Goal: Task Accomplishment & Management: Use online tool/utility

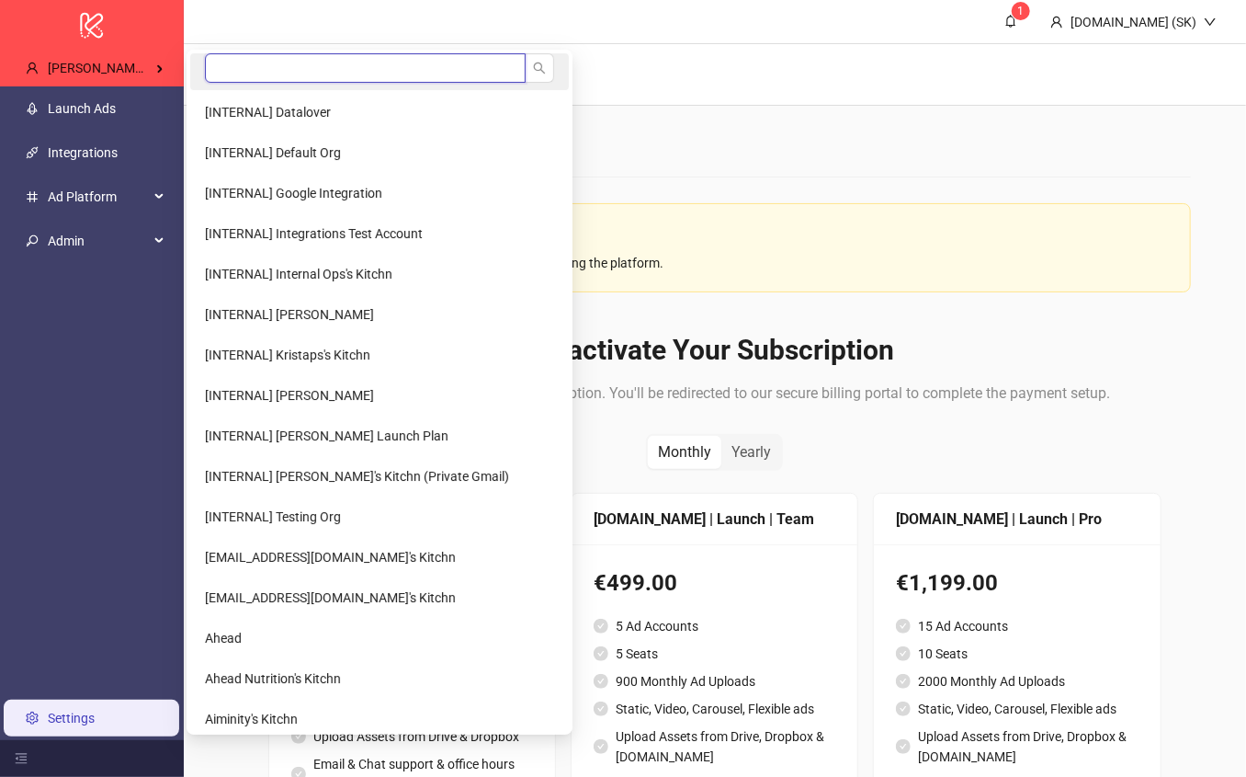
click at [243, 76] on input "search" at bounding box center [365, 67] width 321 height 29
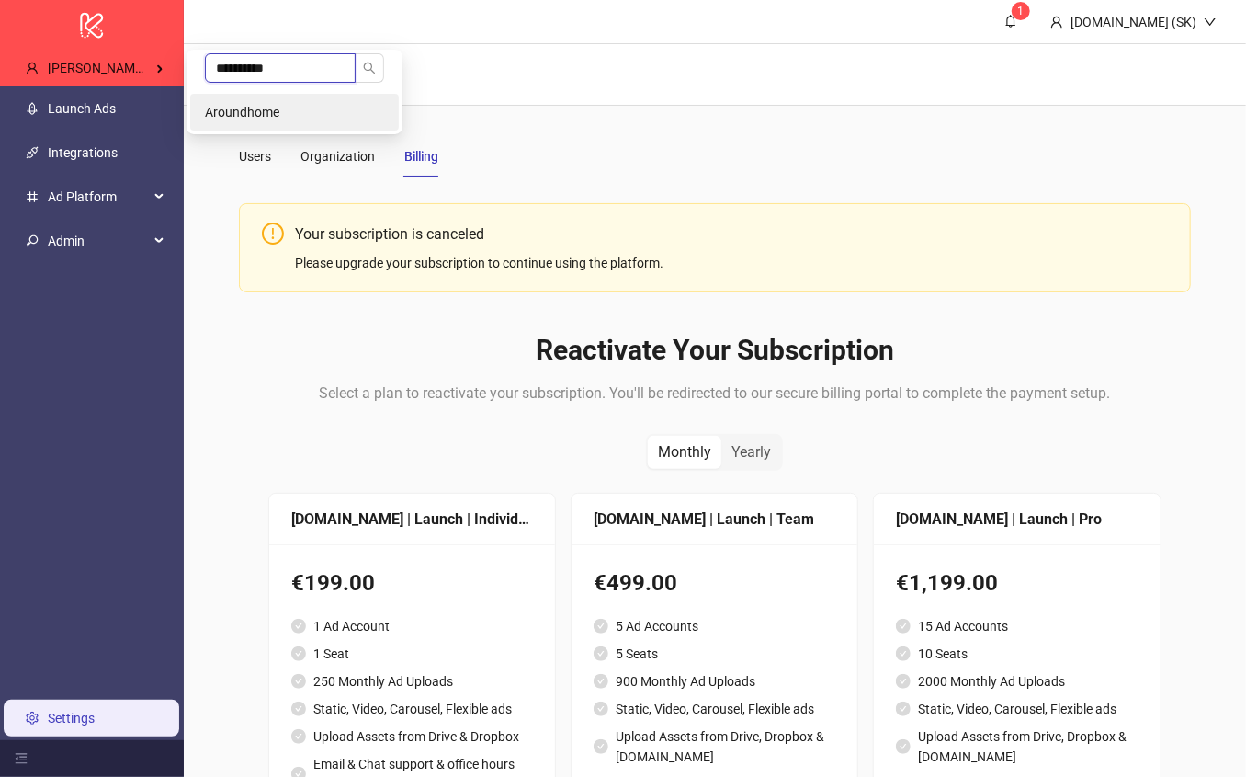
type input "**********"
click at [255, 117] on span "Aroundhome" at bounding box center [242, 112] width 74 height 15
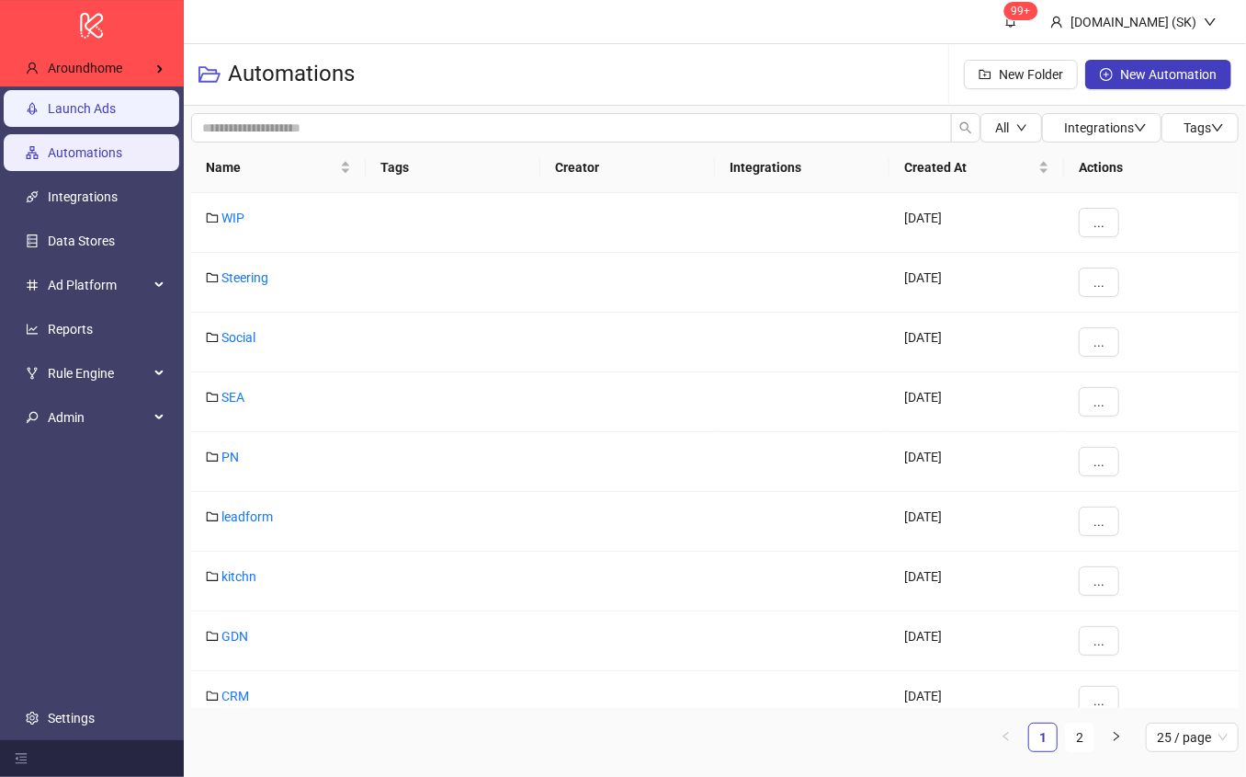
click at [116, 116] on link "Launch Ads" at bounding box center [82, 108] width 68 height 15
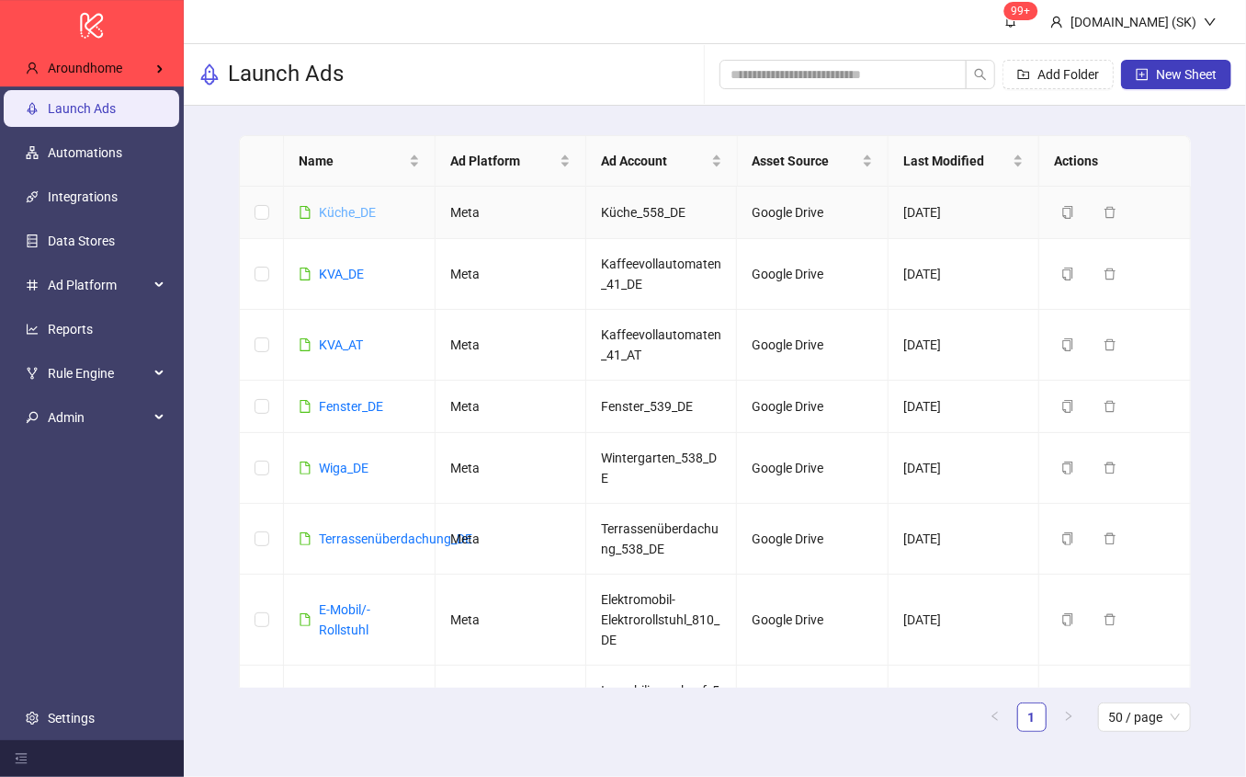
click at [358, 212] on link "Küche_DE" at bounding box center [347, 212] width 57 height 15
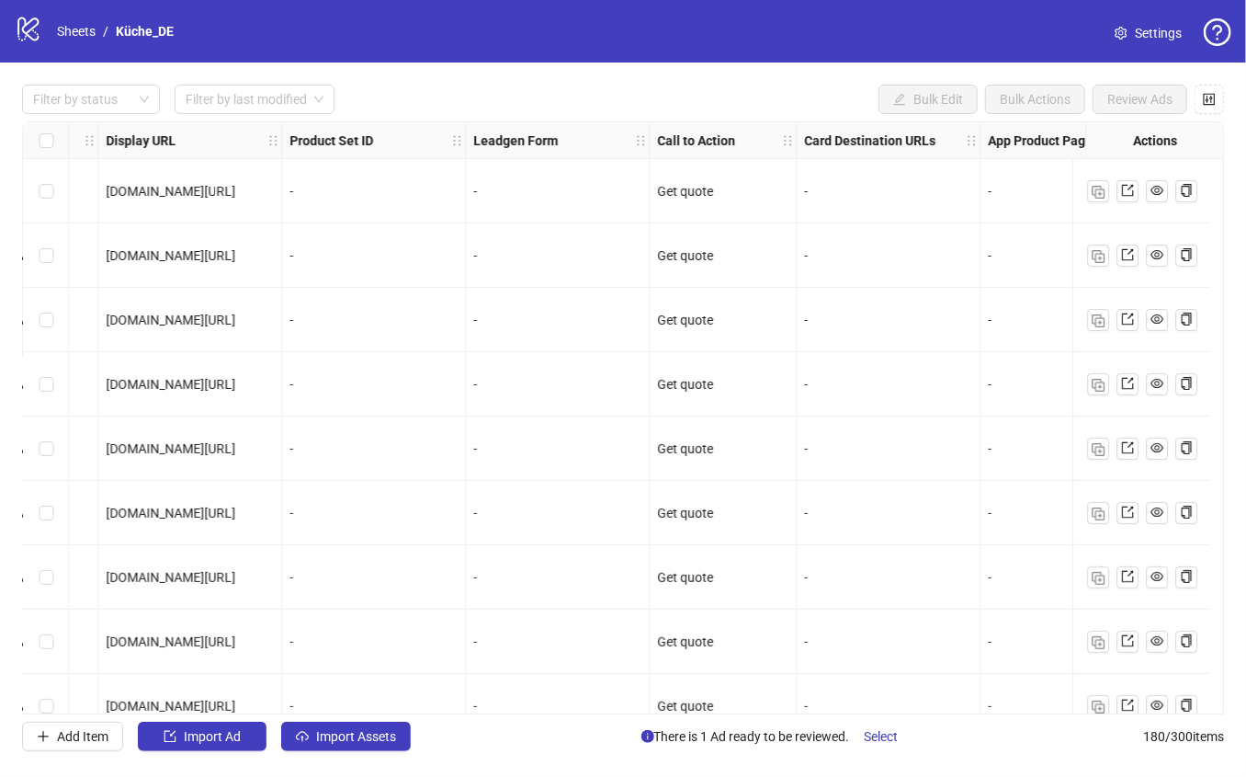
scroll to position [0, 2002]
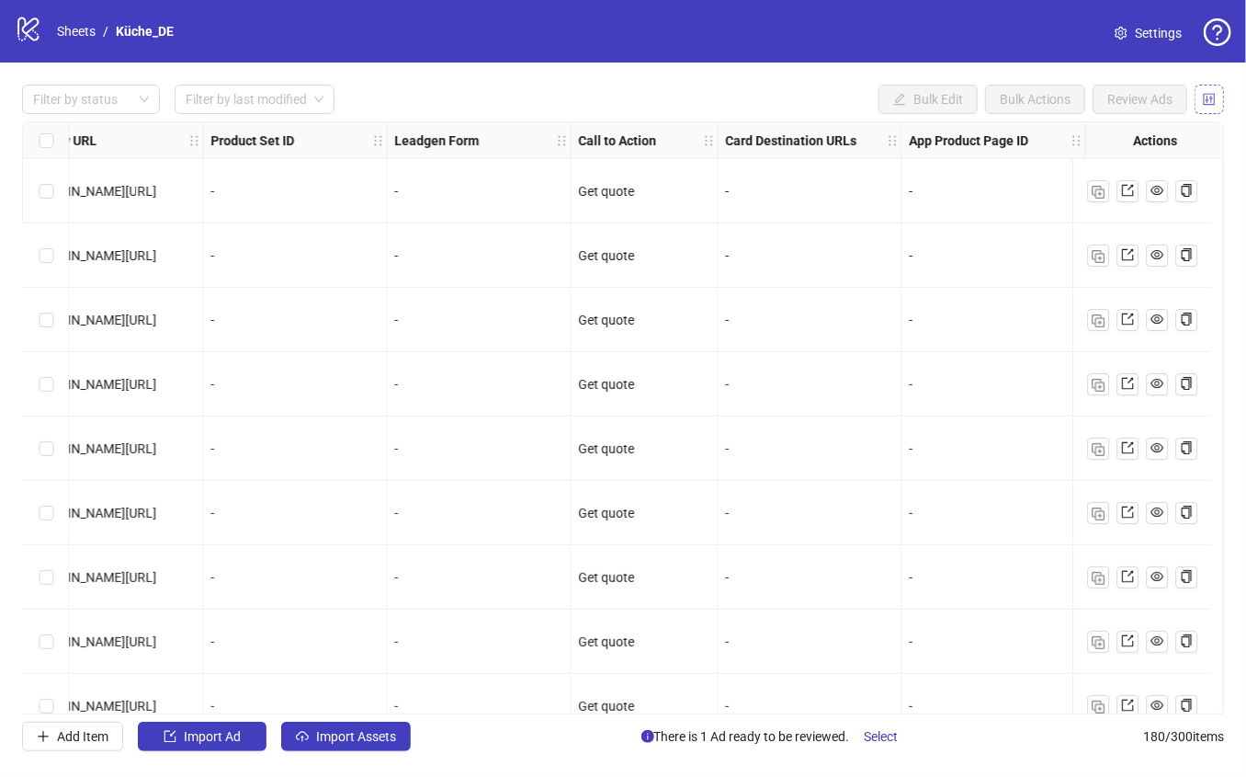
click at [1210, 102] on icon "control" at bounding box center [1209, 99] width 13 height 13
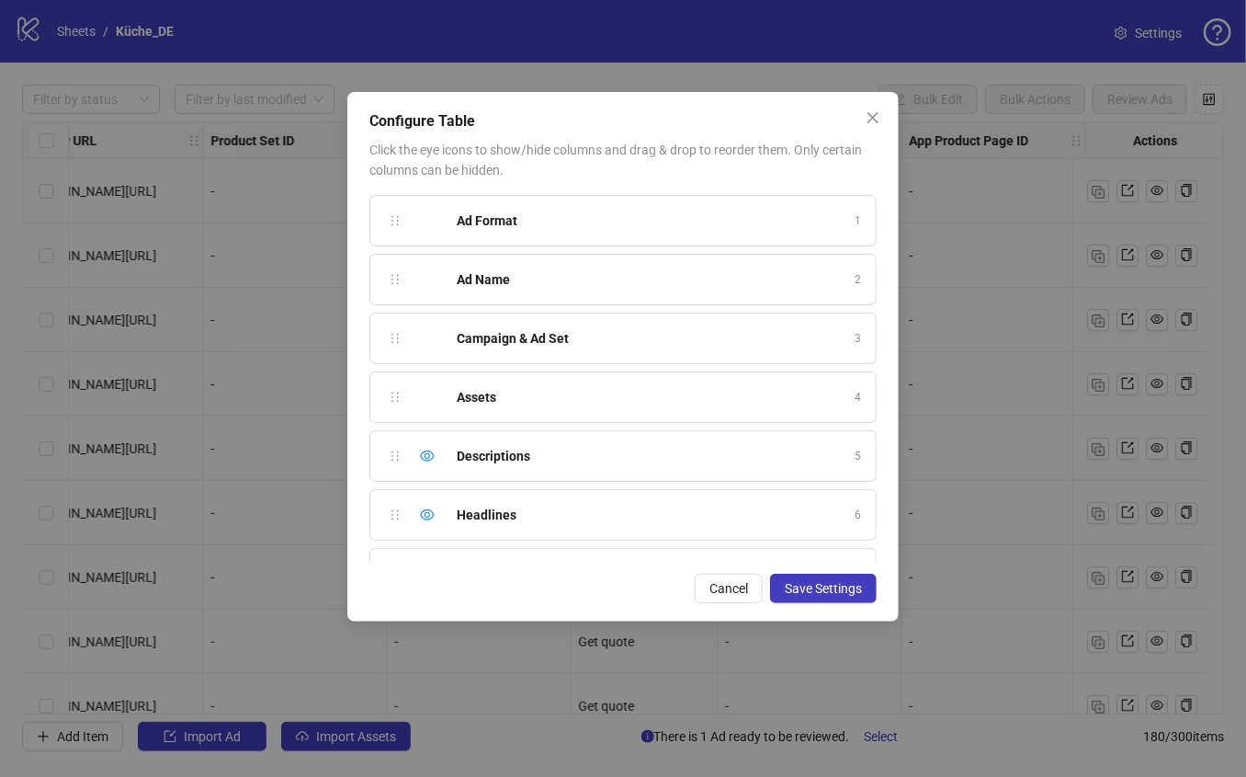
scroll to position [453, 0]
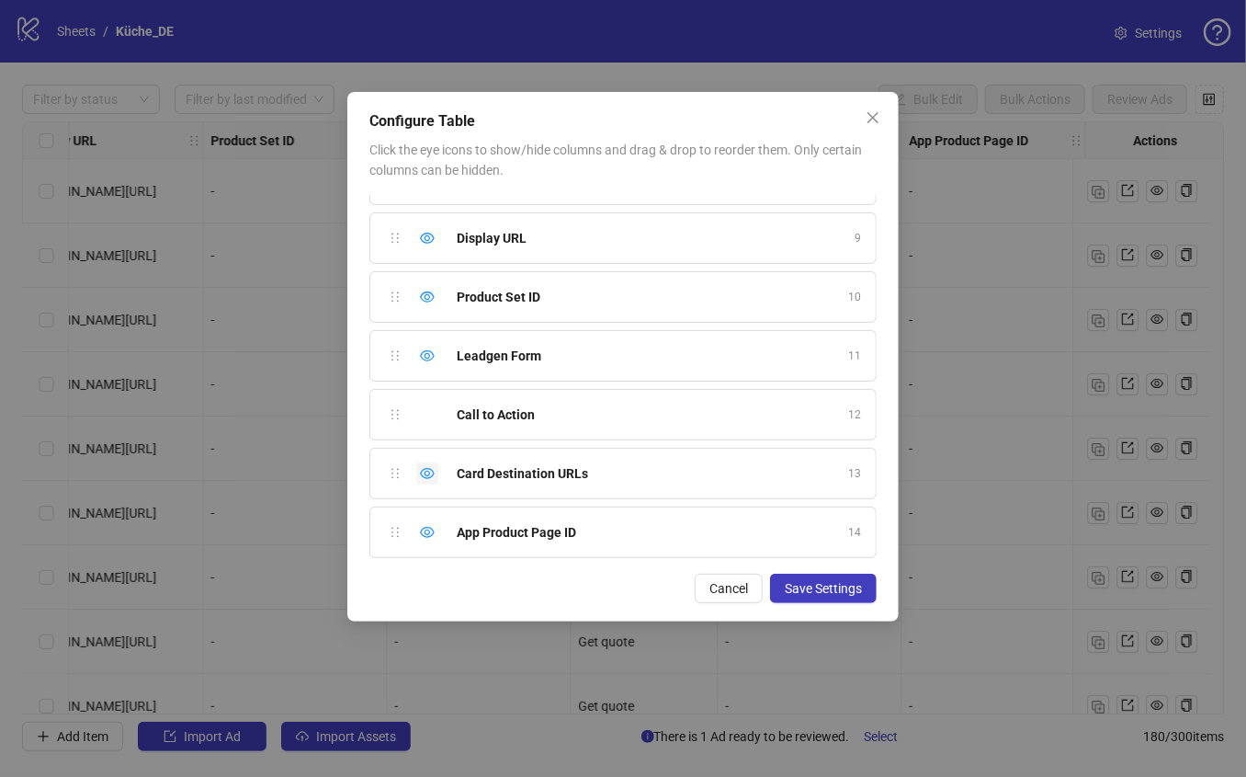
click at [420, 472] on icon "eye" at bounding box center [427, 473] width 15 height 15
click at [426, 351] on icon "eye" at bounding box center [427, 355] width 15 height 11
click at [426, 290] on icon "eye" at bounding box center [427, 297] width 15 height 15
click at [428, 525] on icon "eye" at bounding box center [427, 532] width 15 height 15
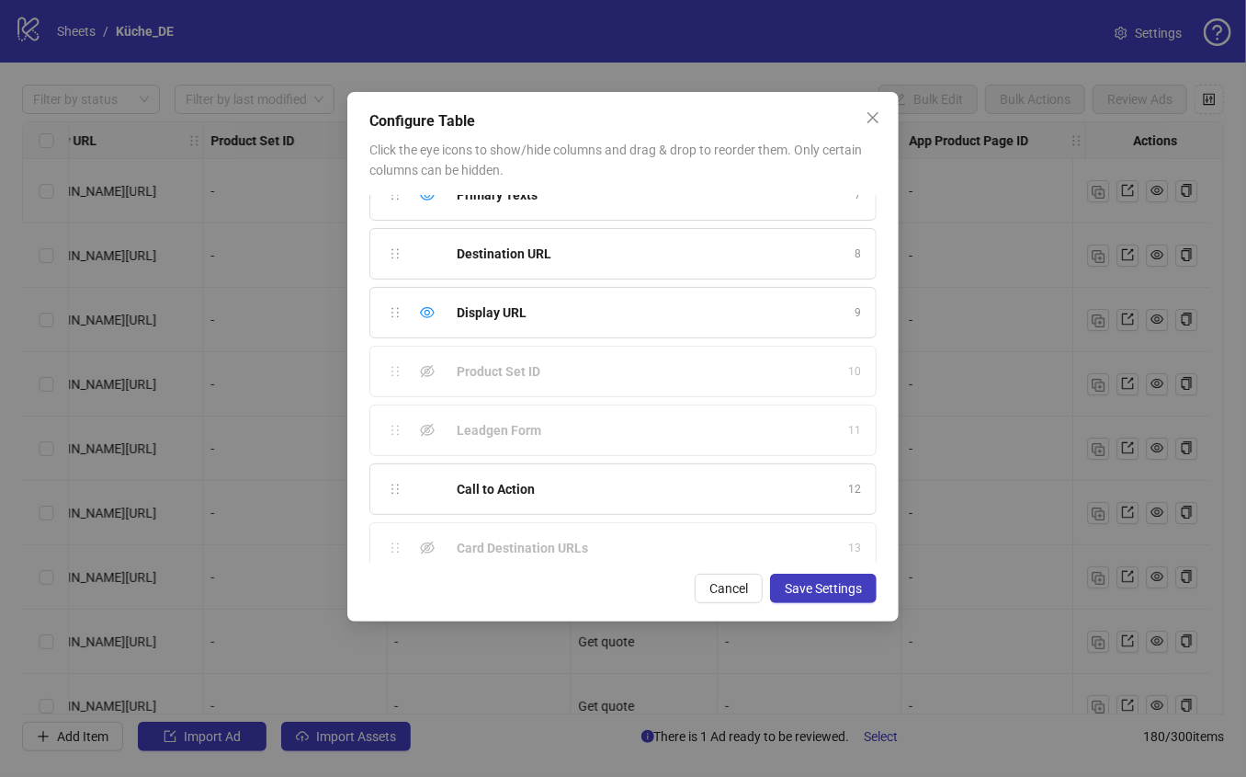
scroll to position [362, 0]
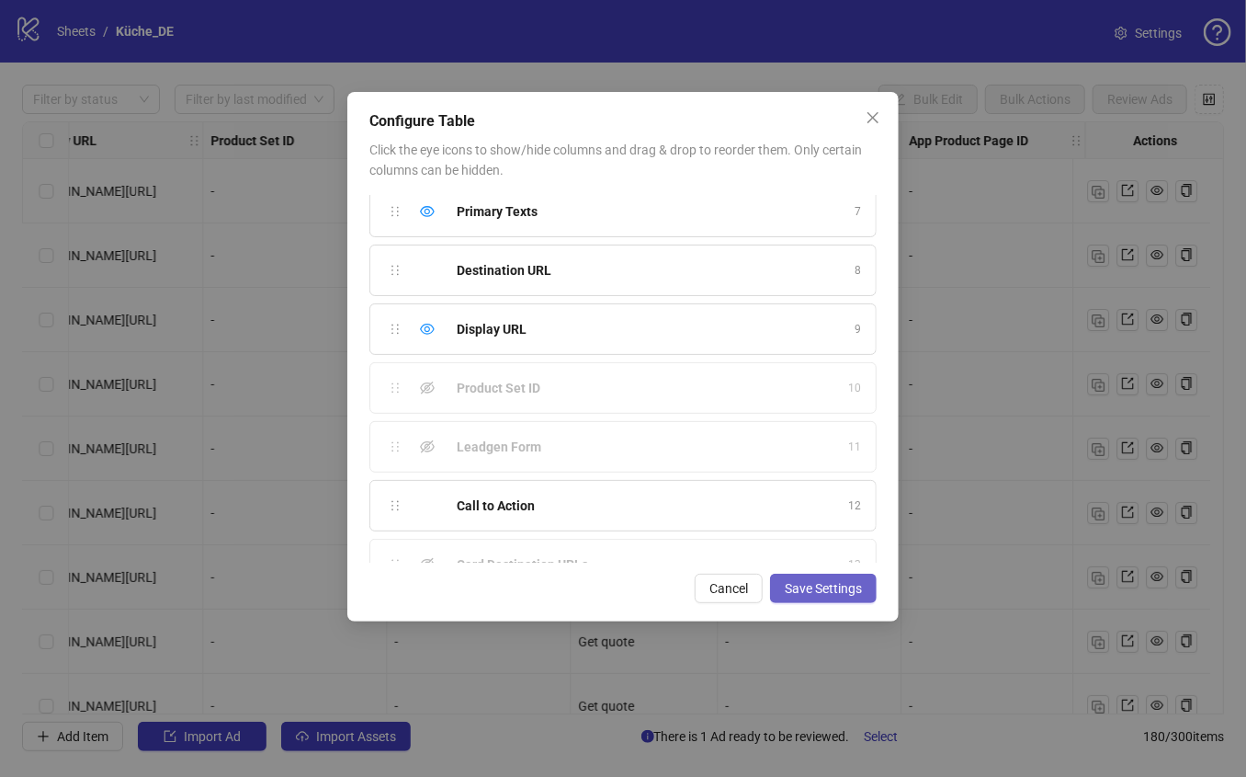
click at [825, 593] on span "Save Settings" at bounding box center [823, 588] width 77 height 15
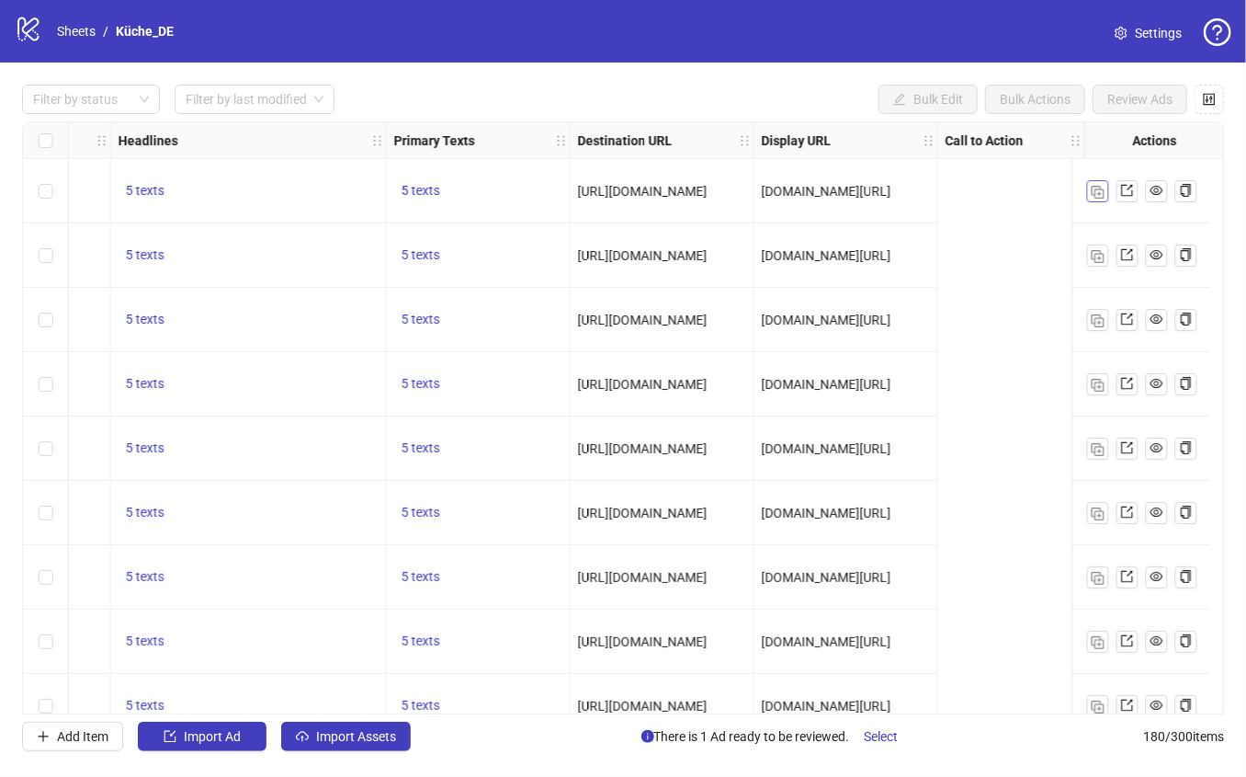
scroll to position [0, 762]
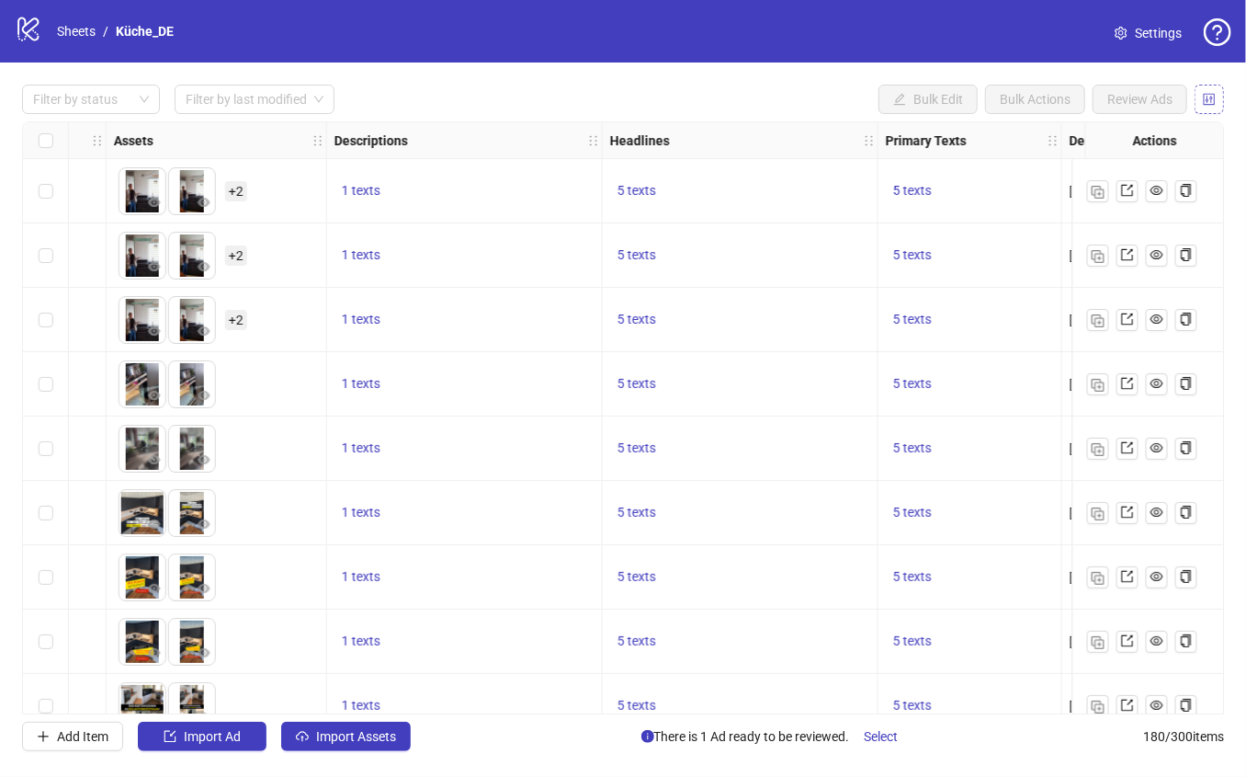
click at [1219, 96] on button "button" at bounding box center [1209, 99] width 29 height 29
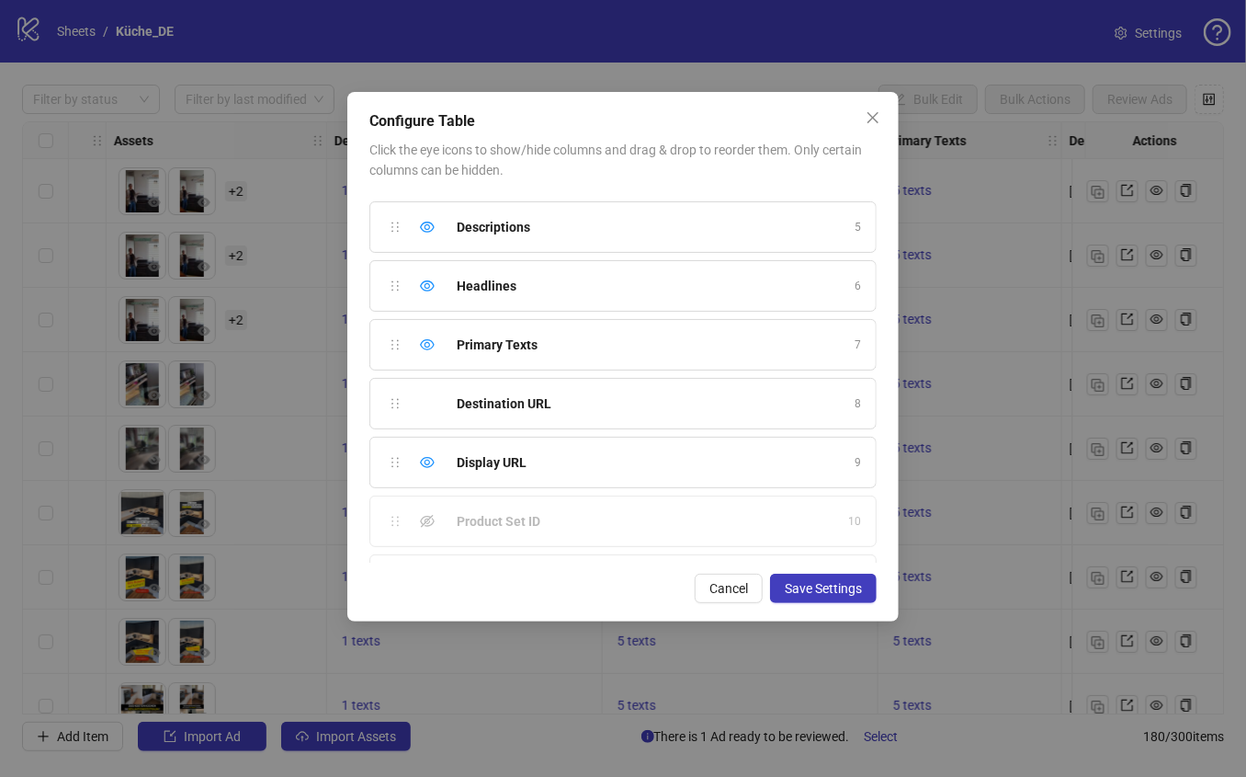
scroll to position [225, 0]
drag, startPoint x: 390, startPoint y: 233, endPoint x: 392, endPoint y: 343, distance: 110.3
click at [842, 579] on button "Save Settings" at bounding box center [823, 587] width 107 height 29
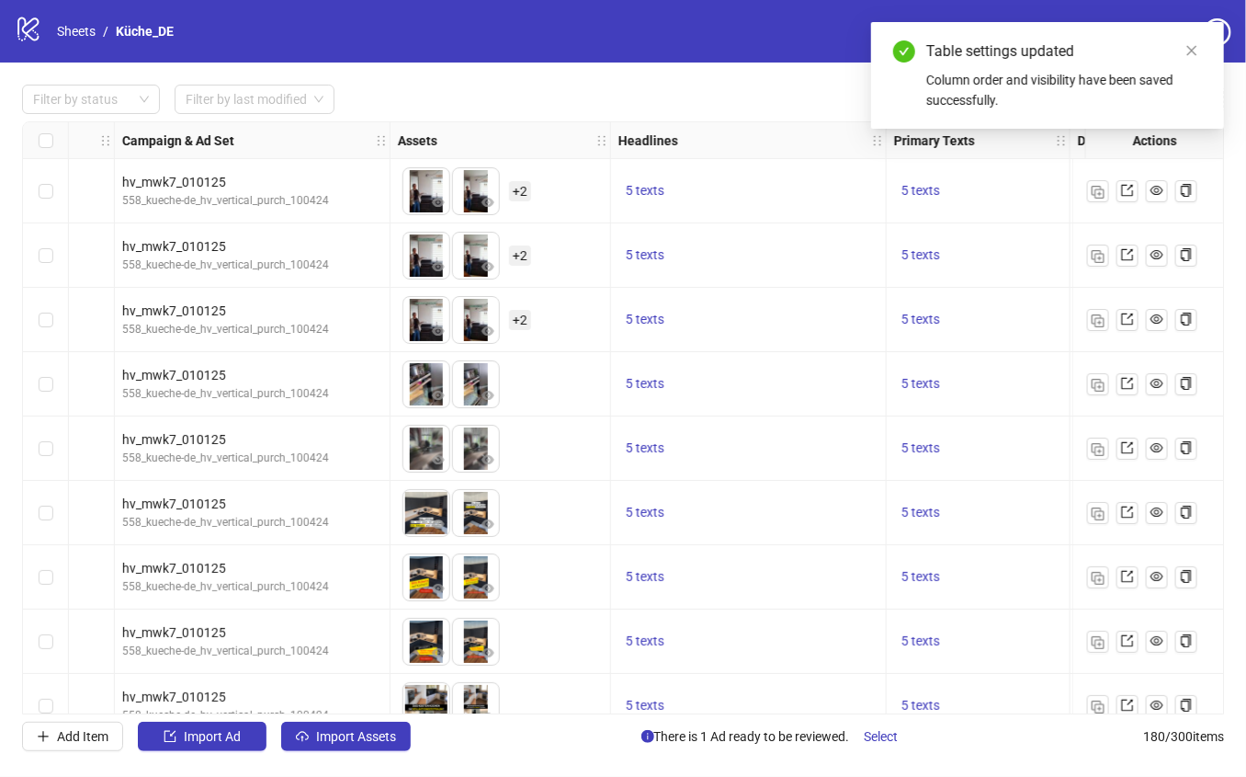
scroll to position [0, 866]
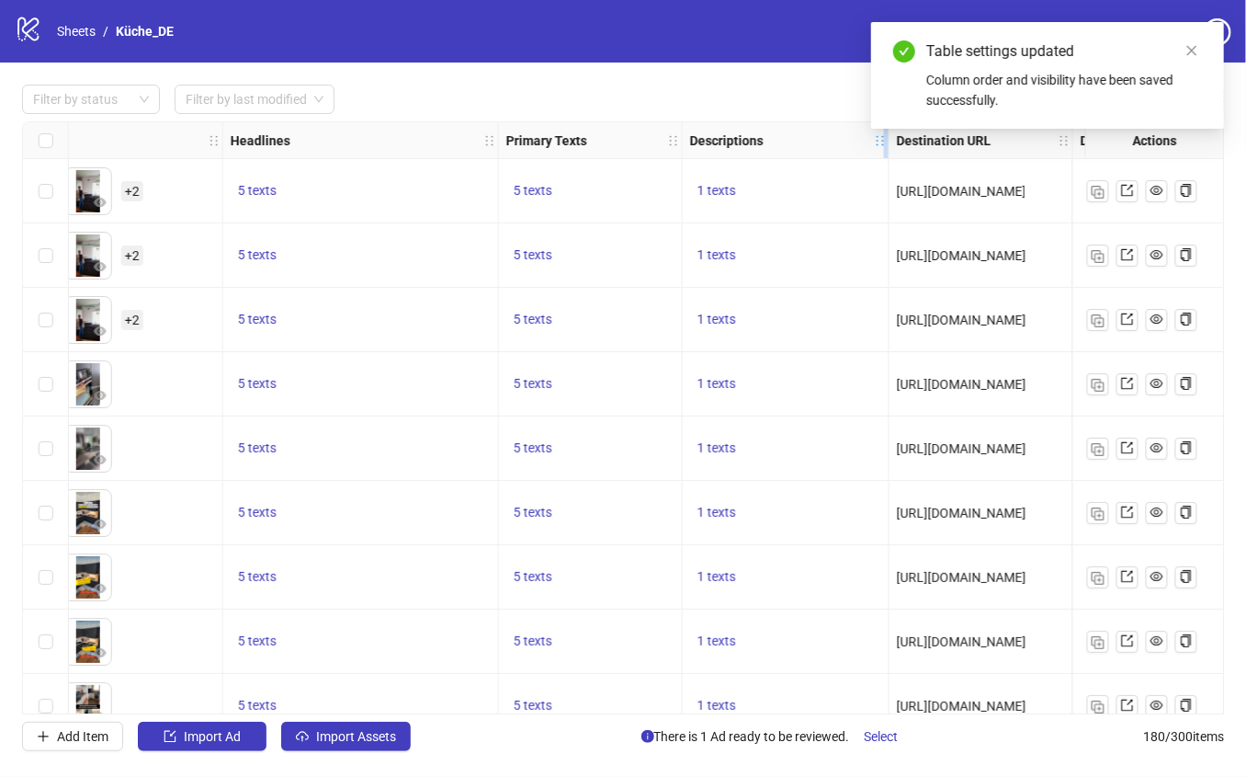
drag, startPoint x: 955, startPoint y: 144, endPoint x: 884, endPoint y: 143, distance: 70.8
click at [887, 143] on icon "holder" at bounding box center [893, 140] width 13 height 13
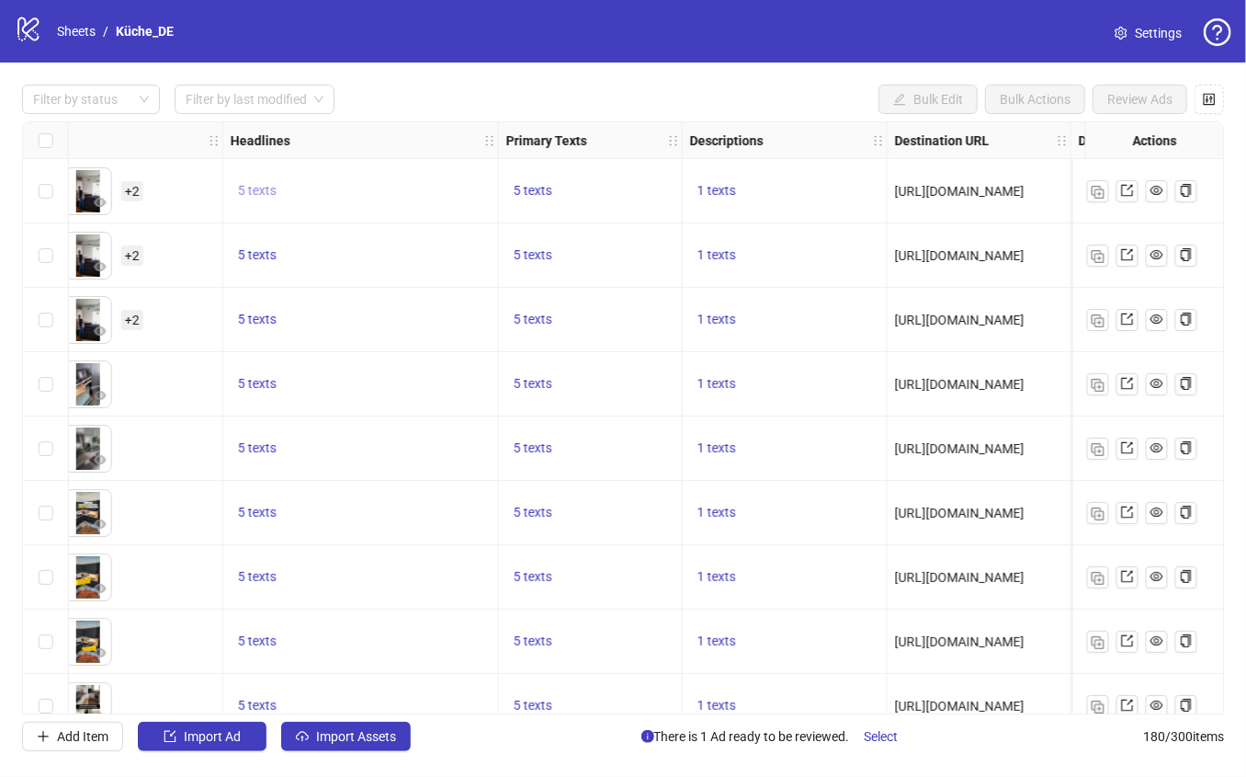
click at [255, 191] on span "5 texts" at bounding box center [257, 190] width 39 height 15
click at [549, 174] on icon "caret-right" at bounding box center [543, 176] width 13 height 13
click at [552, 171] on button "button" at bounding box center [542, 176] width 29 height 29
click at [575, 121] on div "Ad Format Ad Name Campaign & Ad Set Assets Headlines Primary Texts Descriptions…" at bounding box center [623, 417] width 1202 height 593
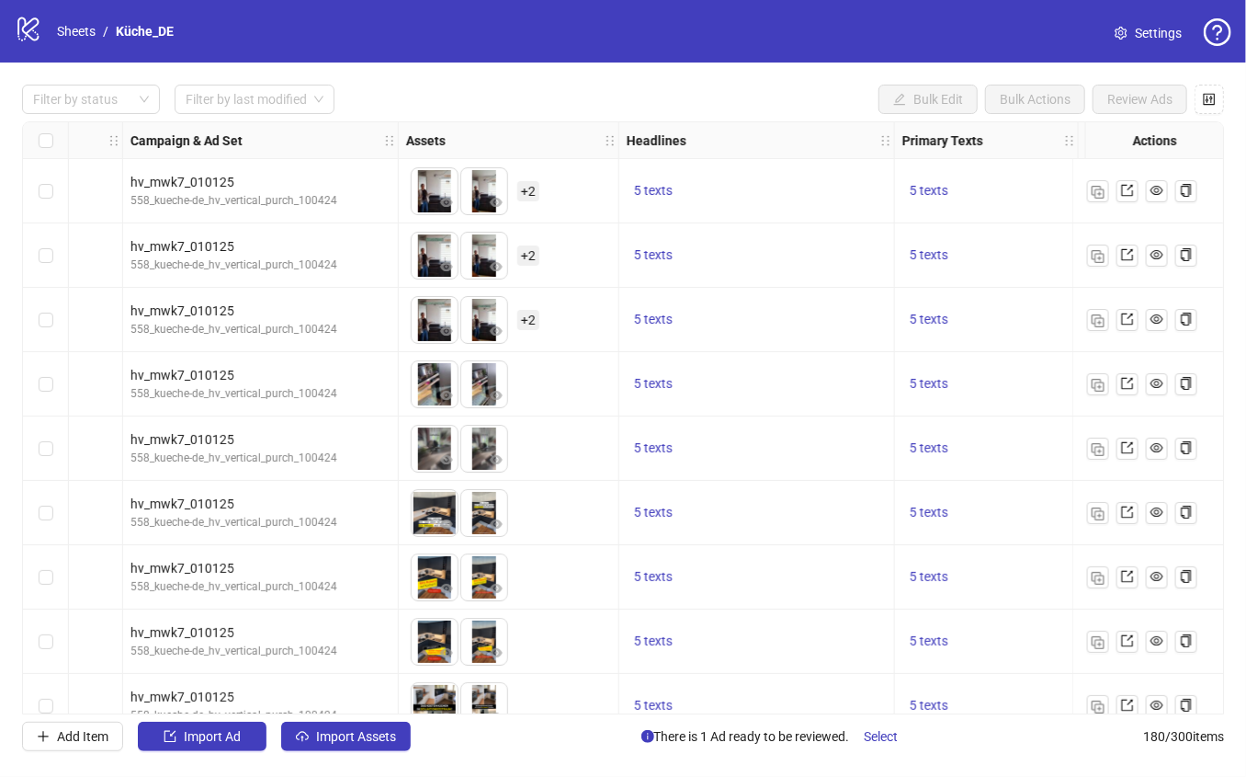
scroll to position [0, 630]
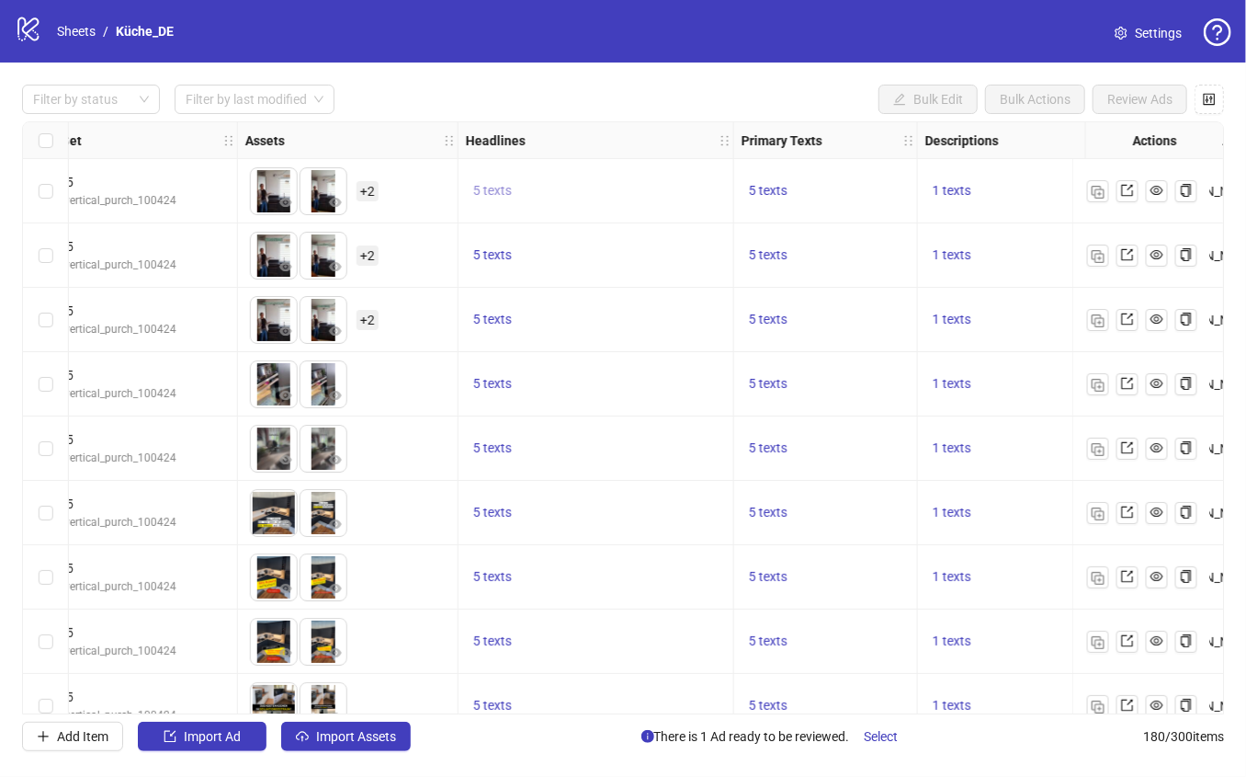
click at [498, 197] on span "5 texts" at bounding box center [492, 190] width 39 height 15
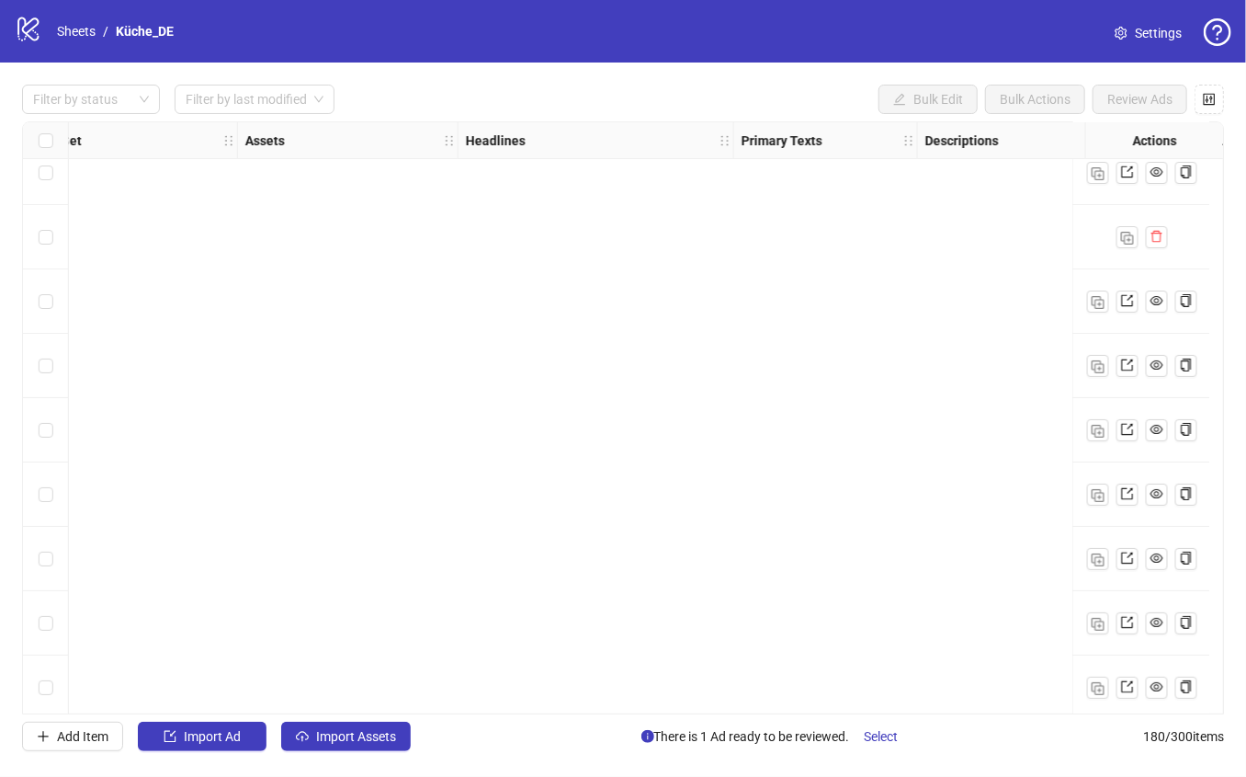
scroll to position [11032, 630]
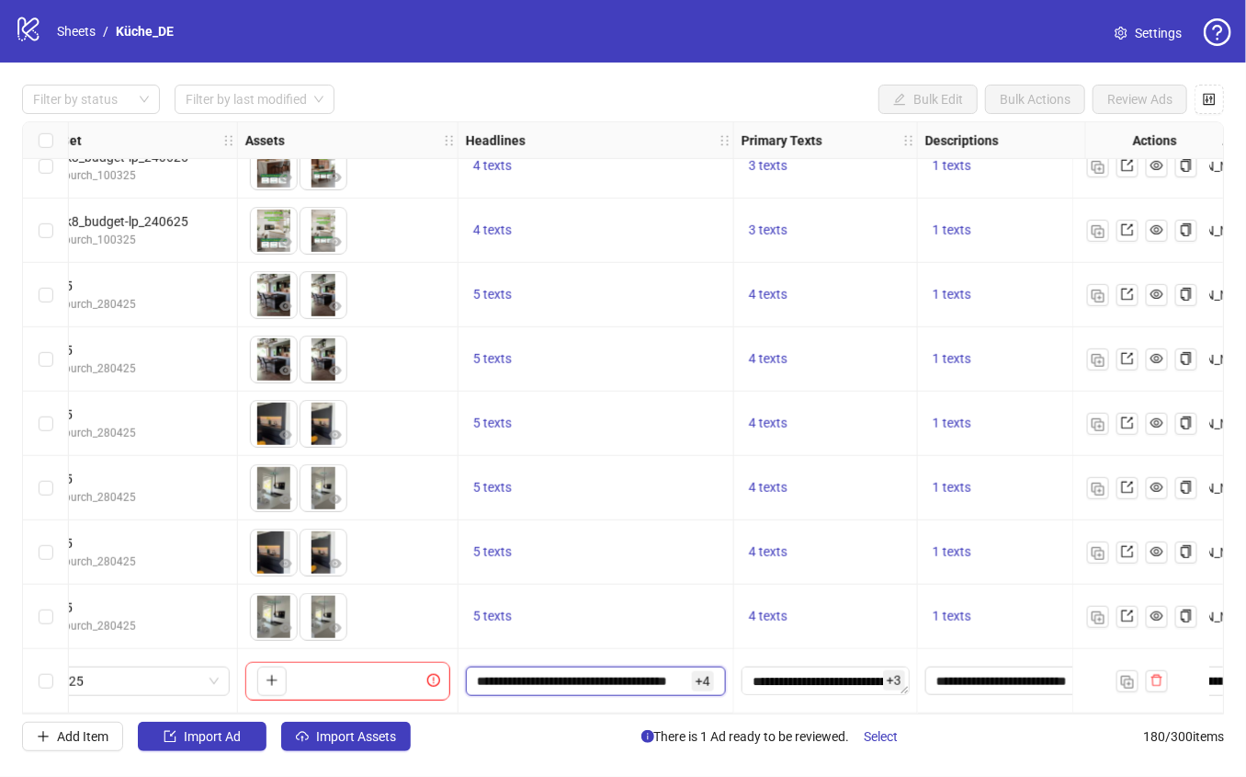
click at [675, 680] on input "**********" at bounding box center [582, 681] width 211 height 20
click at [812, 676] on textarea "**********" at bounding box center [826, 680] width 168 height 29
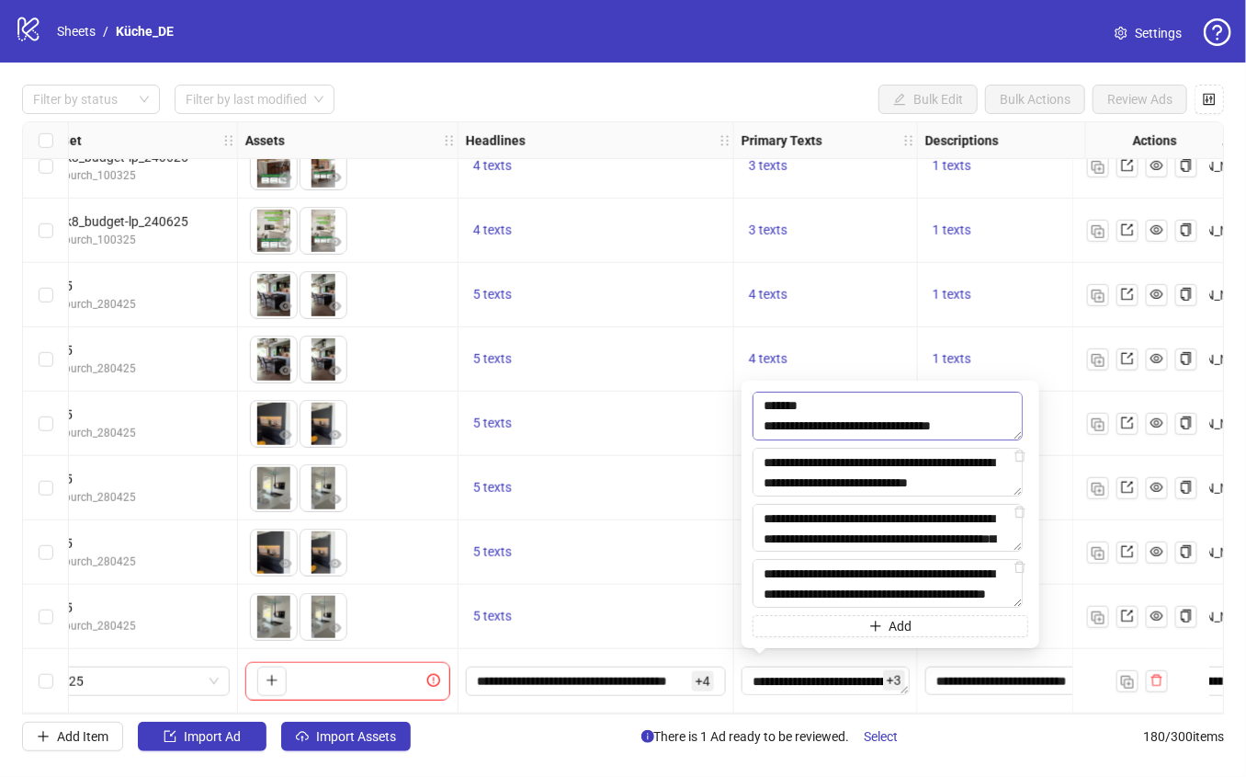
scroll to position [0, 0]
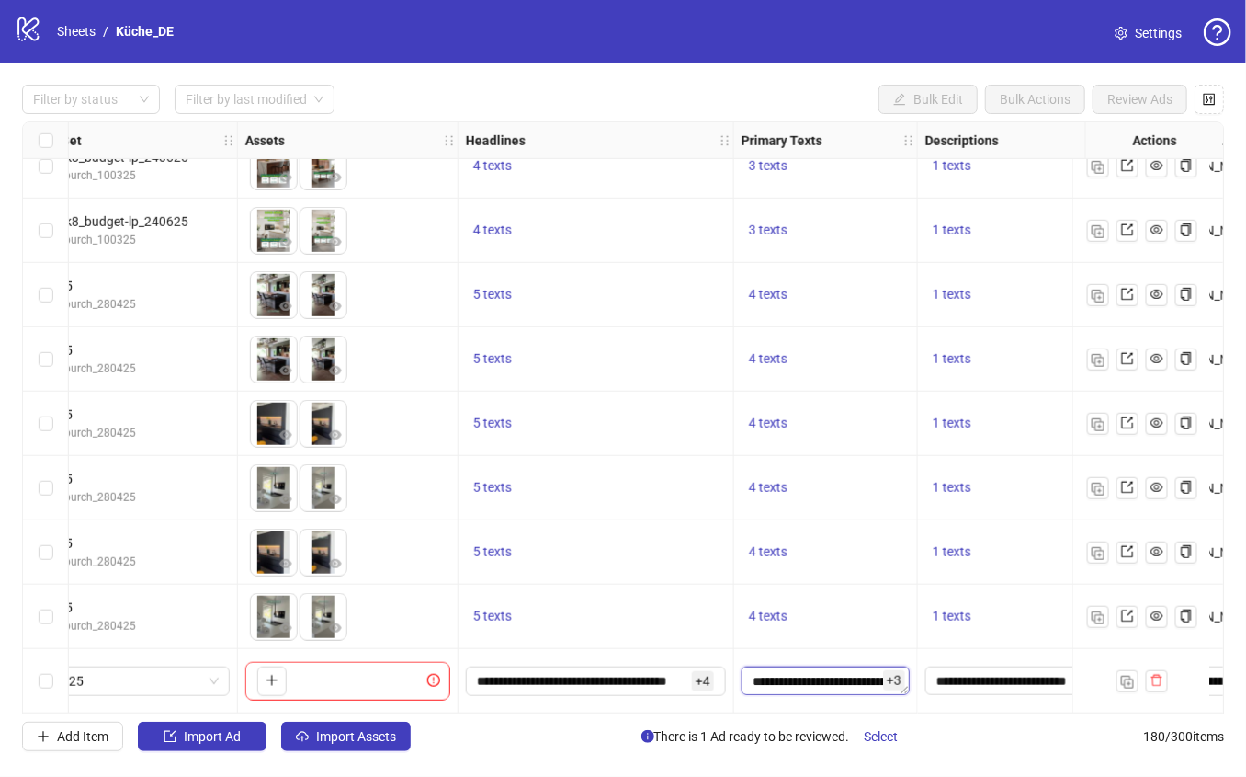
click at [831, 666] on textarea "**********" at bounding box center [826, 680] width 168 height 29
click at [833, 677] on textarea "**********" at bounding box center [826, 680] width 168 height 29
click at [981, 672] on textarea "**********" at bounding box center [1019, 680] width 189 height 29
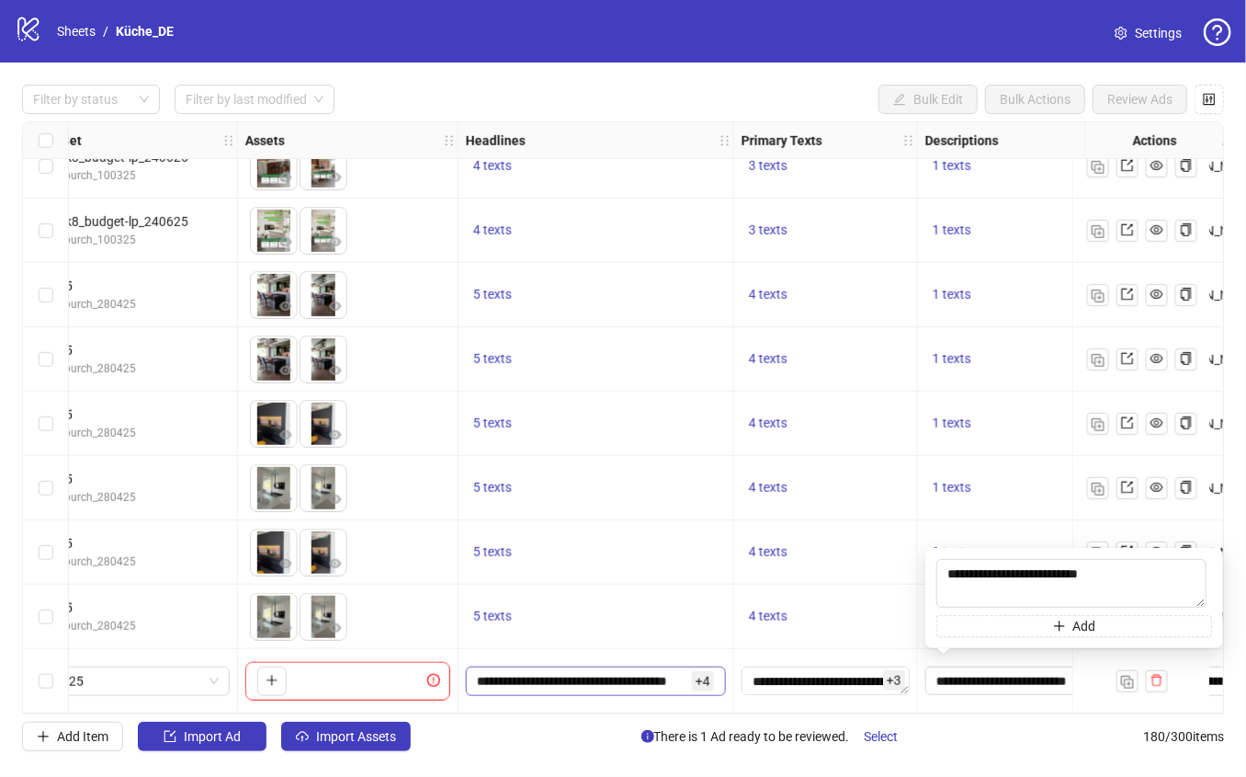
click at [636, 666] on span "**********" at bounding box center [596, 680] width 260 height 29
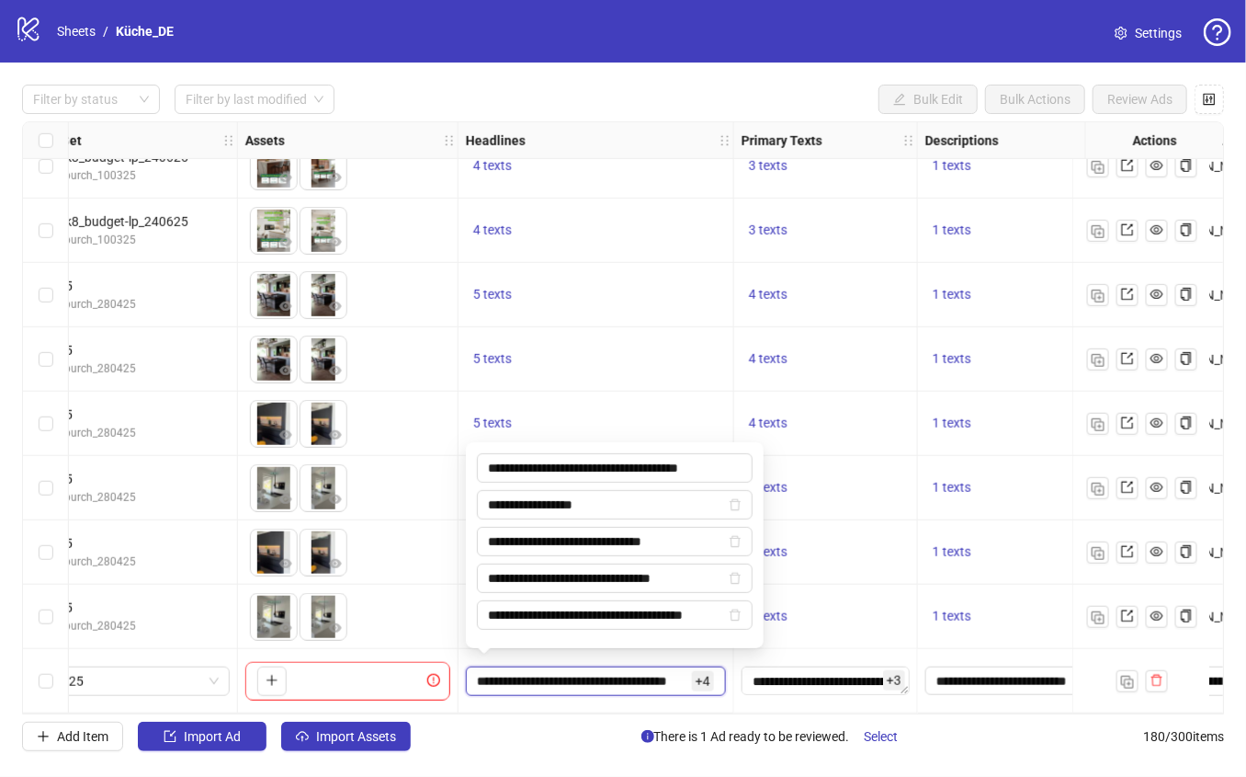
click at [622, 675] on input "**********" at bounding box center [582, 681] width 211 height 20
click at [623, 675] on input "**********" at bounding box center [582, 681] width 211 height 20
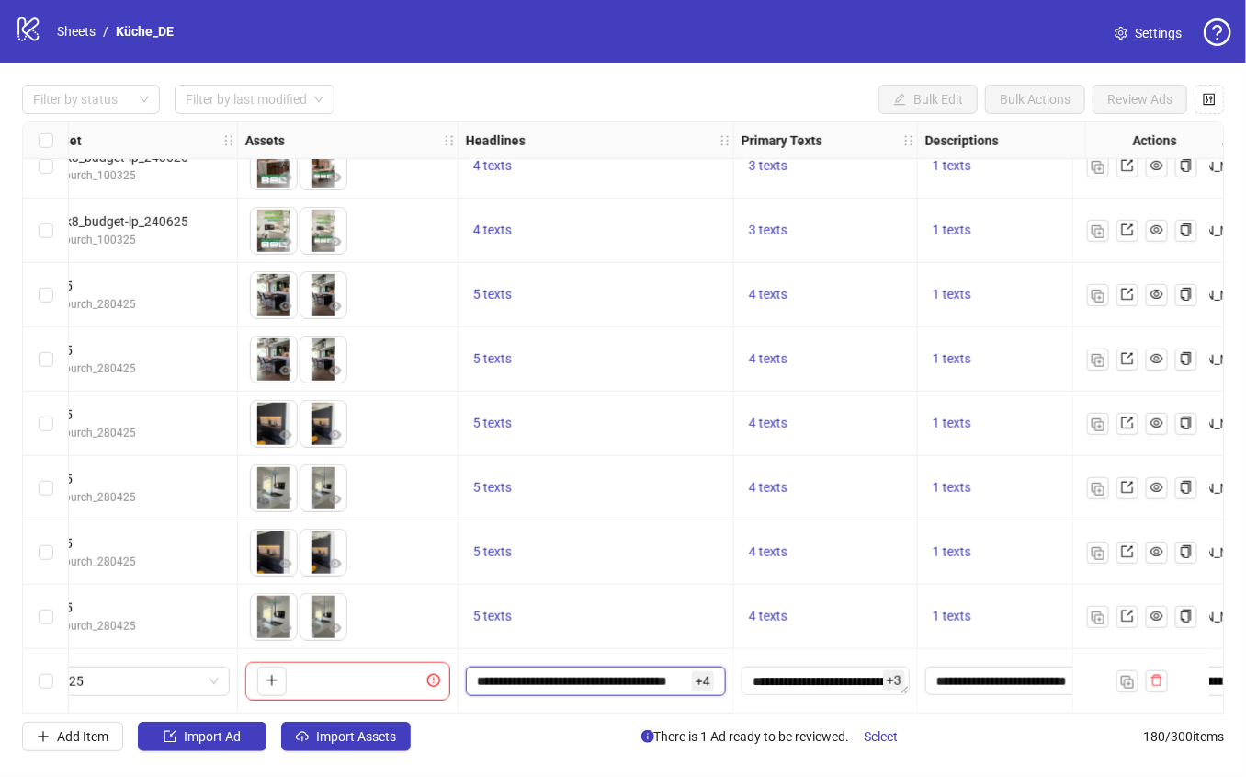
click at [623, 675] on input "**********" at bounding box center [582, 681] width 211 height 20
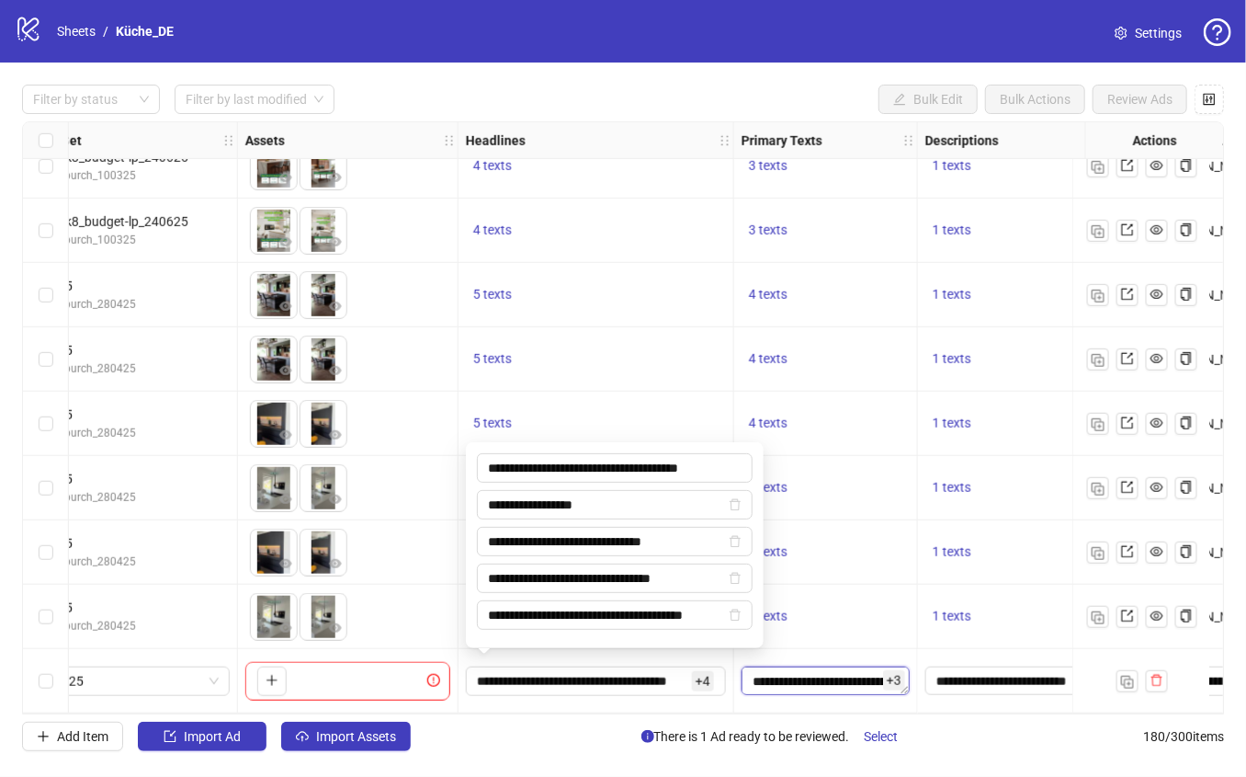
click at [835, 684] on textarea "**********" at bounding box center [826, 680] width 168 height 29
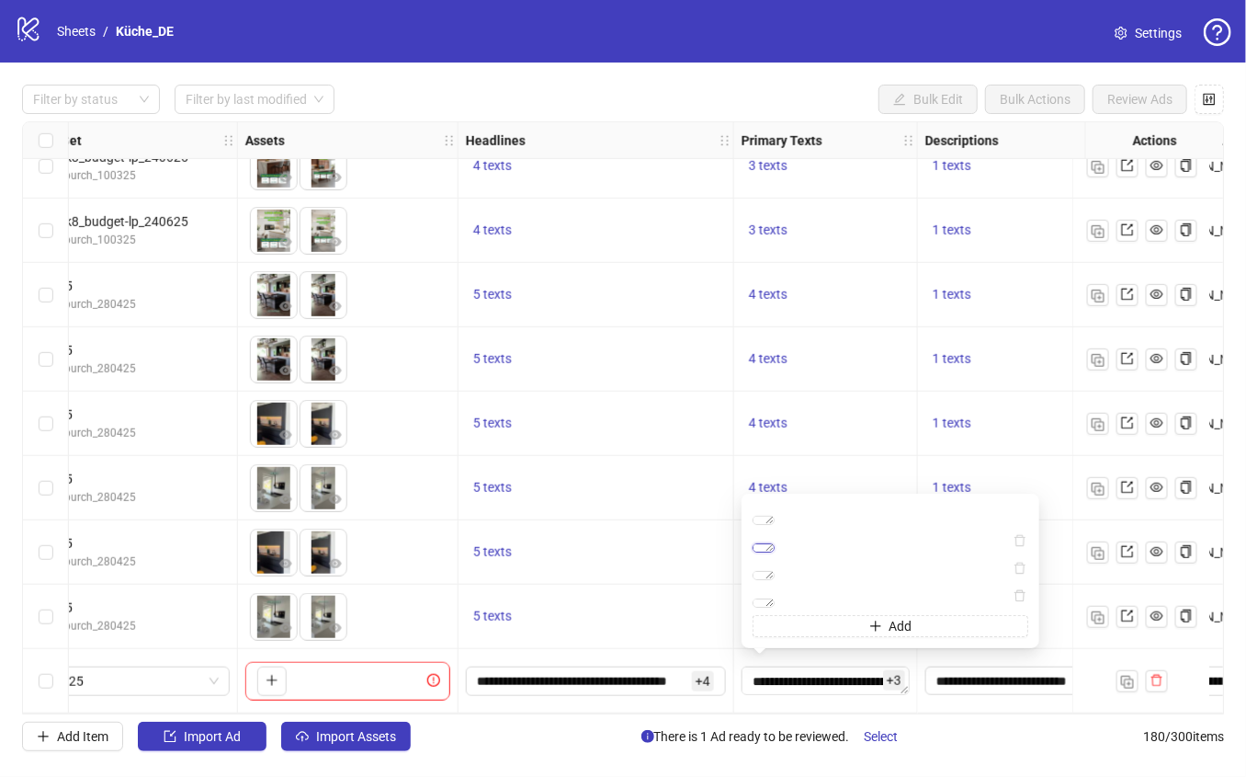
click at [775, 543] on textarea "**********" at bounding box center [764, 547] width 22 height 9
click at [775, 571] on textarea "**********" at bounding box center [764, 575] width 22 height 9
click at [775, 598] on textarea "**********" at bounding box center [764, 602] width 22 height 9
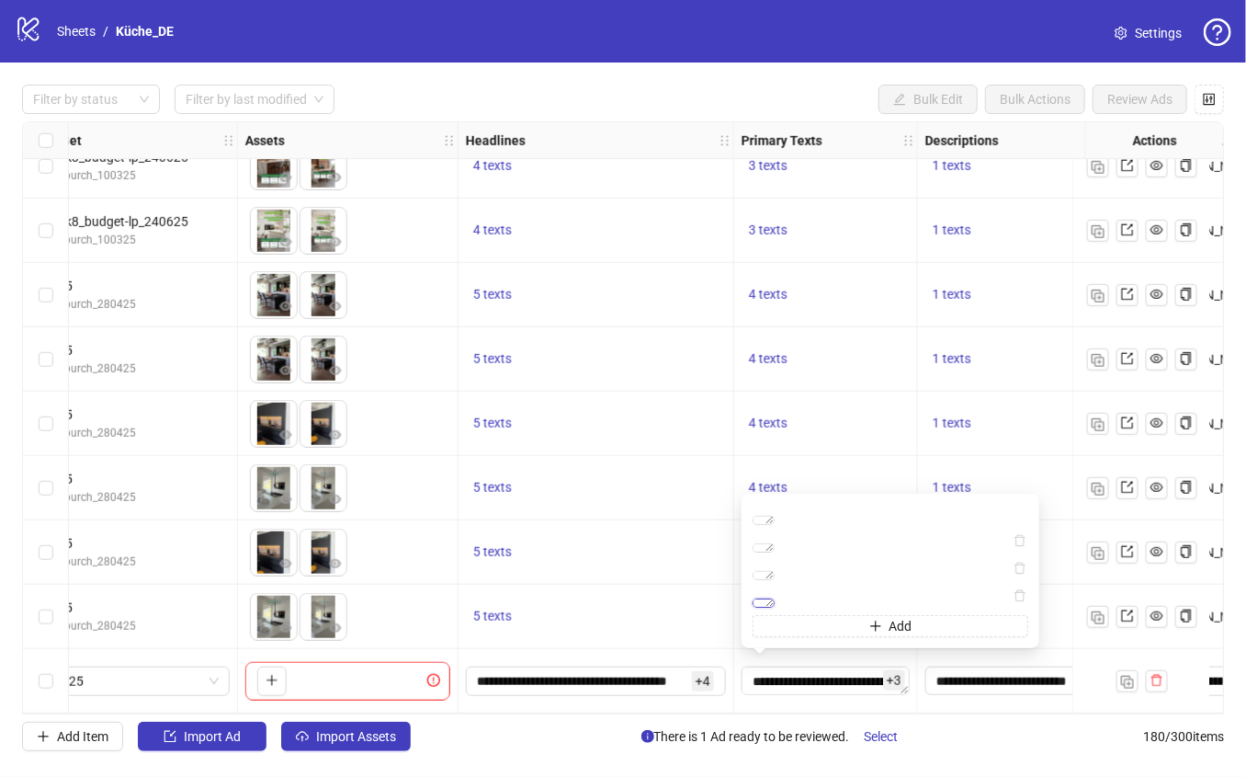
scroll to position [121, 0]
click at [735, 99] on div "Filter by status Filter by last modified Bulk Edit Bulk Actions Review Ads" at bounding box center [623, 99] width 1202 height 29
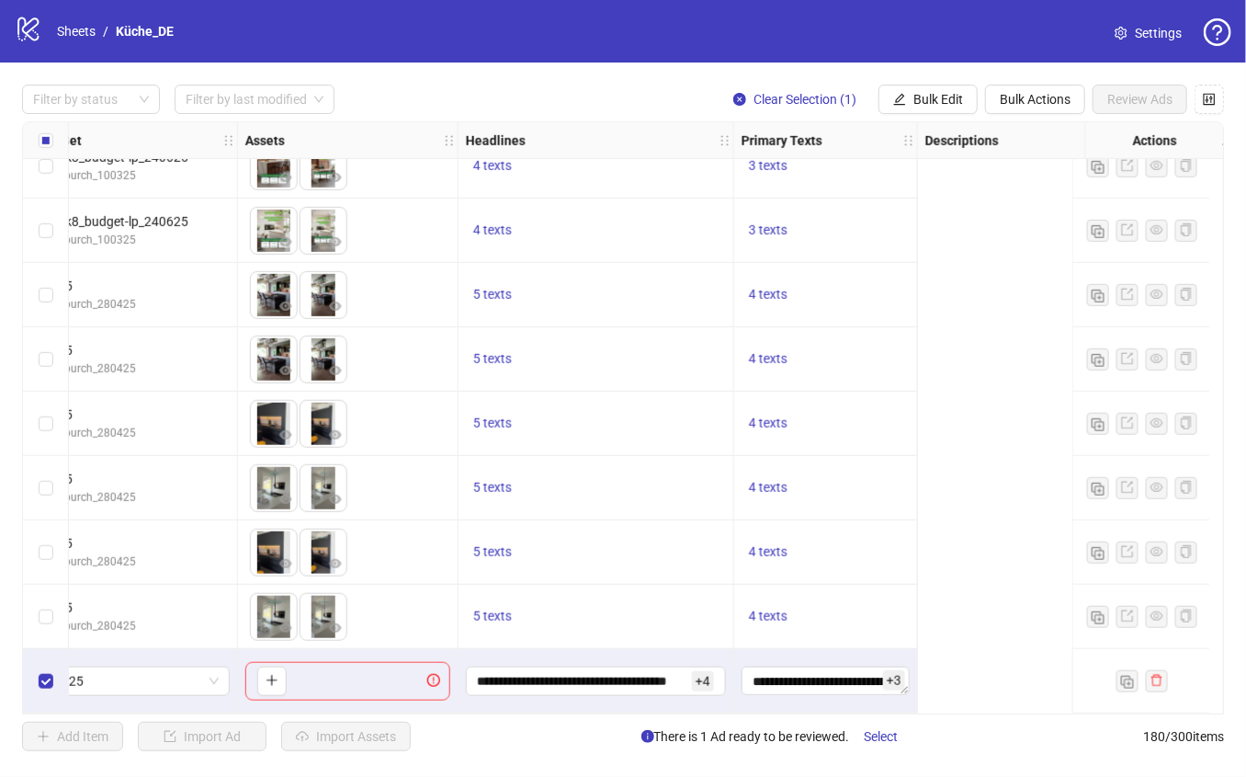
scroll to position [11032, 0]
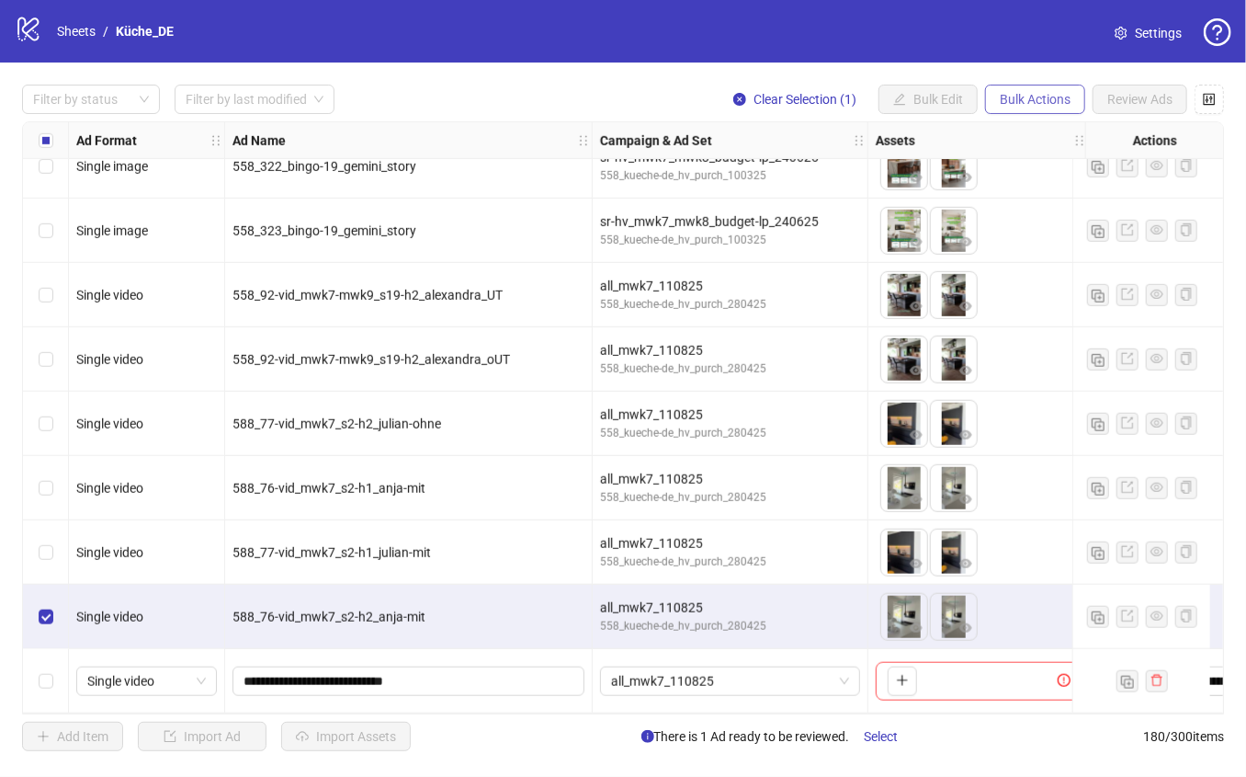
click at [1066, 103] on span "Bulk Actions" at bounding box center [1035, 99] width 71 height 15
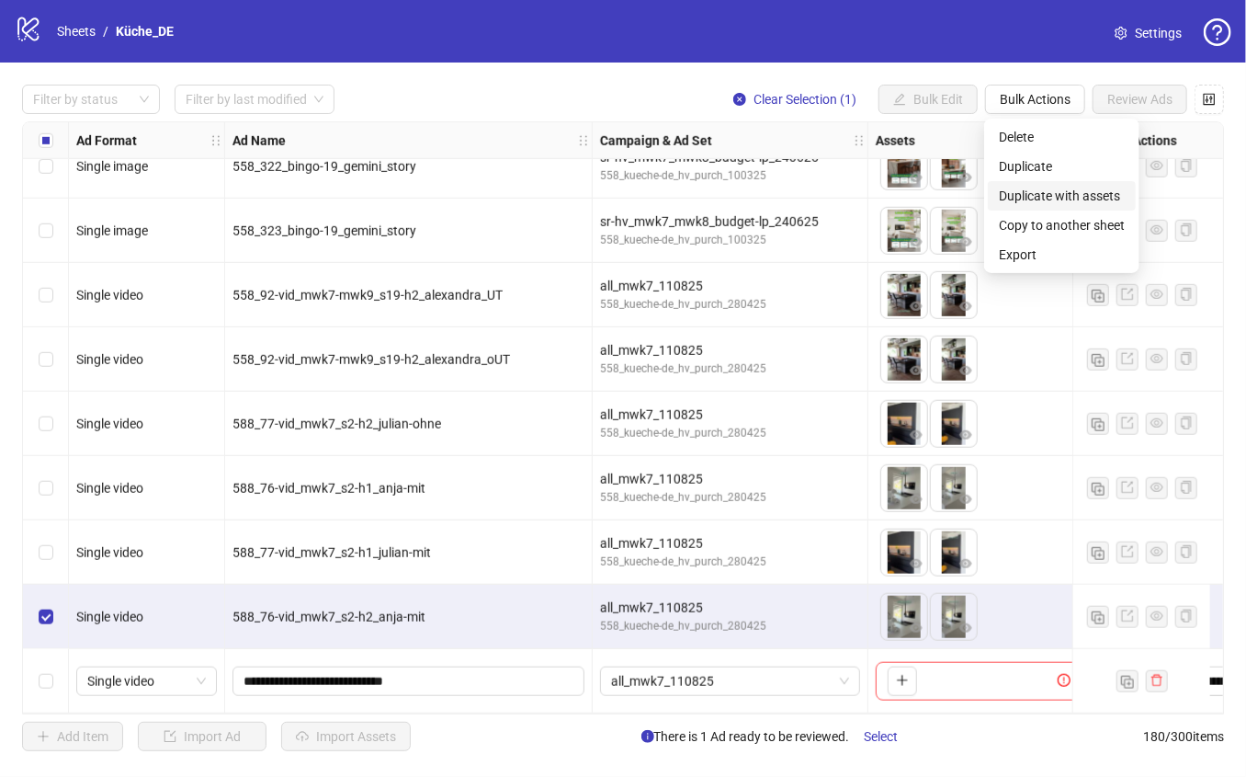
click at [1050, 199] on span "Duplicate with assets" at bounding box center [1062, 196] width 126 height 20
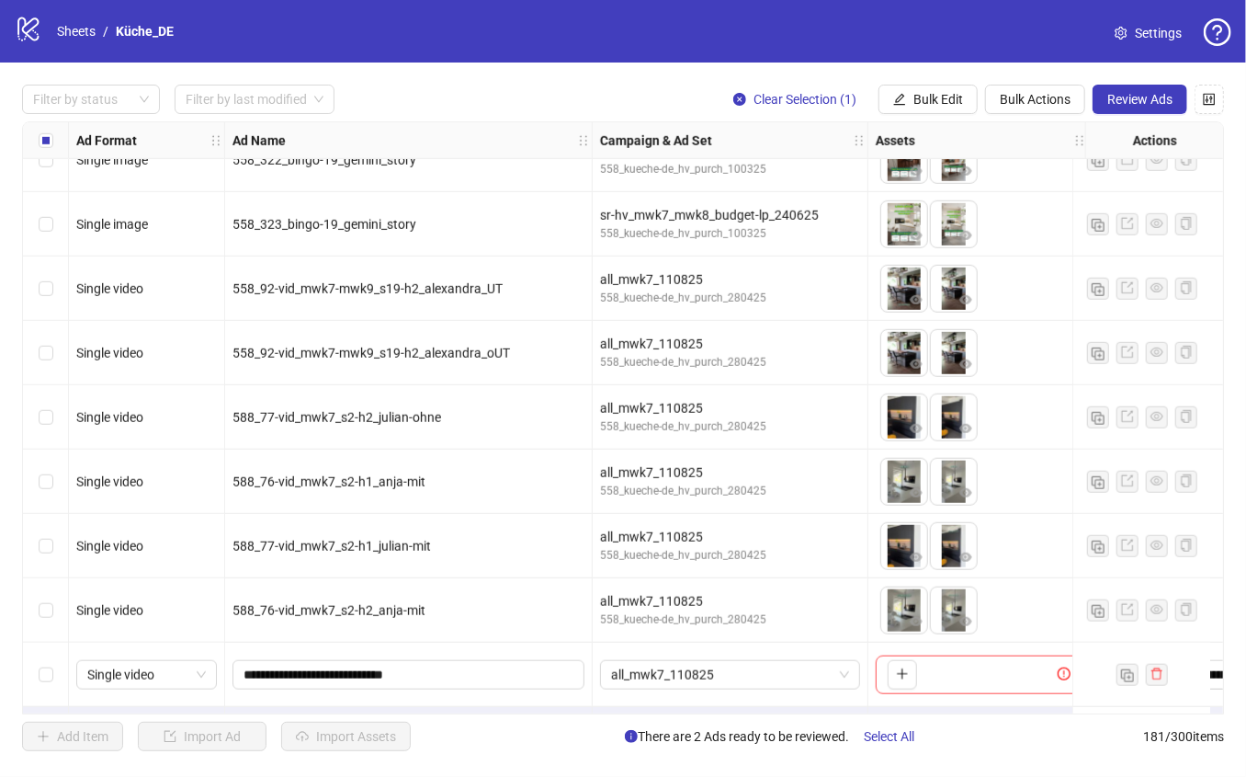
scroll to position [11097, 0]
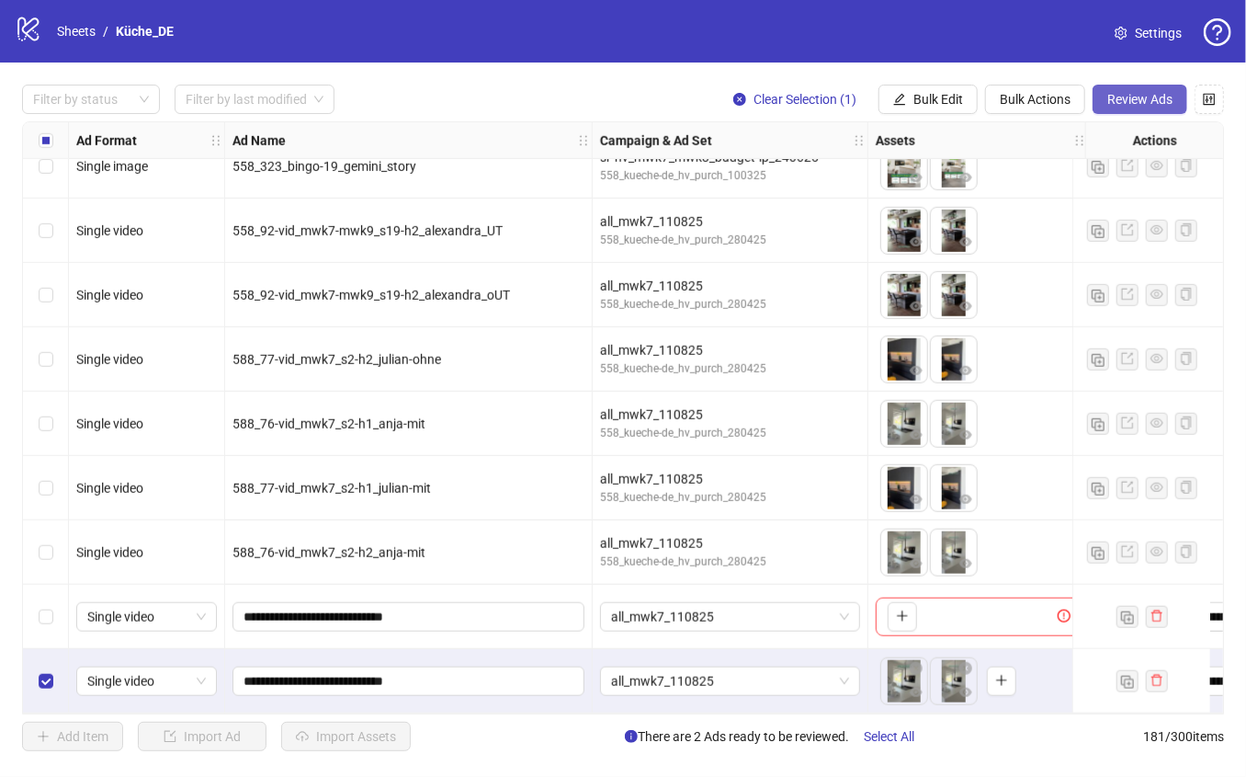
click at [1139, 98] on span "Review Ads" at bounding box center [1139, 99] width 65 height 15
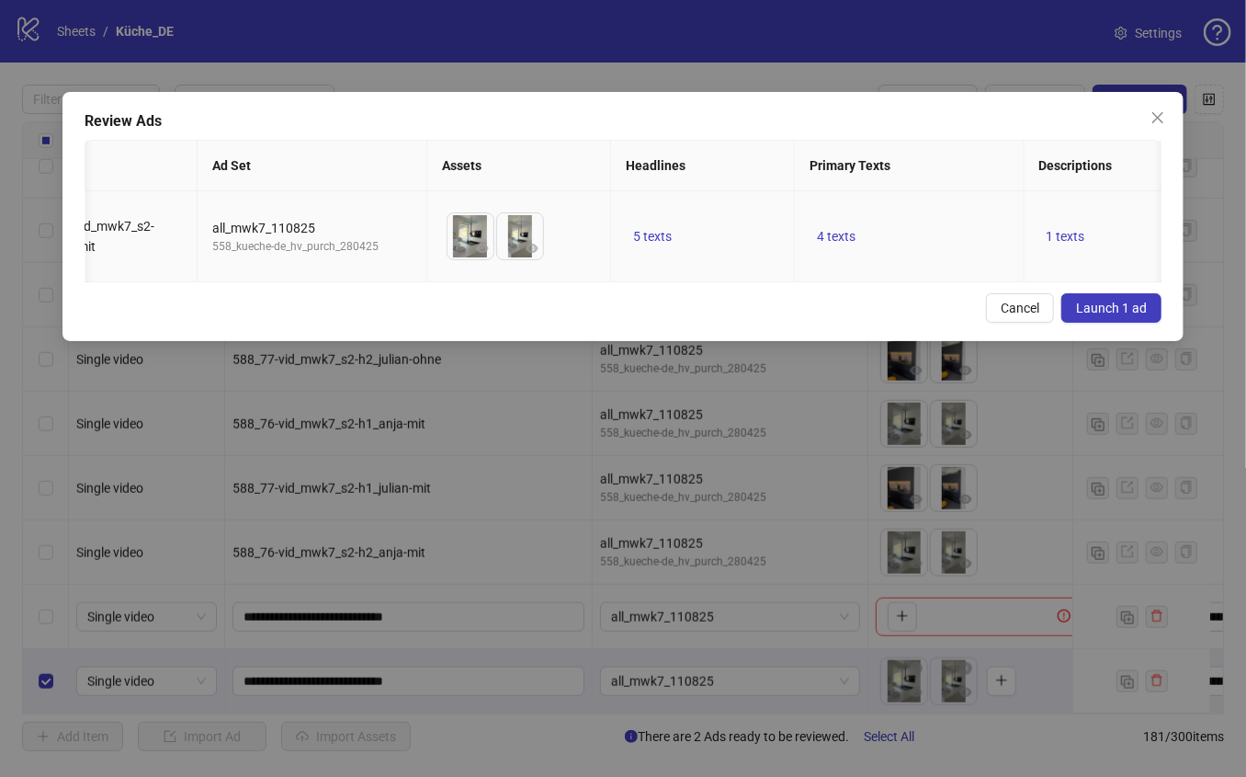
scroll to position [0, 157]
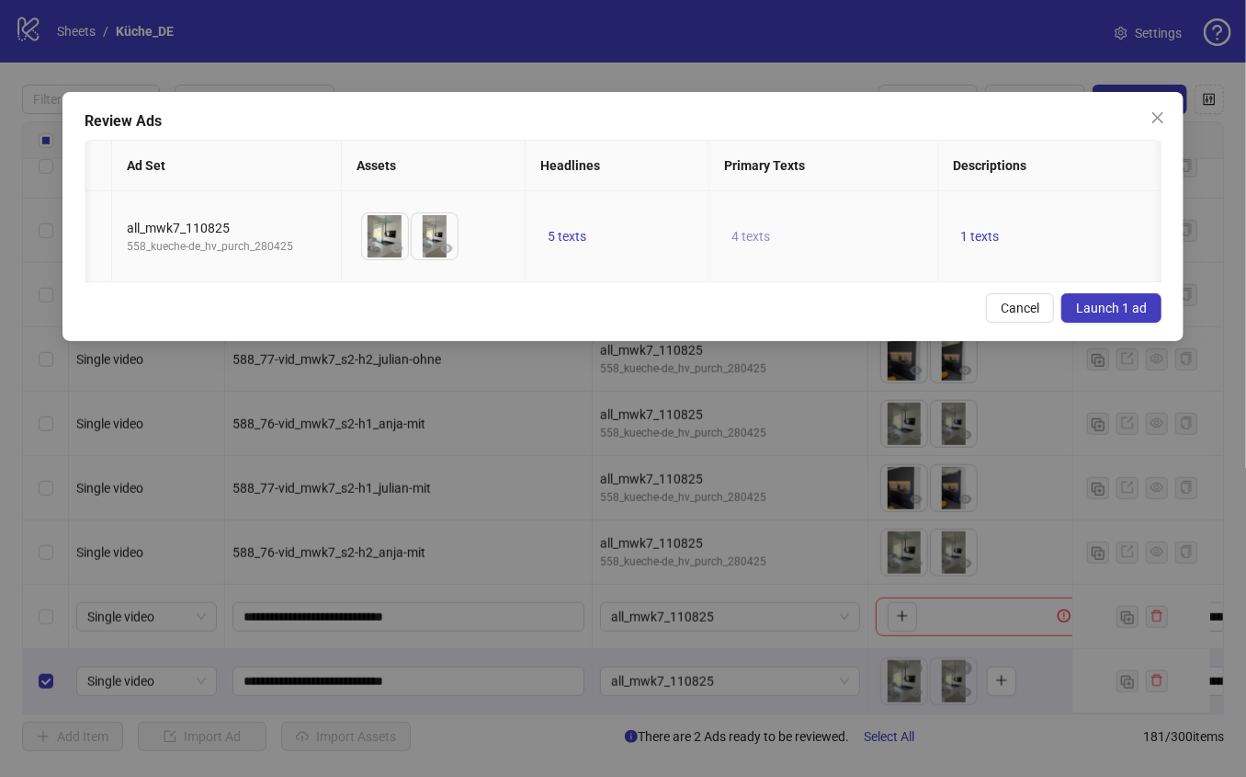
click at [765, 244] on span "4 texts" at bounding box center [751, 236] width 39 height 15
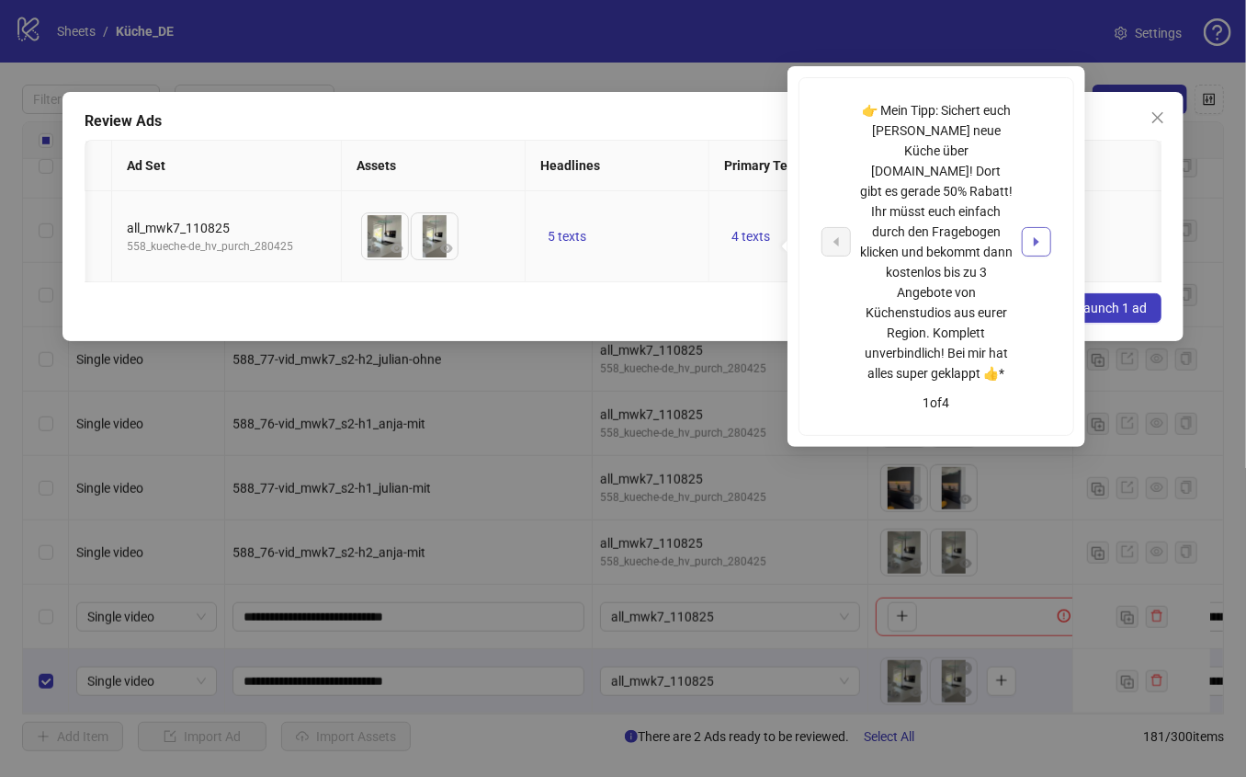
click at [1028, 229] on button "button" at bounding box center [1036, 241] width 29 height 29
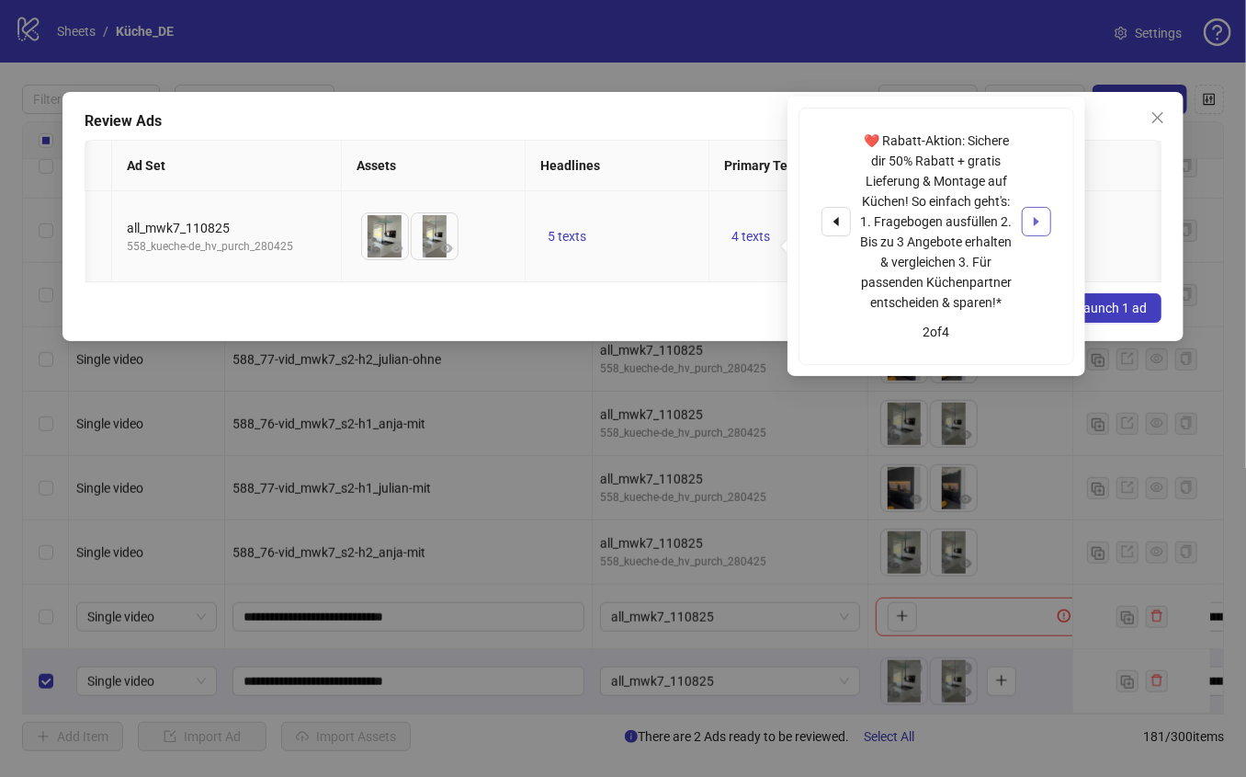
click at [1028, 229] on button "button" at bounding box center [1036, 221] width 29 height 29
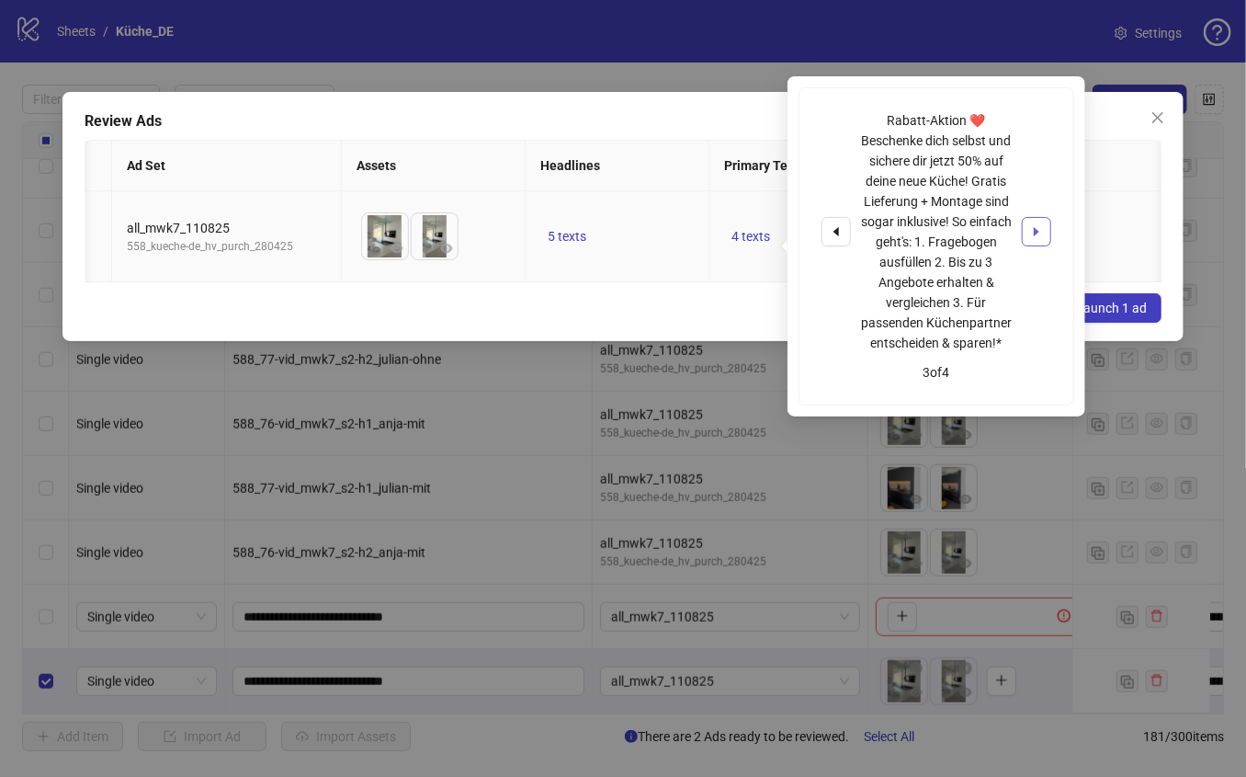
click at [1028, 230] on button "button" at bounding box center [1036, 231] width 29 height 29
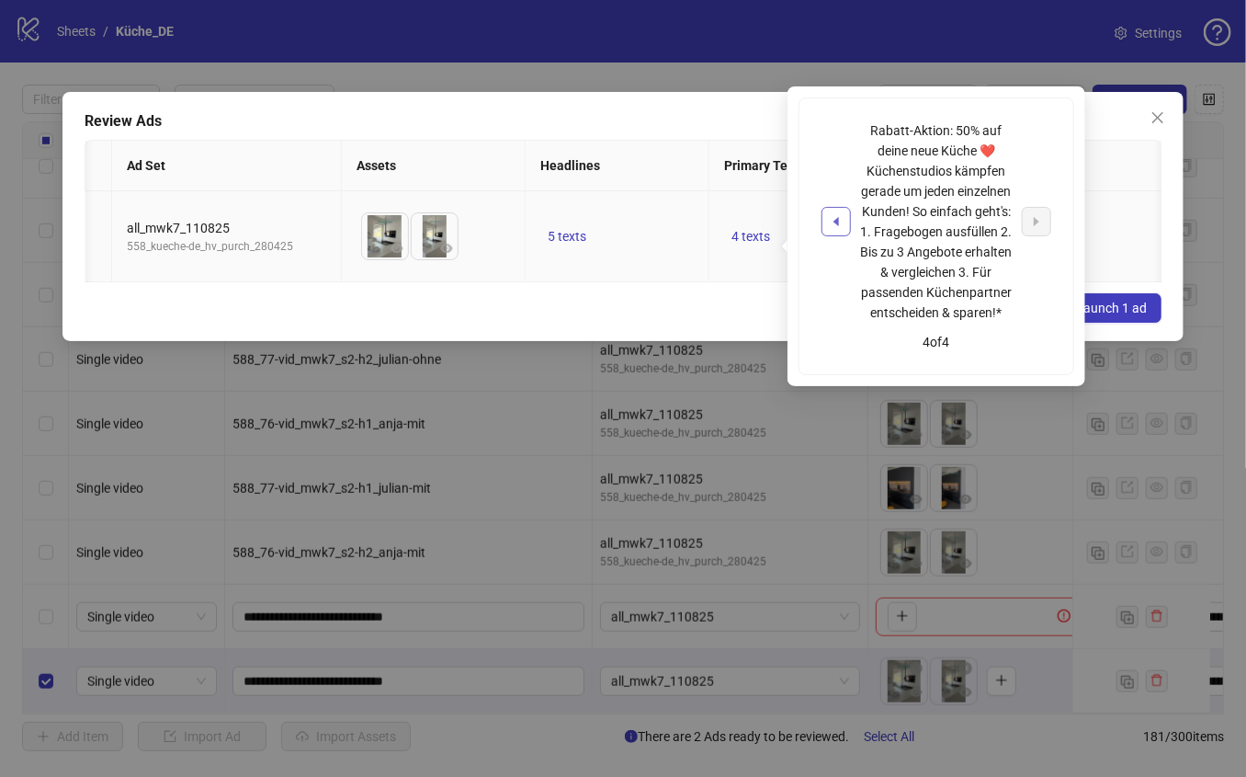
click at [836, 226] on icon "caret-left" at bounding box center [836, 221] width 13 height 13
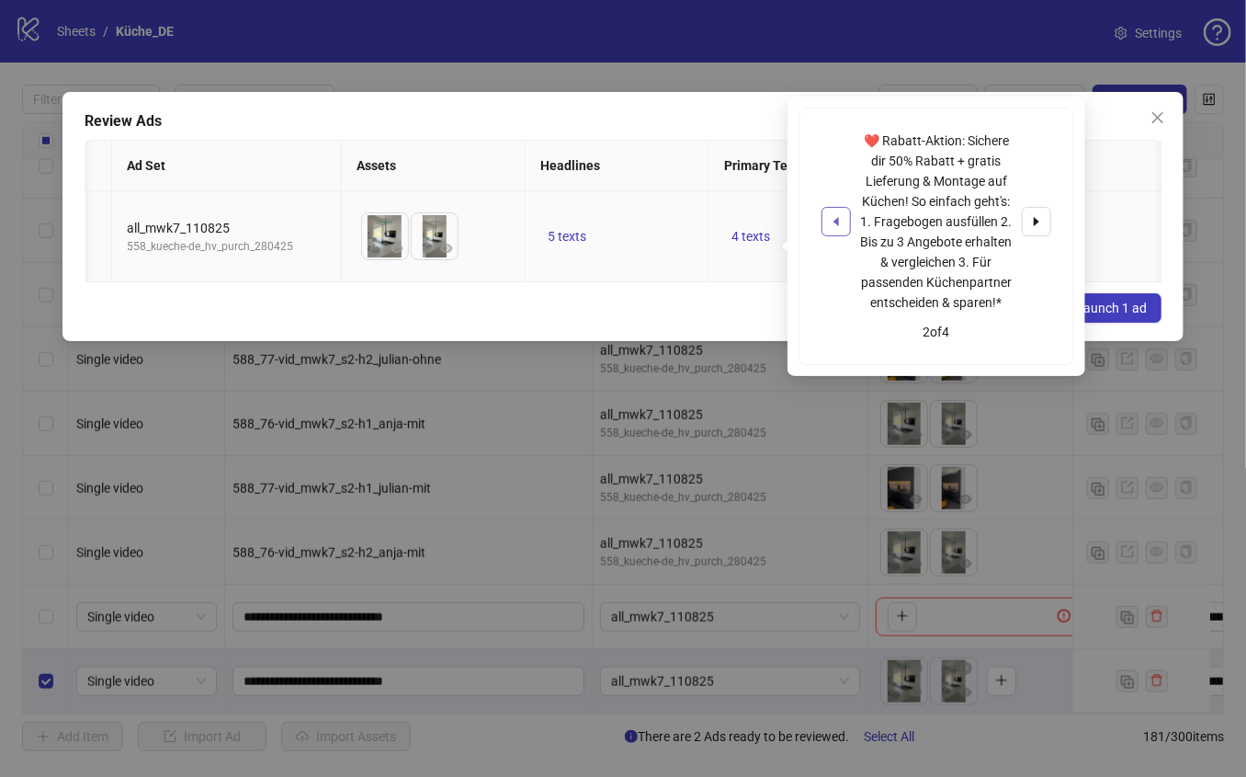
click at [836, 226] on icon "caret-left" at bounding box center [836, 221] width 13 height 13
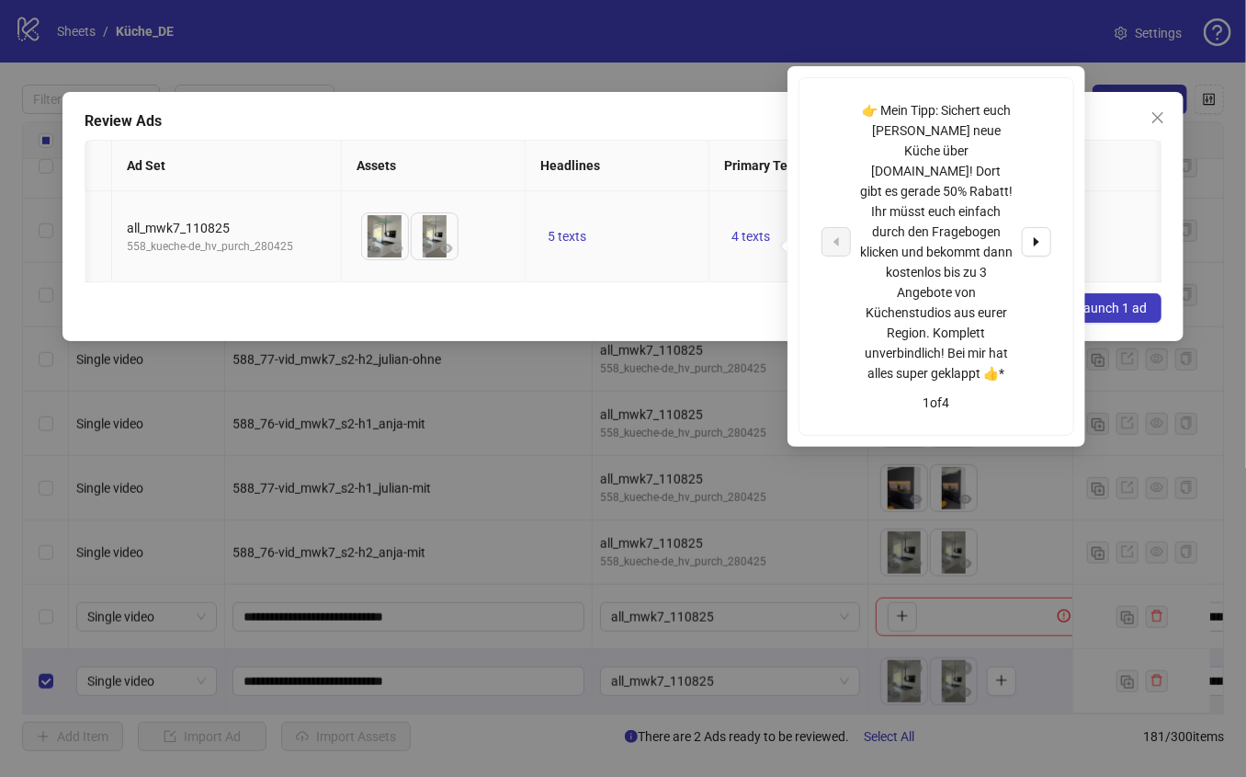
click at [1072, 233] on div "👉 Mein Tipp: Sichert euch eure neue Küche über kuechenportal.de! Dort gibt es g…" at bounding box center [937, 256] width 274 height 357
click at [1048, 235] on button "button" at bounding box center [1036, 241] width 29 height 29
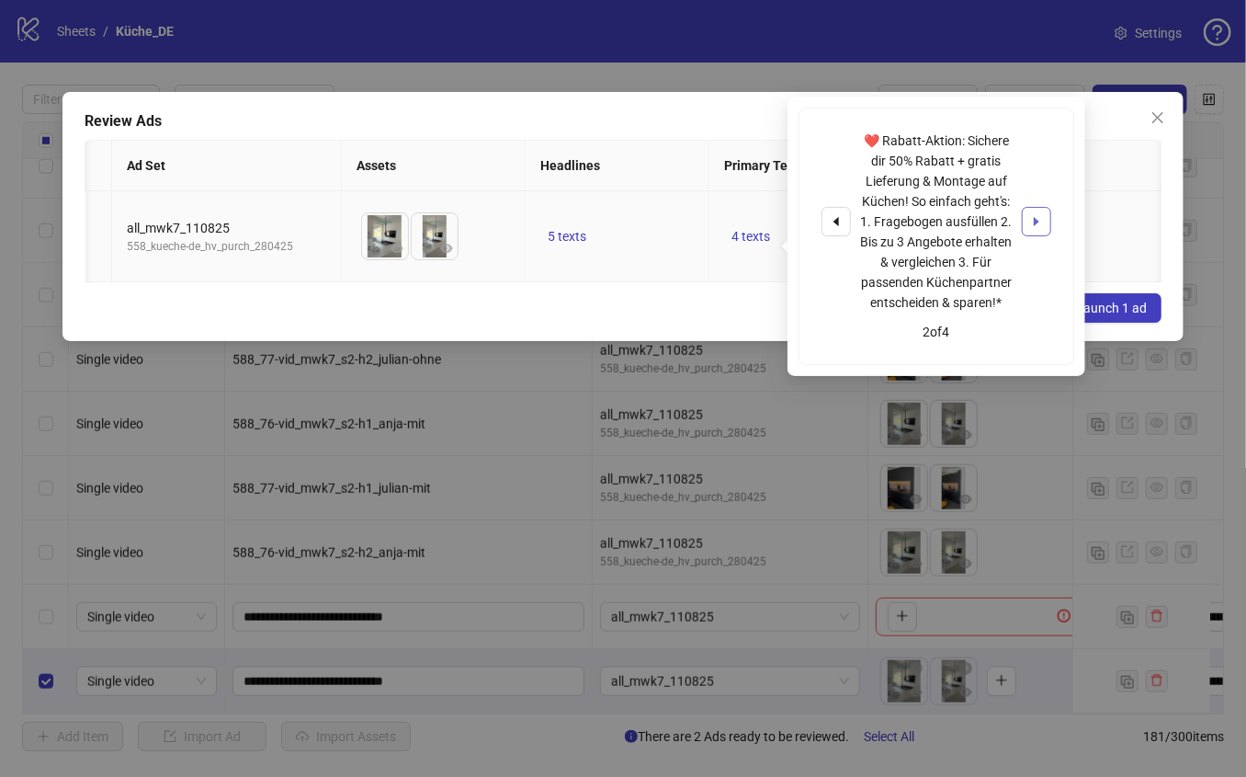
click at [1048, 235] on button "button" at bounding box center [1036, 221] width 29 height 29
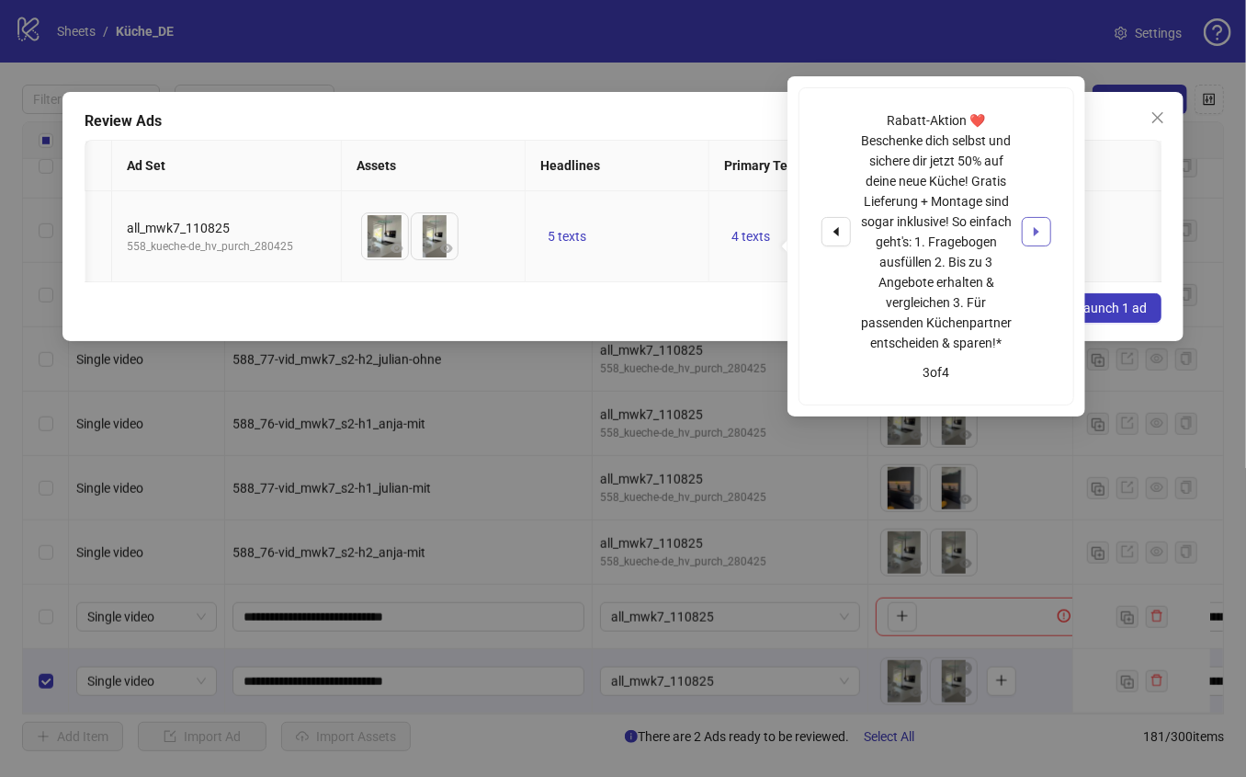
click at [1048, 235] on button "button" at bounding box center [1036, 231] width 29 height 29
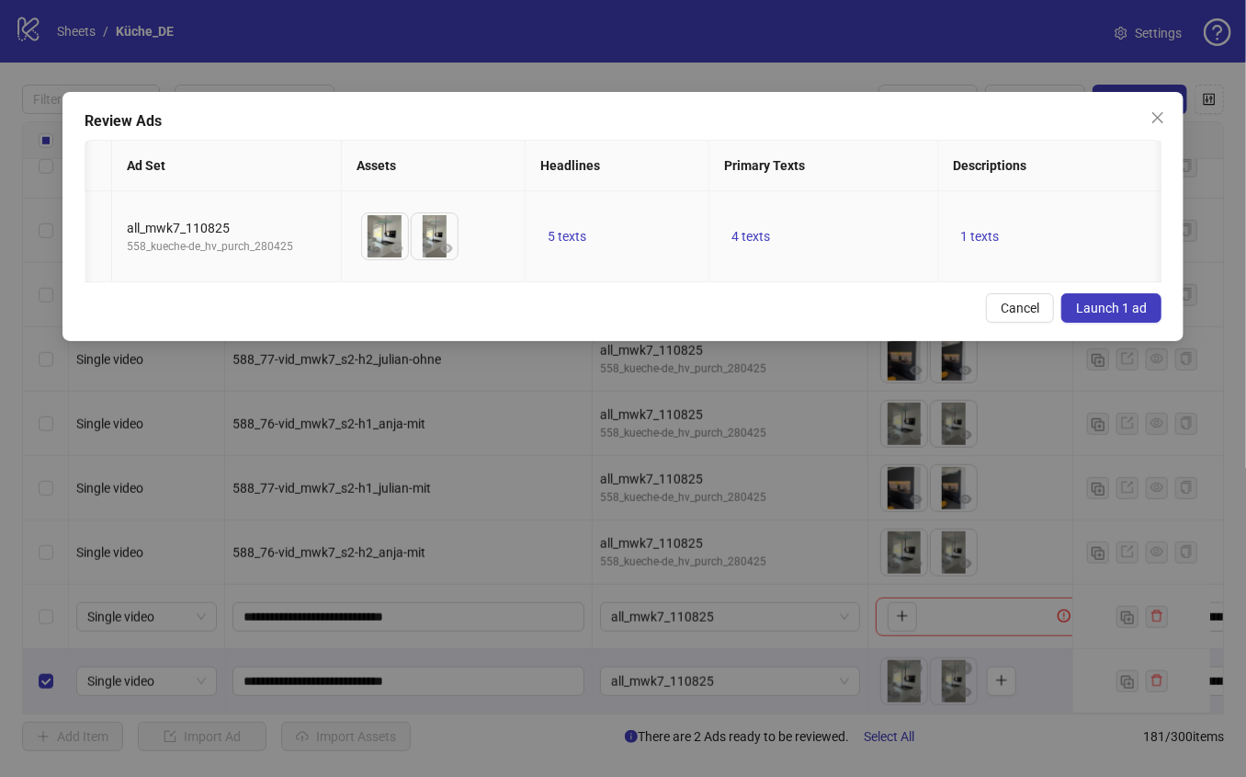
click at [1087, 235] on td "1 texts" at bounding box center [1054, 236] width 230 height 91
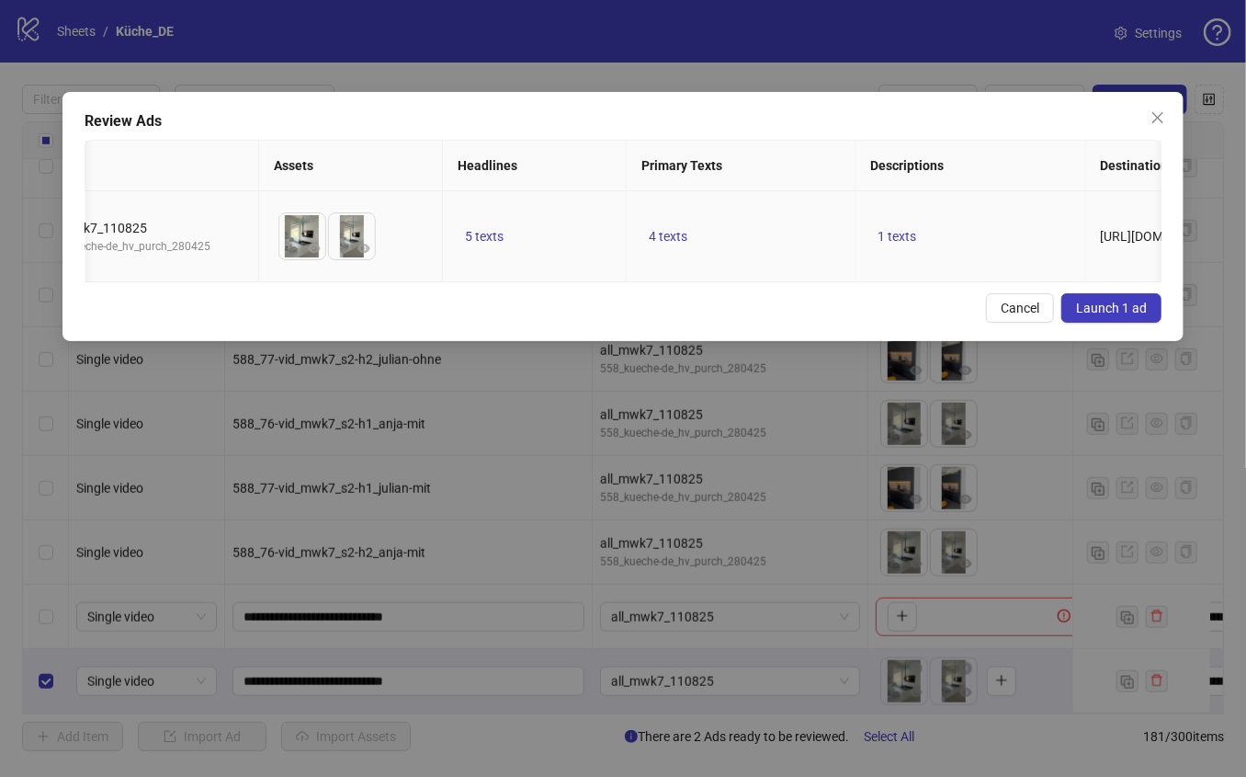
scroll to position [0, 457]
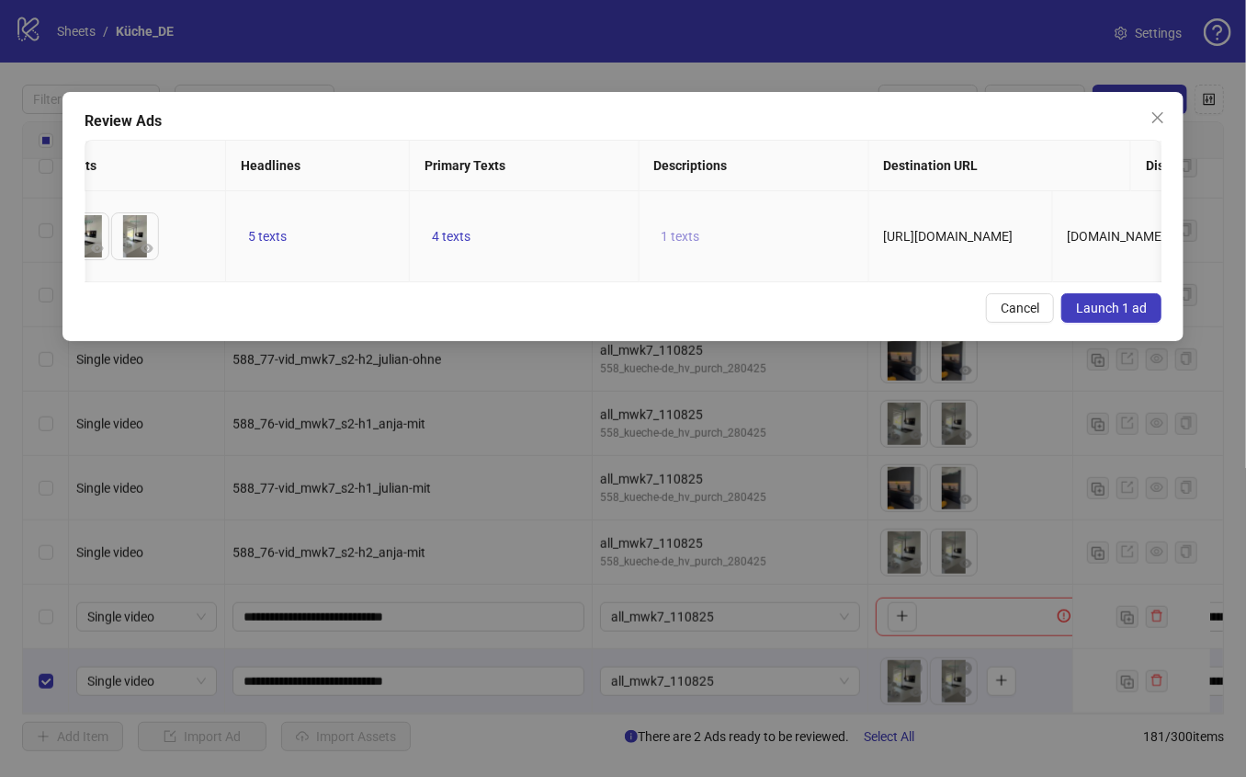
click at [704, 243] on button "1 texts" at bounding box center [680, 236] width 53 height 22
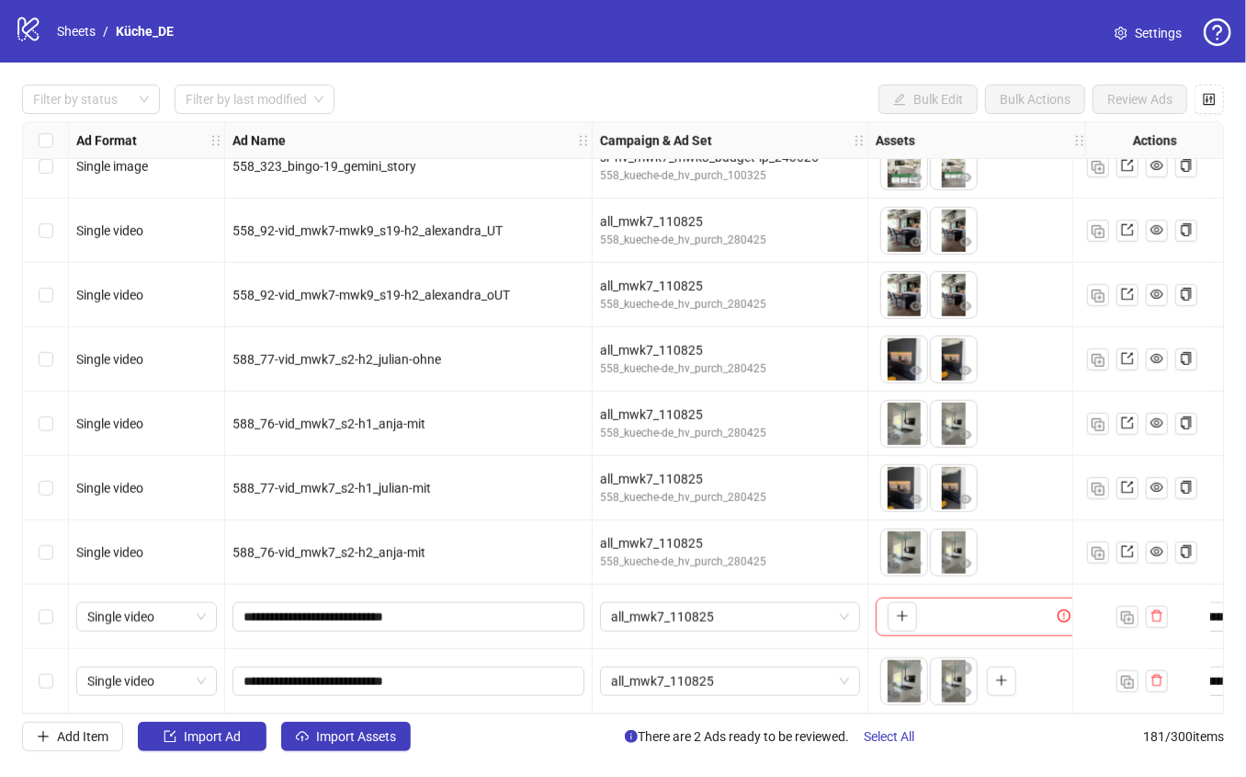
scroll to position [11097, 549]
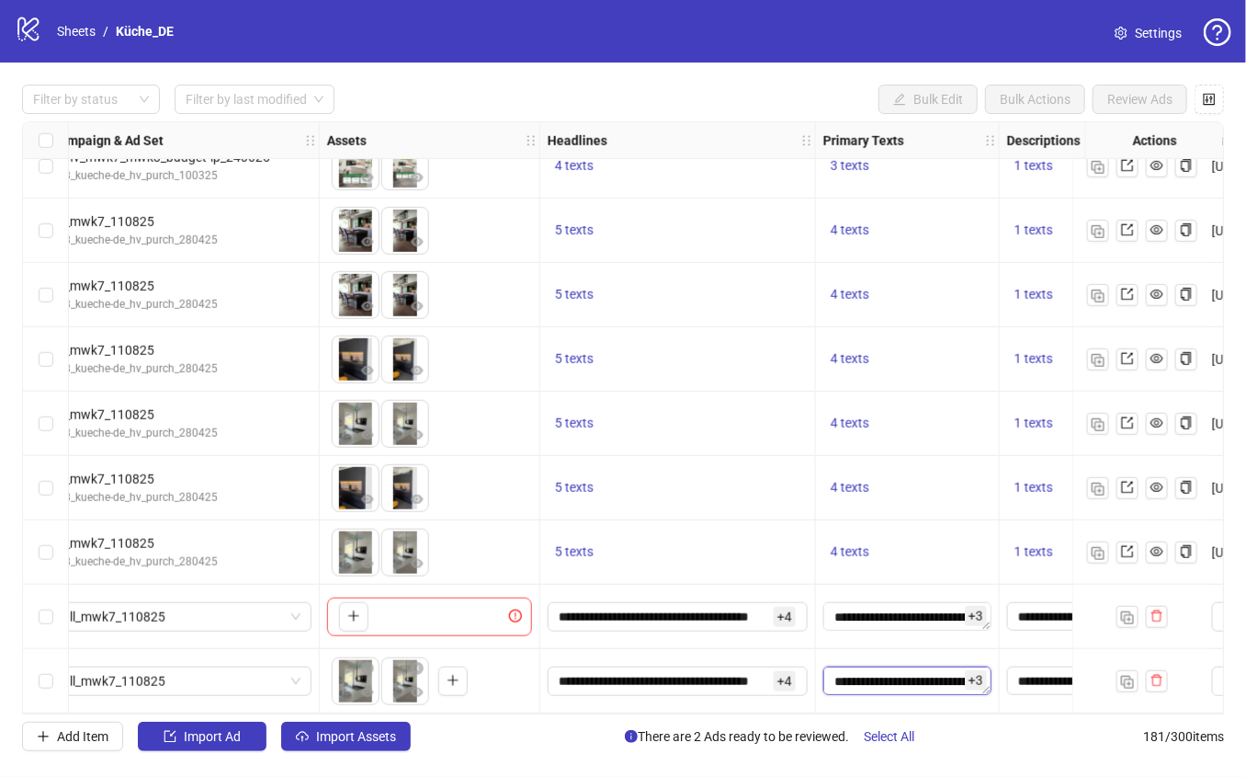
click at [943, 676] on textarea "**********" at bounding box center [907, 680] width 168 height 29
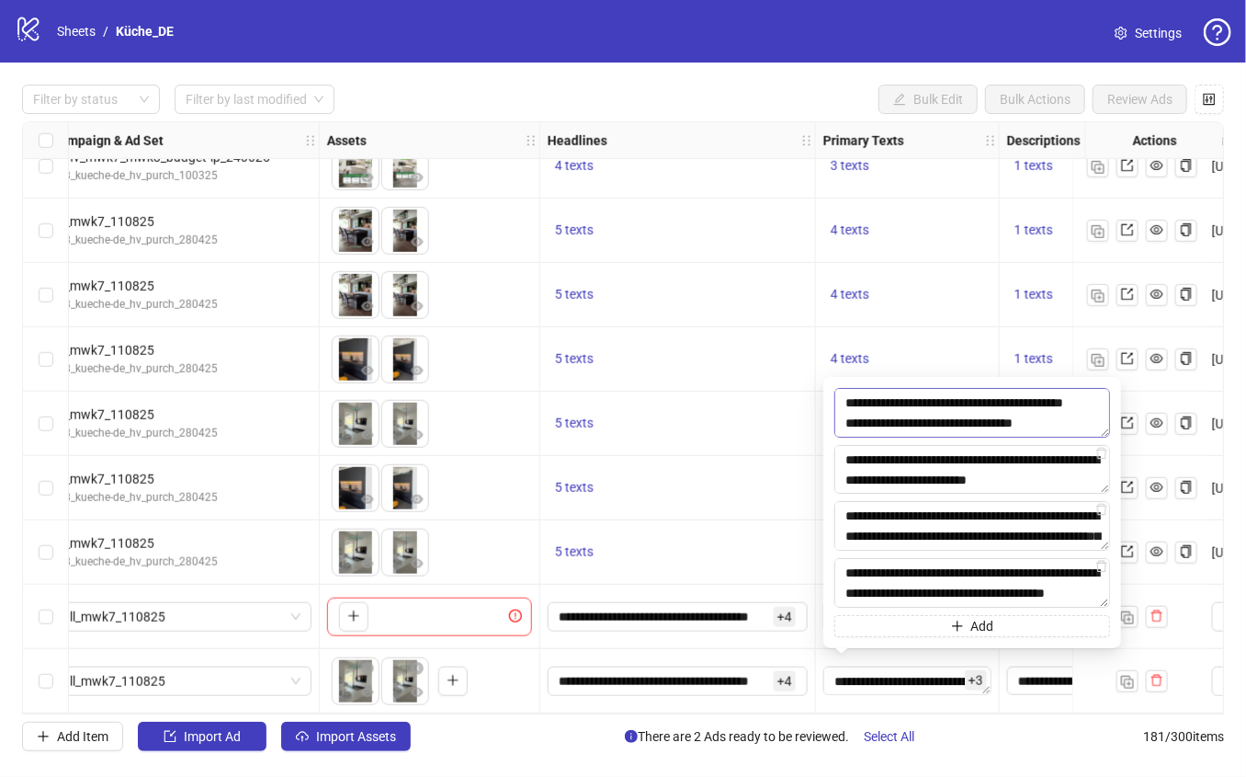
scroll to position [0, 0]
click at [910, 684] on textarea "**********" at bounding box center [907, 680] width 168 height 29
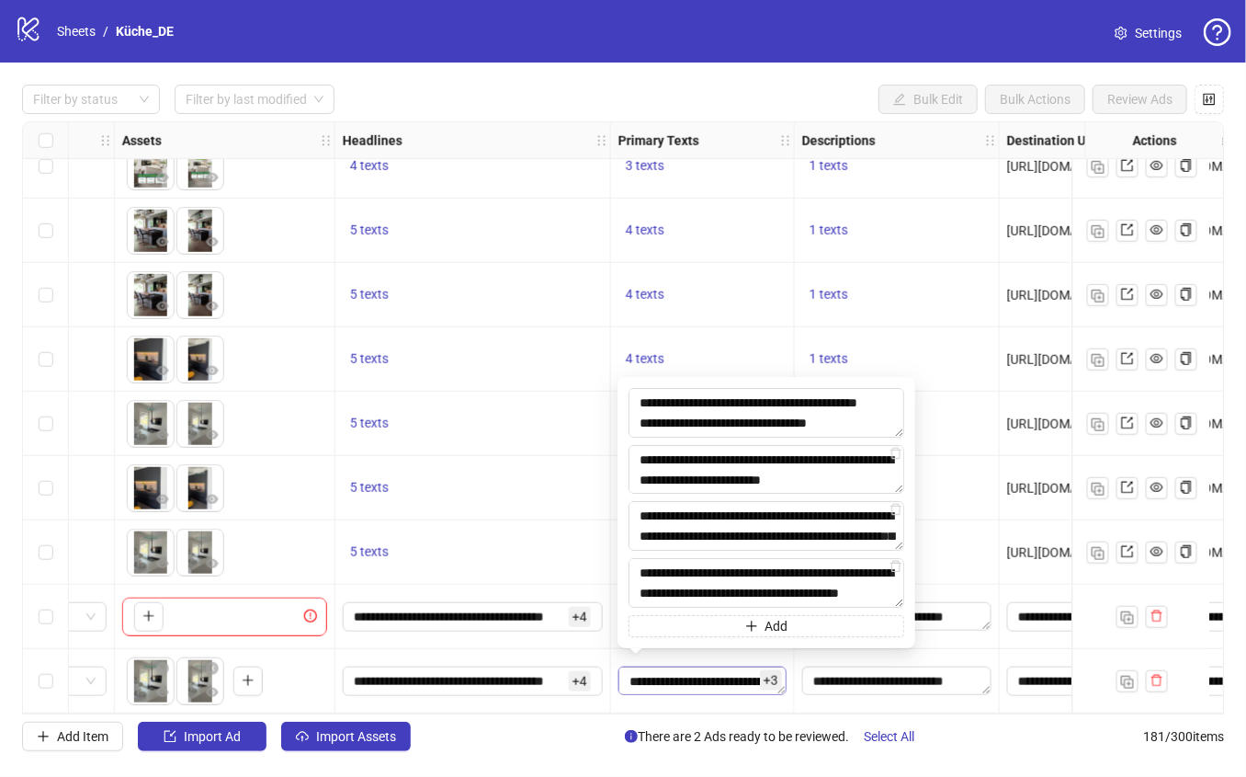
click at [910, 684] on div "Ad Format Ad Name Campaign & Ad Set Assets Headlines Primary Texts Descriptions…" at bounding box center [623, 417] width 1202 height 593
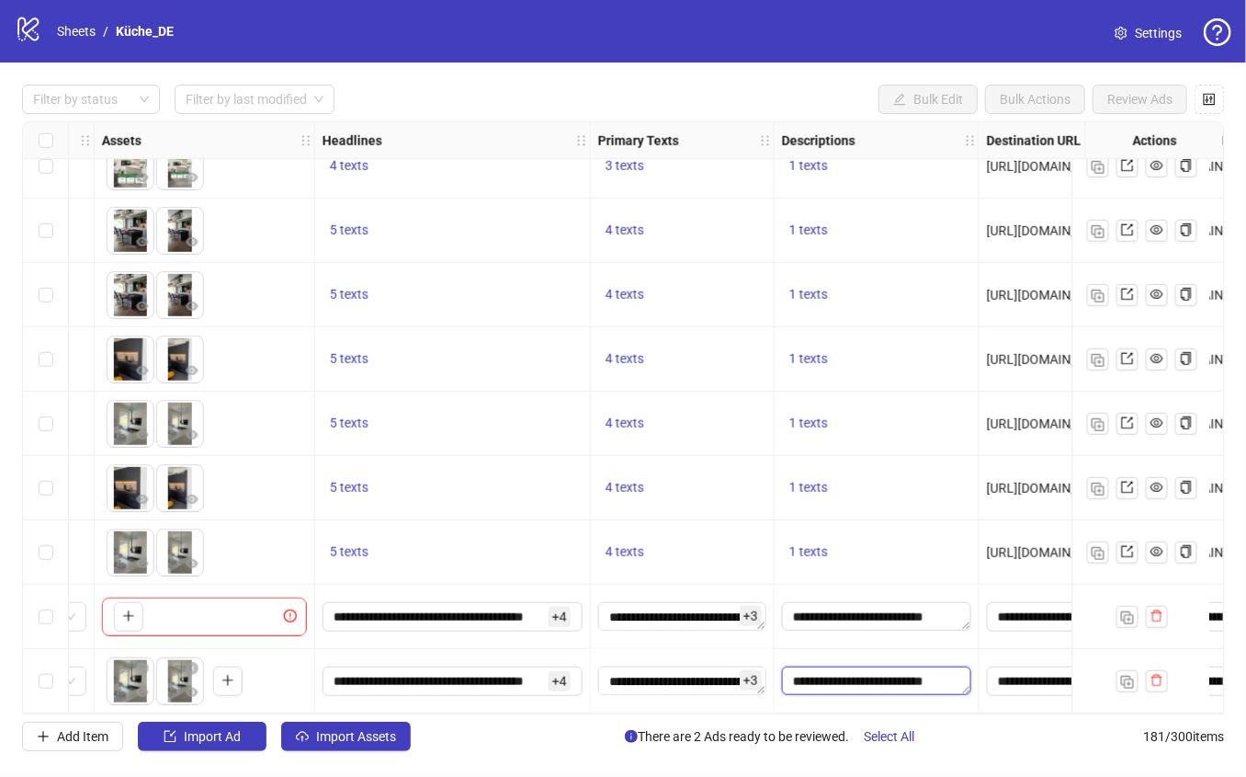
click at [913, 674] on textarea "**********" at bounding box center [876, 680] width 189 height 29
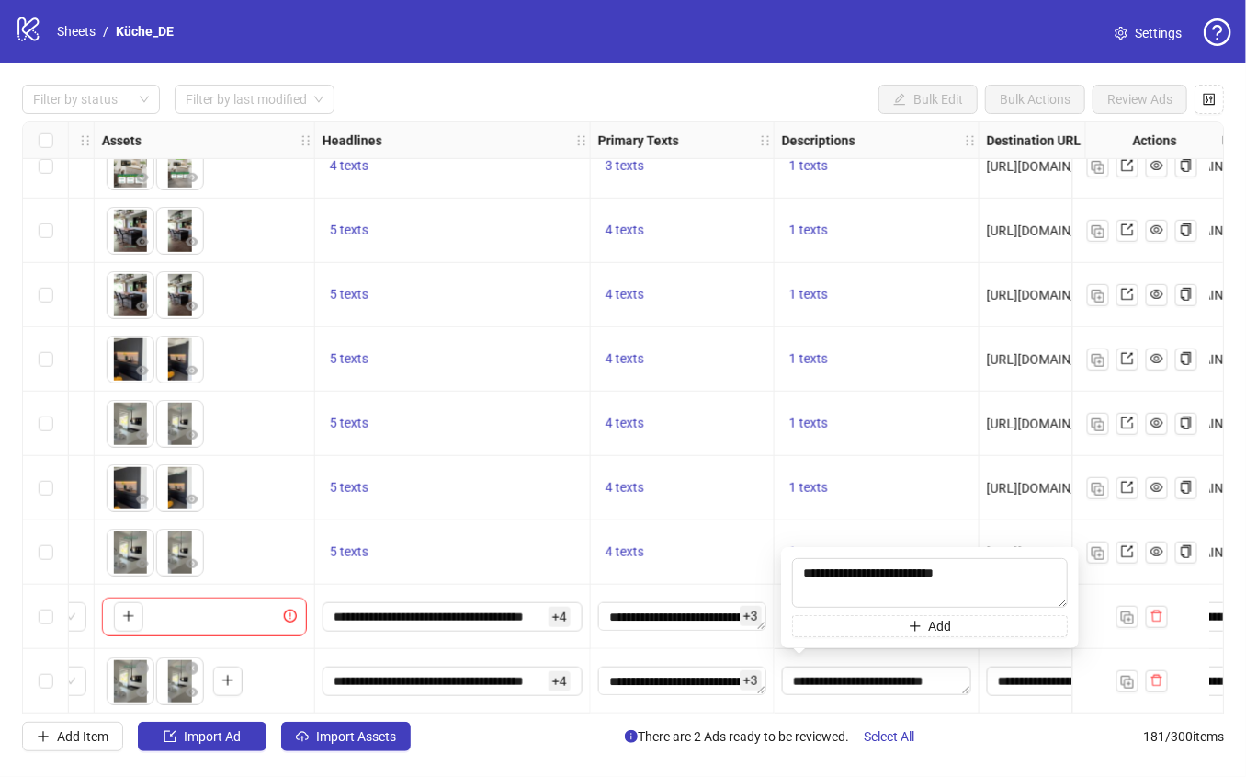
click at [992, 713] on div "Ad Format Ad Name Campaign & Ad Set Assets Headlines Primary Texts Descriptions…" at bounding box center [623, 417] width 1202 height 593
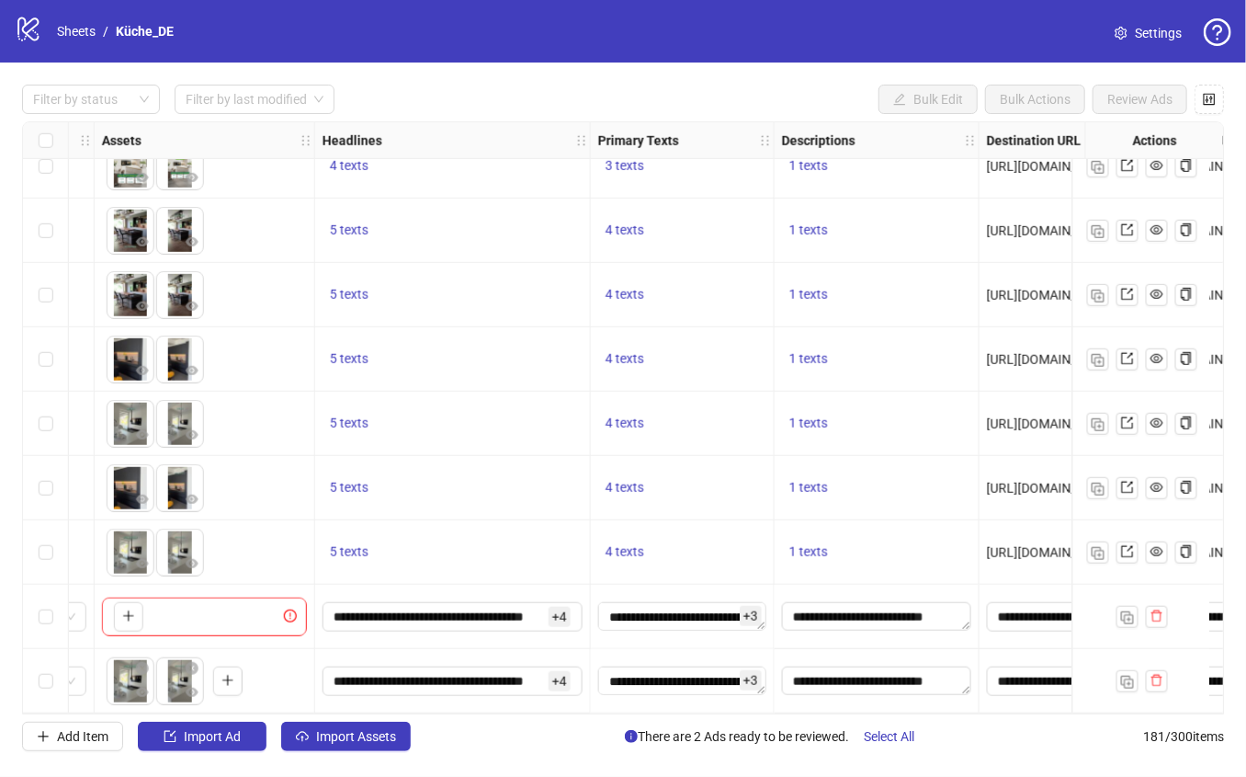
scroll to position [11097, 971]
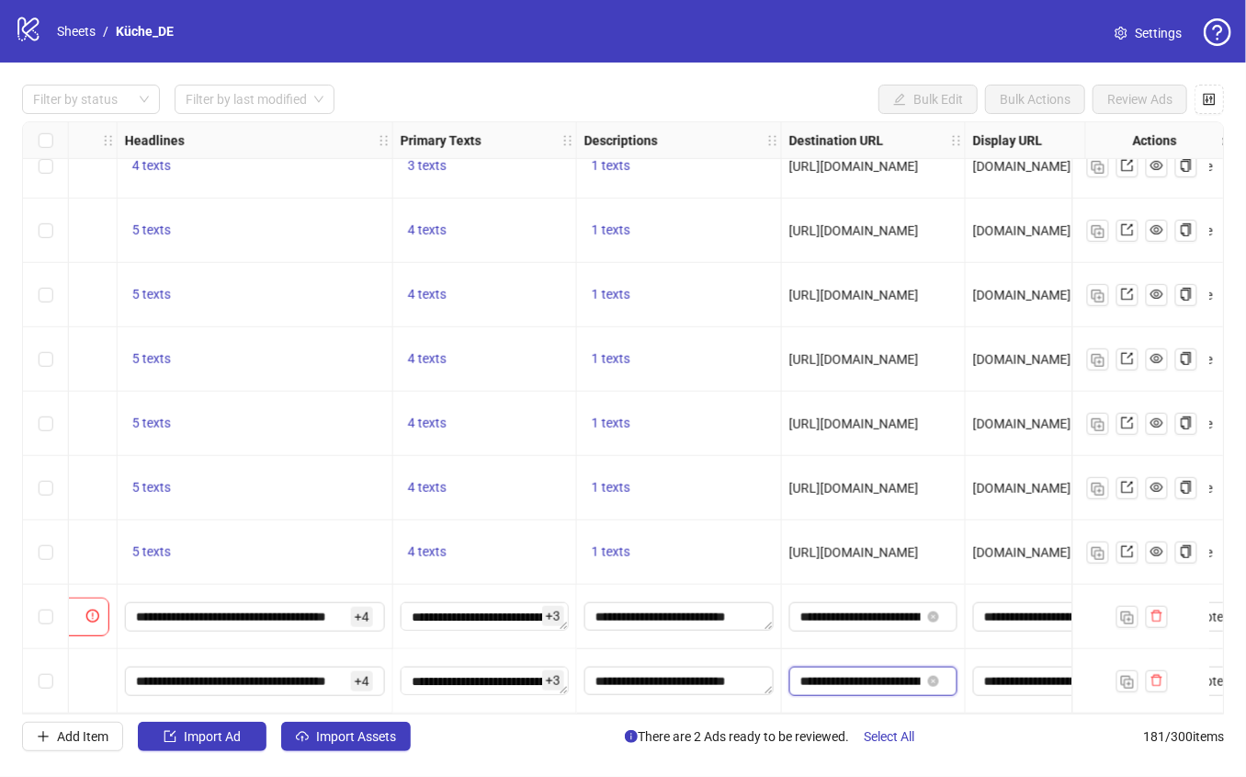
click at [868, 671] on input "**********" at bounding box center [861, 681] width 120 height 20
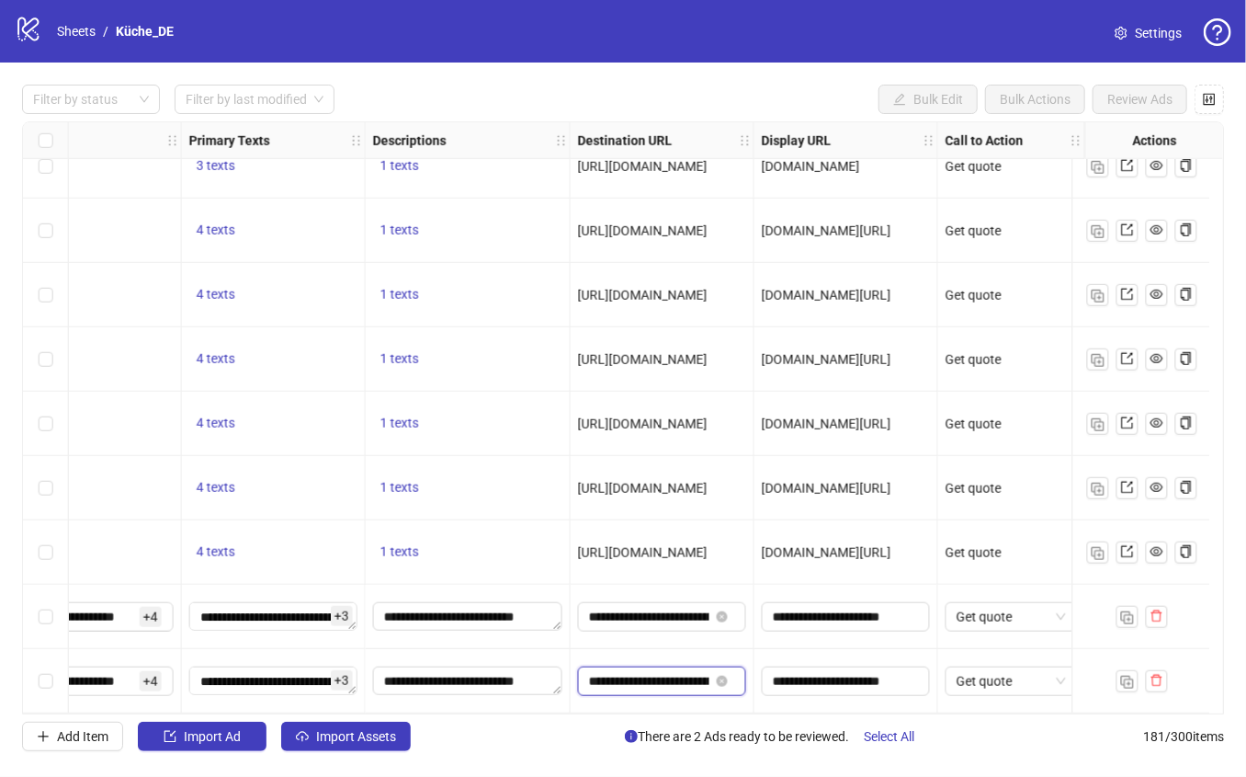
scroll to position [11097, 859]
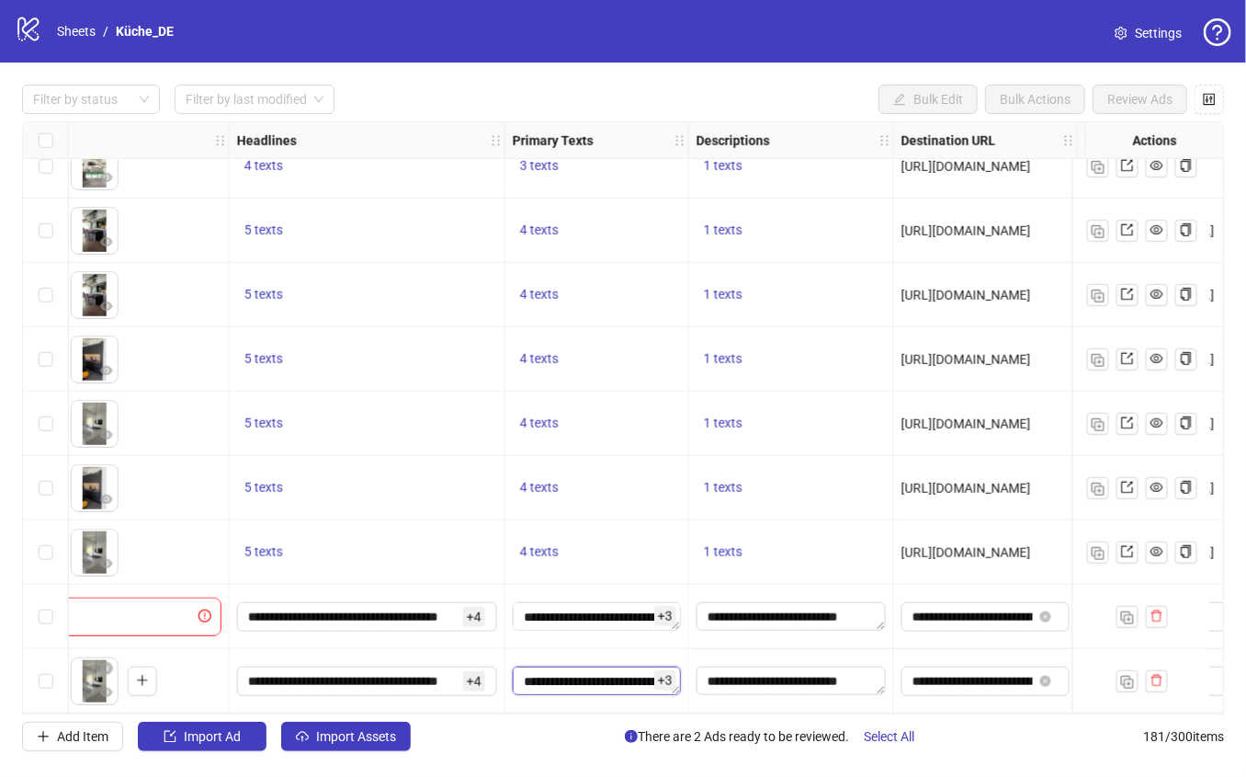
click at [601, 675] on textarea "**********" at bounding box center [597, 680] width 168 height 29
click at [577, 698] on div "**********" at bounding box center [597, 681] width 184 height 64
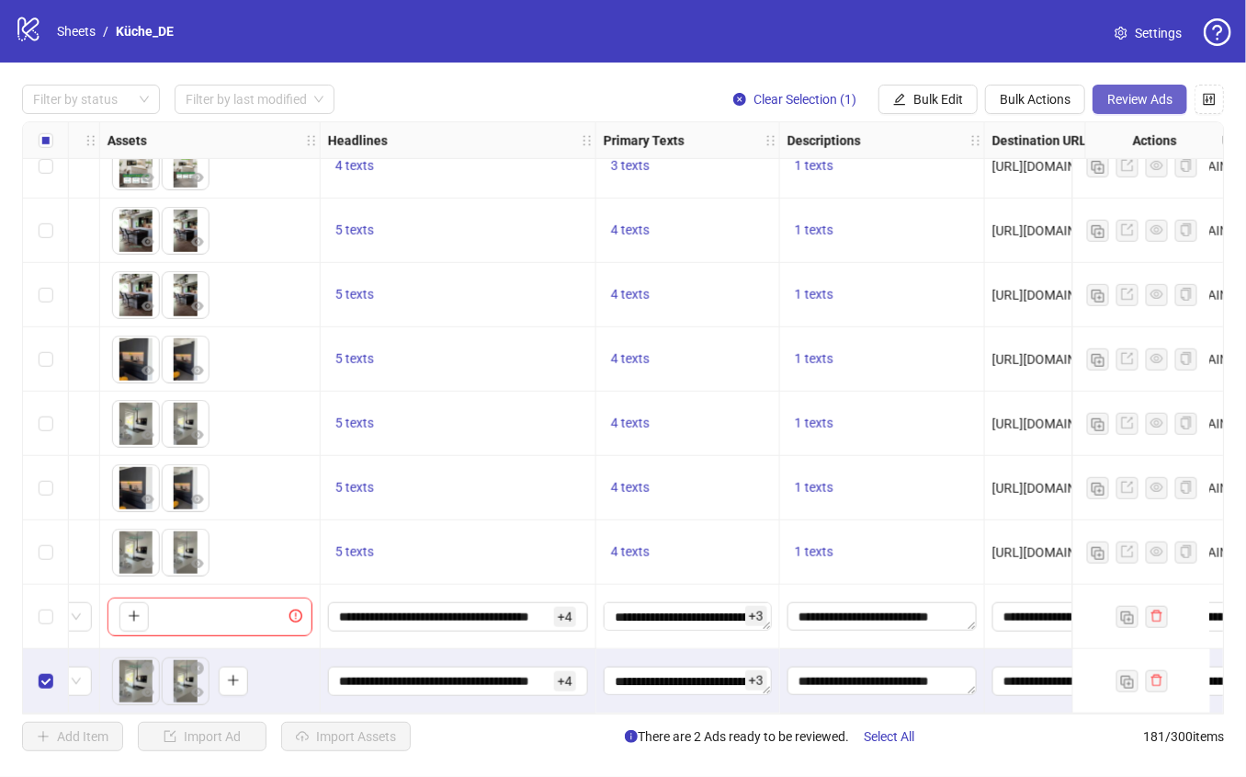
click at [1130, 96] on span "Review Ads" at bounding box center [1139, 99] width 65 height 15
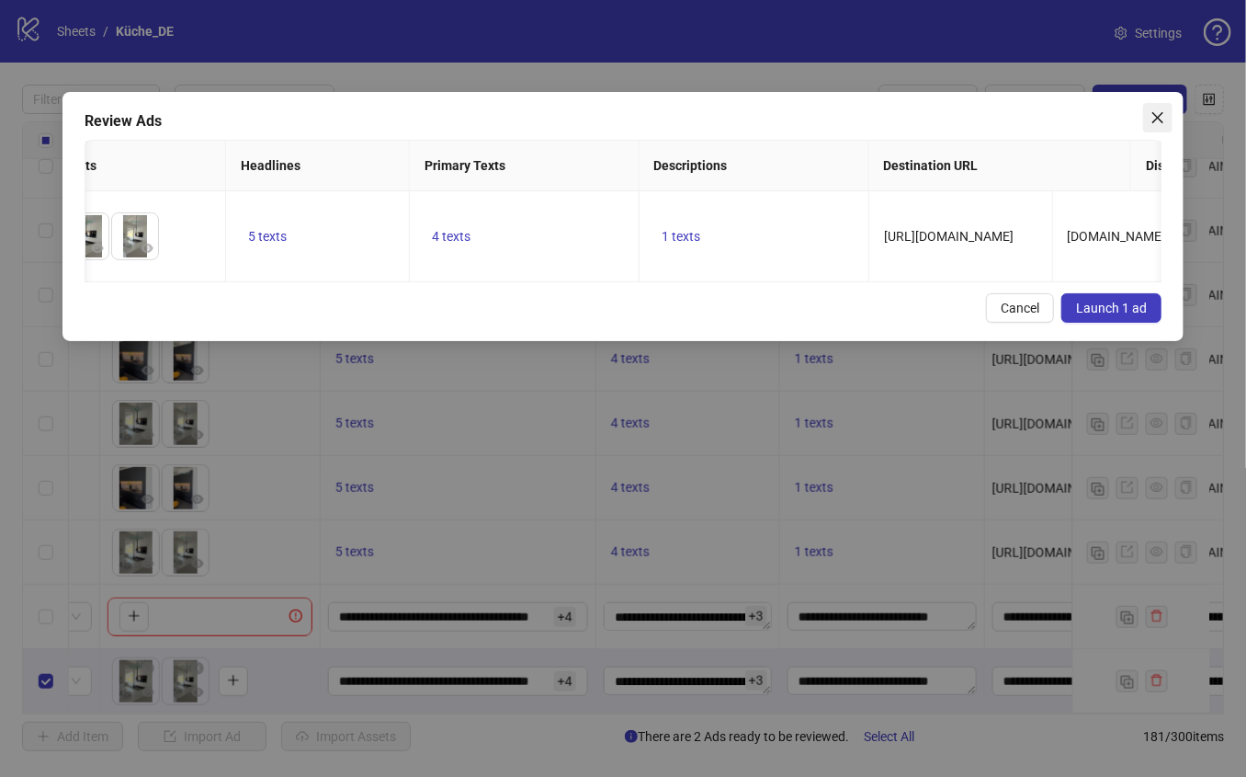
click at [1161, 121] on icon "close" at bounding box center [1158, 117] width 15 height 15
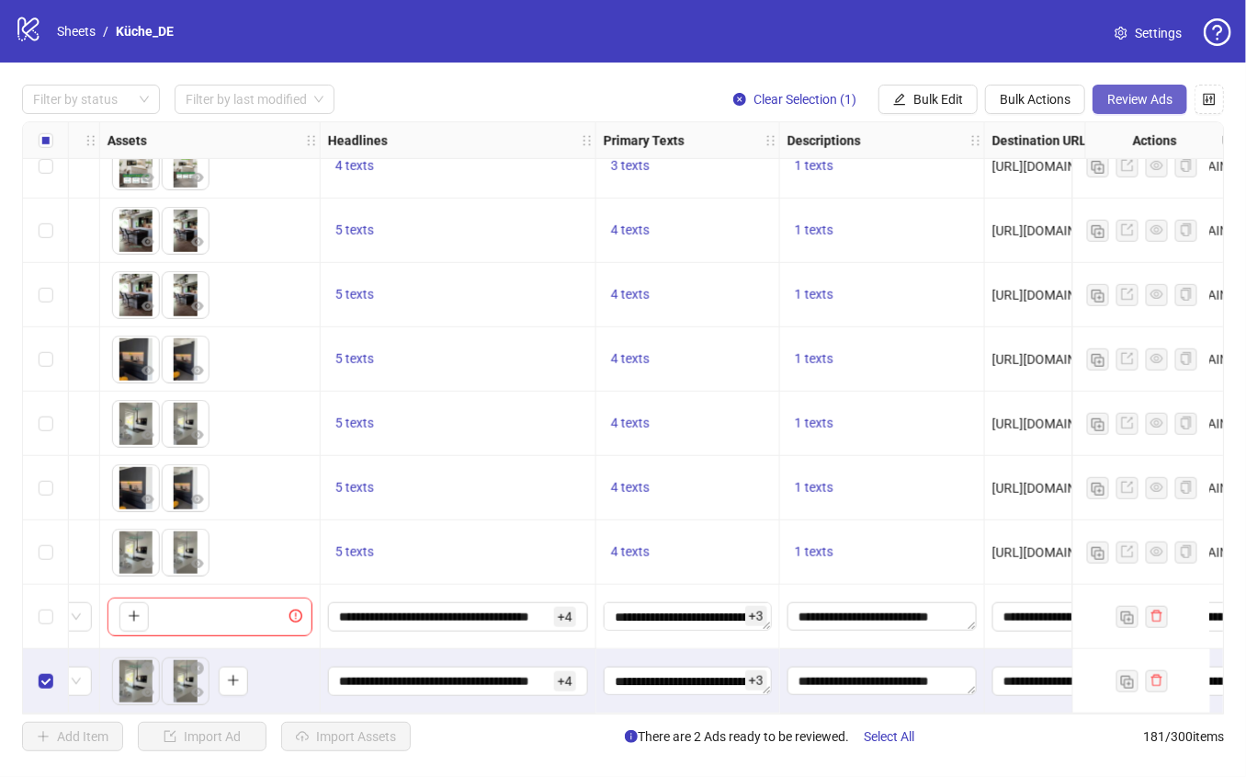
click at [1138, 106] on span "Review Ads" at bounding box center [1139, 99] width 65 height 15
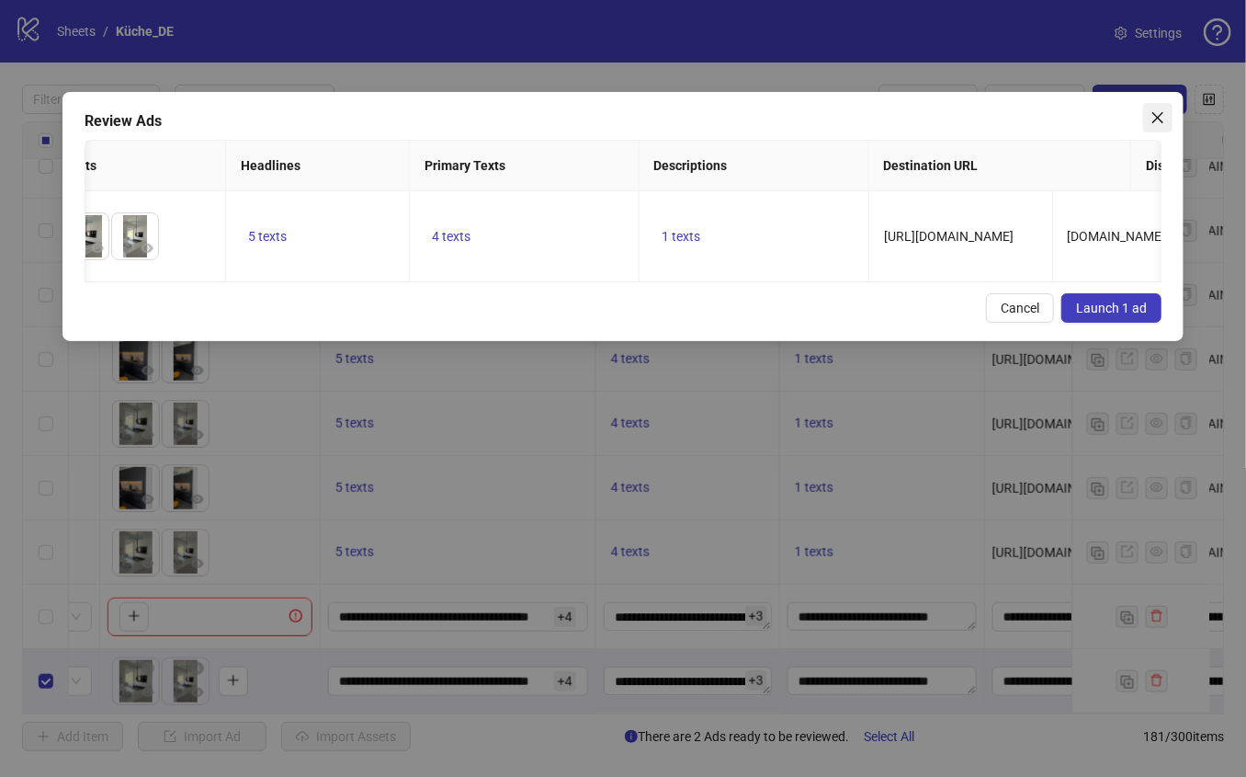
click at [1155, 123] on icon "close" at bounding box center [1158, 117] width 15 height 15
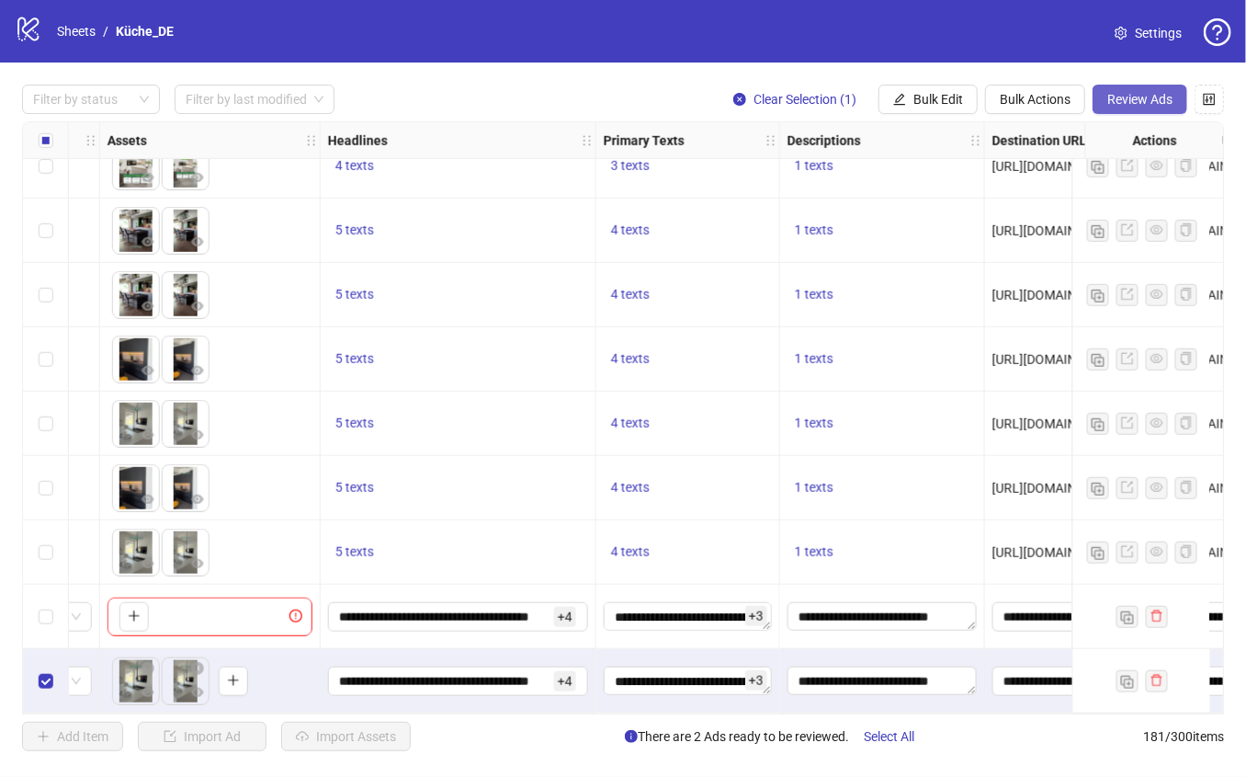
click at [1147, 93] on span "Review Ads" at bounding box center [1139, 99] width 65 height 15
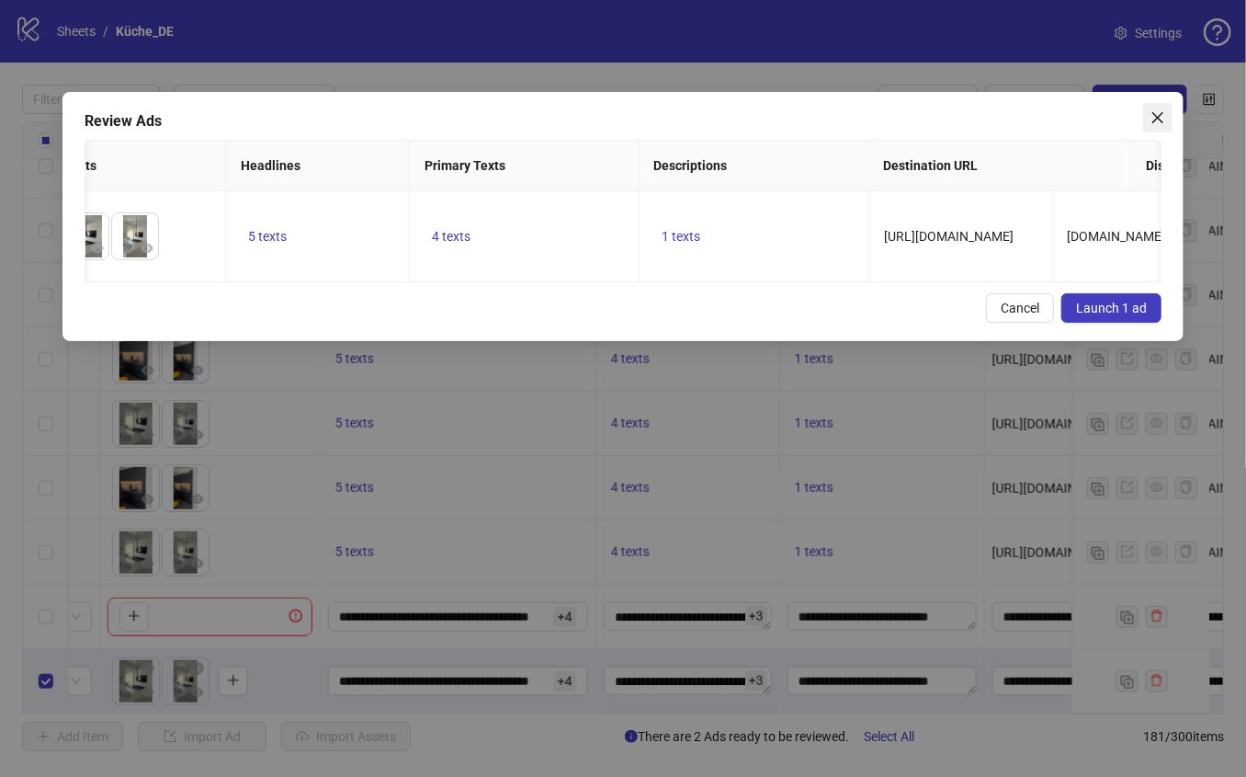
click at [1155, 122] on icon "close" at bounding box center [1158, 117] width 15 height 15
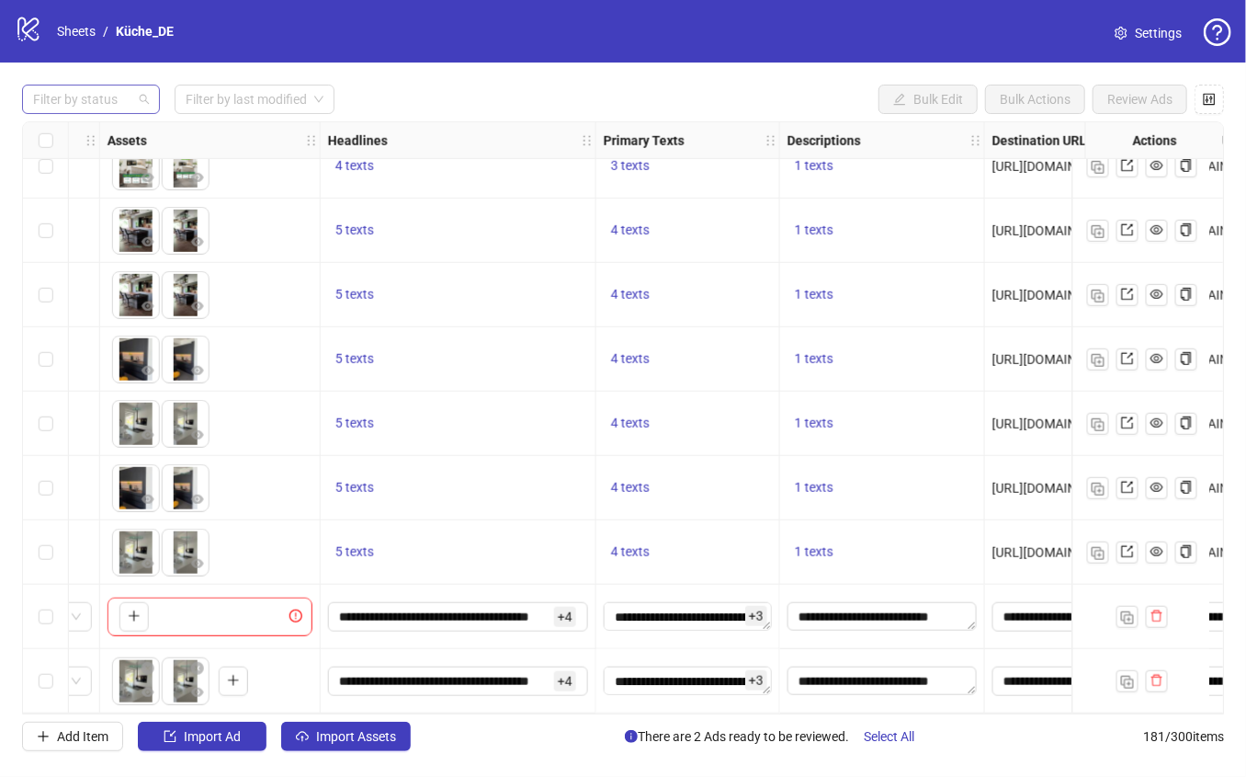
click at [109, 91] on div at bounding box center [81, 99] width 111 height 26
click at [98, 128] on div "Draft" at bounding box center [91, 136] width 108 height 20
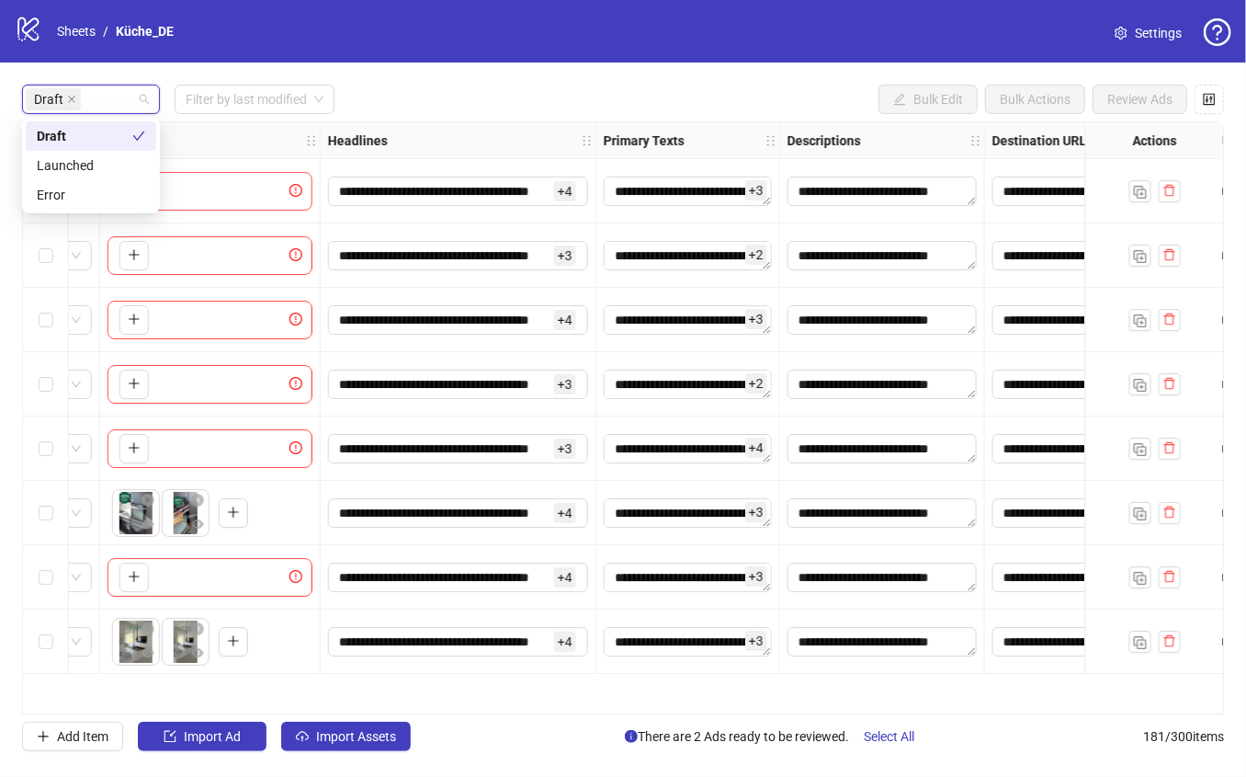
scroll to position [0, 768]
click at [441, 105] on div "Draft Filter by last modified Bulk Edit Bulk Actions Review Ads" at bounding box center [623, 99] width 1202 height 29
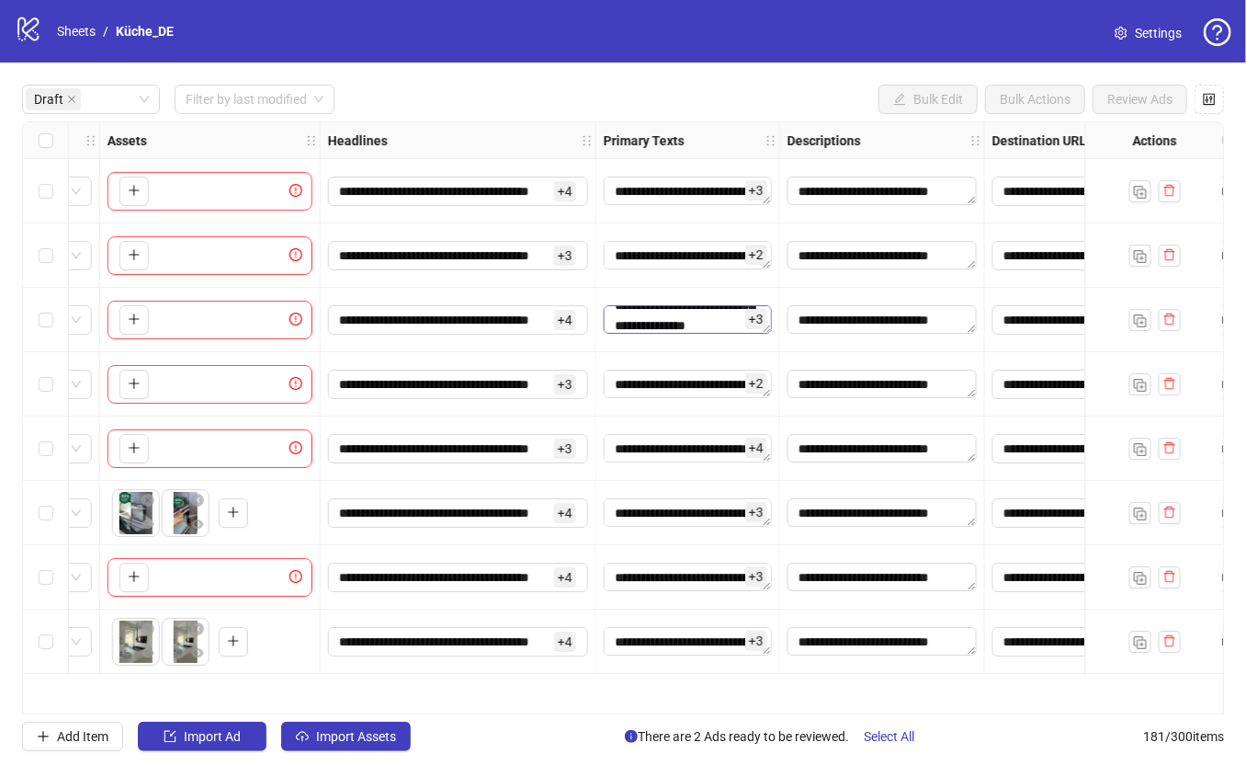
scroll to position [82, 0]
click at [71, 103] on icon "close" at bounding box center [71, 99] width 9 height 9
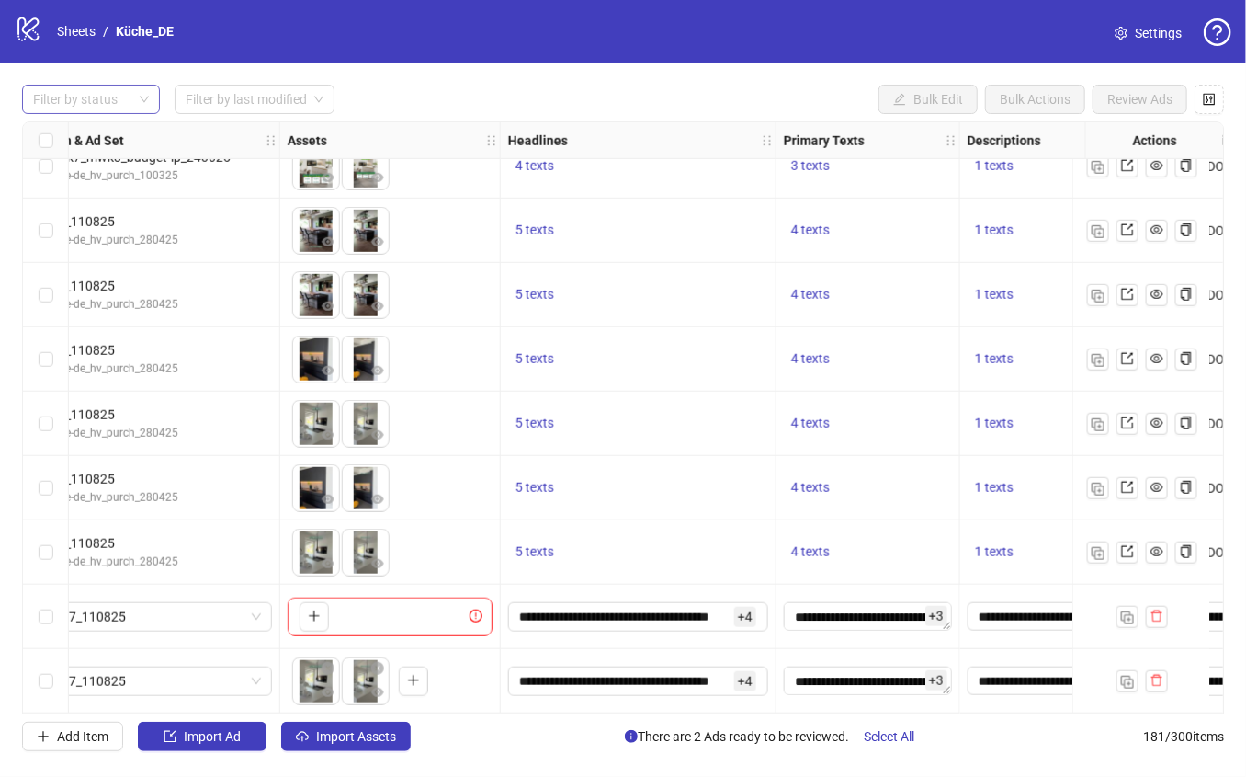
scroll to position [11097, 657]
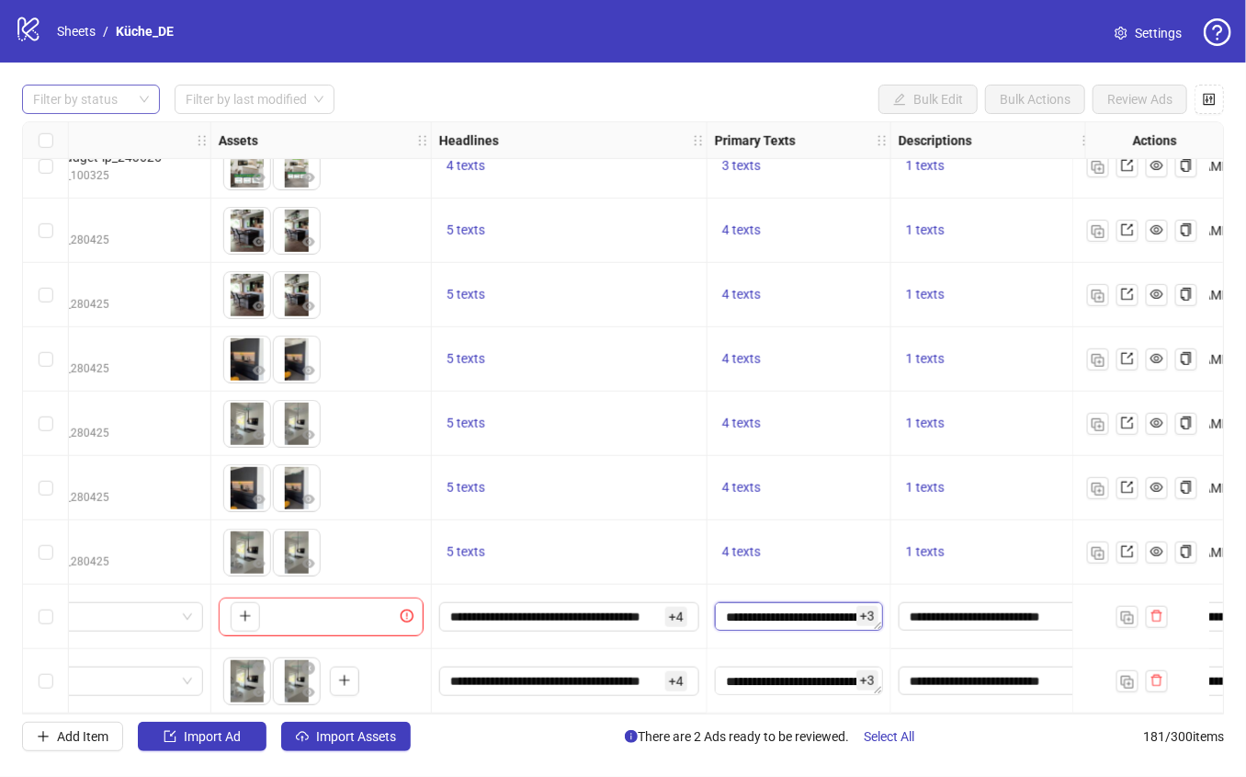
click at [834, 613] on textarea "**********" at bounding box center [799, 616] width 168 height 29
click at [878, 636] on div "**********" at bounding box center [800, 617] width 184 height 64
click at [788, 607] on textarea "**********" at bounding box center [799, 616] width 168 height 29
click at [1154, 674] on icon "delete" at bounding box center [1157, 680] width 13 height 13
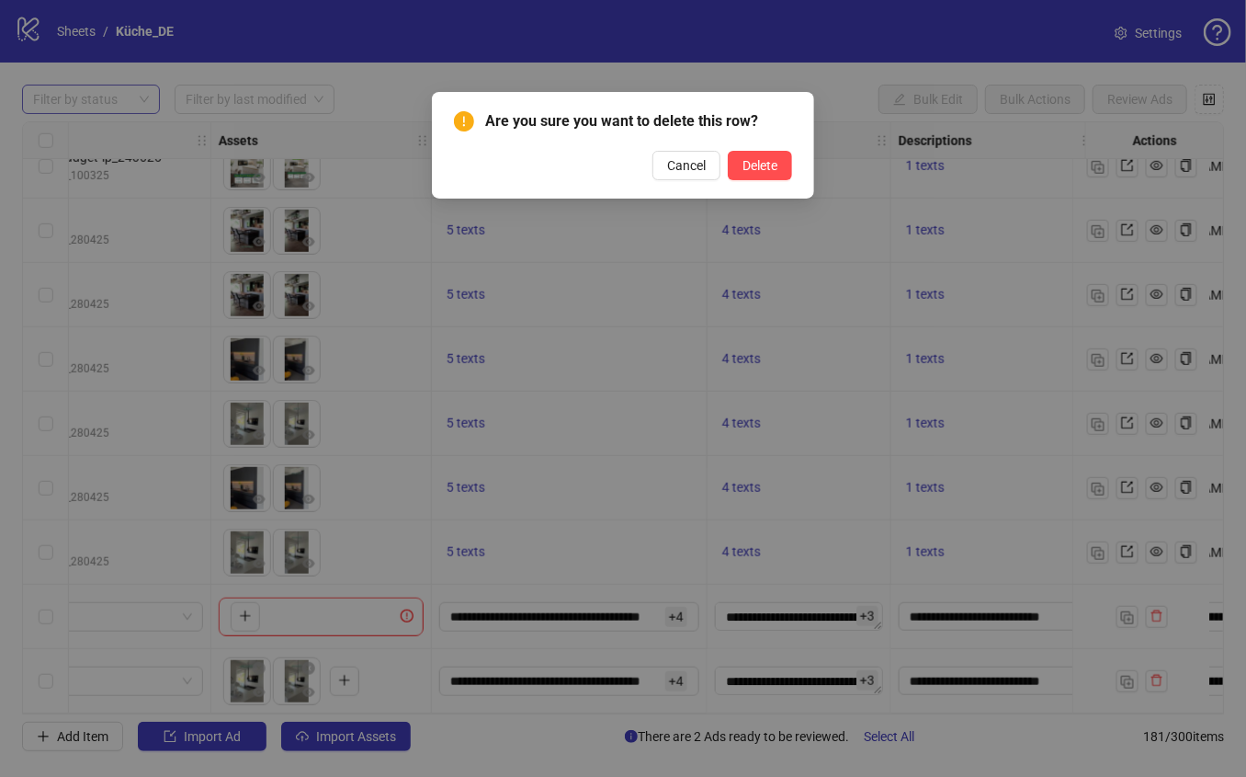
click at [777, 186] on div "Are you sure you want to delete this row? Cancel Delete" at bounding box center [623, 145] width 382 height 107
click at [774, 167] on span "Delete" at bounding box center [760, 165] width 35 height 15
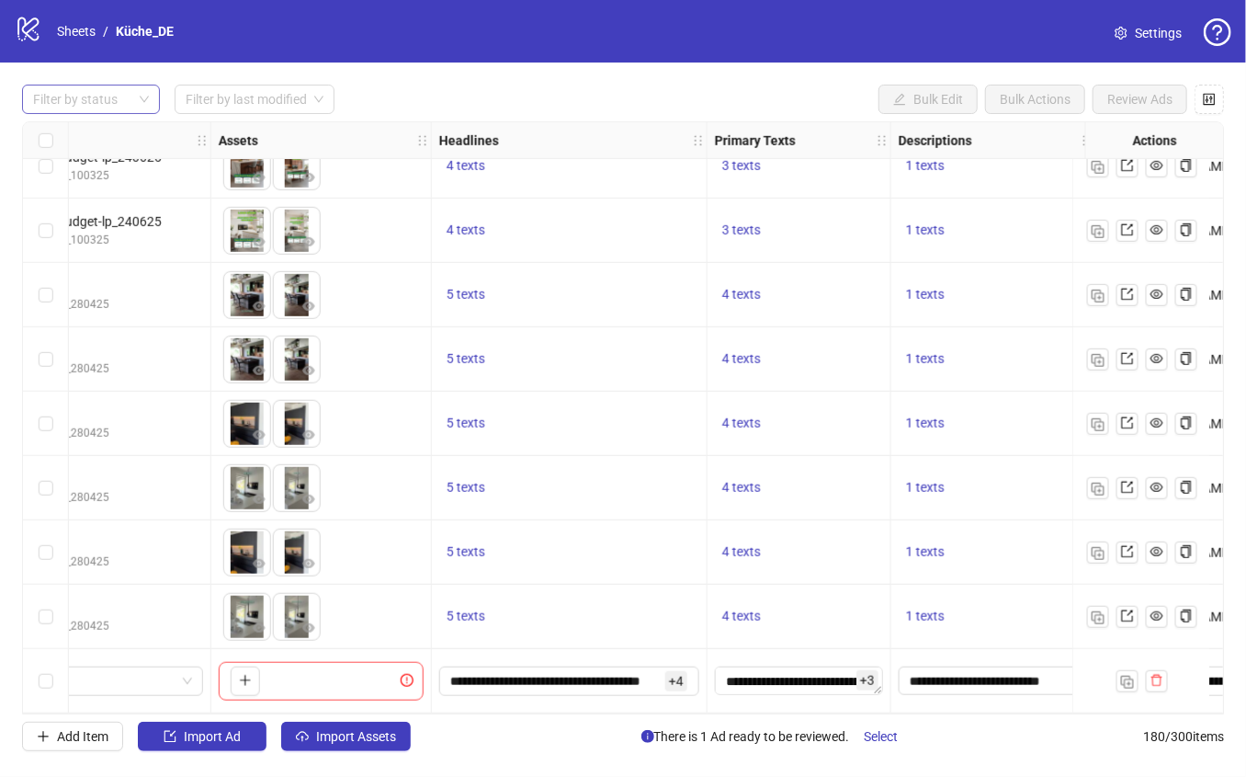
scroll to position [11032, 332]
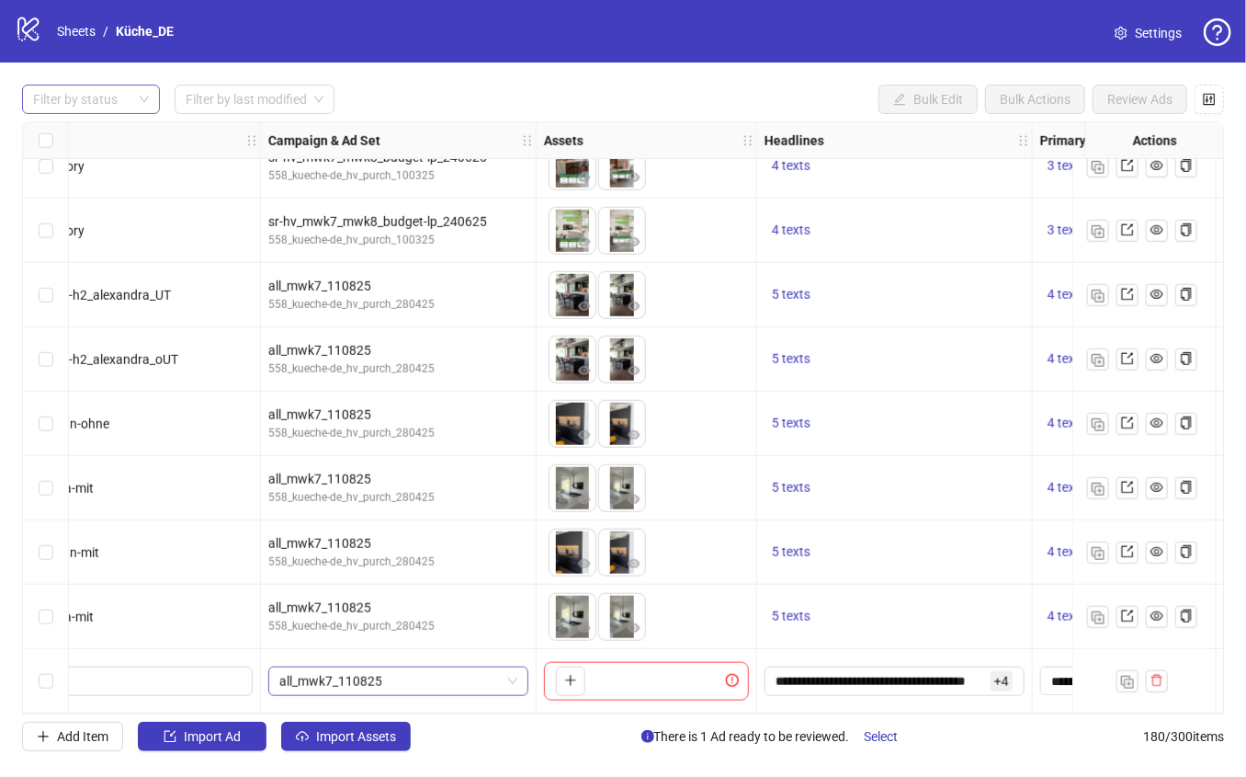
click at [459, 672] on span "all_mwk7_110825" at bounding box center [398, 681] width 238 height 28
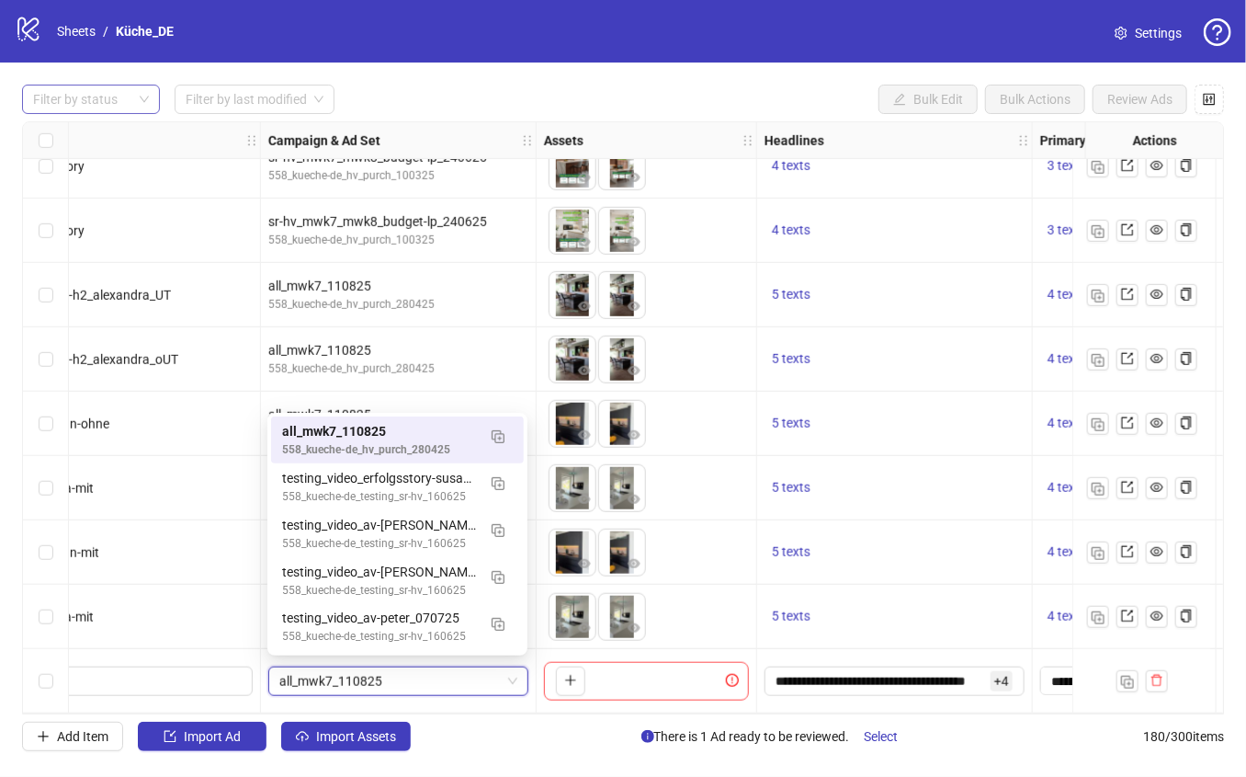
click at [489, 371] on div "all_mwk7_110825 558_kueche-de_hv_purch_280425" at bounding box center [399, 359] width 276 height 64
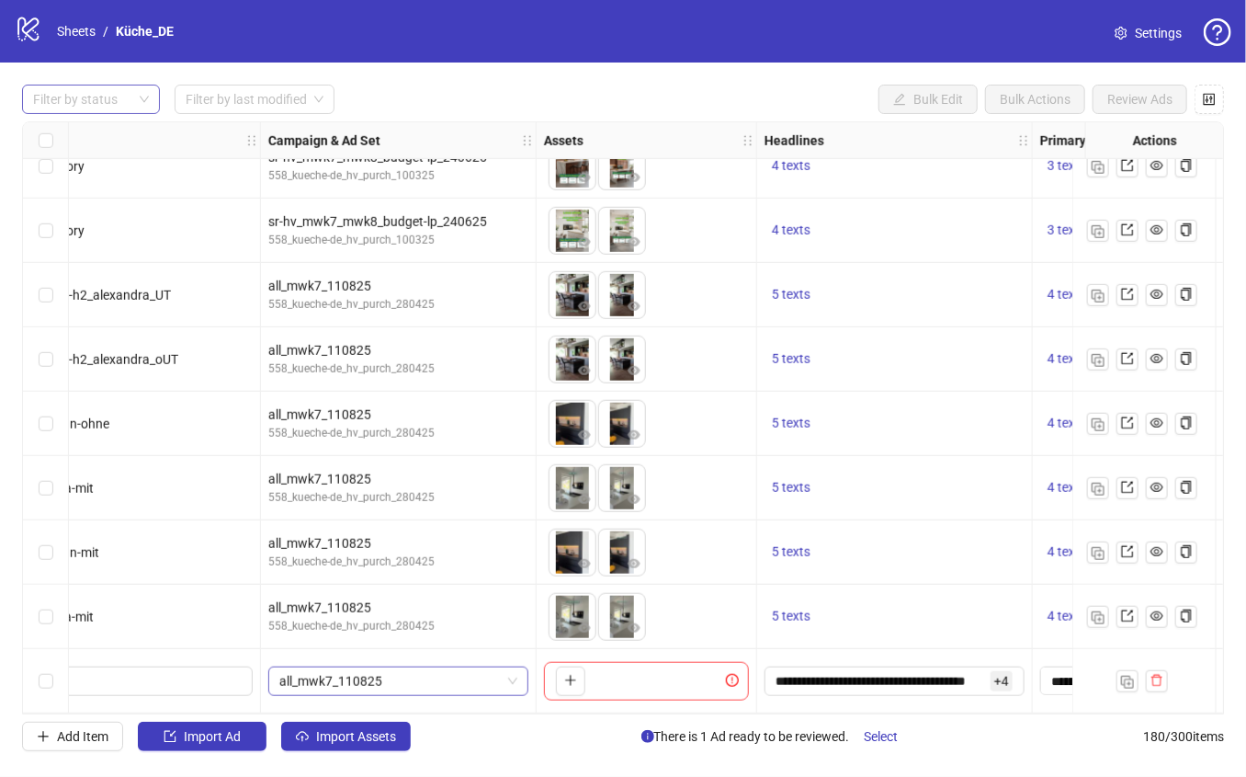
click at [428, 670] on span "all_mwk7_110825" at bounding box center [398, 681] width 238 height 28
click at [437, 667] on span "all_mwk7_110825" at bounding box center [398, 681] width 238 height 28
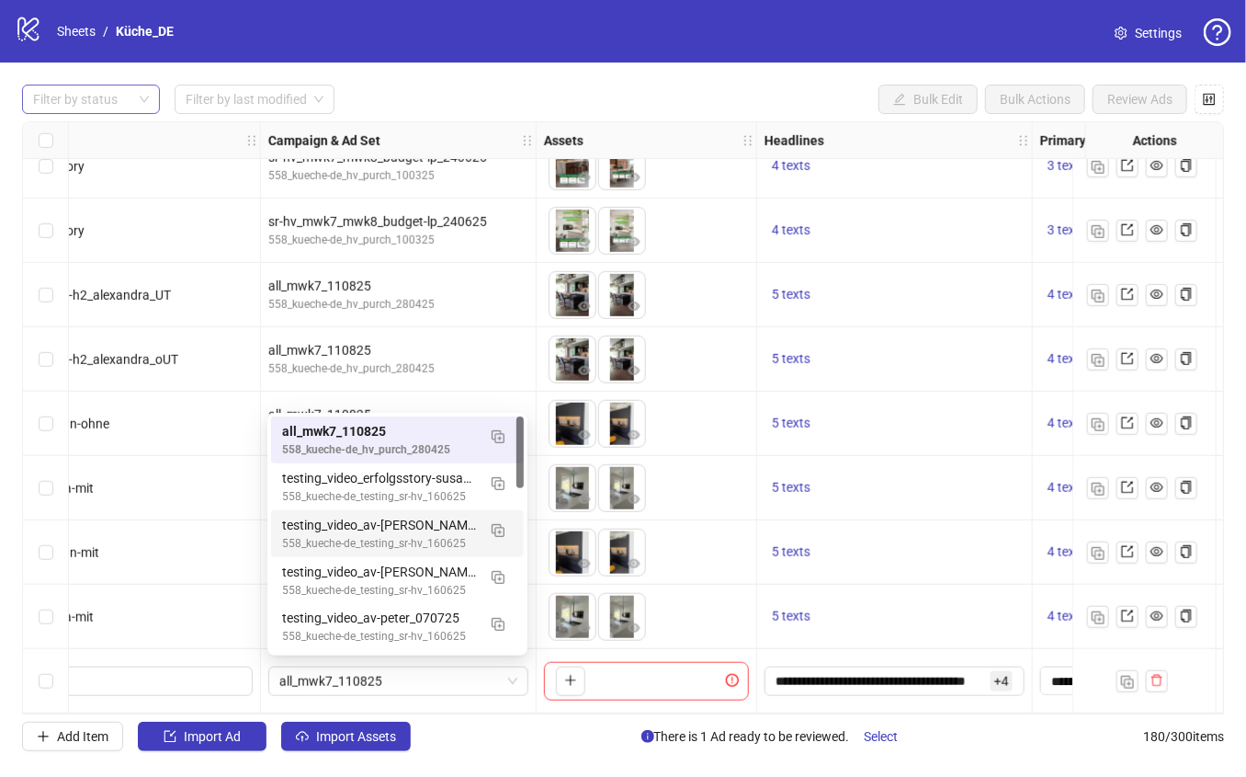
click at [526, 248] on div "sr-hv_mwk7_mwk8_budget-lp_240625 558_kueche-de_hv_purch_100325" at bounding box center [399, 231] width 276 height 64
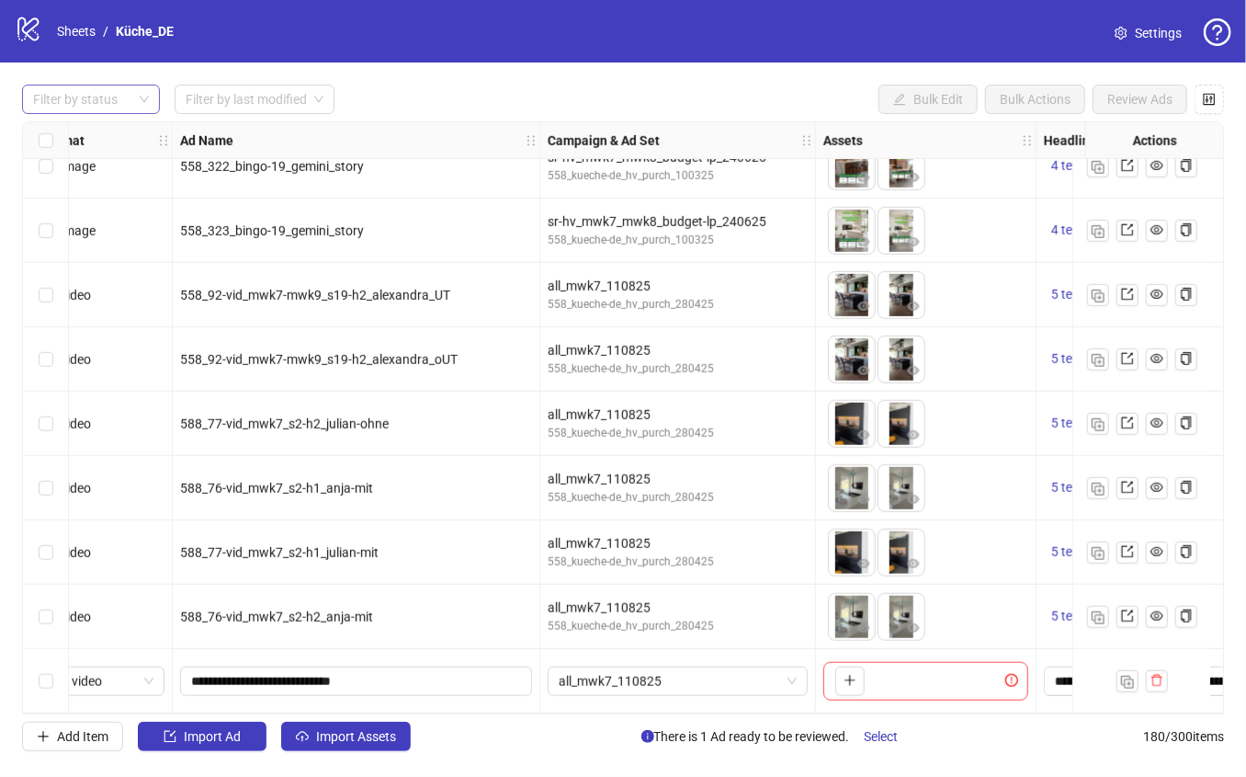
scroll to position [11032, 49]
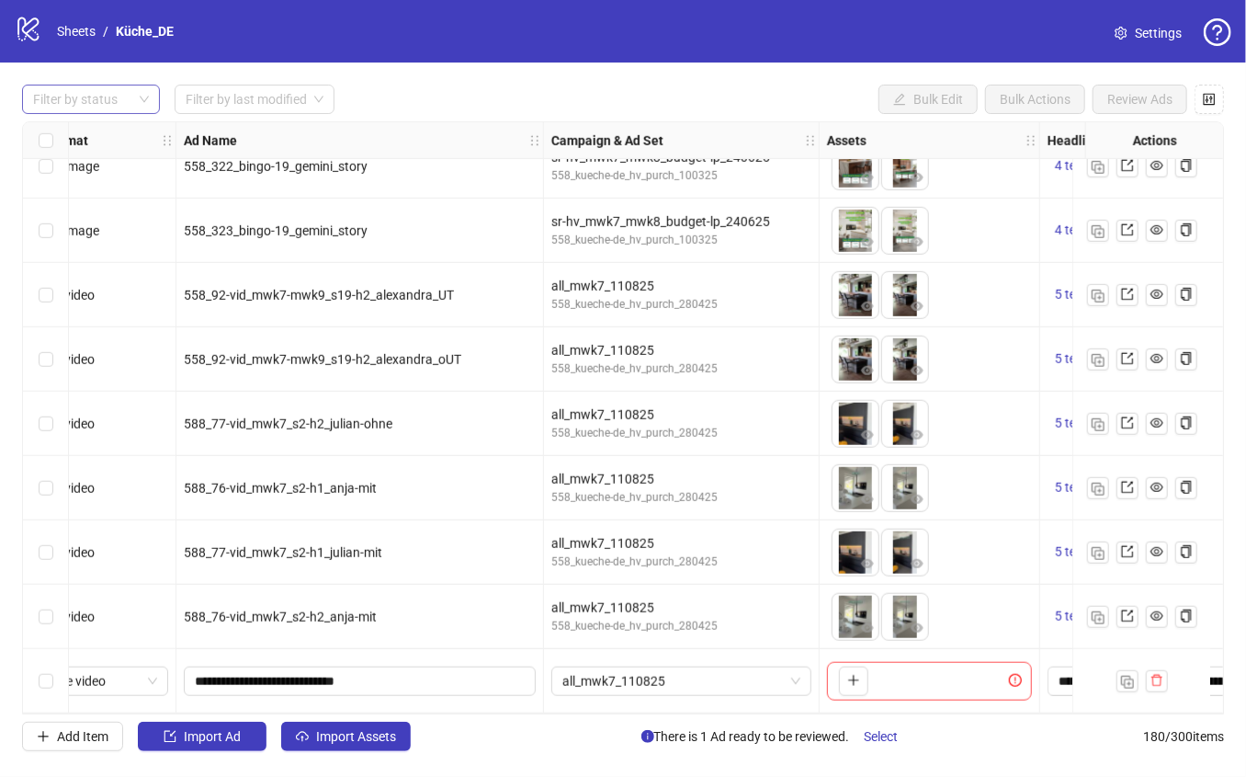
click at [593, 117] on div "Filter by status Filter by last modified Bulk Edit Bulk Actions Review Ads Ad F…" at bounding box center [623, 417] width 1246 height 710
click at [551, 90] on div "Filter by status Filter by last modified Bulk Edit Bulk Actions Review Ads" at bounding box center [623, 99] width 1202 height 29
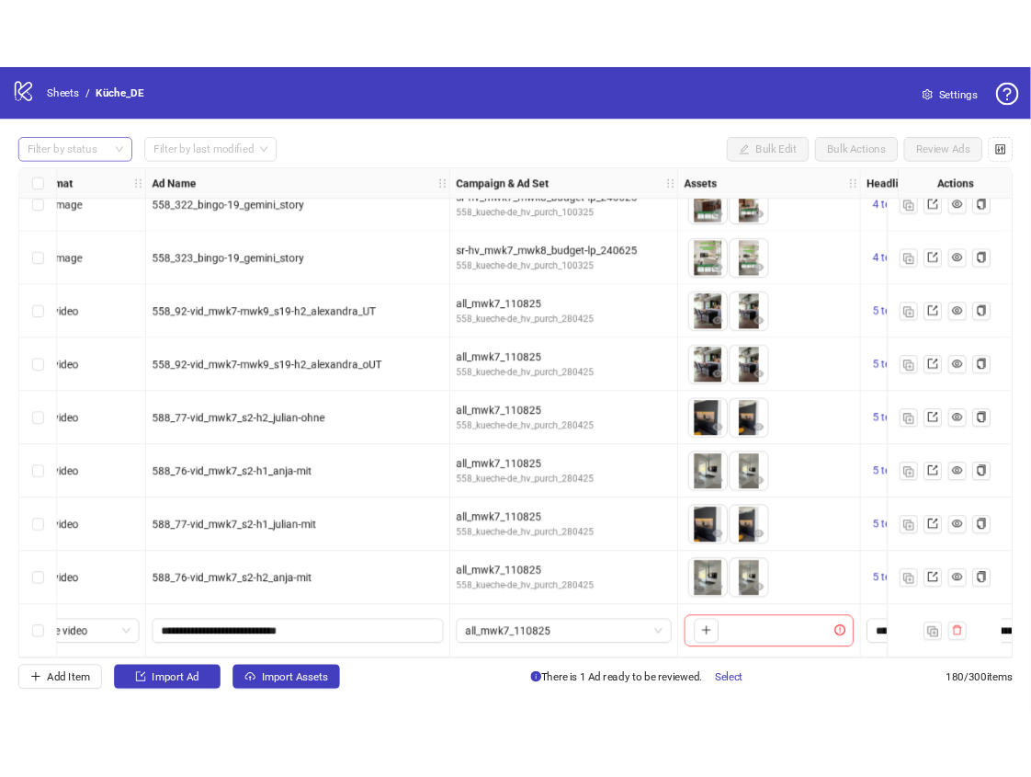
scroll to position [11032, 271]
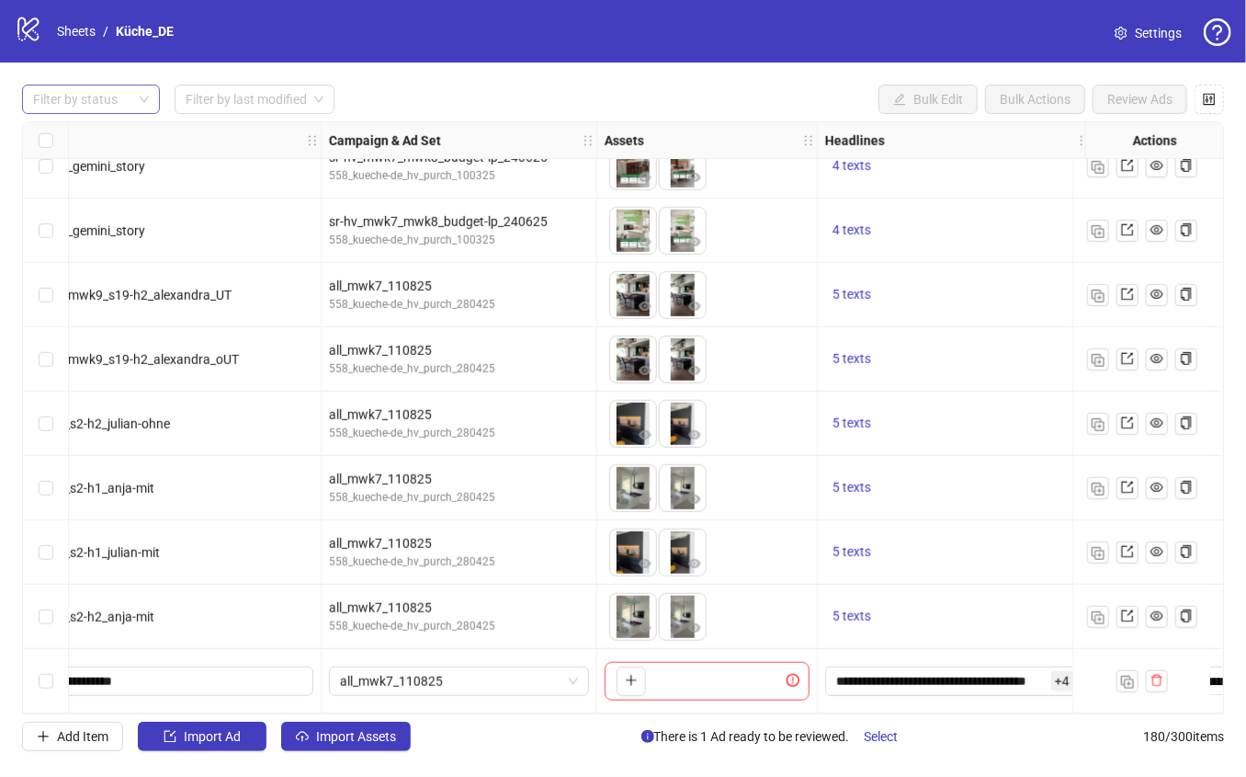
click at [664, 85] on div "Filter by status Filter by last modified Bulk Edit Bulk Actions Review Ads" at bounding box center [623, 99] width 1202 height 29
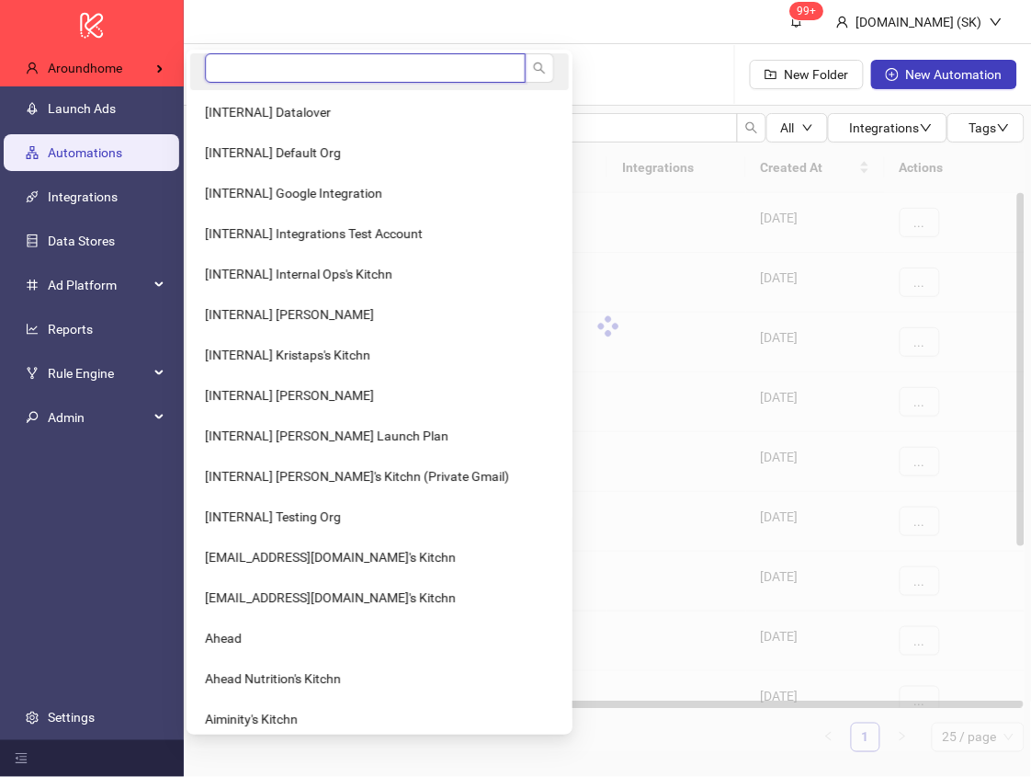
click at [267, 64] on input "search" at bounding box center [365, 67] width 321 height 29
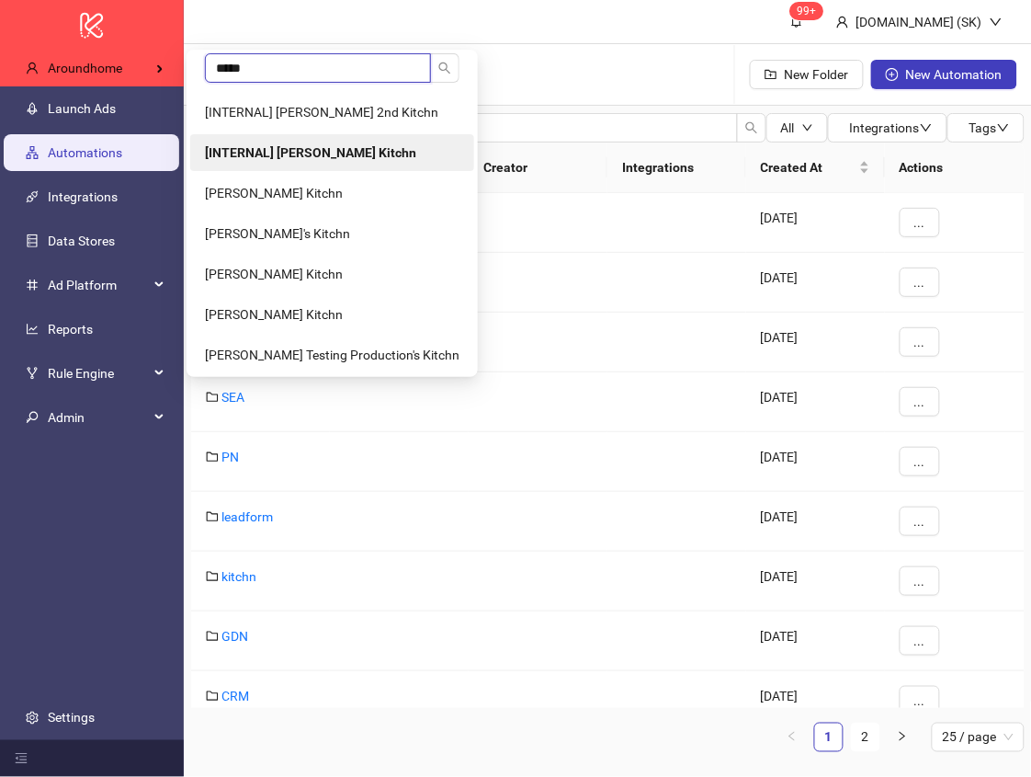
type input "*****"
click at [277, 143] on li "[INTERNAL] Simon's Kitchn" at bounding box center [332, 152] width 284 height 37
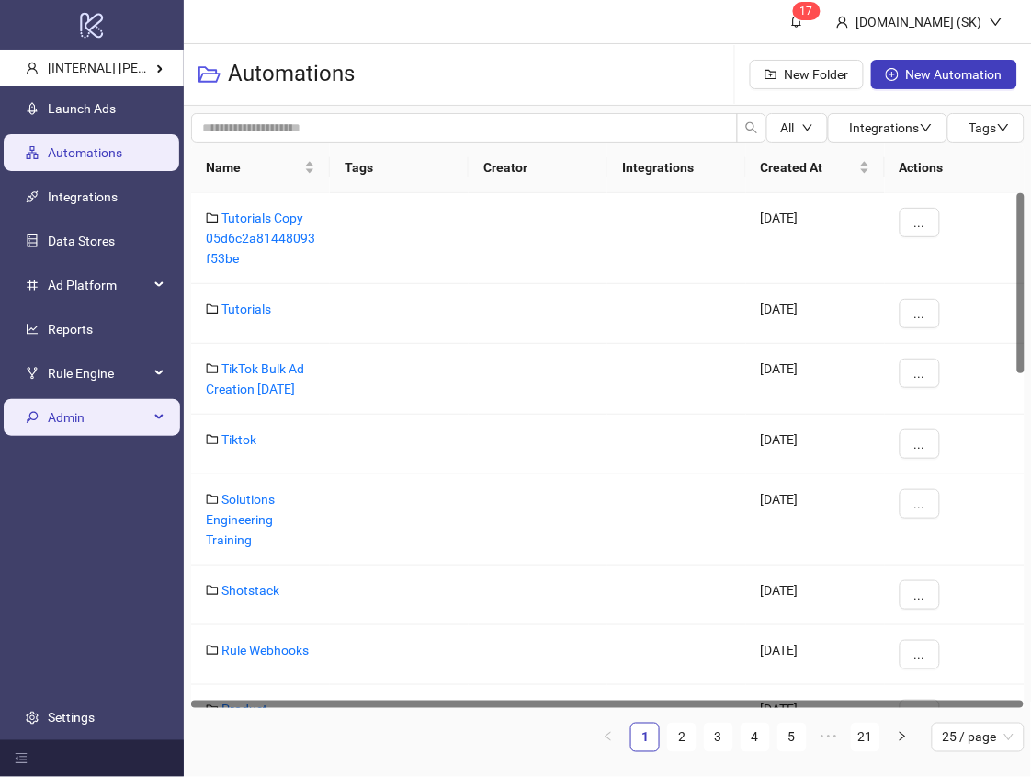
click at [118, 428] on span "Admin" at bounding box center [98, 417] width 101 height 37
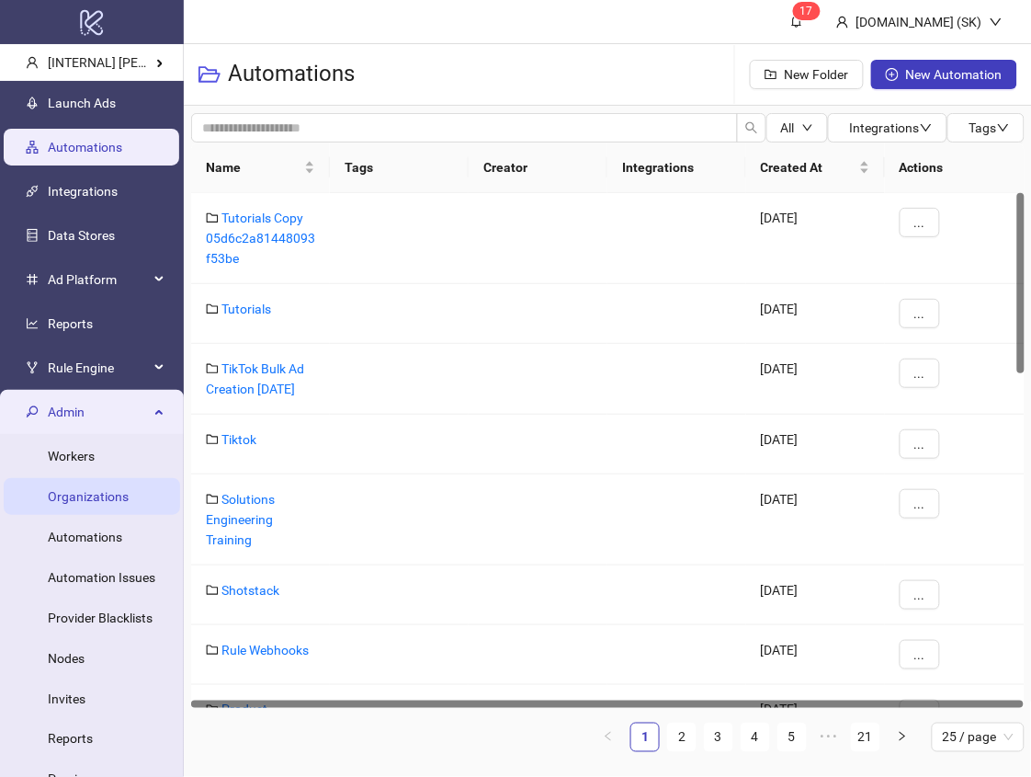
click at [84, 492] on link "Organizations" at bounding box center [88, 496] width 81 height 15
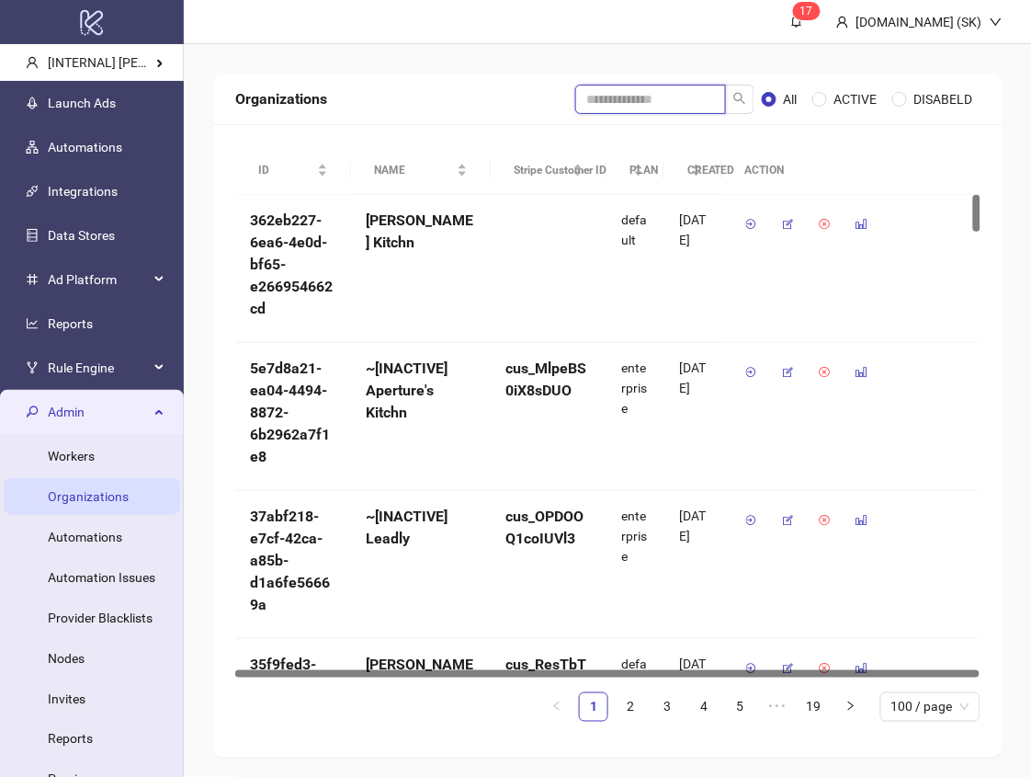
click at [678, 99] on input "search" at bounding box center [650, 99] width 151 height 29
click at [595, 72] on div "Organizations All ACTIVE DISABELD ID NAME Stripe Customer ID PLAN CREATED ACTIO…" at bounding box center [608, 415] width 848 height 743
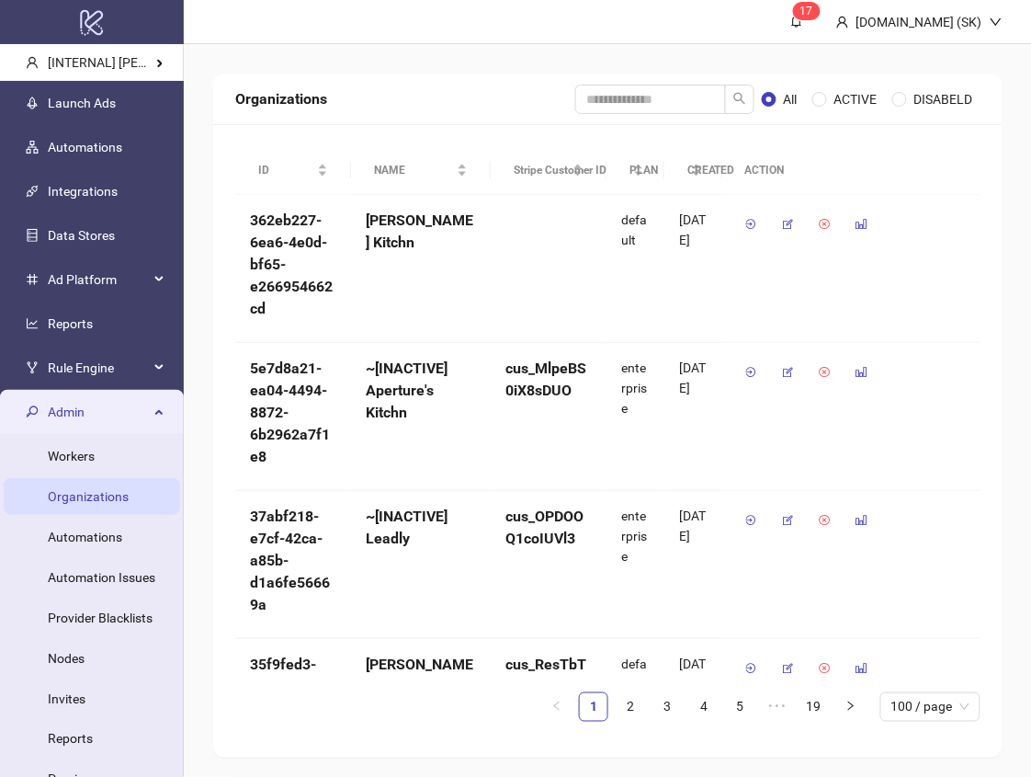
click at [644, 79] on div "Organizations All ACTIVE DISABELD" at bounding box center [607, 99] width 789 height 51
click at [641, 88] on input "search" at bounding box center [650, 99] width 151 height 29
type input "******"
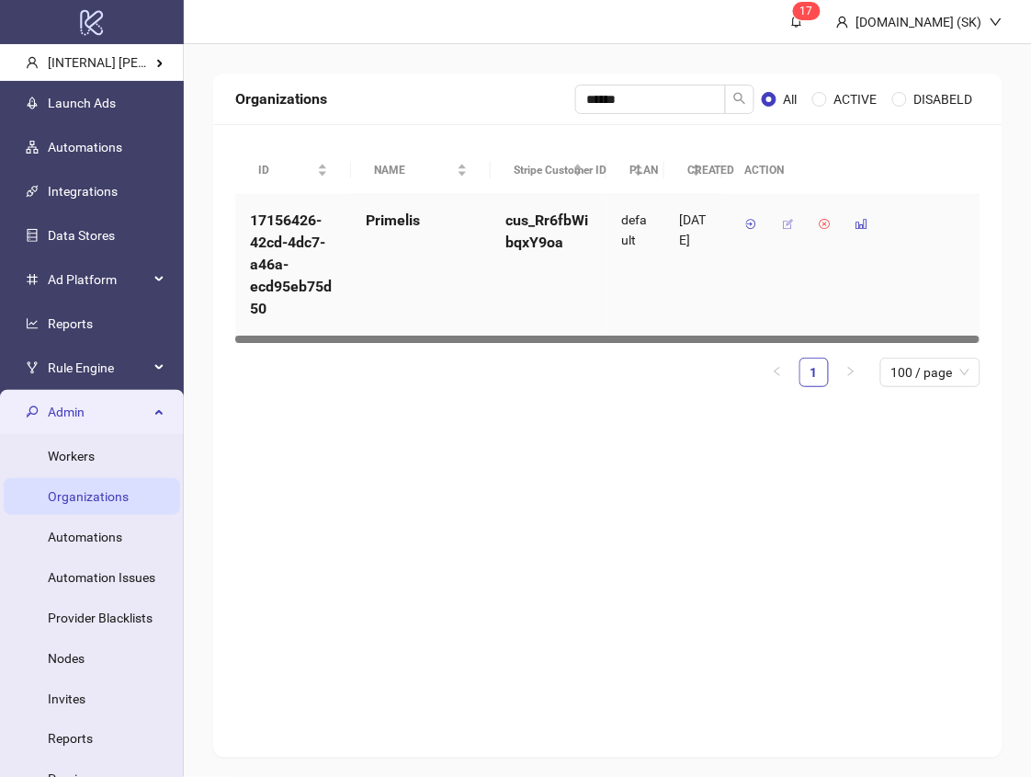
click at [788, 222] on icon "button" at bounding box center [788, 224] width 13 height 13
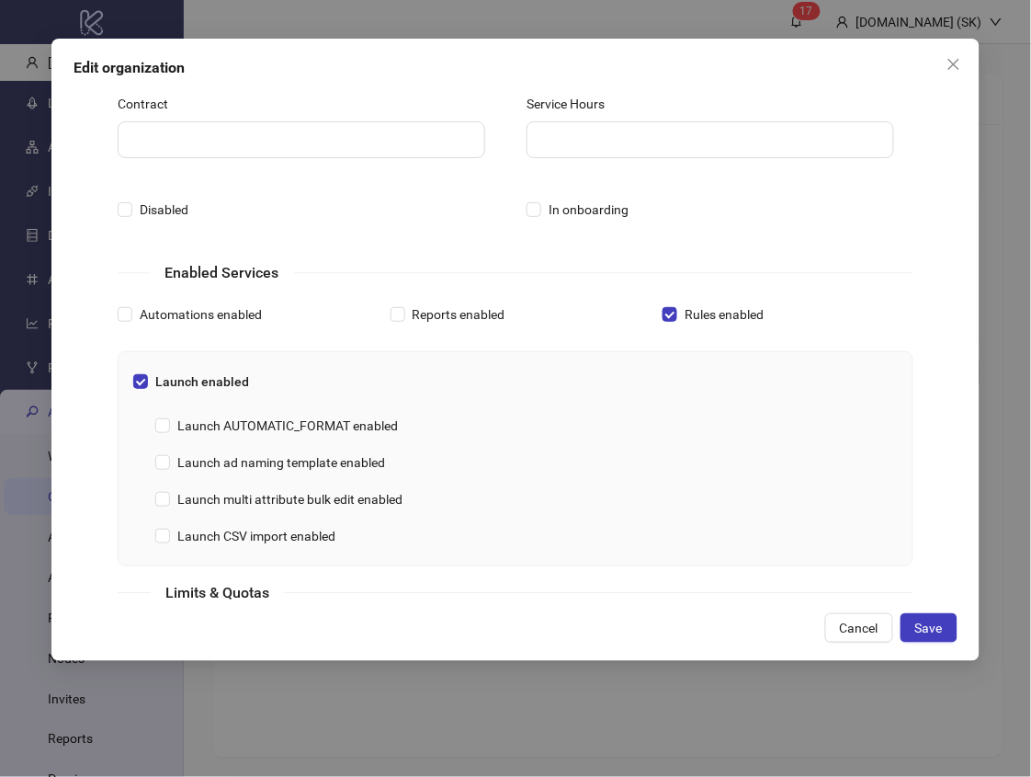
scroll to position [294, 0]
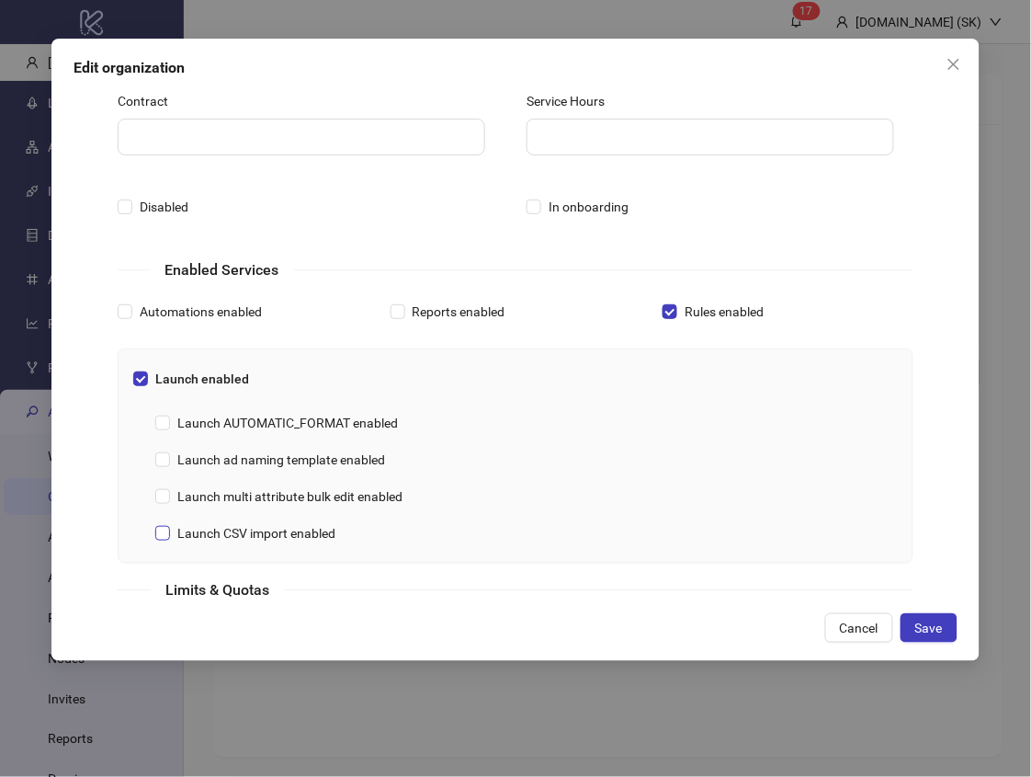
click at [304, 530] on span "Launch CSV import enabled" at bounding box center [256, 533] width 173 height 20
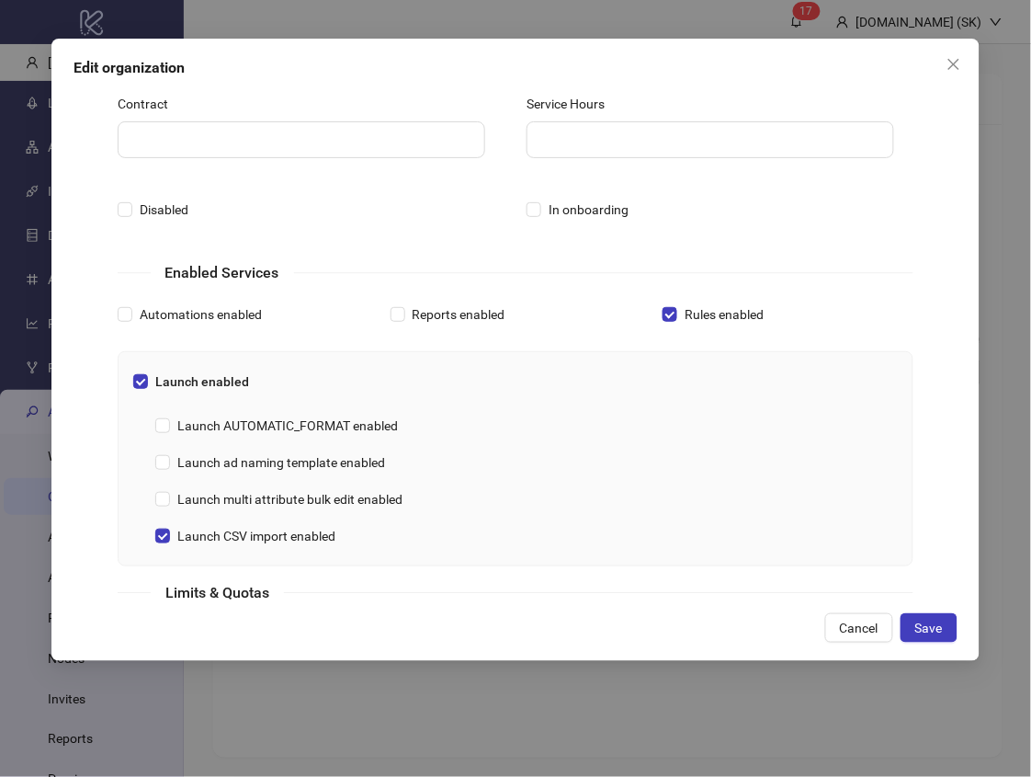
scroll to position [292, 0]
click at [943, 625] on span "Save" at bounding box center [929, 627] width 28 height 15
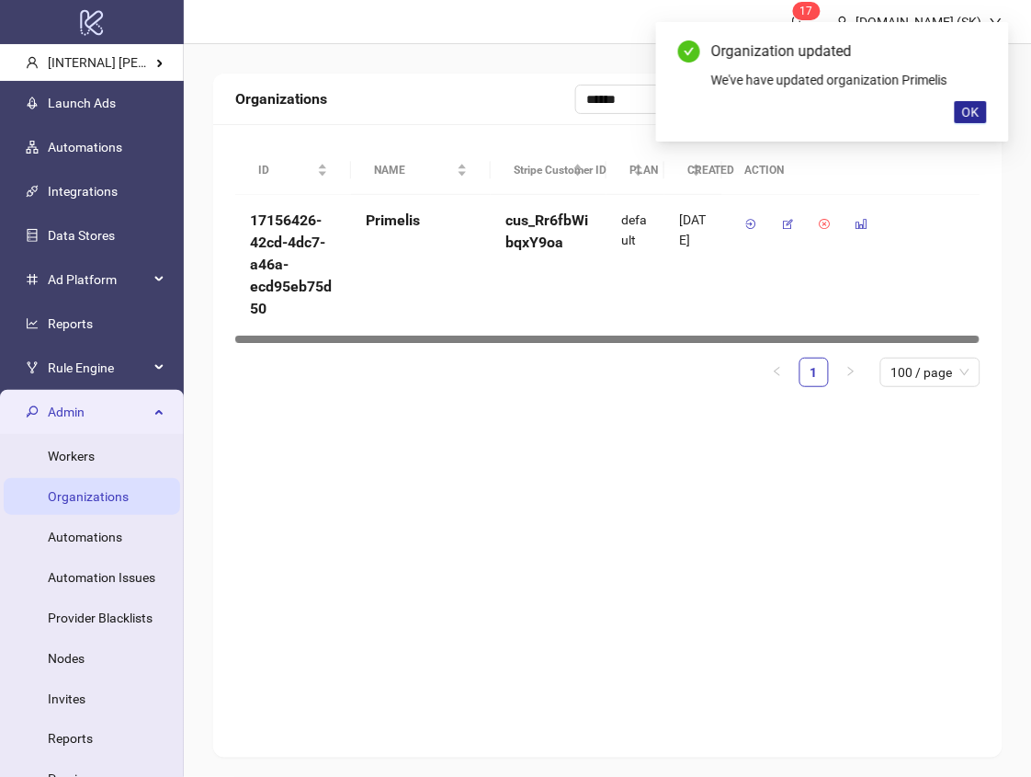
click at [984, 109] on button "OK" at bounding box center [971, 112] width 32 height 22
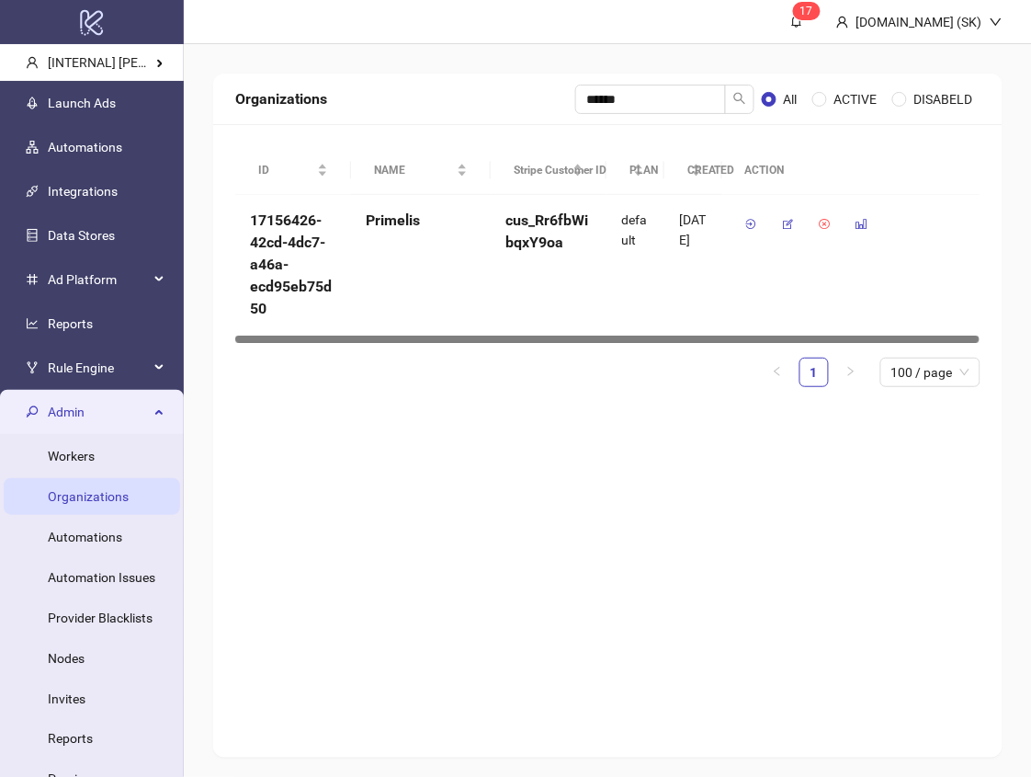
click at [357, 417] on div "ID NAME Stripe Customer ID PLAN CREATED ACTION 17156426-42cd-4dc7-a46a-ecd95eb7…" at bounding box center [607, 274] width 789 height 300
click at [116, 104] on link "Launch Ads" at bounding box center [82, 103] width 68 height 15
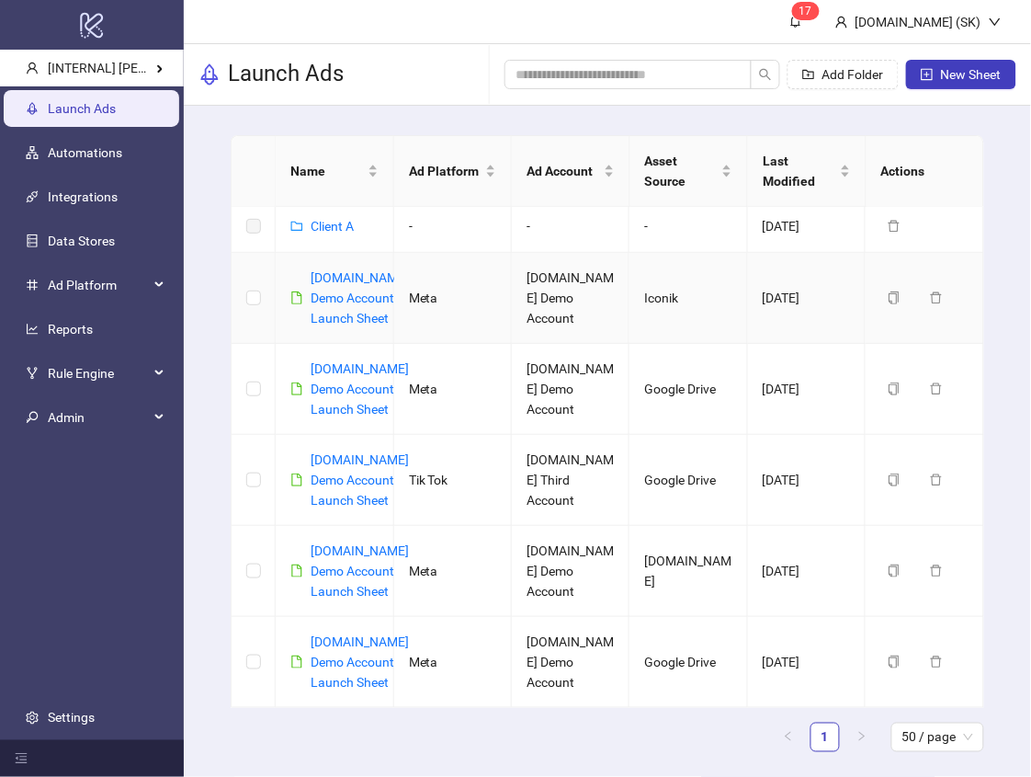
scroll to position [140, 0]
click at [342, 502] on link "Kitchn.io Demo Account Launch Sheet" at bounding box center [360, 479] width 98 height 55
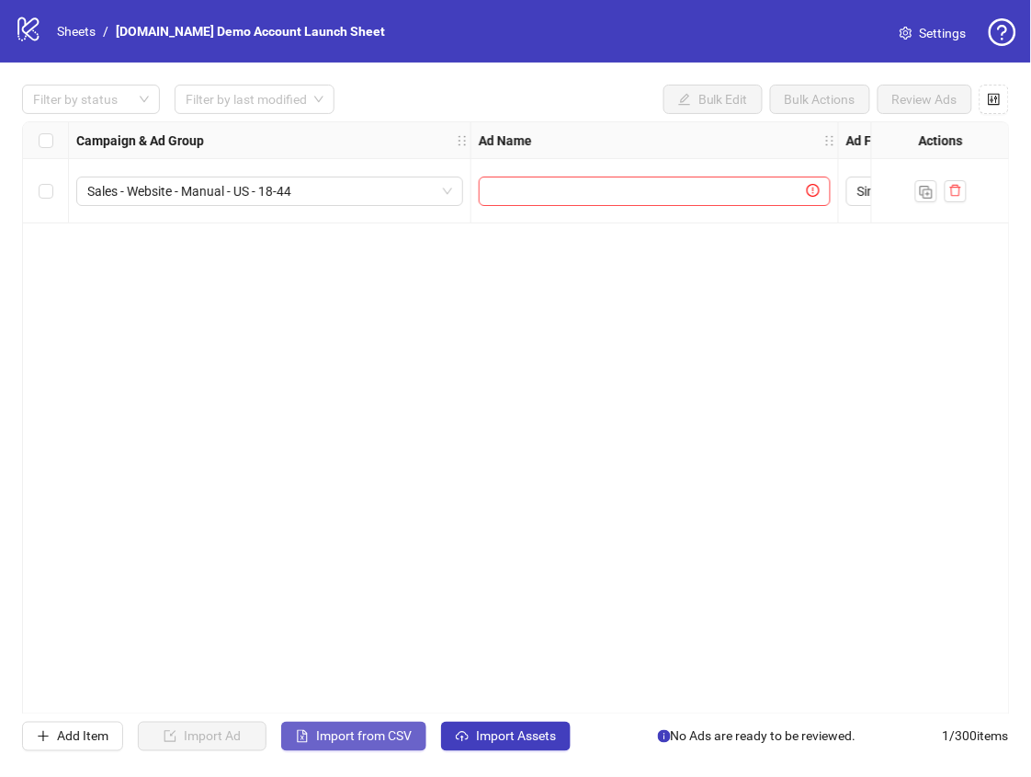
click at [378, 733] on span "Import from CSV" at bounding box center [364, 736] width 96 height 15
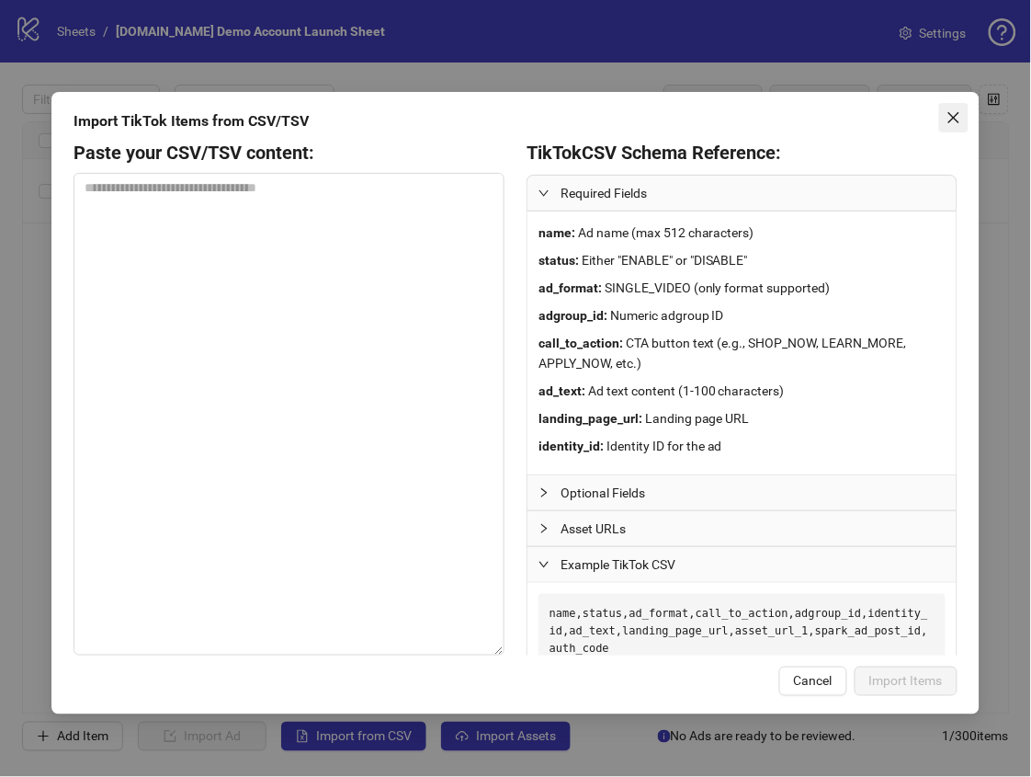
click at [948, 119] on icon "close" at bounding box center [954, 117] width 15 height 15
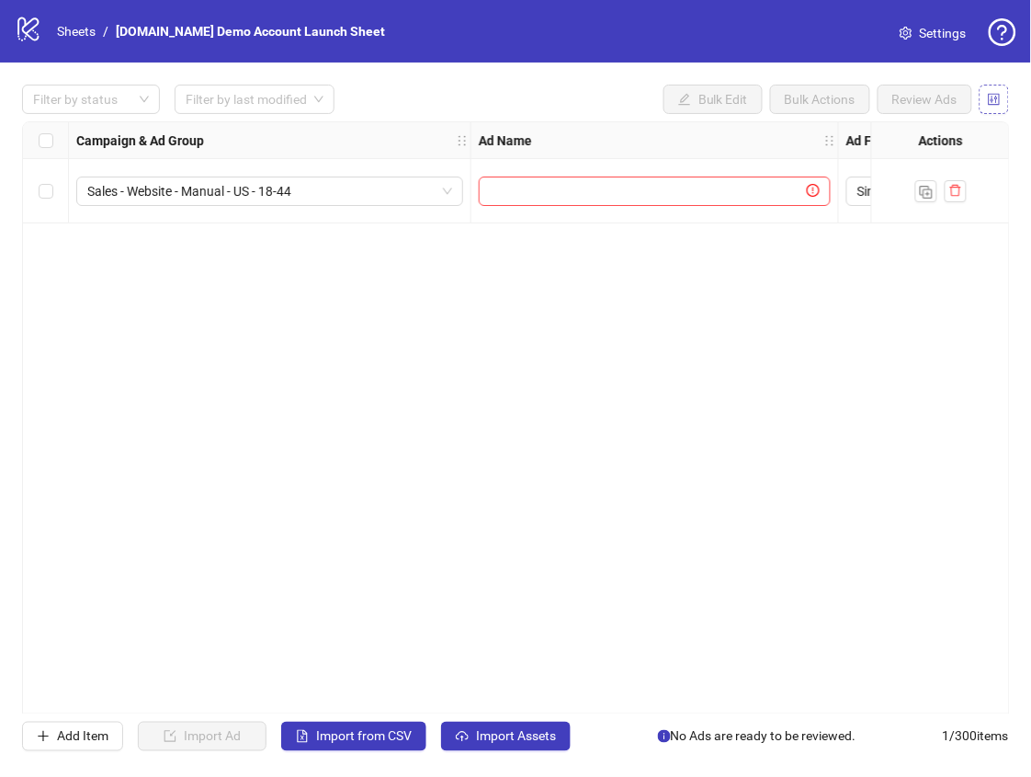
click at [1005, 94] on button "button" at bounding box center [994, 99] width 29 height 29
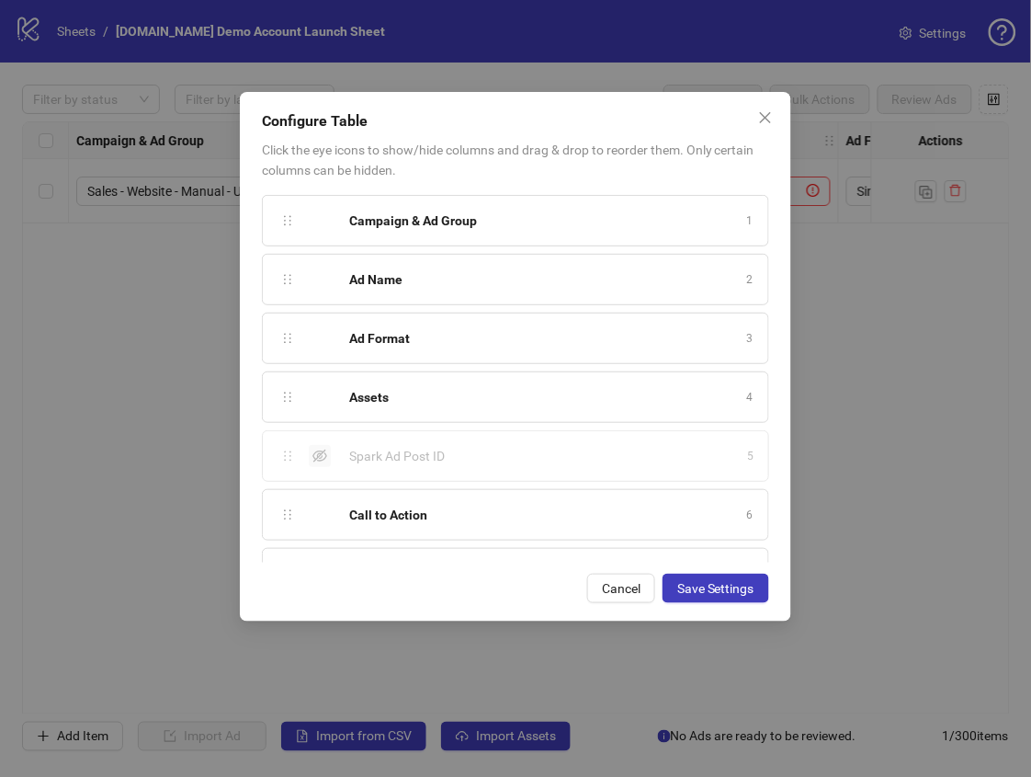
click at [322, 460] on icon "eye-invisible" at bounding box center [319, 456] width 15 height 15
click at [751, 597] on button "Save Settings" at bounding box center [716, 587] width 107 height 29
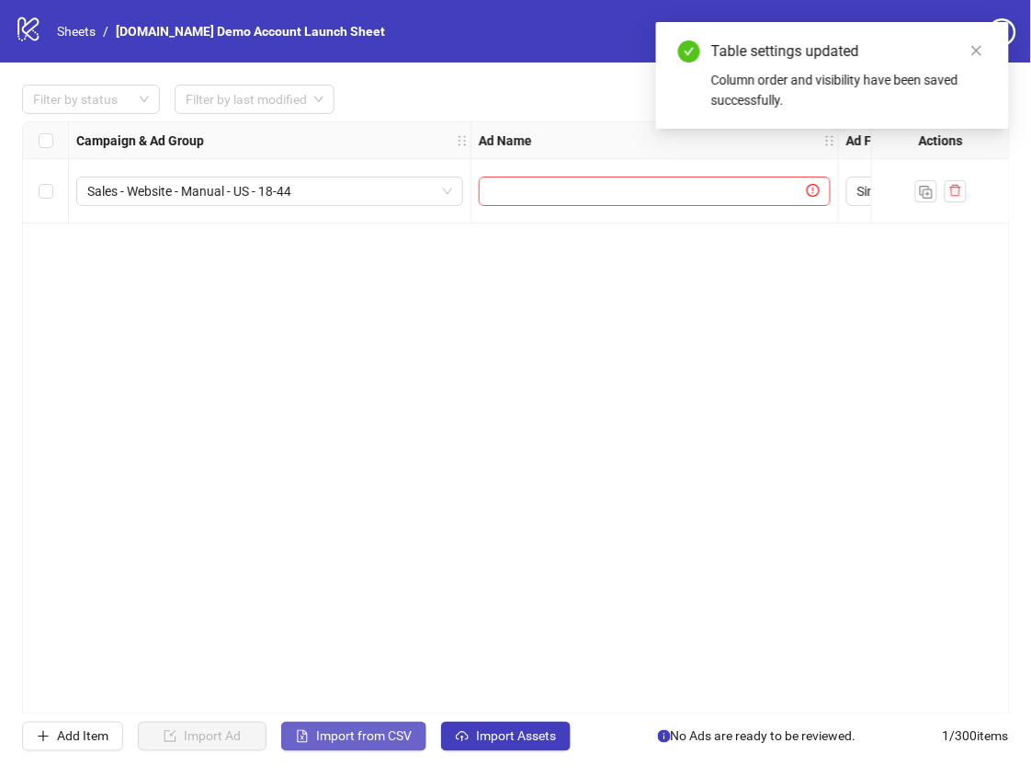
click at [361, 737] on span "Import from CSV" at bounding box center [364, 736] width 96 height 15
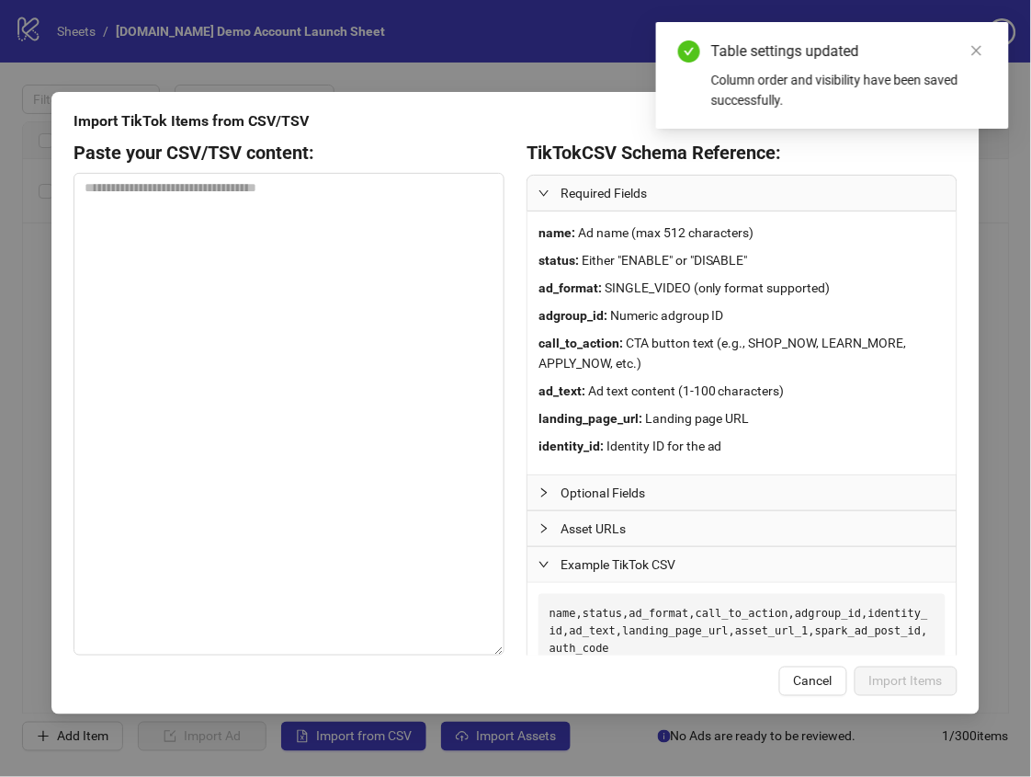
scroll to position [243, 0]
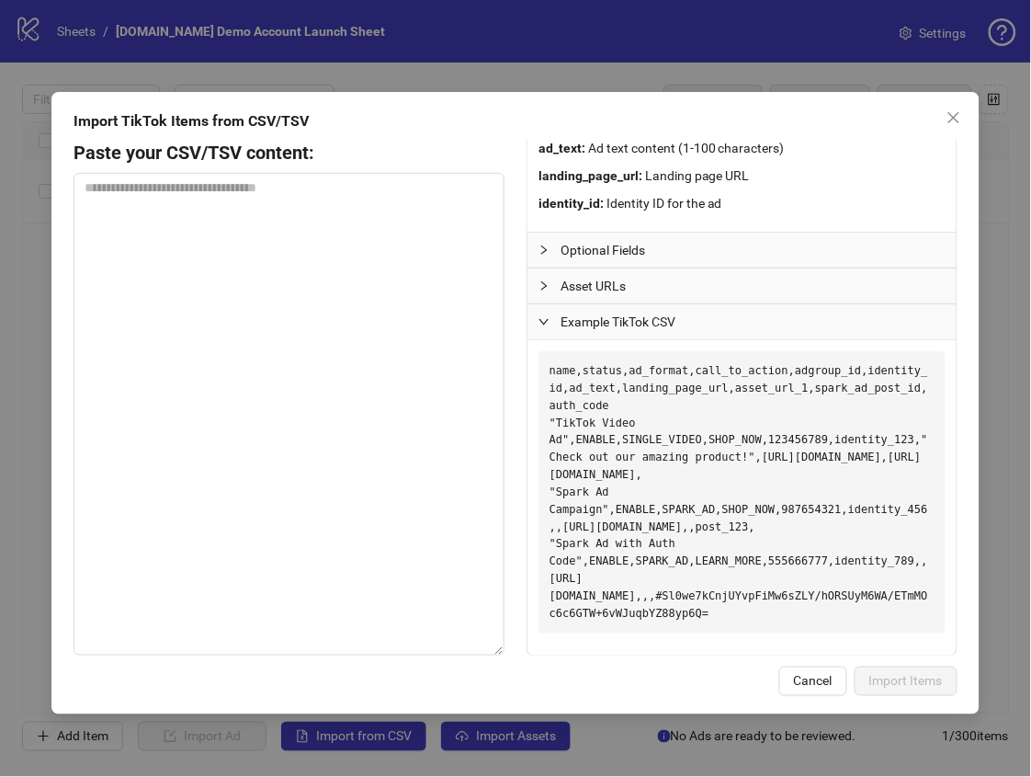
drag, startPoint x: 550, startPoint y: 370, endPoint x: 764, endPoint y: 607, distance: 319.5
click at [764, 607] on pre "name,status,ad_format,call_to_action,adgroup_id,identity_id,ad_text,landing_pag…" at bounding box center [742, 492] width 407 height 282
copy pre "name,status,ad_format,call_to_action,adgroup_id,identity_id,ad_text,landing_pag…"
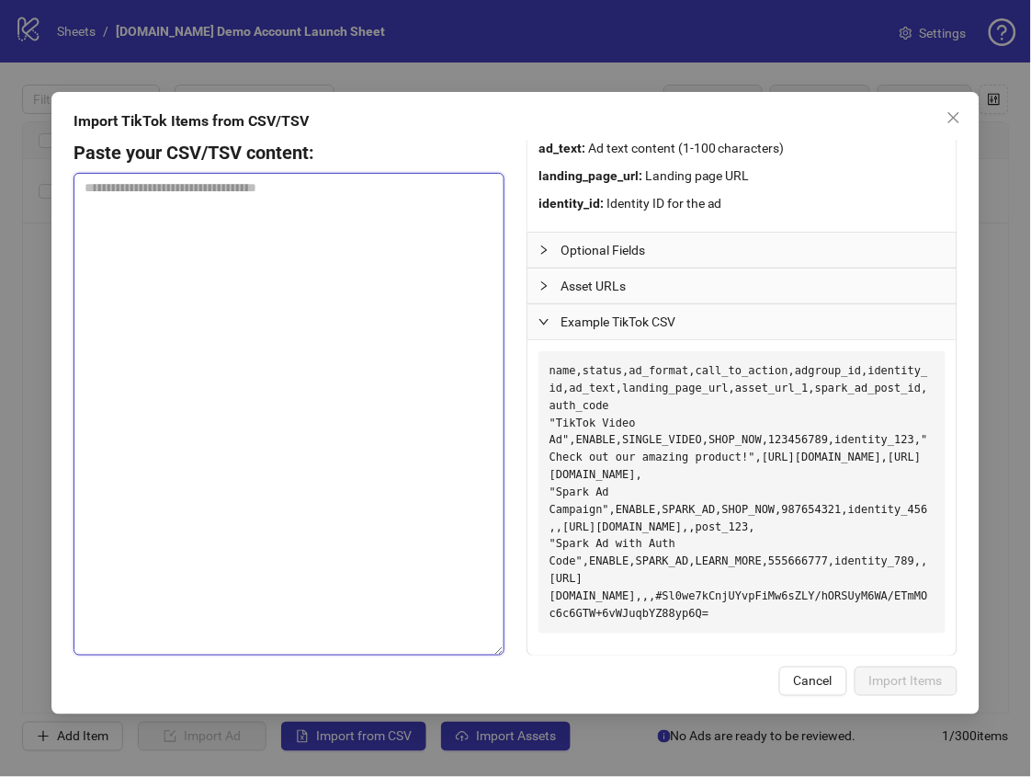
click at [269, 347] on textarea at bounding box center [289, 414] width 431 height 483
paste textarea "**********"
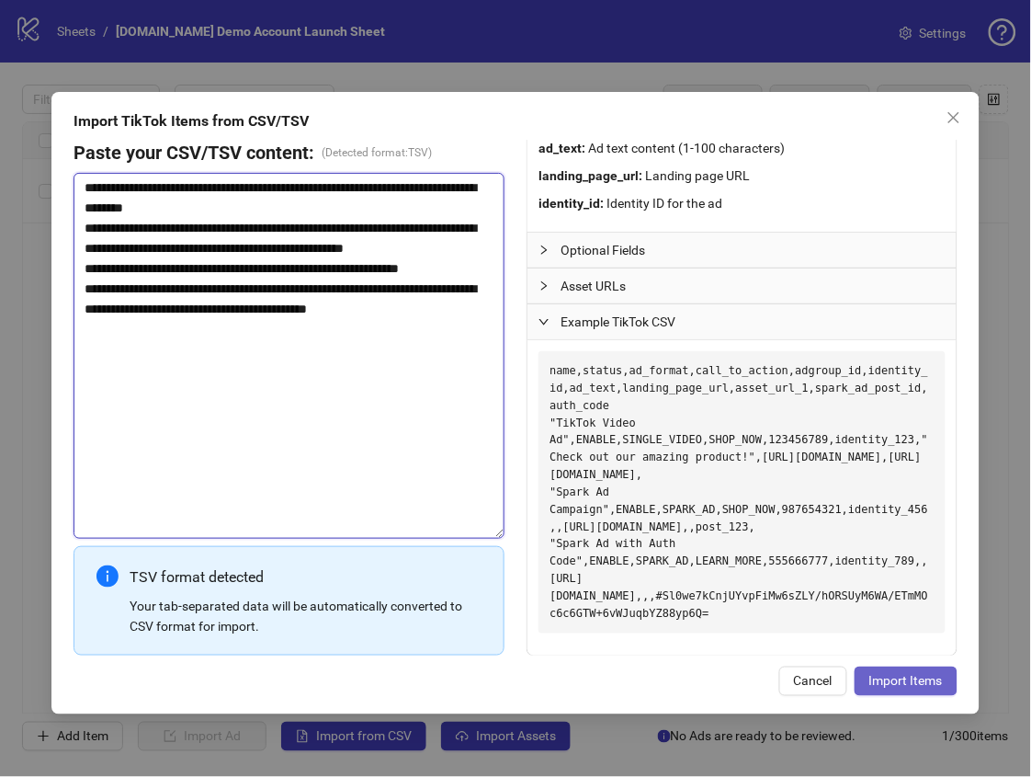
type textarea "**********"
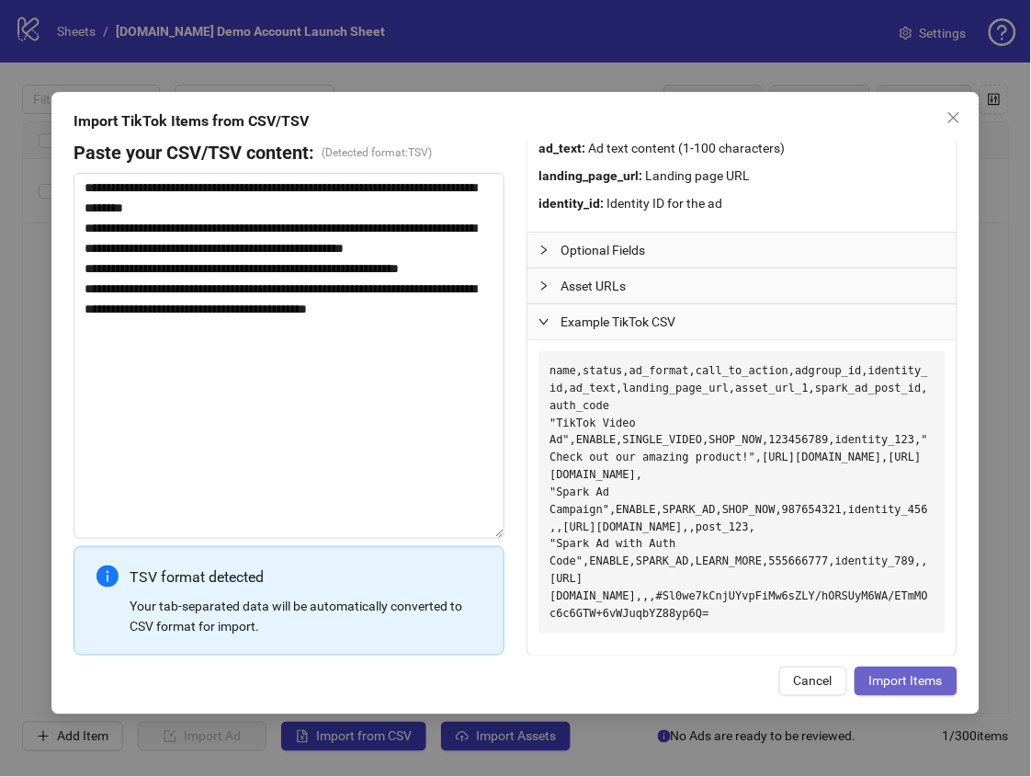
click at [889, 672] on button "Import Items" at bounding box center [906, 680] width 103 height 29
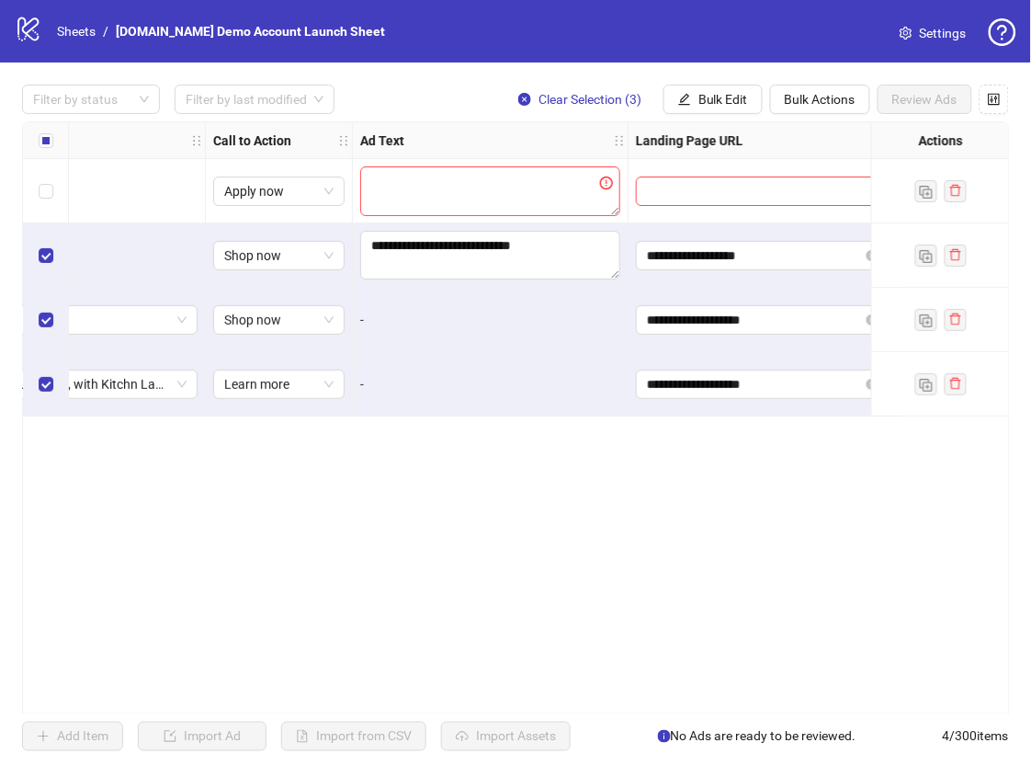
scroll to position [0, 1365]
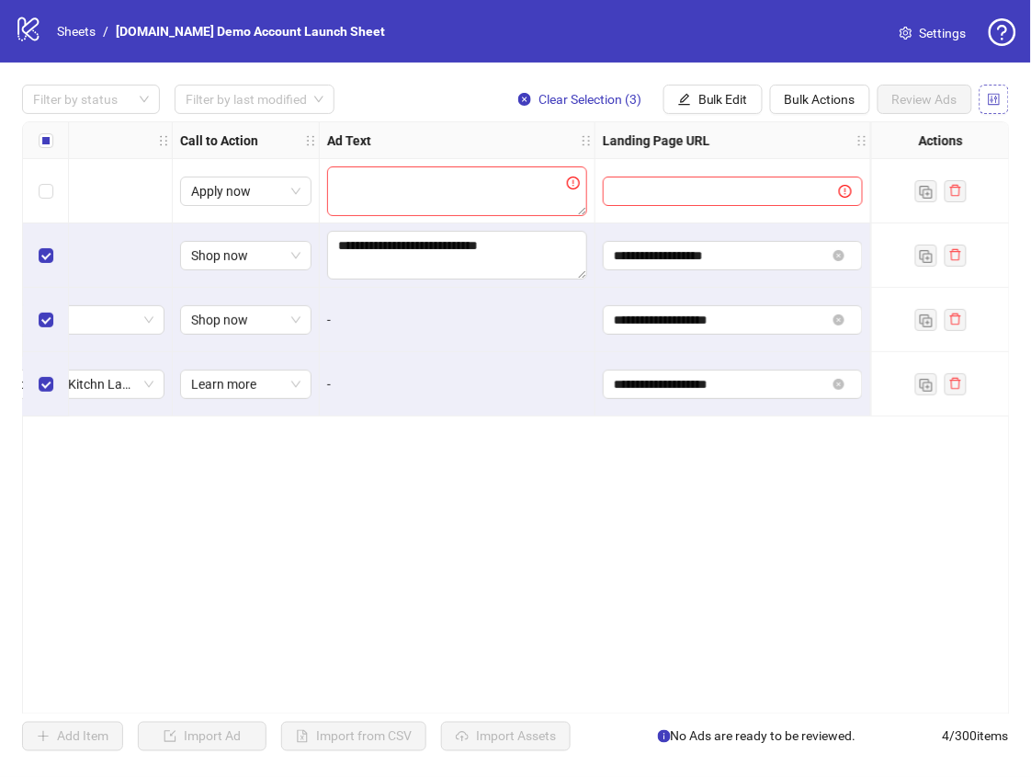
click at [993, 103] on icon "control" at bounding box center [994, 99] width 13 height 13
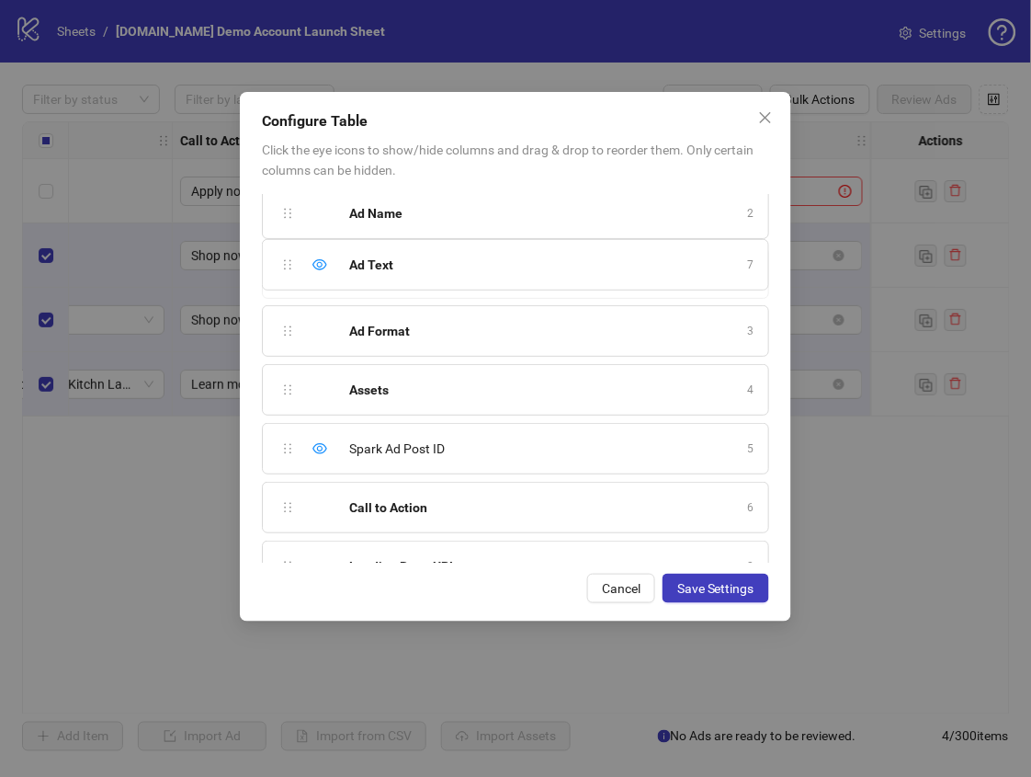
scroll to position [52, 0]
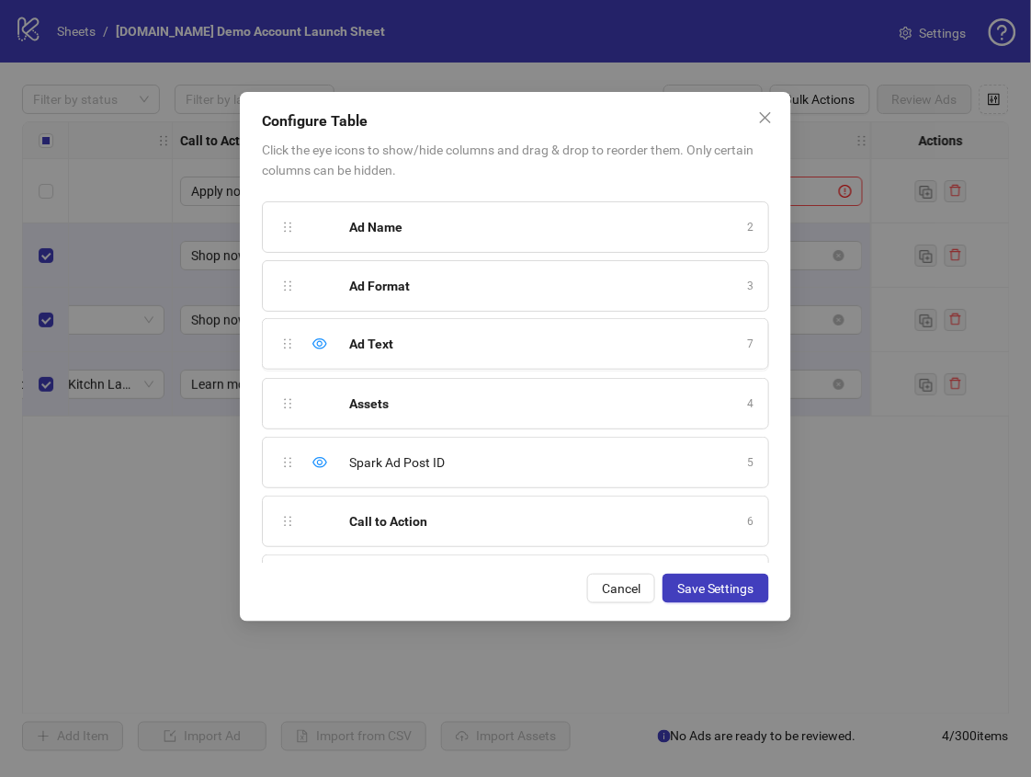
drag, startPoint x: 288, startPoint y: 464, endPoint x: 288, endPoint y: 323, distance: 141.5
click at [288, 323] on div "Campaign & Ad Group 1 Ad Name 2 Ad Format 3 Assets 4 Spark Ad Post ID 5 Call to…" at bounding box center [515, 379] width 507 height 368
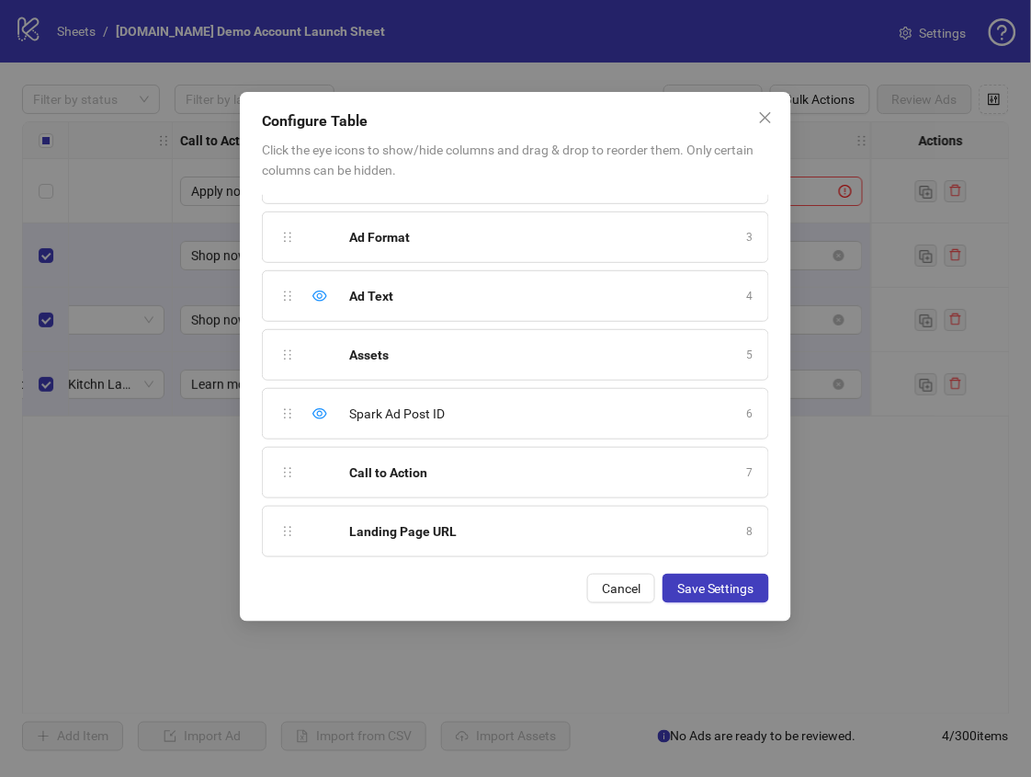
scroll to position [0, 0]
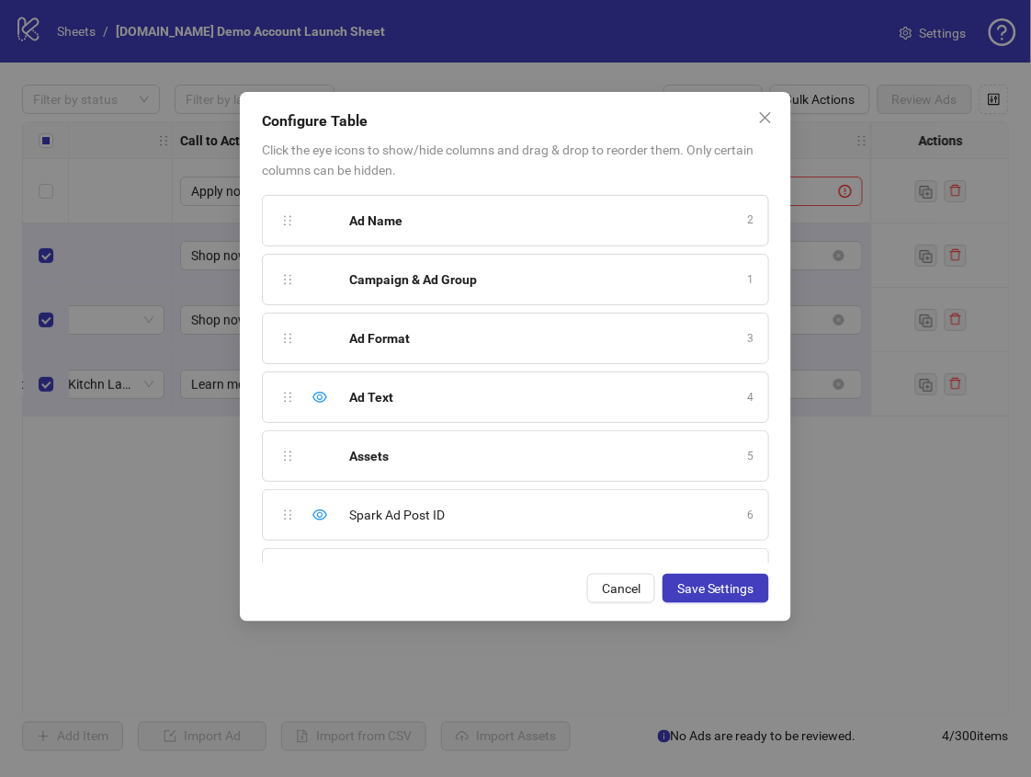
drag, startPoint x: 288, startPoint y: 277, endPoint x: 287, endPoint y: 235, distance: 41.4
click at [287, 234] on div "Campaign & Ad Group 1 Ad Name 2 Ad Format 3 Ad Text 4 Assets 5 Spark Ad Post ID…" at bounding box center [515, 379] width 507 height 368
drag, startPoint x: 282, startPoint y: 336, endPoint x: 285, endPoint y: 232, distance: 104.8
click at [285, 232] on div "Ad Name 1 Campaign & Ad Group 2 Ad Format 3 Ad Text 4 Assets 5 Spark Ad Post ID…" at bounding box center [515, 379] width 507 height 368
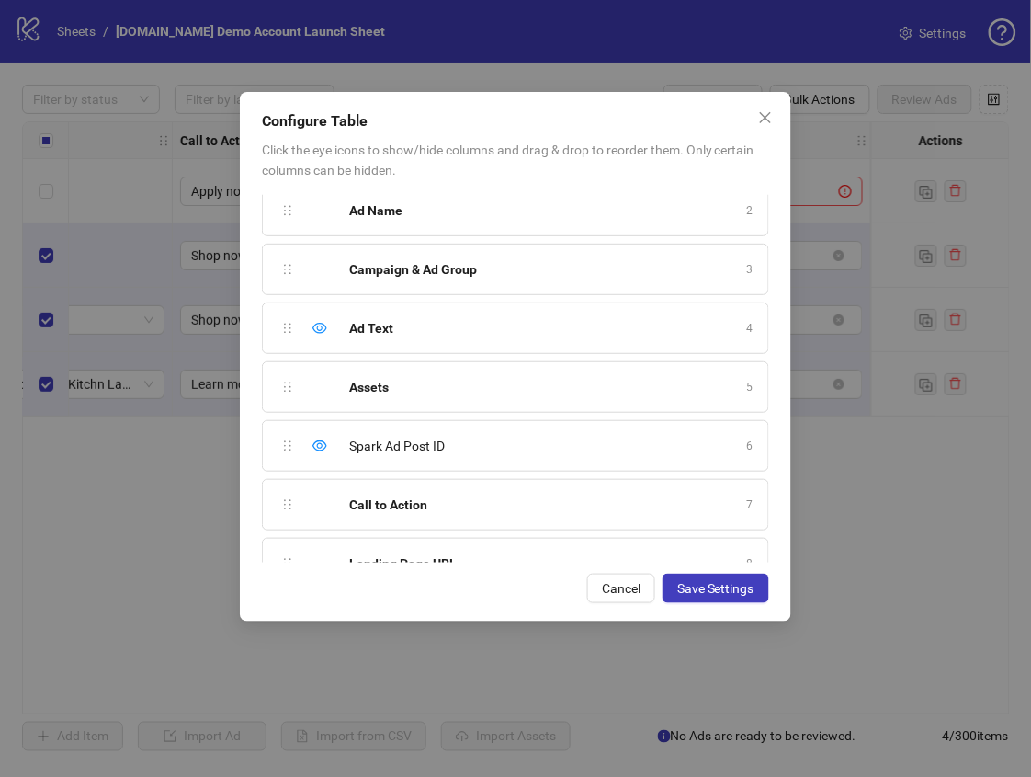
scroll to position [101, 0]
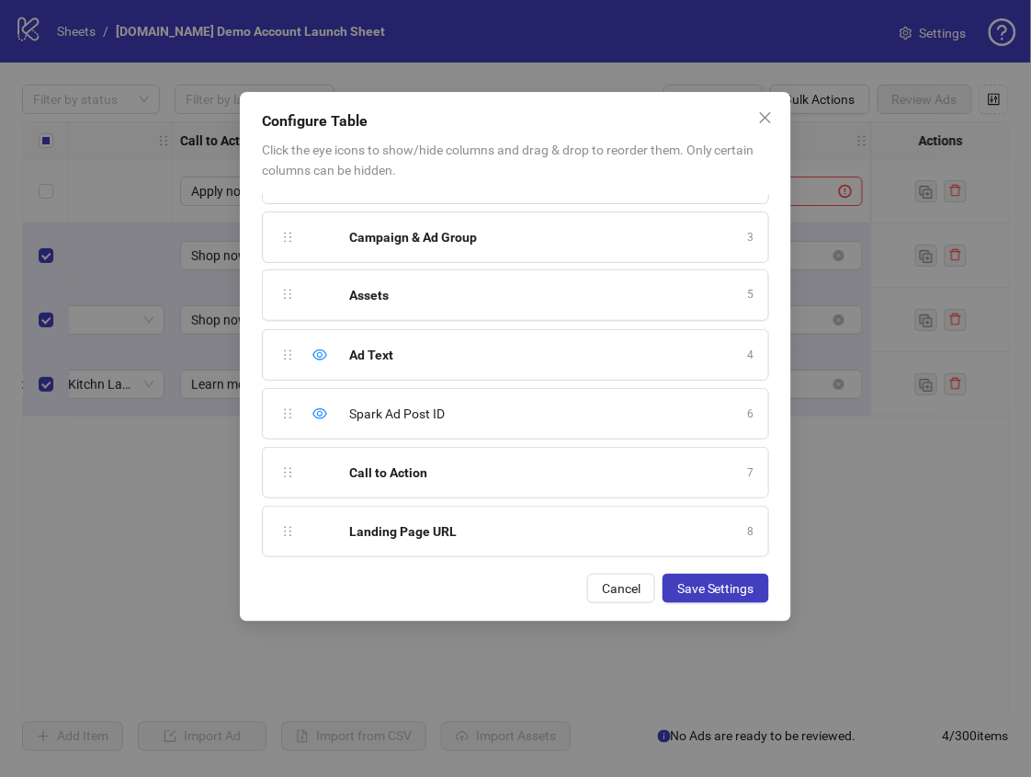
drag, startPoint x: 289, startPoint y: 364, endPoint x: 287, endPoint y: 319, distance: 45.1
click at [287, 319] on div "Ad Format 1 Ad Name 2 Campaign & Ad Group 3 Ad Text 4 Assets 5 Spark Ad Post ID…" at bounding box center [515, 379] width 507 height 368
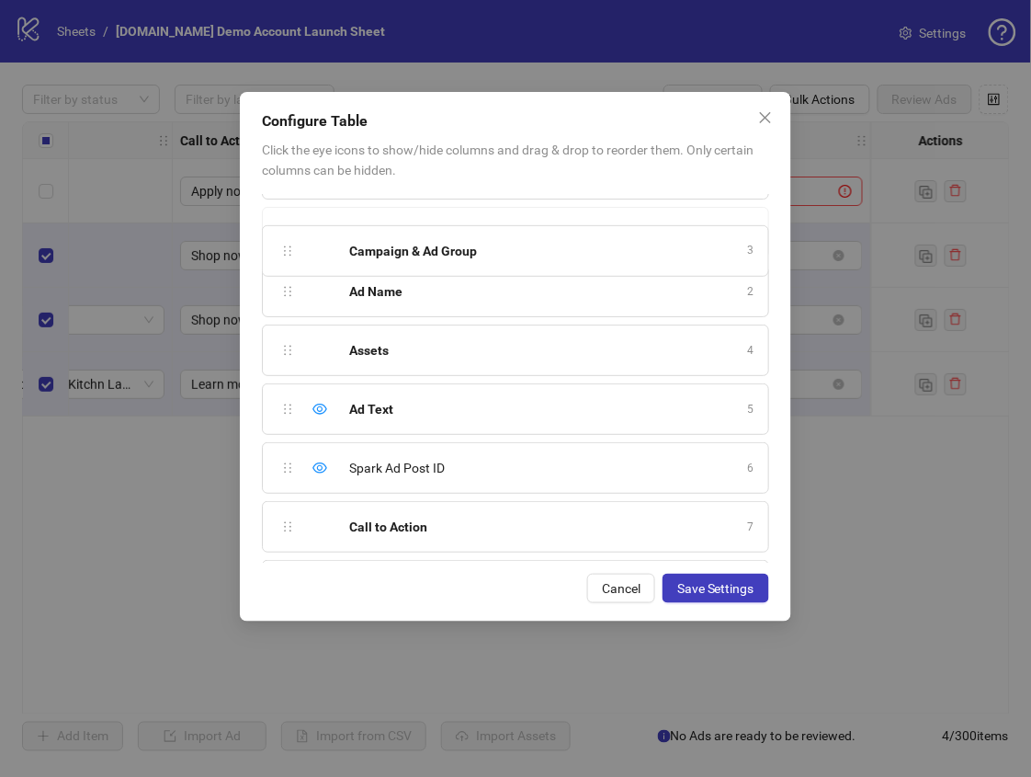
scroll to position [0, 0]
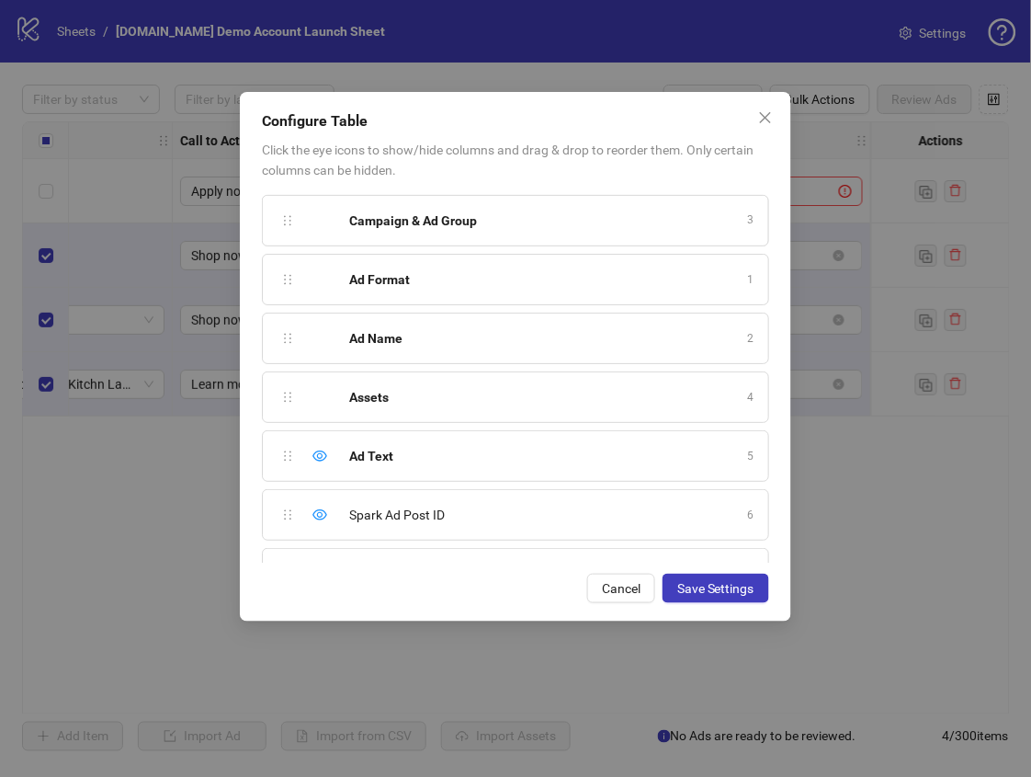
drag, startPoint x: 279, startPoint y: 289, endPoint x: 279, endPoint y: 237, distance: 51.5
click at [279, 235] on div "Ad Format 1 Ad Name 2 Campaign & Ad Group 3 Assets 4 Ad Text 5 Spark Ad Post ID…" at bounding box center [515, 379] width 507 height 368
drag, startPoint x: 286, startPoint y: 333, endPoint x: 286, endPoint y: 283, distance: 49.6
click at [286, 283] on div "Campaign & Ad Group 1 Ad Format 2 Ad Name 3 Assets 4 Ad Text 5 Spark Ad Post ID…" at bounding box center [515, 379] width 507 height 368
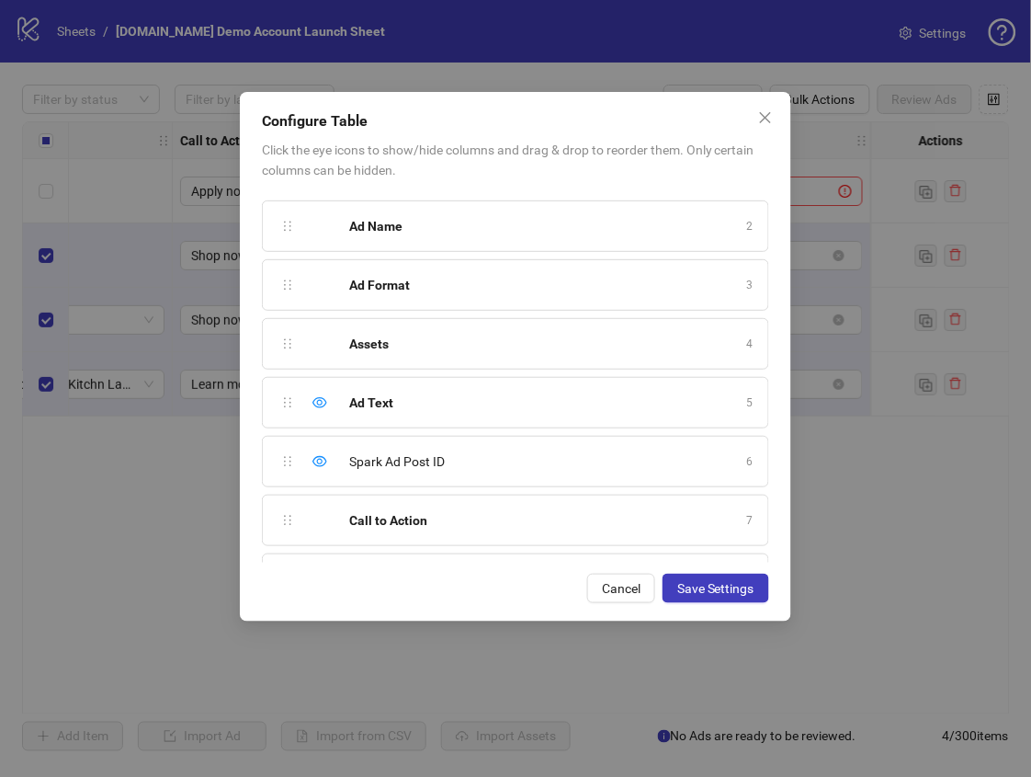
scroll to position [96, 0]
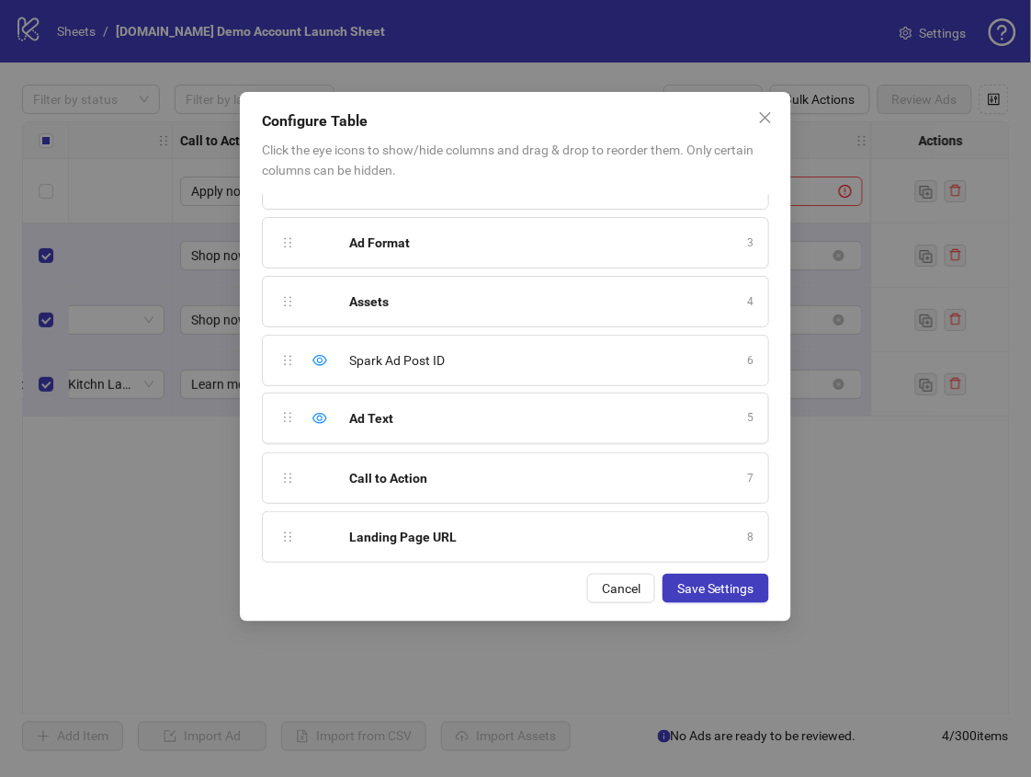
drag, startPoint x: 287, startPoint y: 360, endPoint x: 297, endPoint y: 415, distance: 56.1
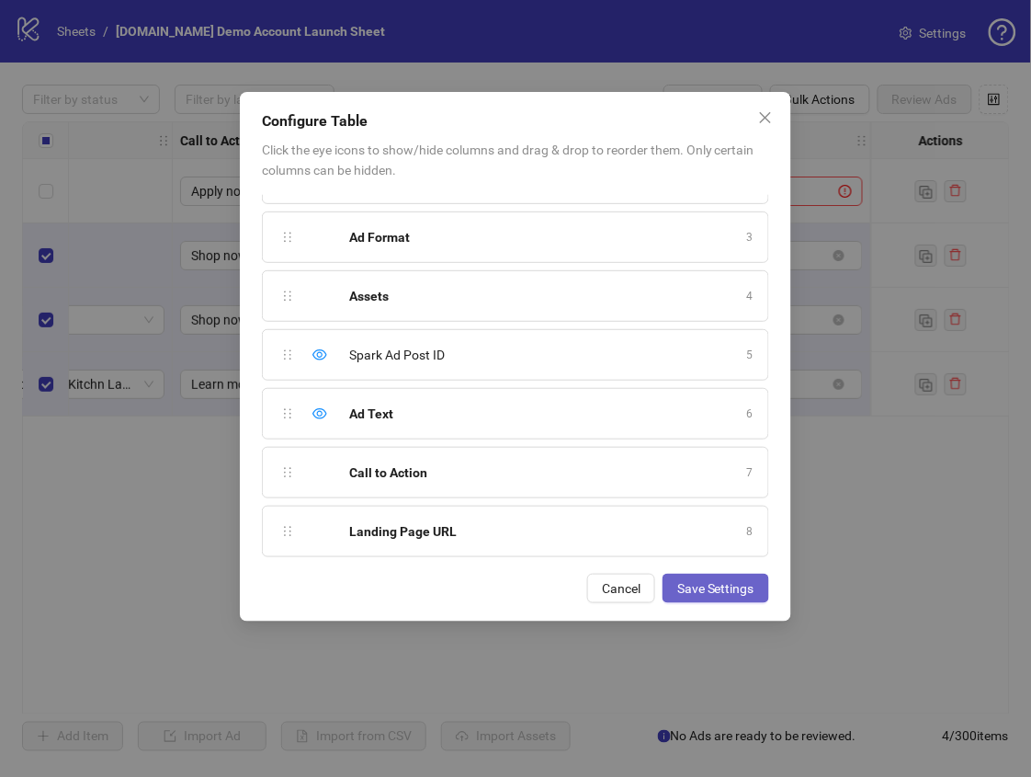
click at [731, 586] on span "Save Settings" at bounding box center [715, 588] width 77 height 15
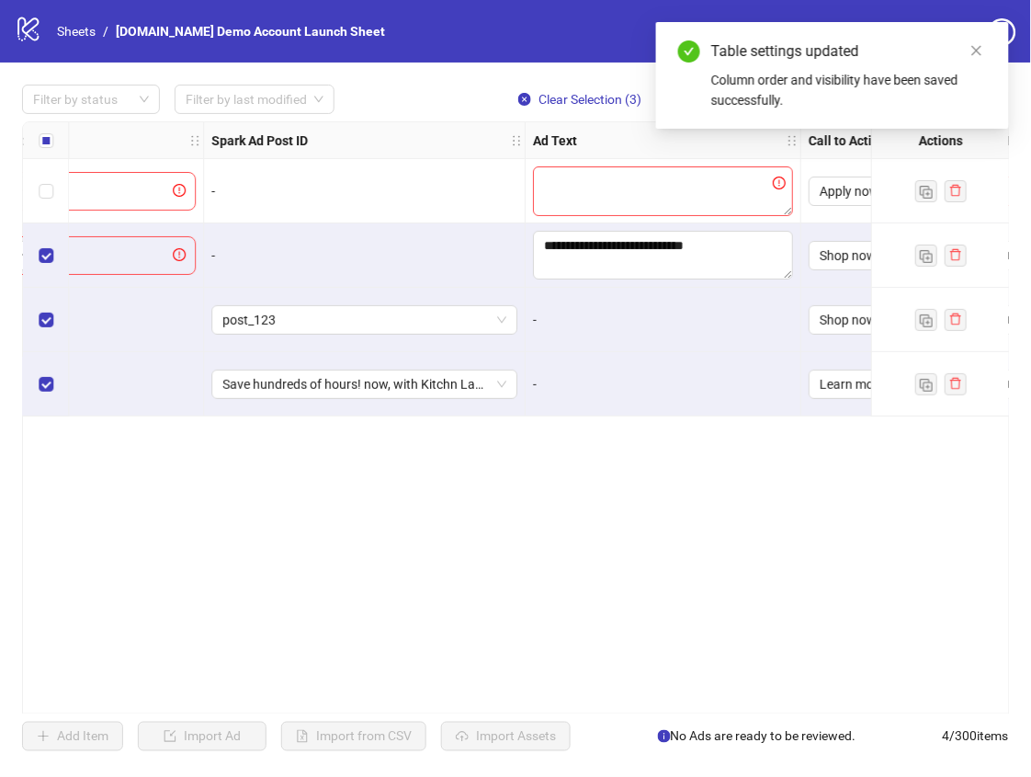
scroll to position [0, 911]
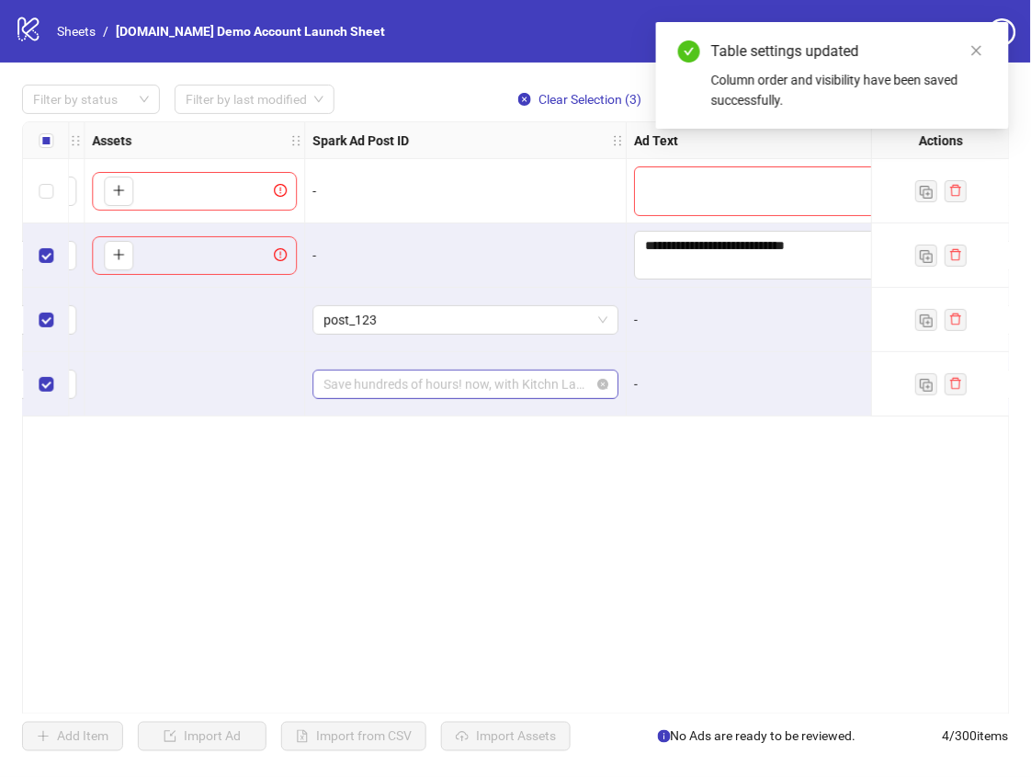
click at [437, 383] on span "Save hundreds of hours! now, with Kitchn Launch!" at bounding box center [466, 384] width 284 height 28
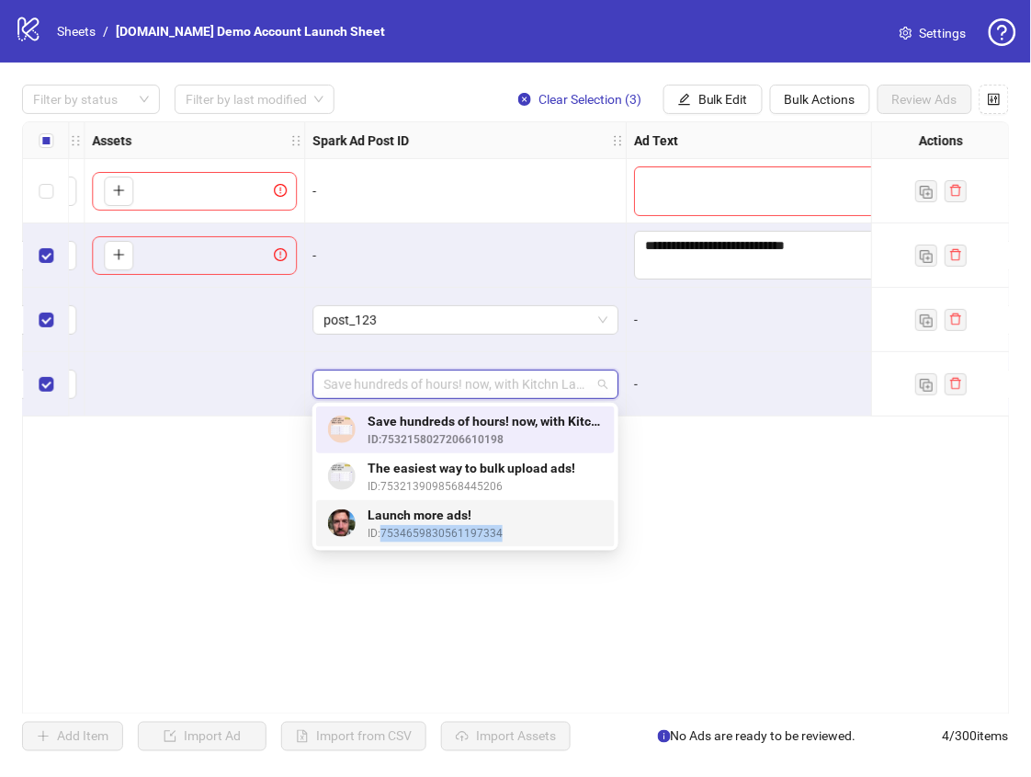
copy span "7534659830561197334"
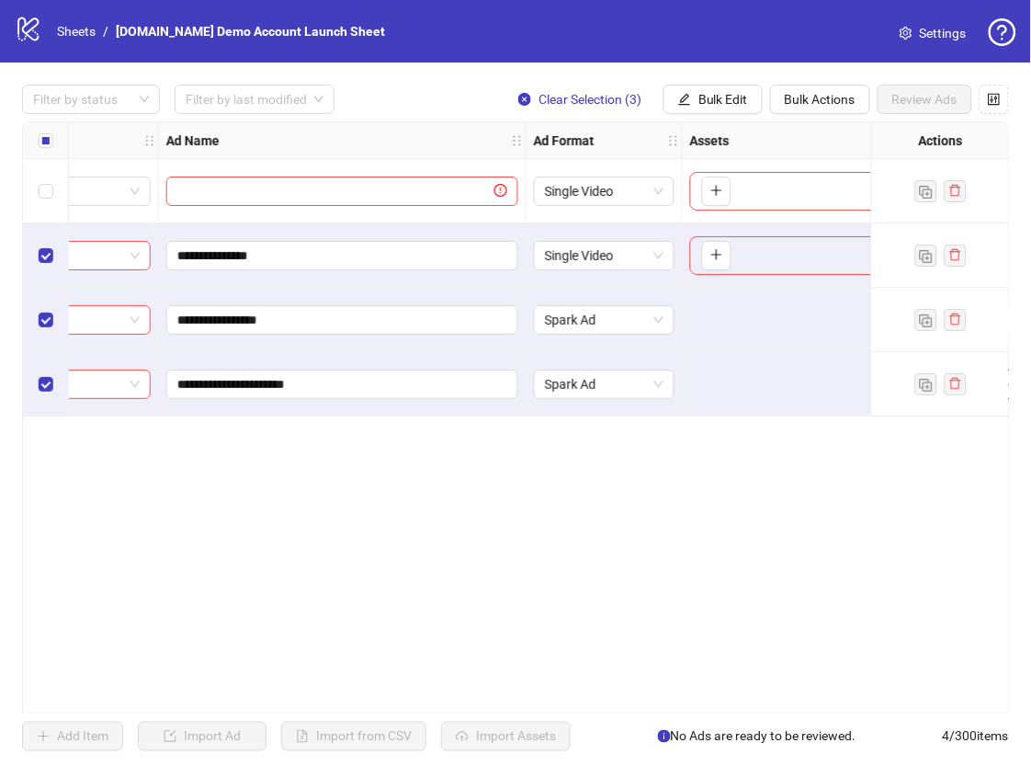
scroll to position [0, 0]
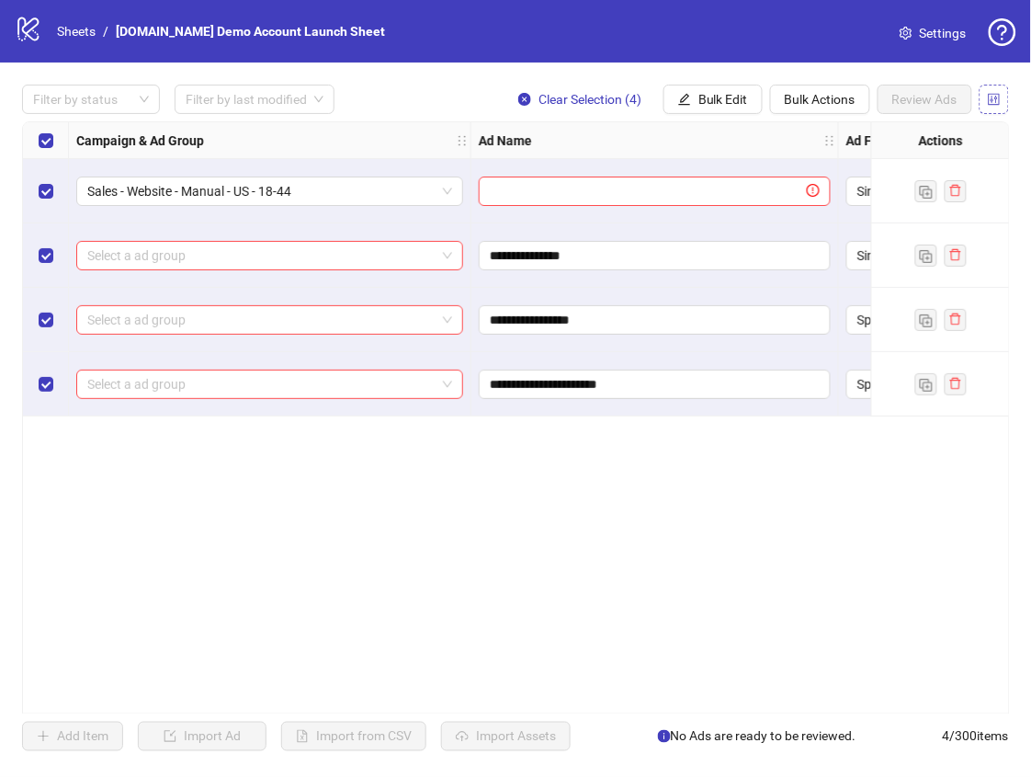
click at [1001, 101] on button "button" at bounding box center [994, 99] width 29 height 29
click at [854, 99] on span "Bulk Actions" at bounding box center [820, 99] width 71 height 15
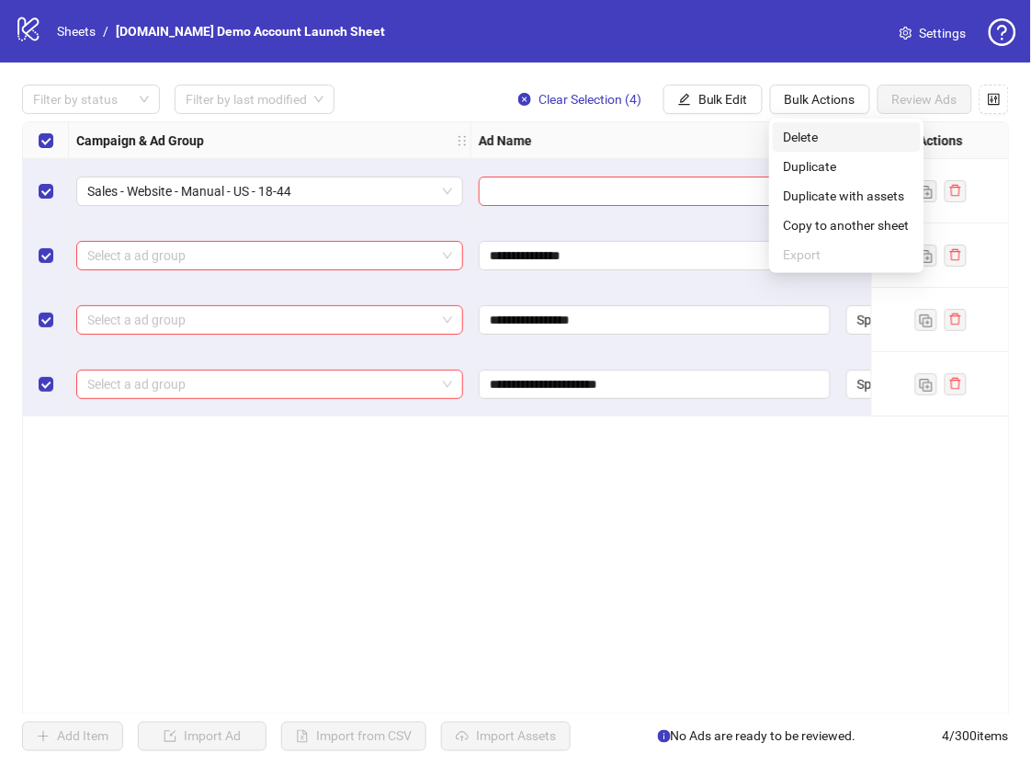
click at [843, 139] on span "Delete" at bounding box center [847, 137] width 126 height 20
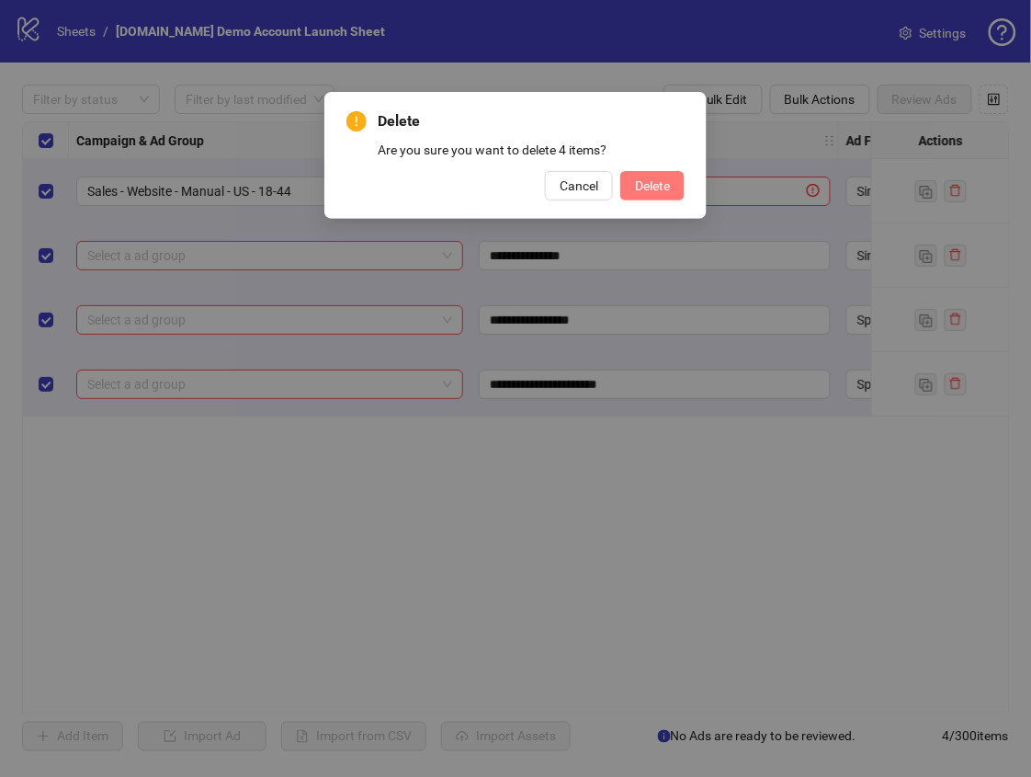
click at [640, 192] on span "Delete" at bounding box center [652, 185] width 35 height 15
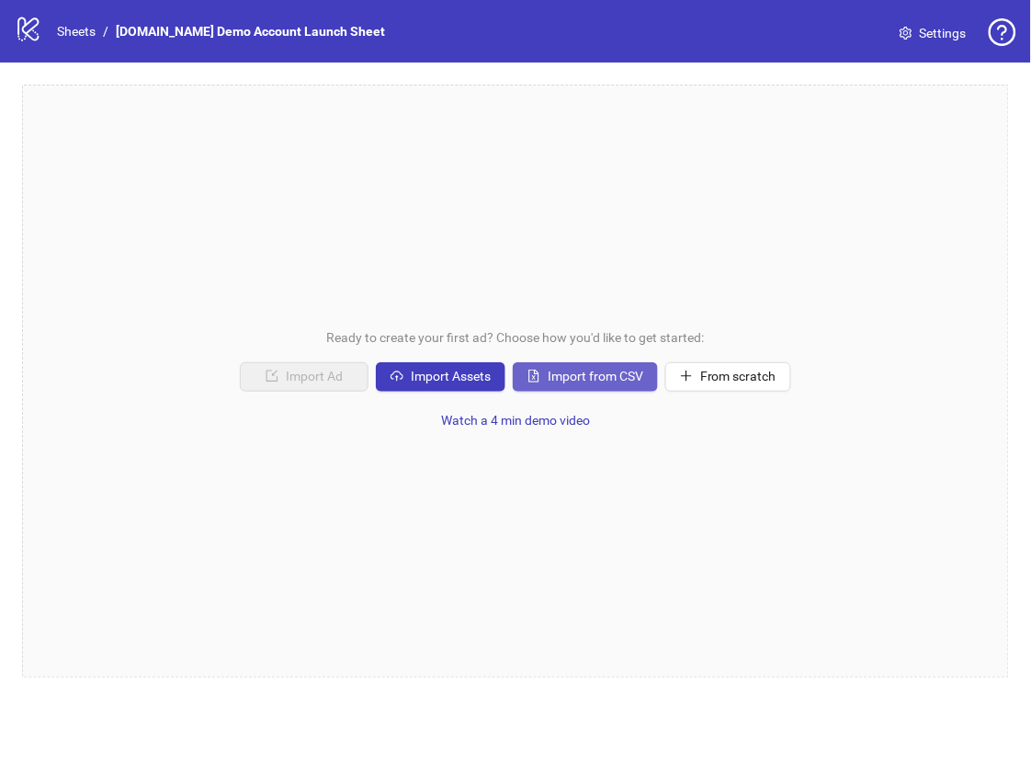
click at [604, 372] on span "Import from CSV" at bounding box center [596, 376] width 96 height 15
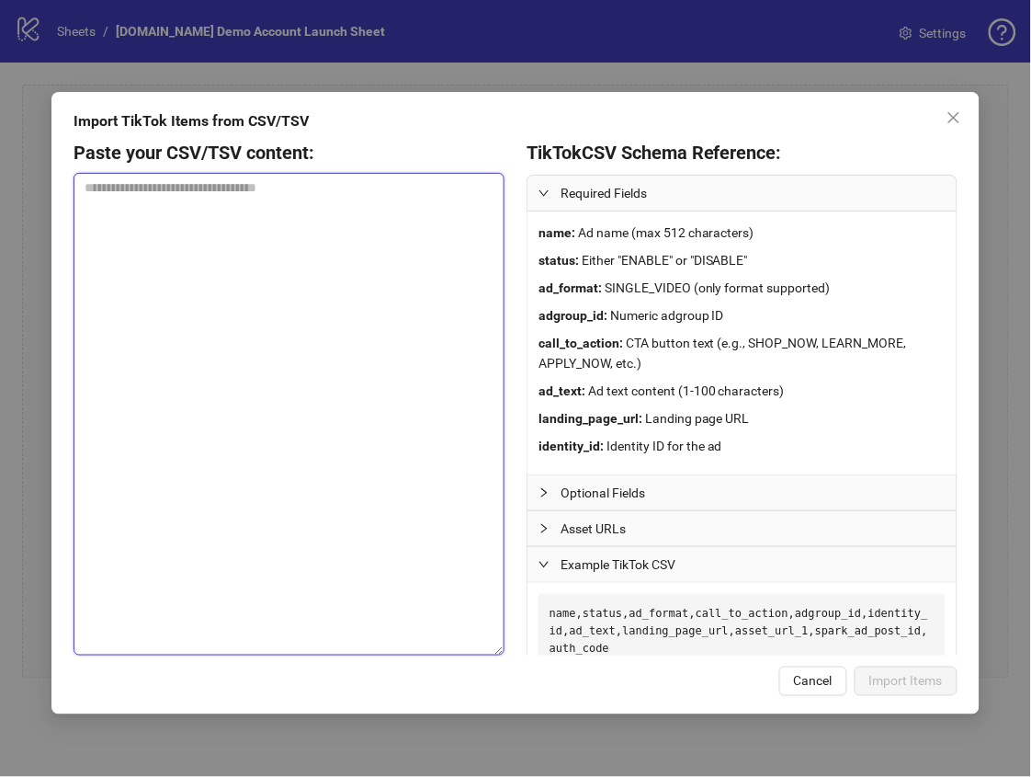
click at [292, 310] on textarea at bounding box center [289, 414] width 431 height 483
paste textarea "**********"
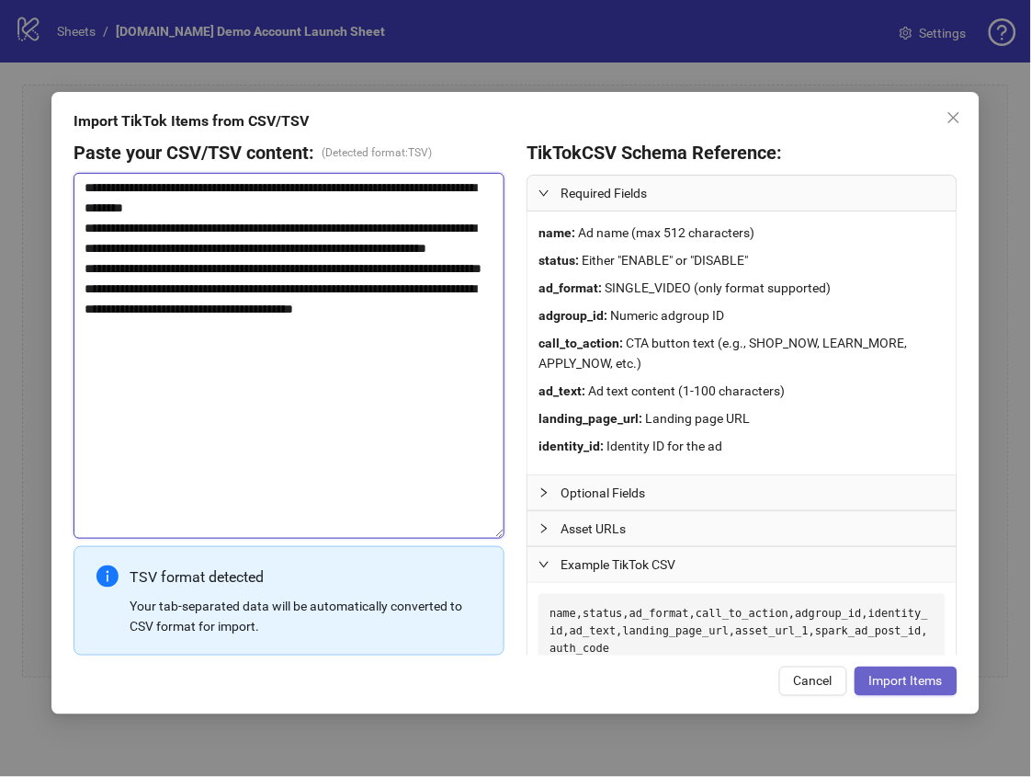
type textarea "**********"
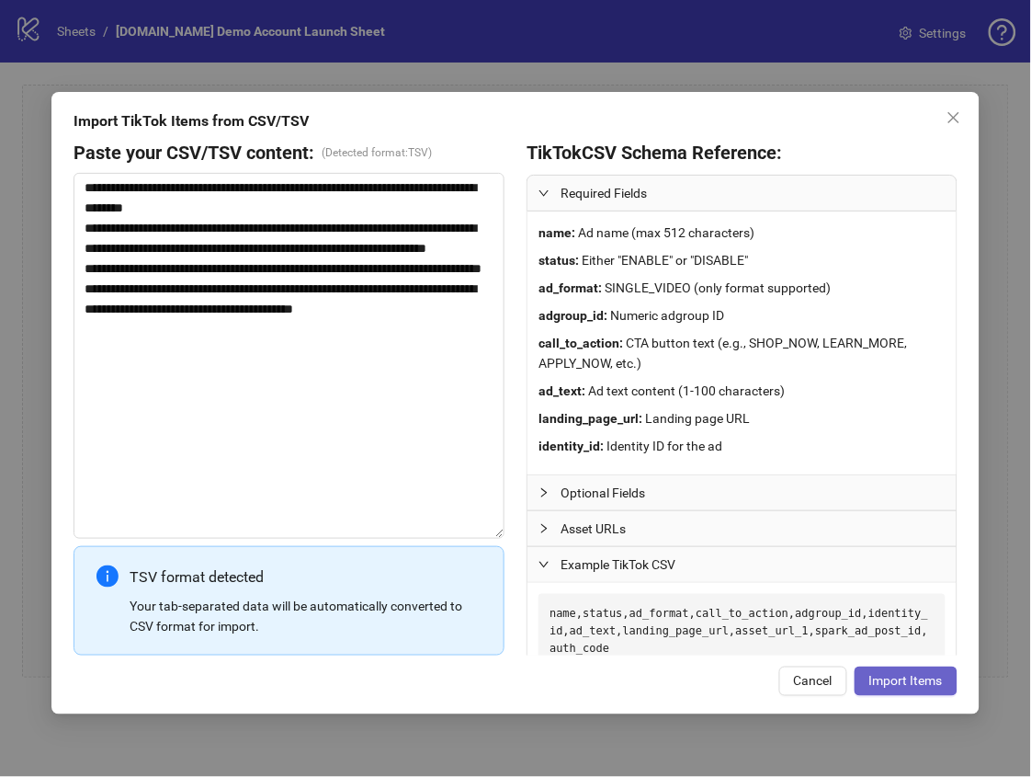
click at [909, 677] on span "Import Items" at bounding box center [906, 680] width 74 height 15
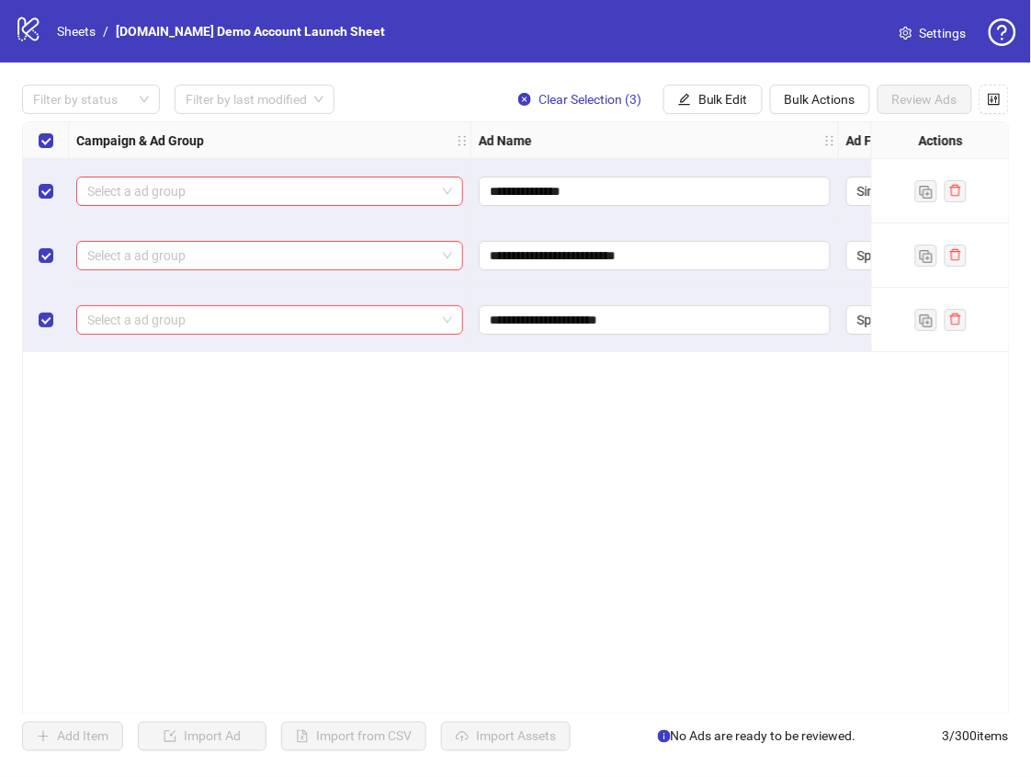
click at [246, 210] on div "Select a ad group" at bounding box center [270, 191] width 403 height 64
click at [253, 193] on input "search" at bounding box center [261, 191] width 348 height 28
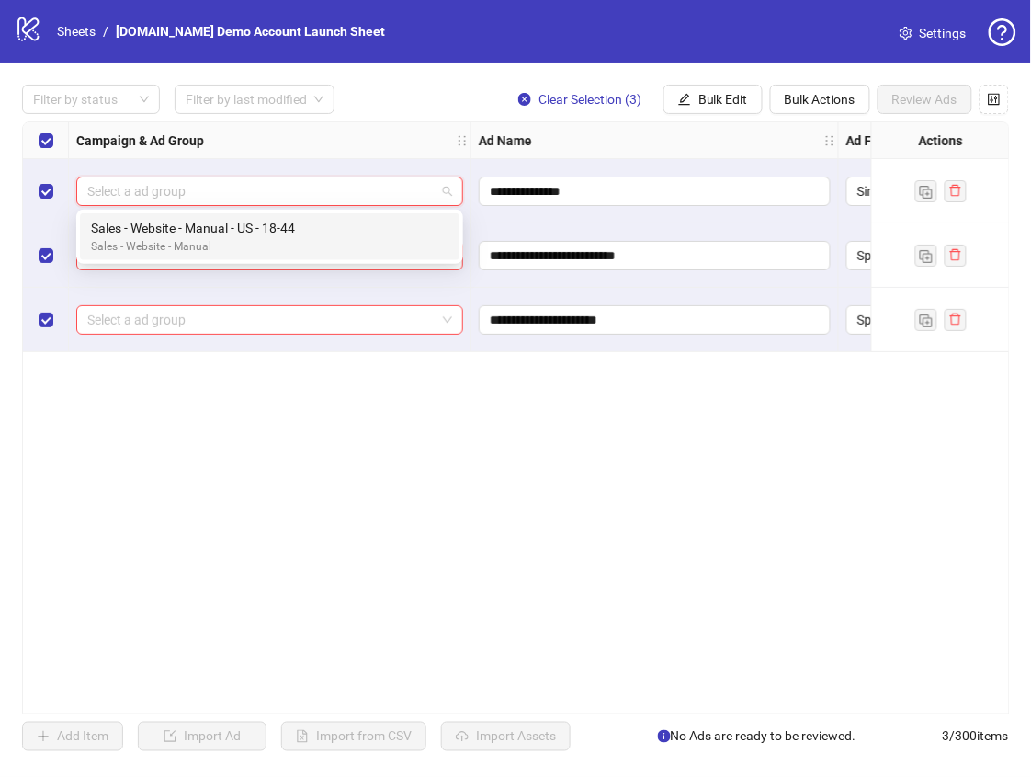
click at [252, 222] on div "Sales - Website - Manual - US - 18-44" at bounding box center [266, 228] width 350 height 20
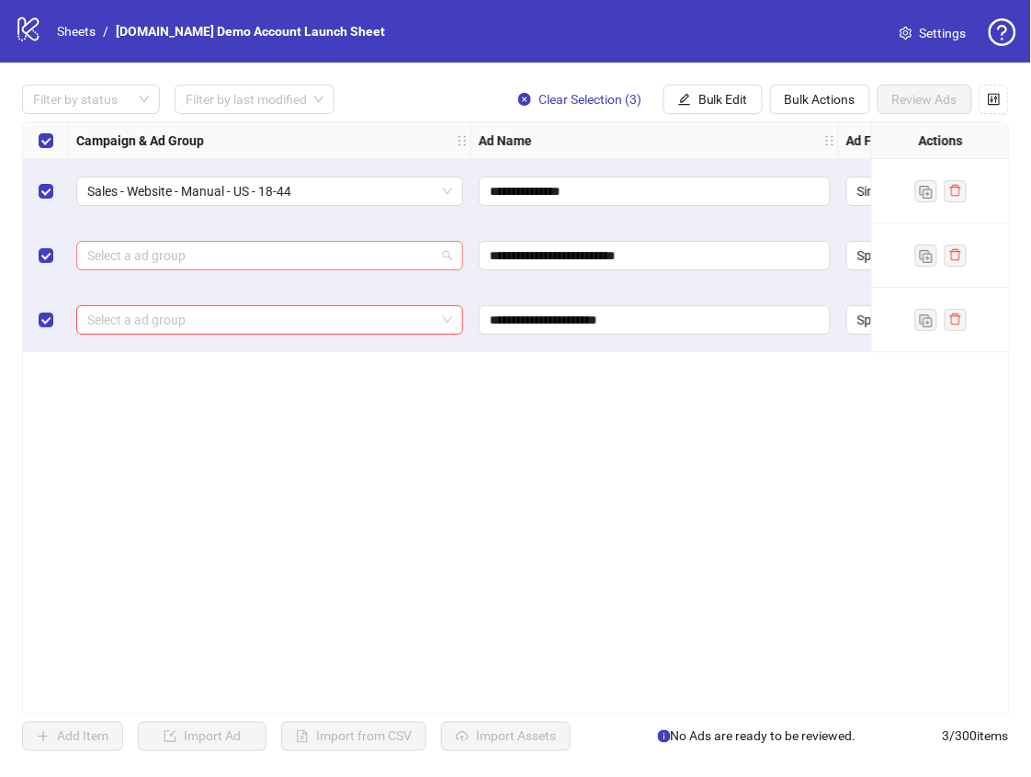
click at [251, 245] on input "search" at bounding box center [261, 256] width 348 height 28
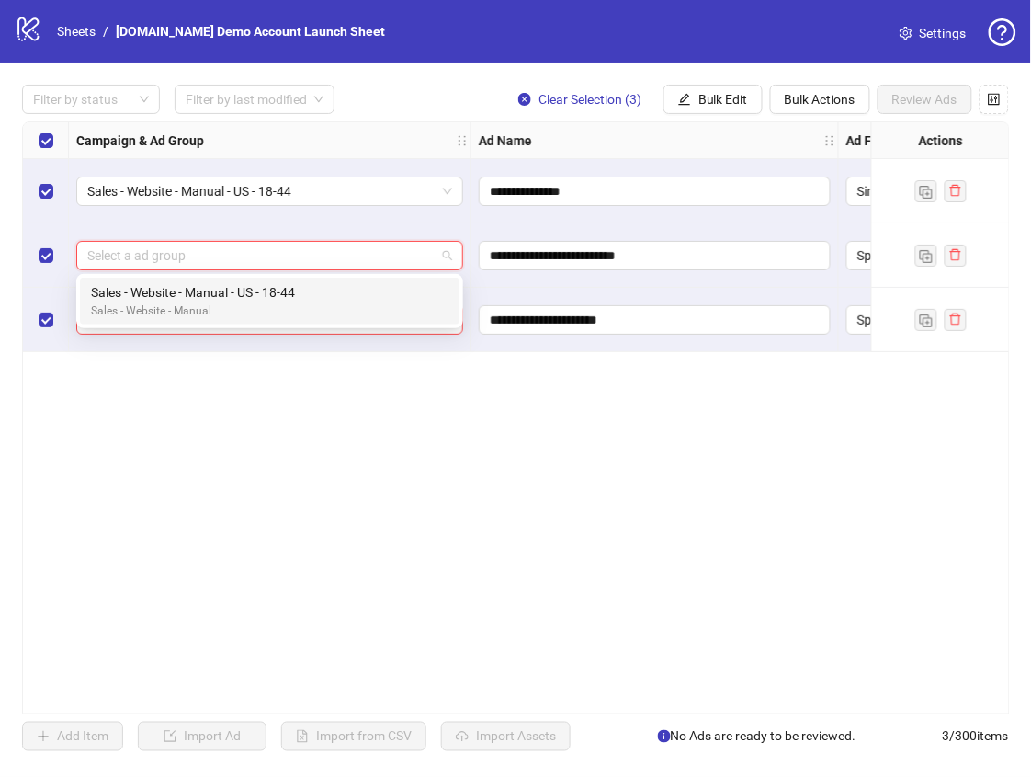
click at [240, 285] on div "Sales - Website - Manual - US - 18-44" at bounding box center [266, 292] width 350 height 20
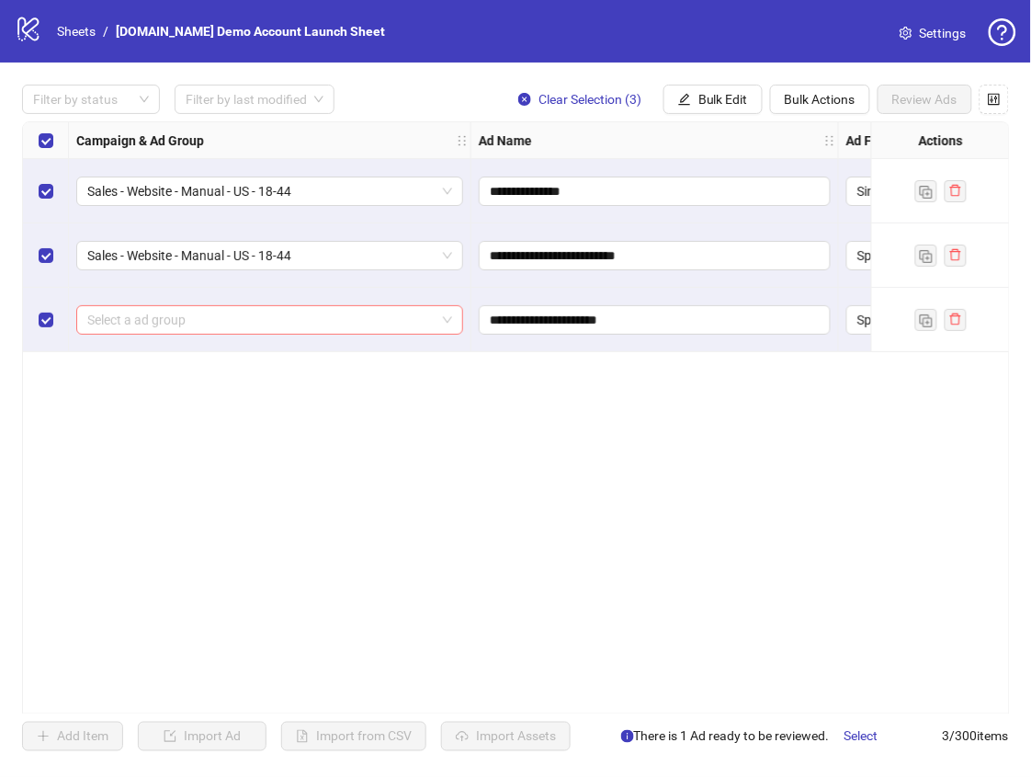
click at [235, 323] on input "search" at bounding box center [261, 320] width 348 height 28
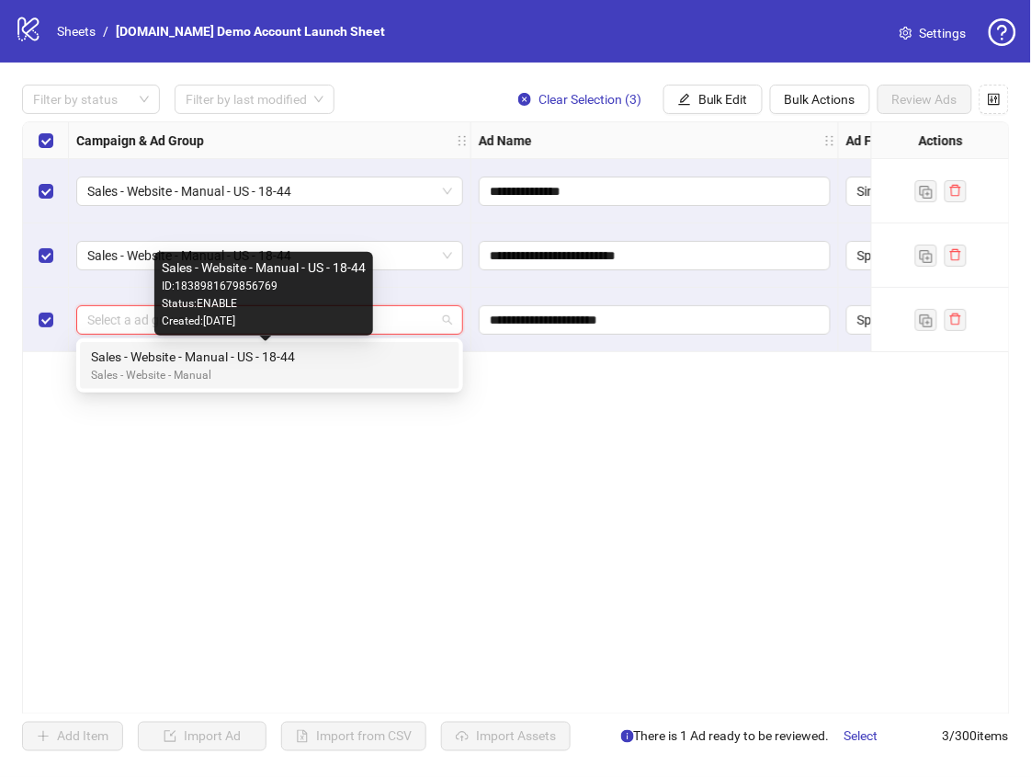
click at [233, 365] on div "Sales - Website - Manual - US - 18-44" at bounding box center [266, 356] width 350 height 20
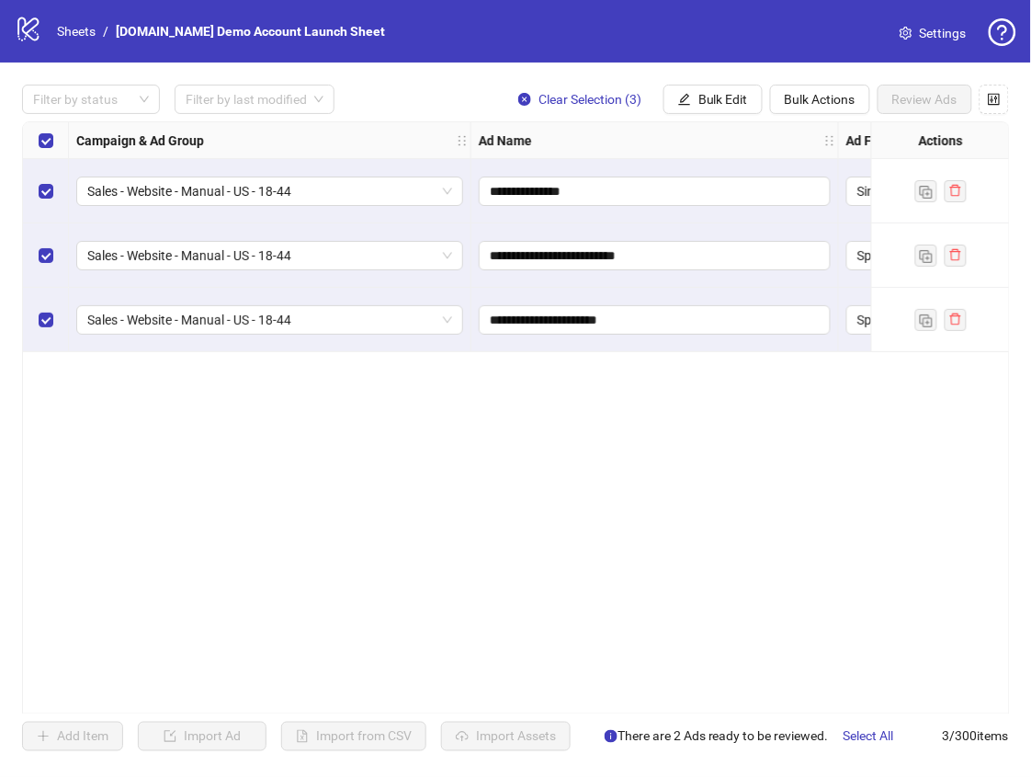
click at [55, 147] on div "Select all rows" at bounding box center [46, 140] width 46 height 37
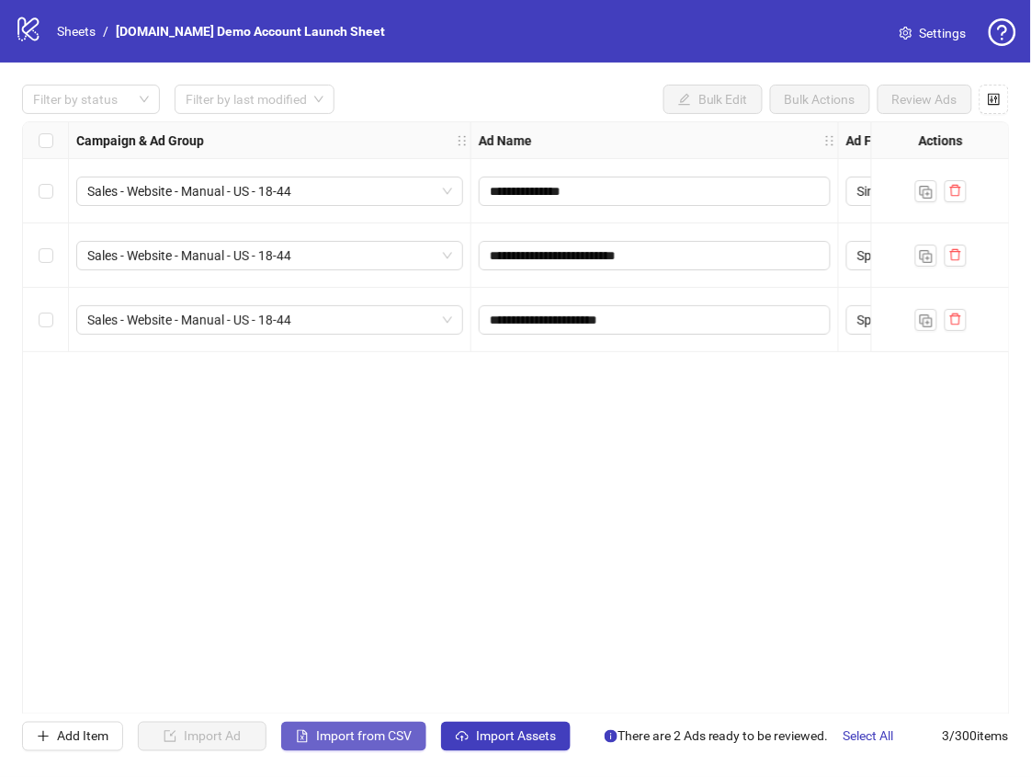
click at [384, 727] on button "Import from CSV" at bounding box center [353, 735] width 145 height 29
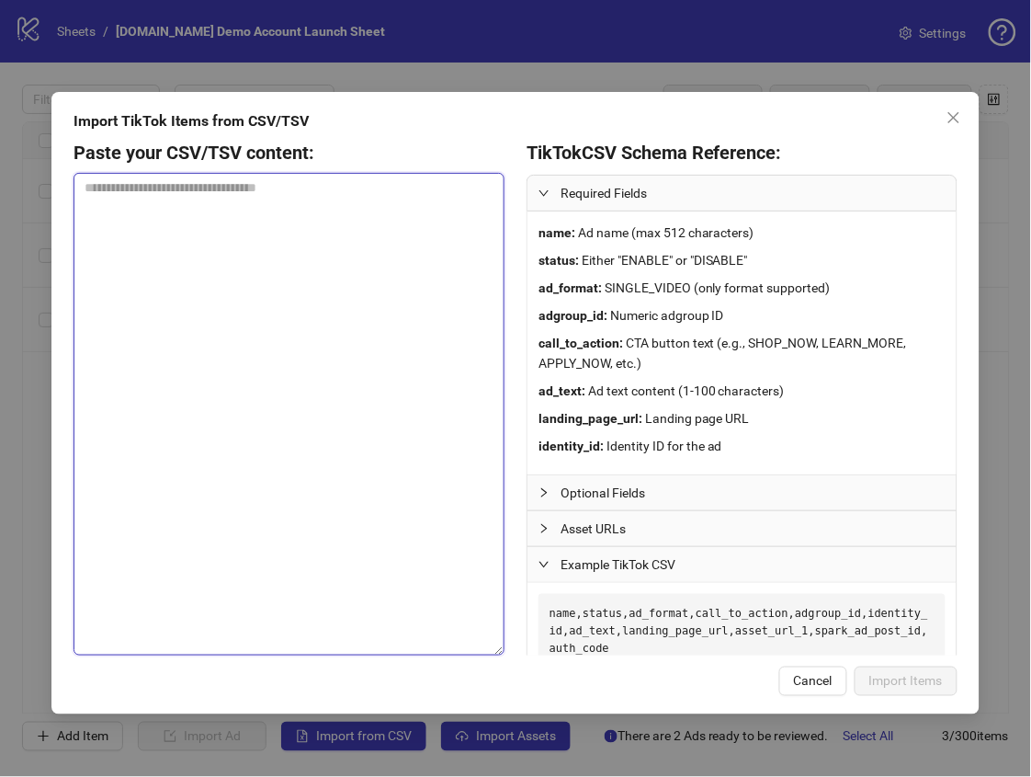
click at [324, 359] on textarea at bounding box center [289, 414] width 431 height 483
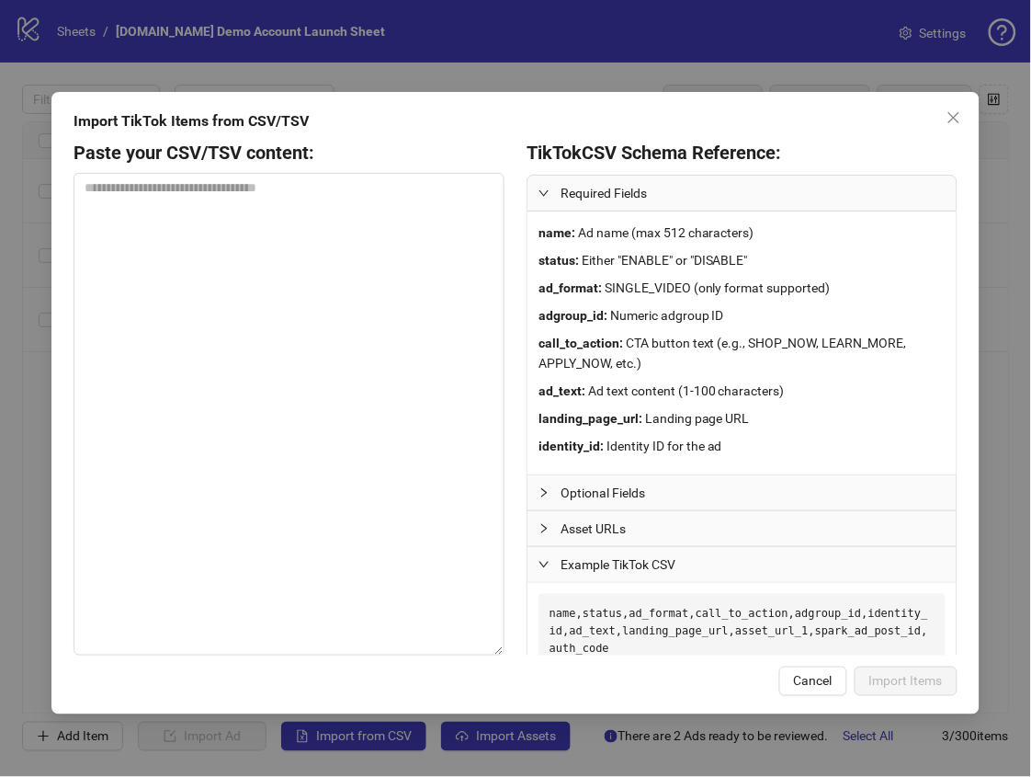
click at [573, 315] on strong "adgroup_id :" at bounding box center [573, 315] width 69 height 15
copy strong "adgroup_id"
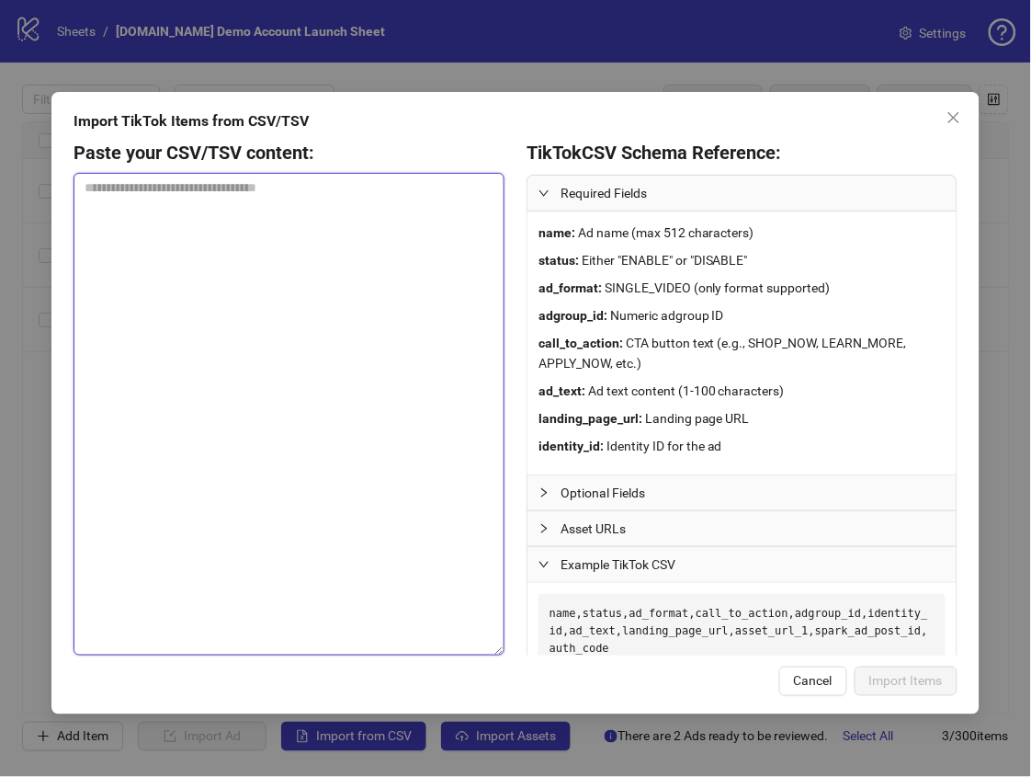
click at [373, 377] on textarea at bounding box center [289, 414] width 431 height 483
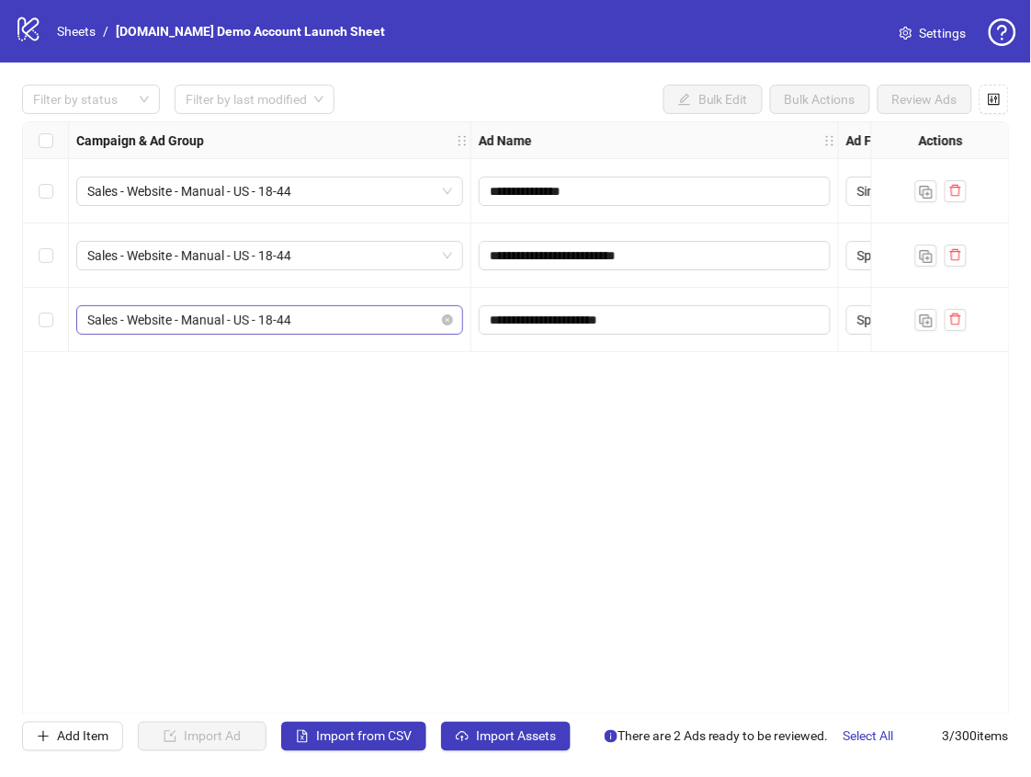
click at [292, 310] on span "Sales - Website - Manual - US - 18-44" at bounding box center [269, 320] width 365 height 28
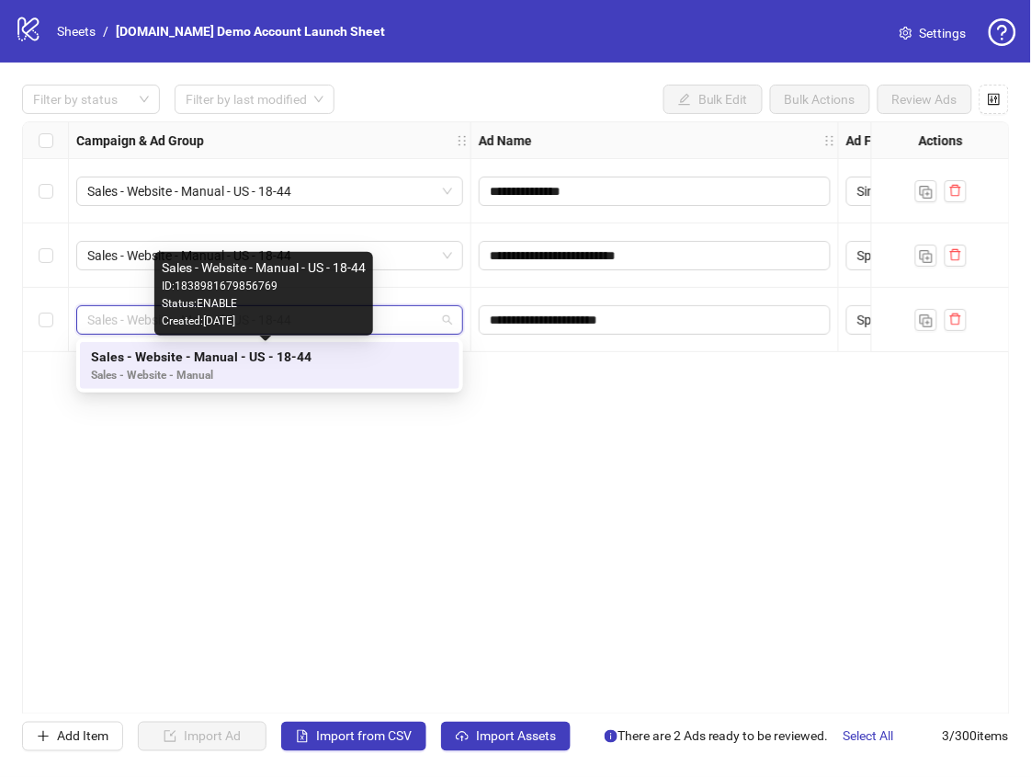
click at [223, 288] on div "ID: 1838981679856769" at bounding box center [264, 286] width 204 height 17
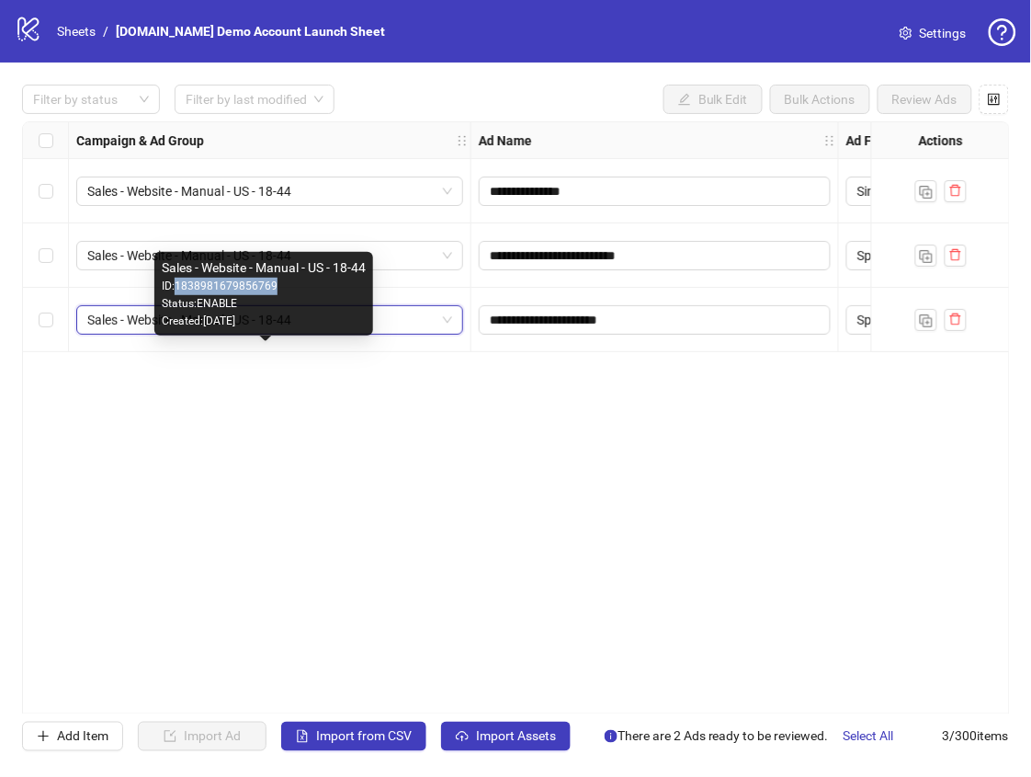
copy div "1838981679856769"
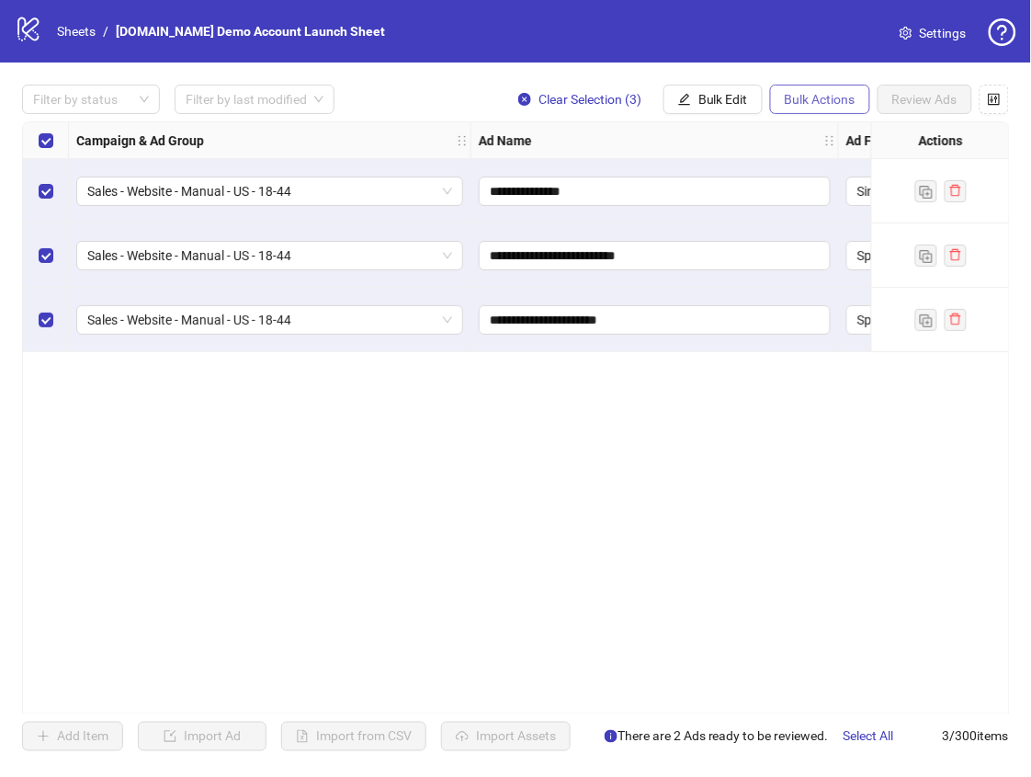
click at [838, 103] on span "Bulk Actions" at bounding box center [820, 99] width 71 height 15
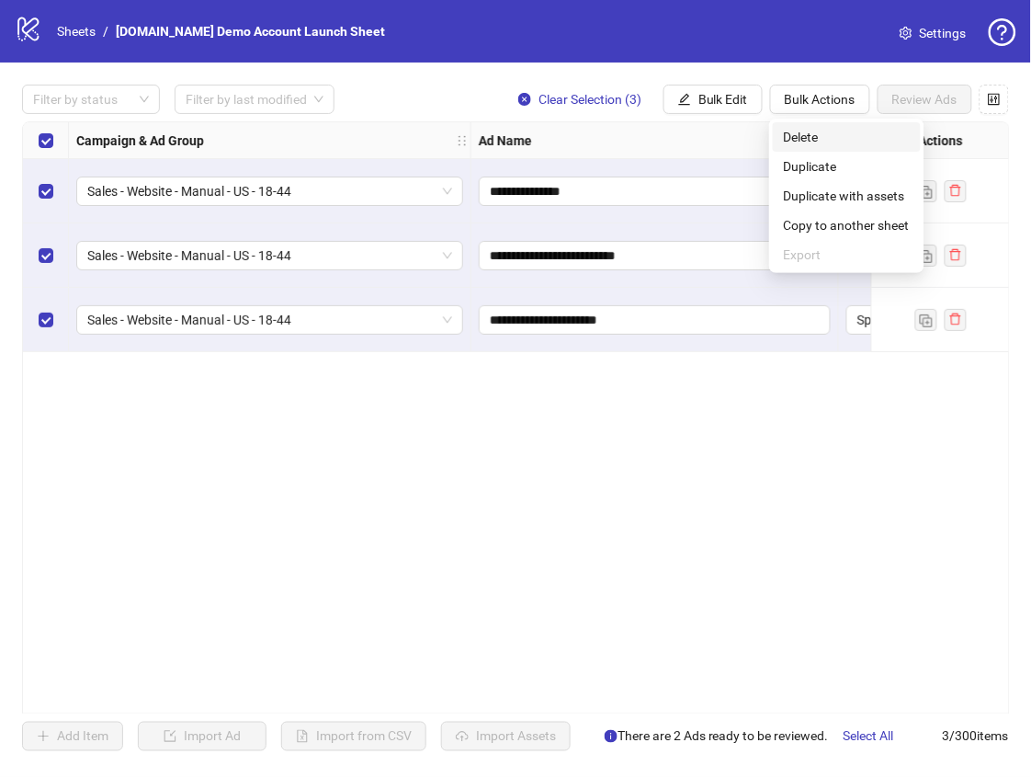
click at [837, 132] on span "Delete" at bounding box center [847, 137] width 126 height 20
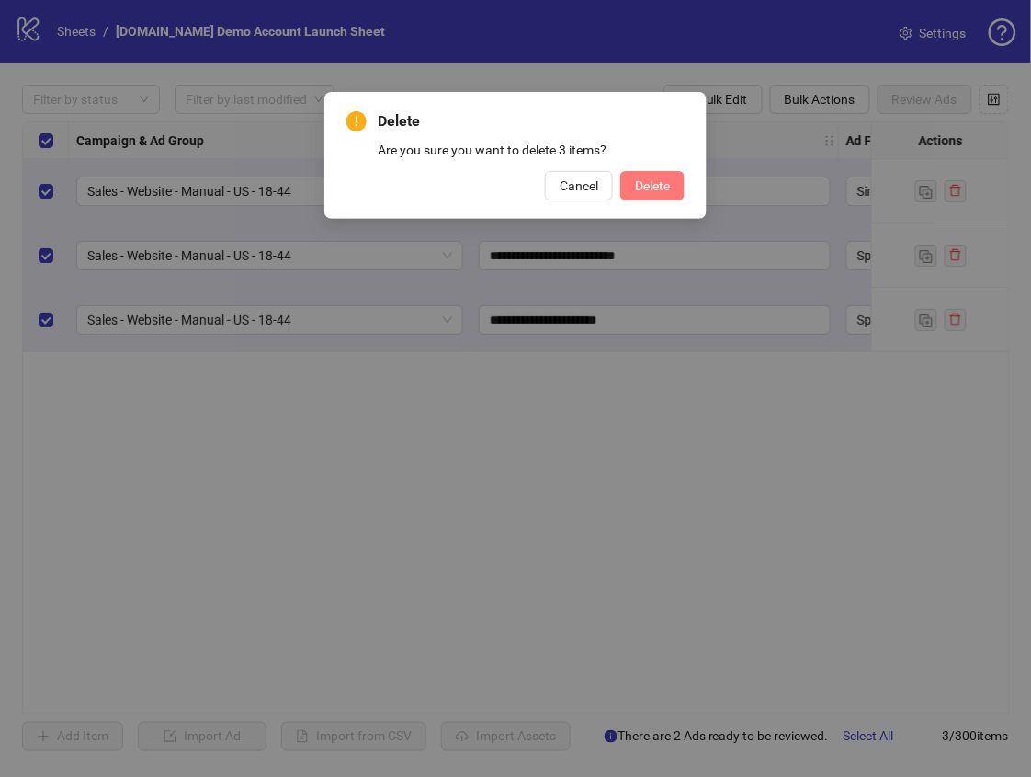
click at [665, 180] on span "Delete" at bounding box center [652, 185] width 35 height 15
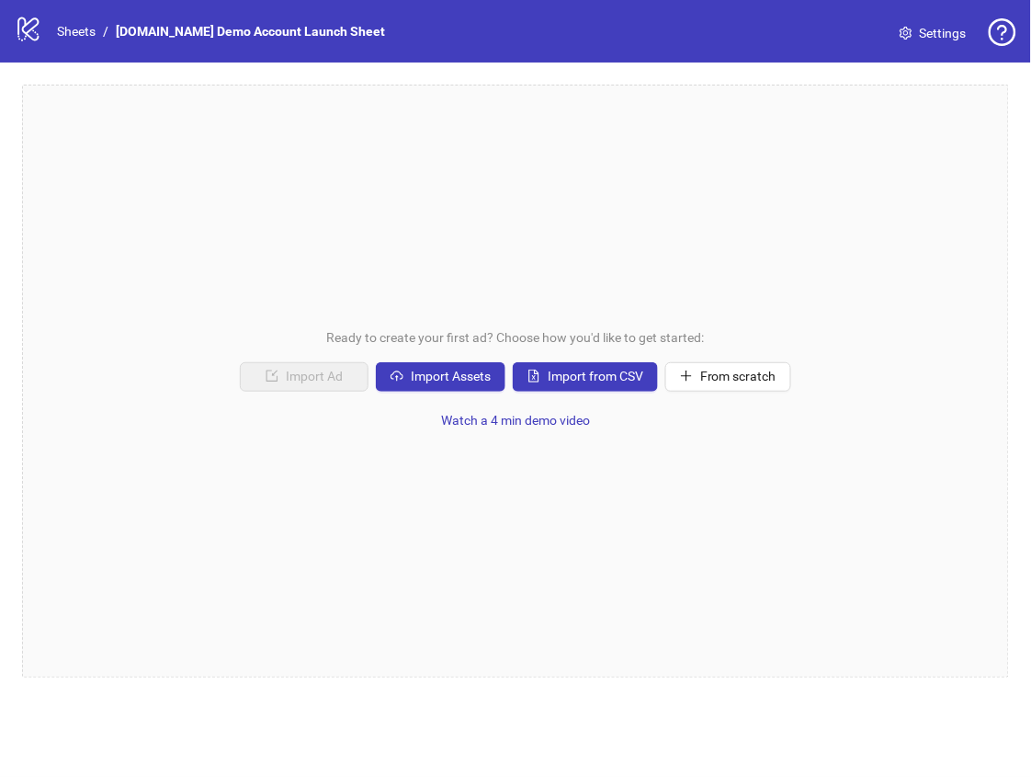
click at [385, 240] on div "Ready to create your first ad? Choose how you'd like to get started: Import Ad …" at bounding box center [515, 381] width 987 height 593
click at [383, 240] on div "Ready to create your first ad? Choose how you'd like to get started: Import Ad …" at bounding box center [515, 381] width 987 height 593
drag, startPoint x: 187, startPoint y: 440, endPoint x: 170, endPoint y: 426, distance: 22.2
click at [160, 411] on div "Ready to create your first ad? Choose how you'd like to get started: Import Ad …" at bounding box center [515, 381] width 987 height 593
click at [392, 202] on div "Ready to create your first ad? Choose how you'd like to get started: Import Ad …" at bounding box center [515, 381] width 987 height 593
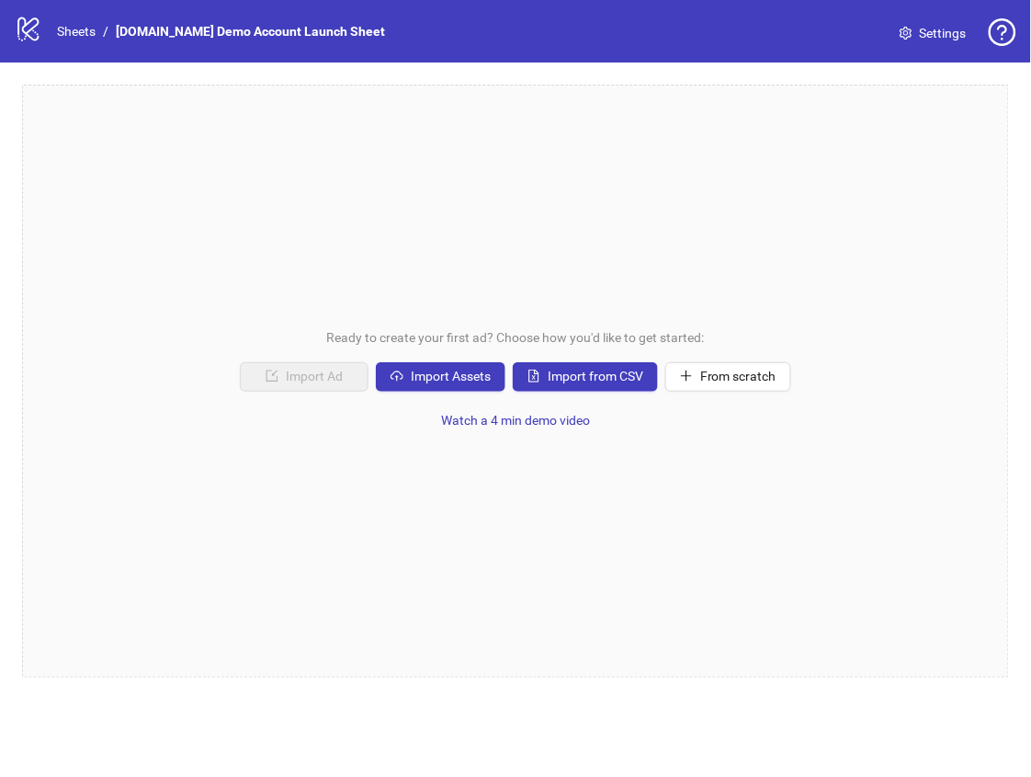
click at [182, 218] on div "Ready to create your first ad? Choose how you'd like to get started: Import Ad …" at bounding box center [515, 381] width 987 height 593
click at [584, 511] on div "Ready to create your first ad? Choose how you'd like to get started: Import Ad …" at bounding box center [515, 381] width 987 height 593
click at [726, 375] on span "From scratch" at bounding box center [738, 376] width 76 height 15
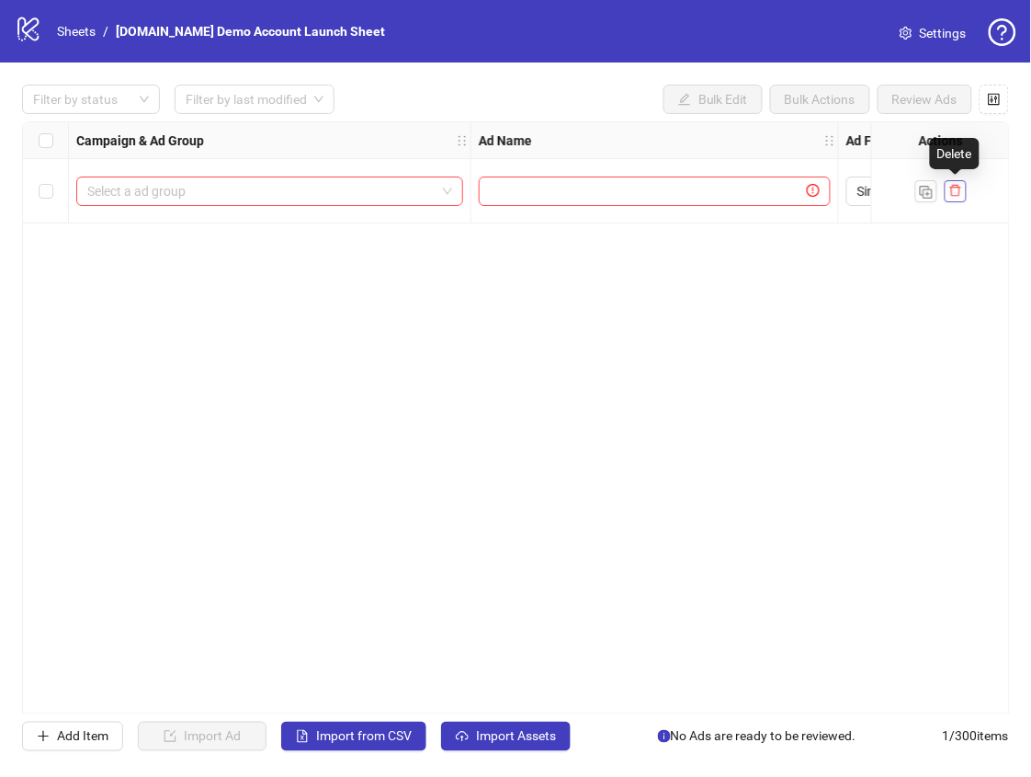
click at [959, 194] on icon "delete" at bounding box center [955, 191] width 11 height 12
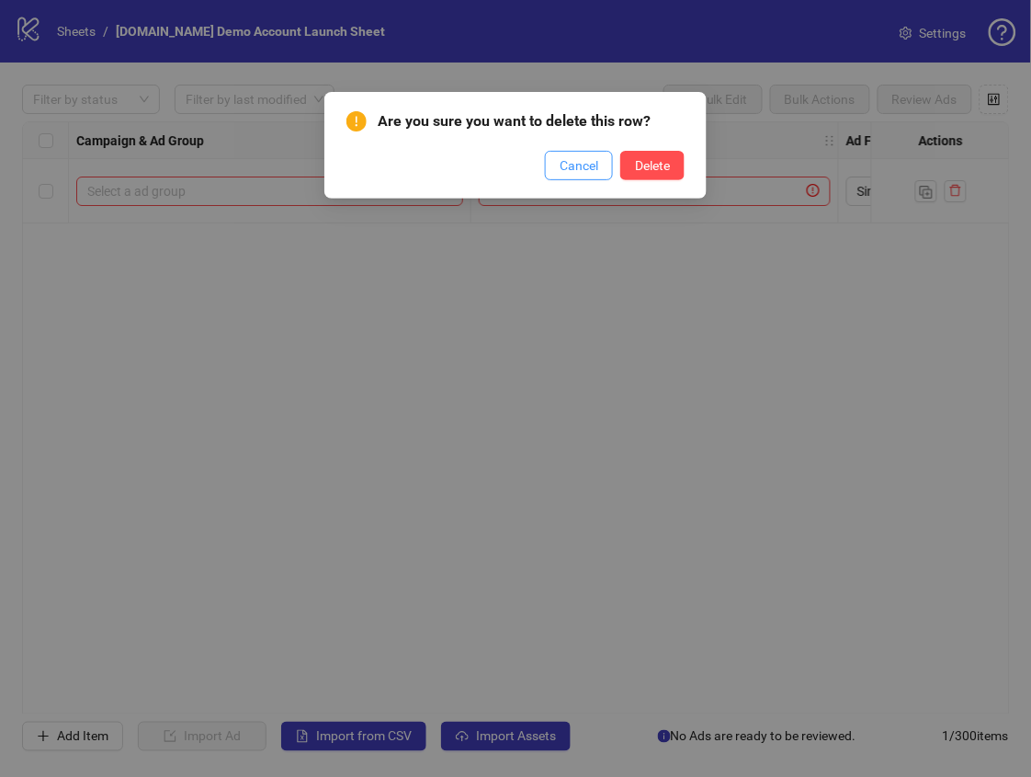
click at [595, 172] on span "Cancel" at bounding box center [579, 165] width 39 height 15
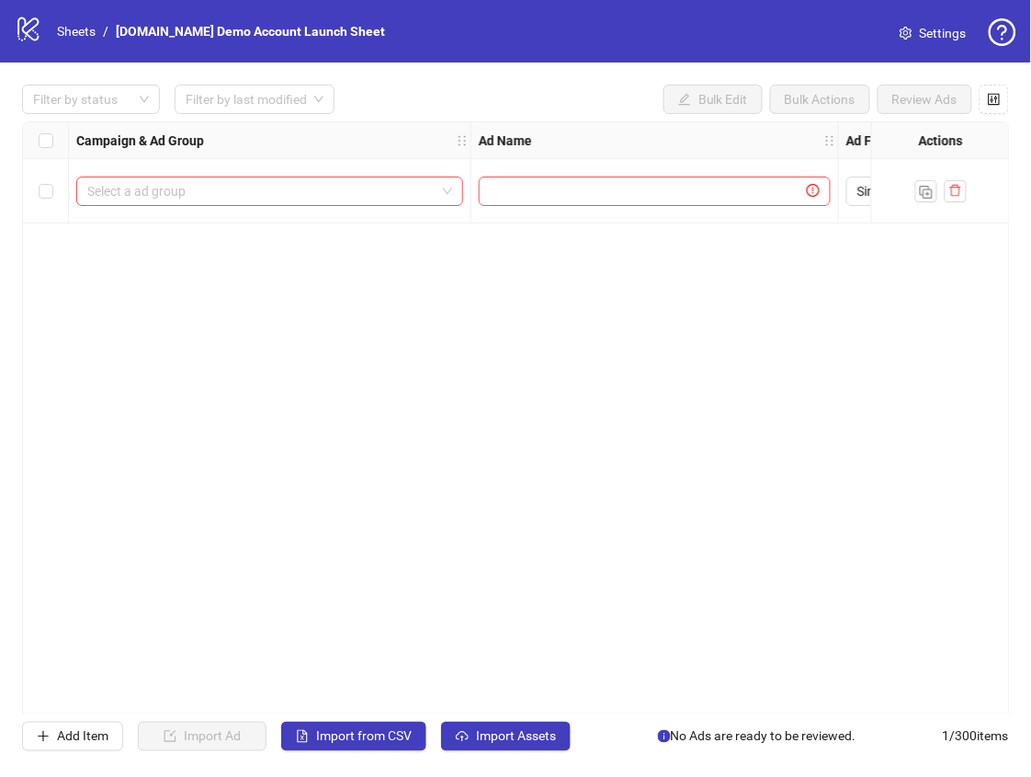
click at [263, 342] on div "Campaign & Ad Group Ad Name Ad Format Assets Spark Ad Post ID Ad Text Call to A…" at bounding box center [516, 417] width 988 height 593
click at [357, 437] on div "Campaign & Ad Group Ad Name Ad Format Assets Spark Ad Post ID Ad Text Call to A…" at bounding box center [516, 417] width 988 height 593
click at [793, 255] on div "Campaign & Ad Group Ad Name Ad Format Assets Spark Ad Post ID Ad Text Call to A…" at bounding box center [516, 417] width 988 height 593
click at [315, 505] on div "Campaign & Ad Group Ad Name Ad Format Assets Spark Ad Post ID Ad Text Call to A…" at bounding box center [516, 417] width 988 height 593
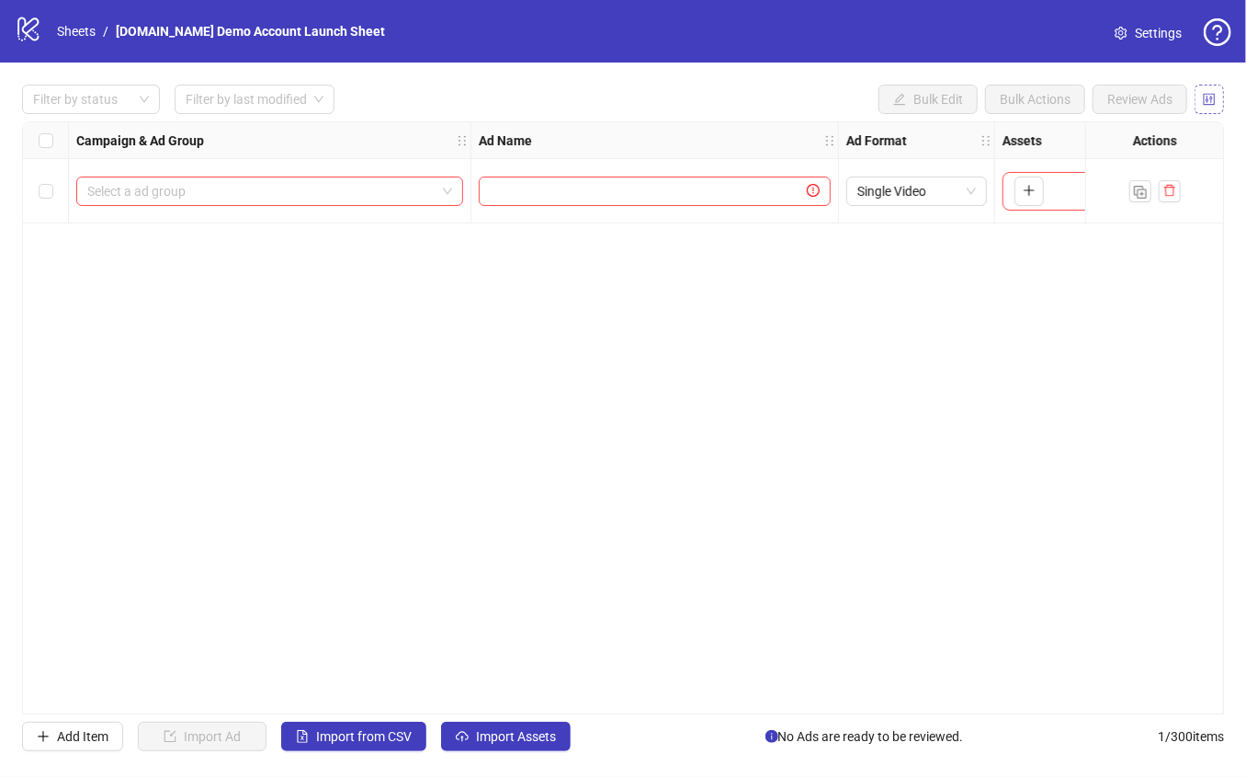
click at [1030, 98] on icon "control" at bounding box center [1209, 99] width 13 height 13
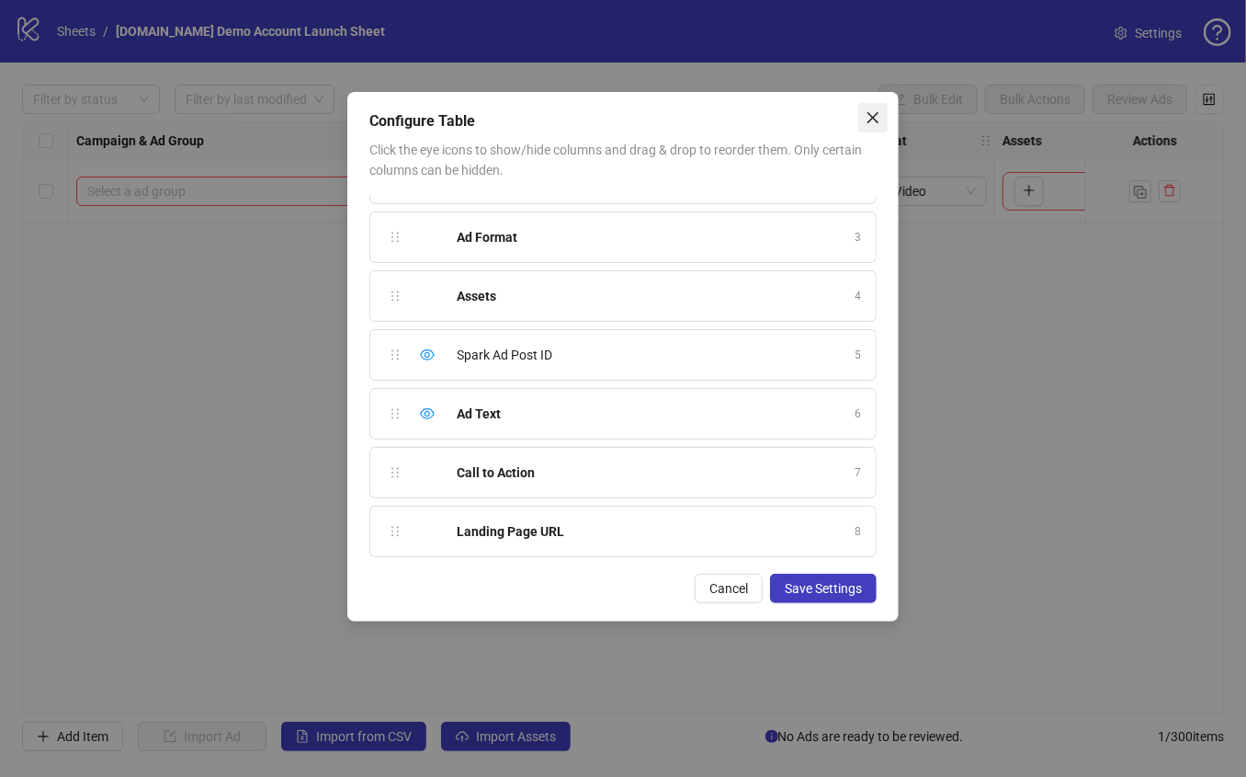
click at [866, 115] on icon "close" at bounding box center [873, 117] width 15 height 15
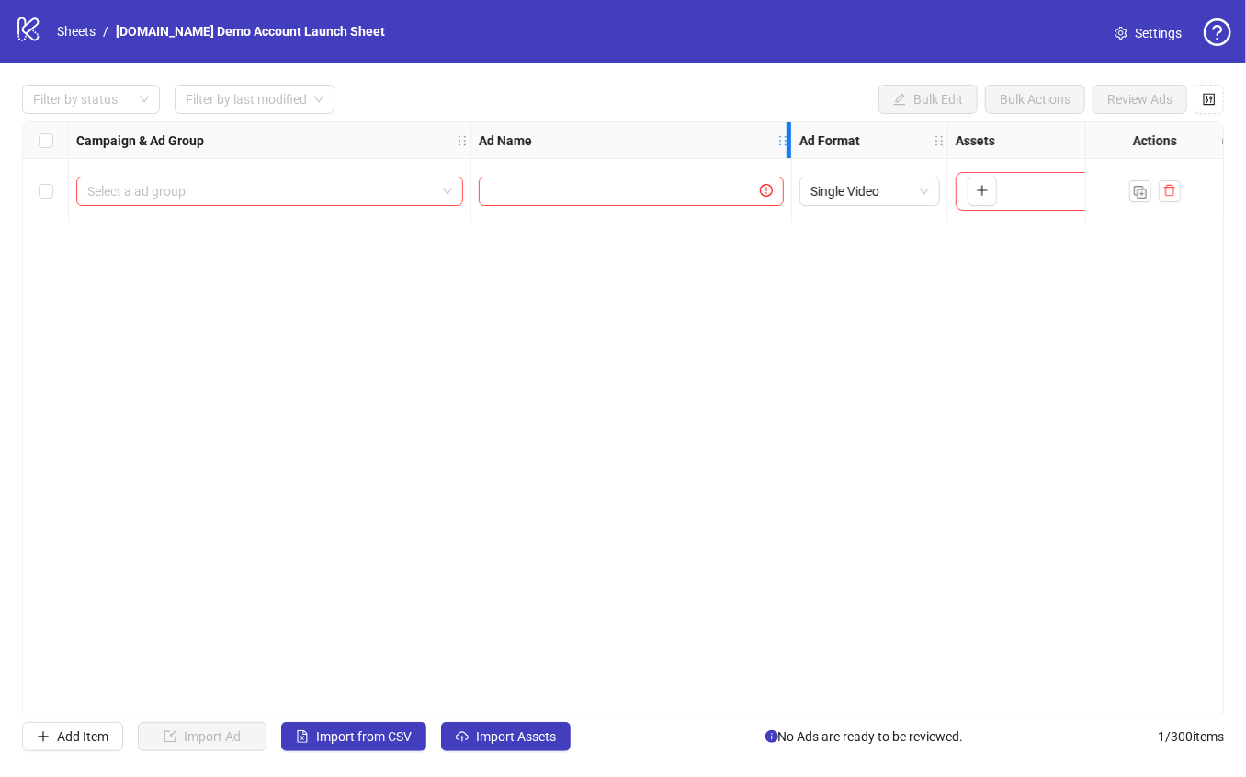
drag, startPoint x: 836, startPoint y: 136, endPoint x: 789, endPoint y: 143, distance: 47.4
click at [789, 143] on icon "holder" at bounding box center [795, 140] width 13 height 13
click at [1030, 97] on icon "control" at bounding box center [1210, 99] width 12 height 12
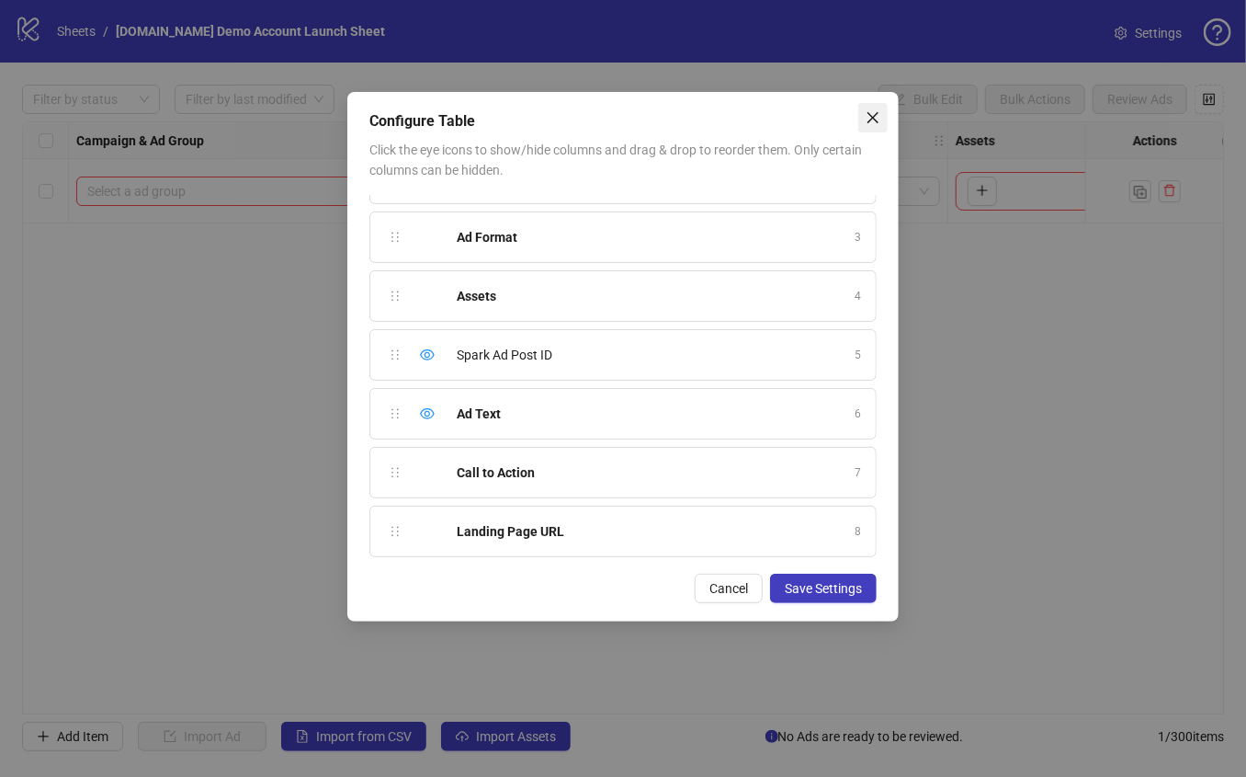
click at [871, 119] on icon "close" at bounding box center [873, 117] width 11 height 11
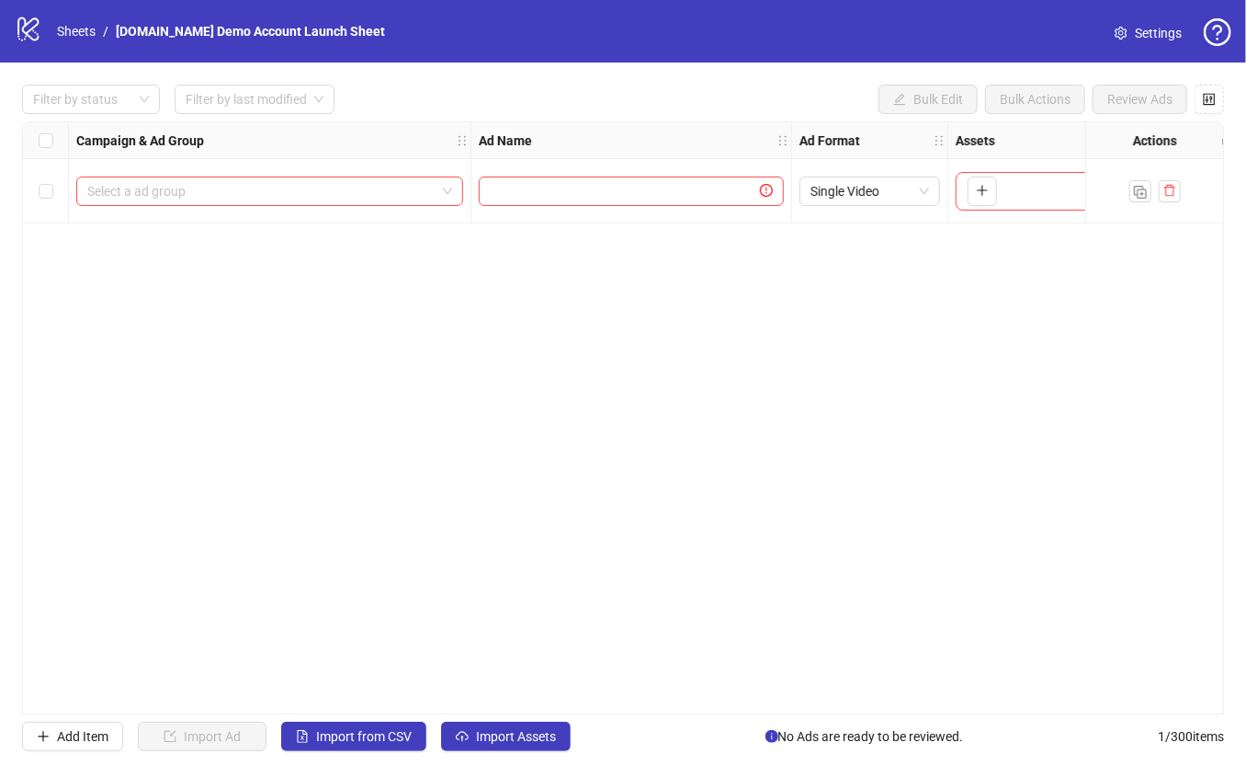
click at [563, 320] on div "Campaign & Ad Group Ad Name Ad Format Assets Spark Ad Post ID Ad Text Call to A…" at bounding box center [623, 417] width 1202 height 593
click at [526, 321] on div "Campaign & Ad Group Ad Name Ad Format Assets Spark Ad Post ID Ad Text Call to A…" at bounding box center [623, 417] width 1202 height 593
click at [456, 375] on div "Campaign & Ad Group Ad Name Ad Format Assets Spark Ad Post ID Ad Text Call to A…" at bounding box center [623, 417] width 1202 height 593
click at [51, 182] on label "Select row 1" at bounding box center [46, 191] width 15 height 20
click at [1030, 192] on button "button" at bounding box center [1170, 191] width 22 height 22
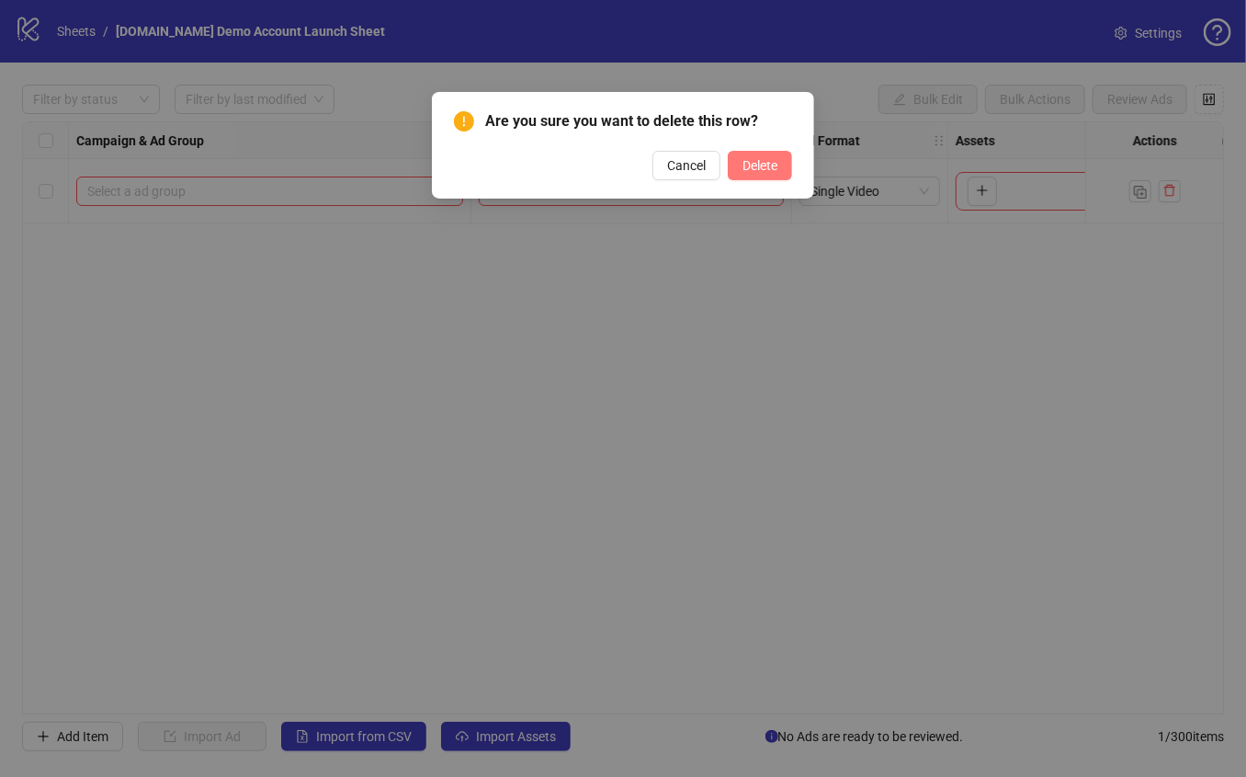
click at [778, 168] on span "Delete" at bounding box center [760, 165] width 35 height 15
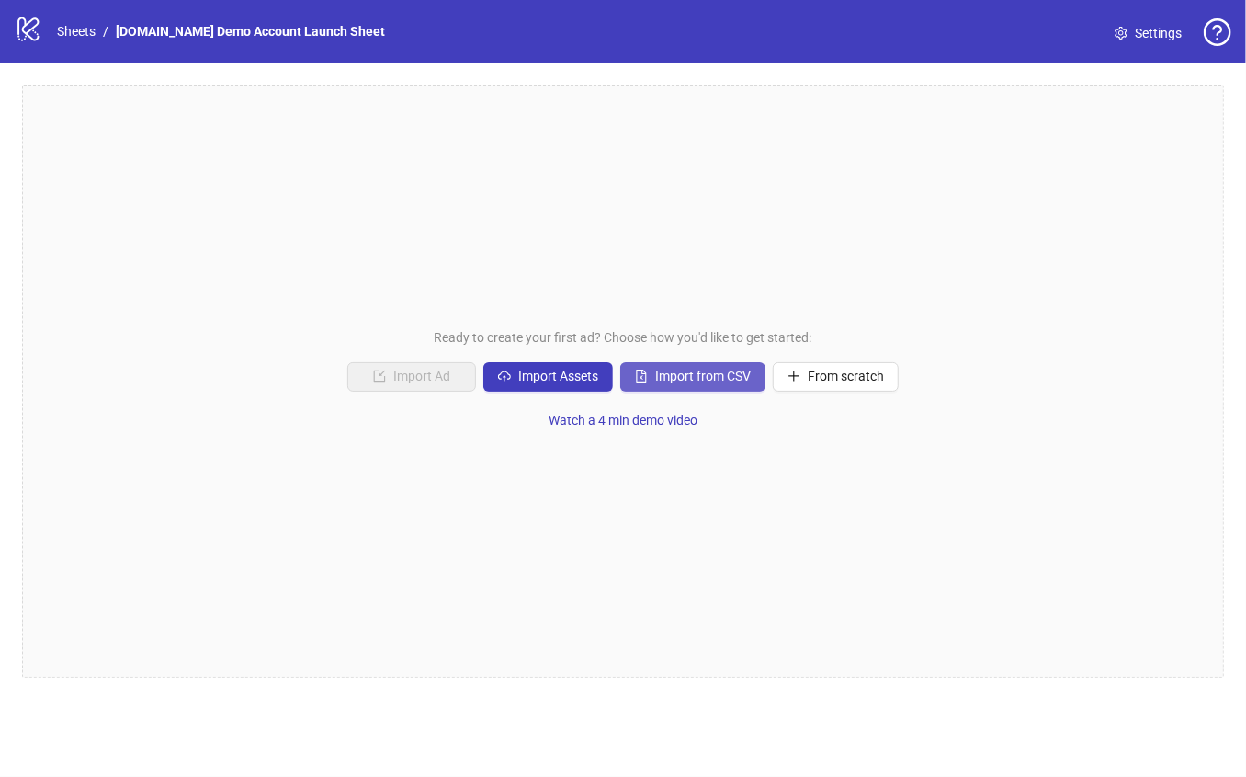
click at [704, 378] on span "Import from CSV" at bounding box center [703, 376] width 96 height 15
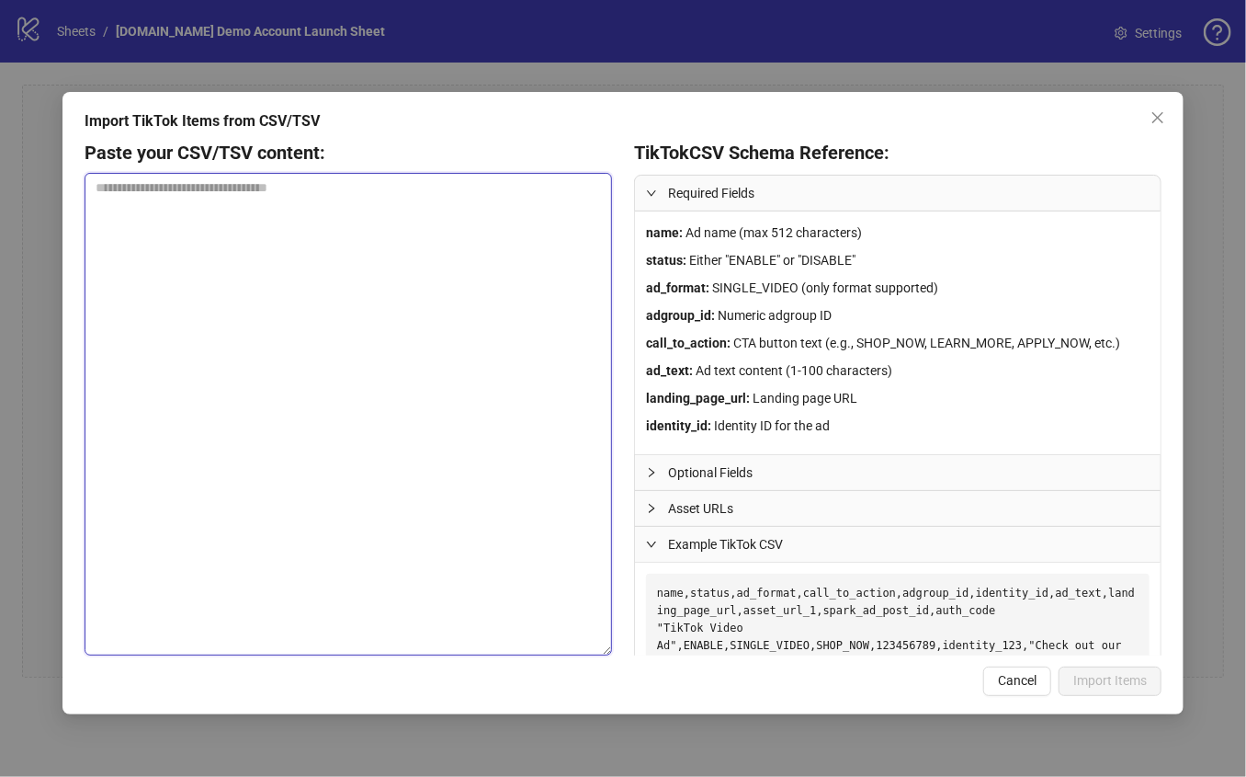
click at [417, 368] on textarea at bounding box center [349, 414] width 528 height 483
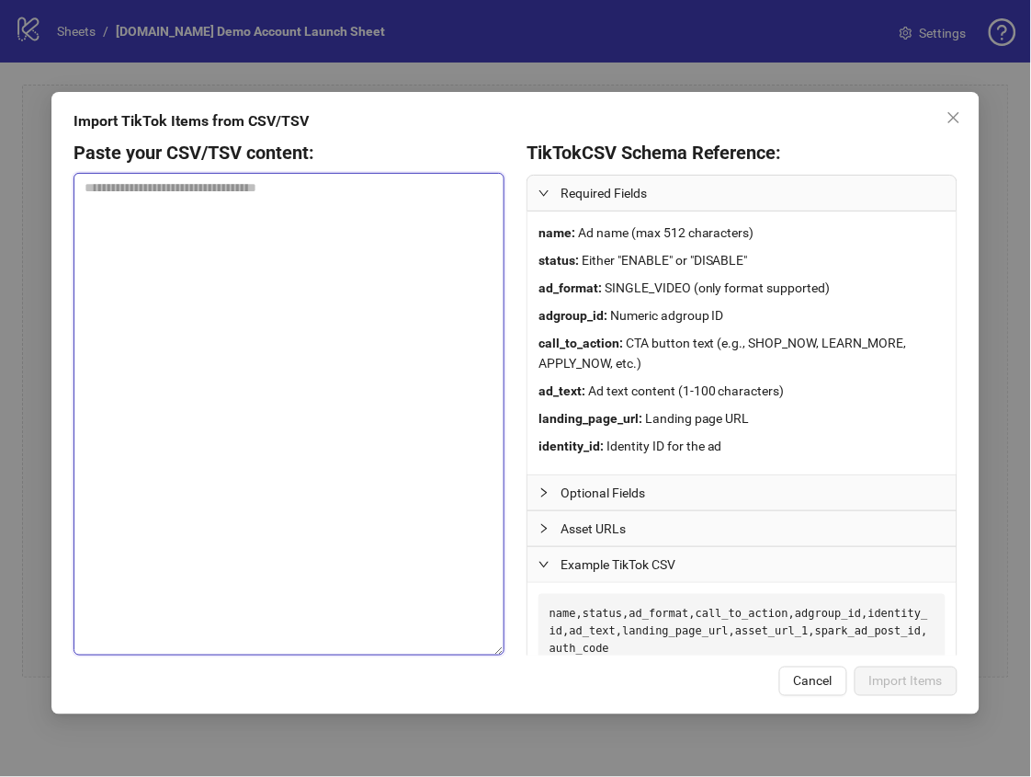
click at [371, 303] on textarea at bounding box center [289, 414] width 431 height 483
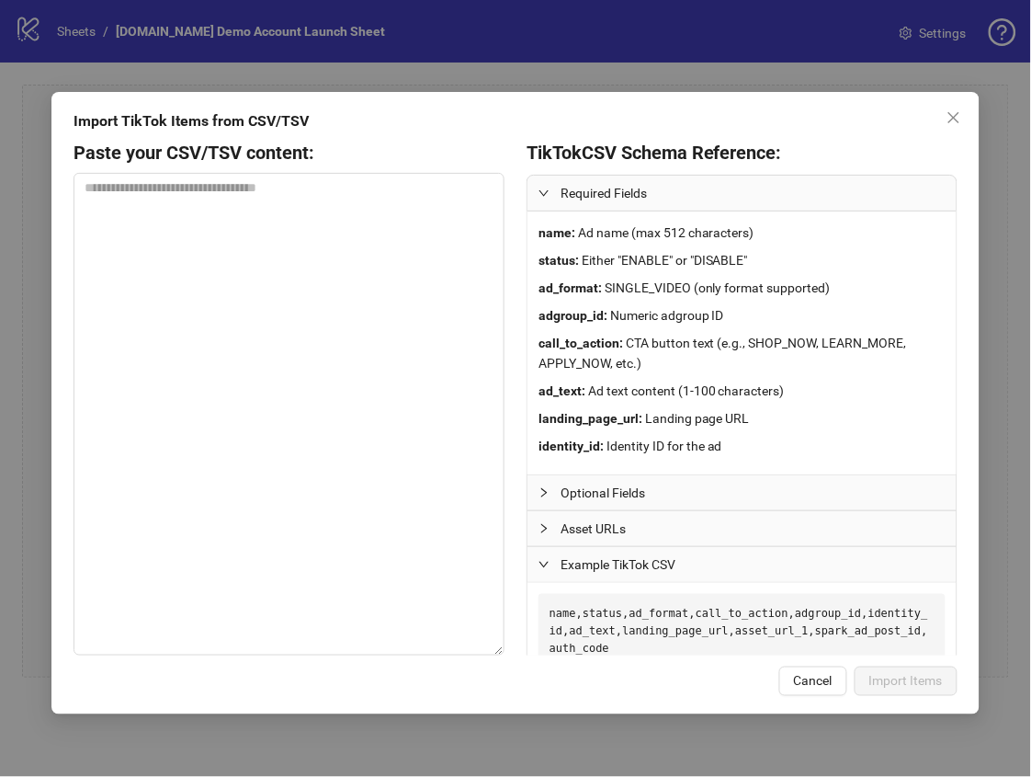
drag, startPoint x: 956, startPoint y: 114, endPoint x: 906, endPoint y: 138, distance: 55.1
click at [955, 114] on icon "close" at bounding box center [954, 117] width 15 height 15
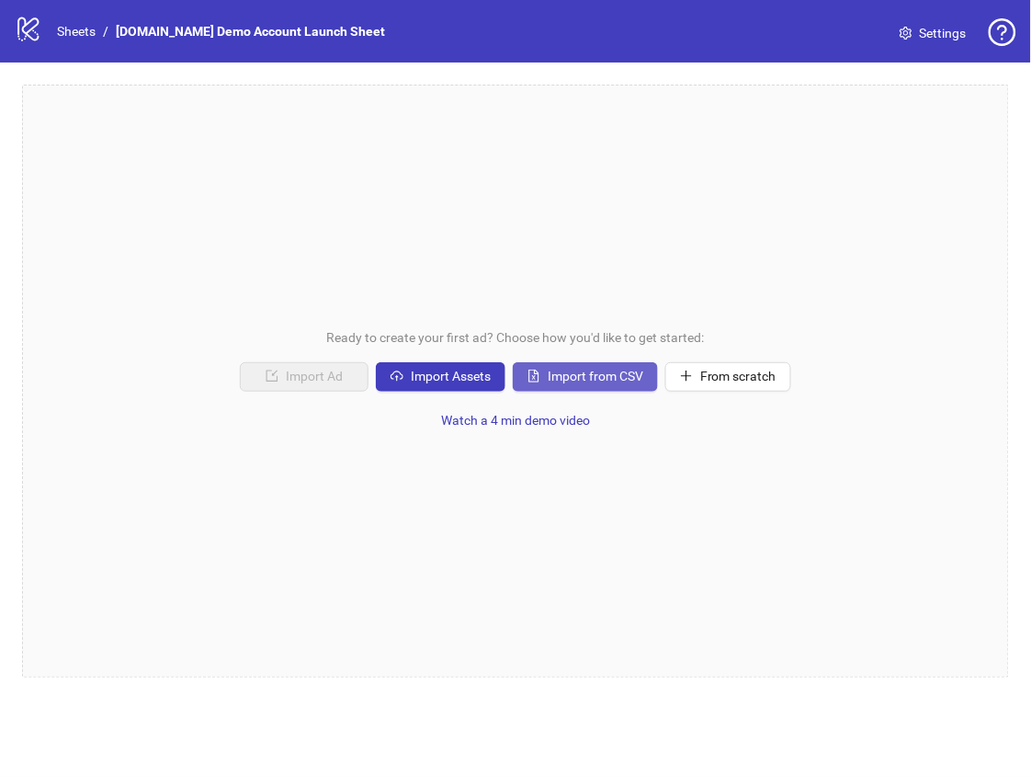
click at [604, 373] on span "Import from CSV" at bounding box center [596, 376] width 96 height 15
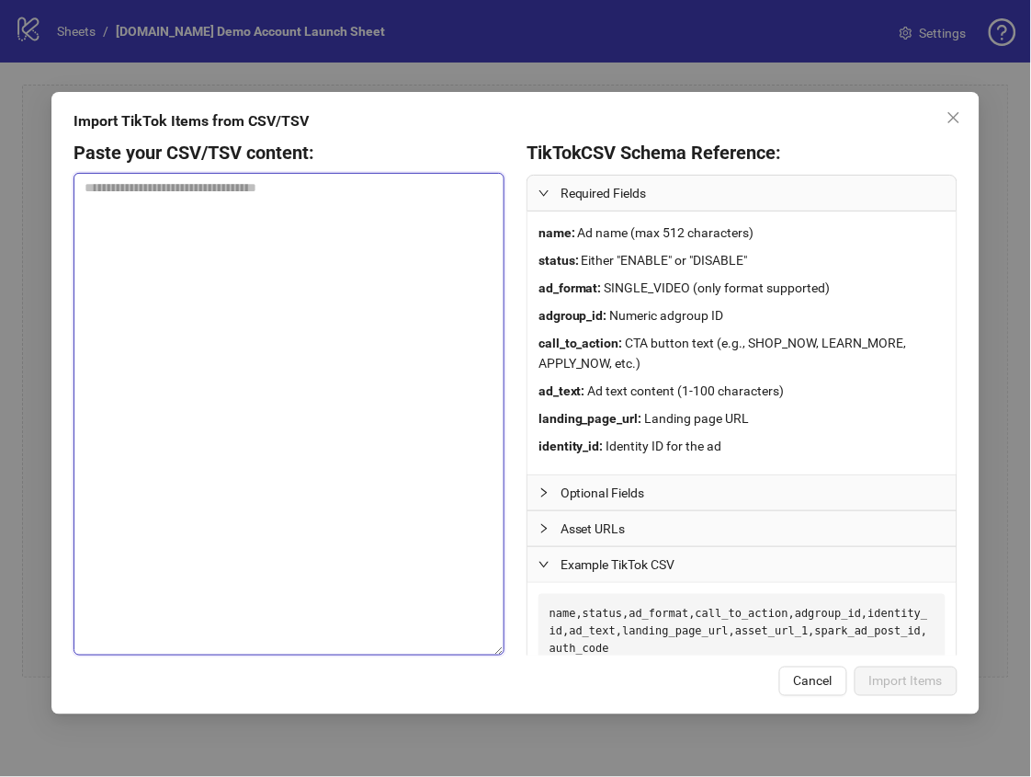
click at [359, 346] on textarea at bounding box center [289, 414] width 431 height 483
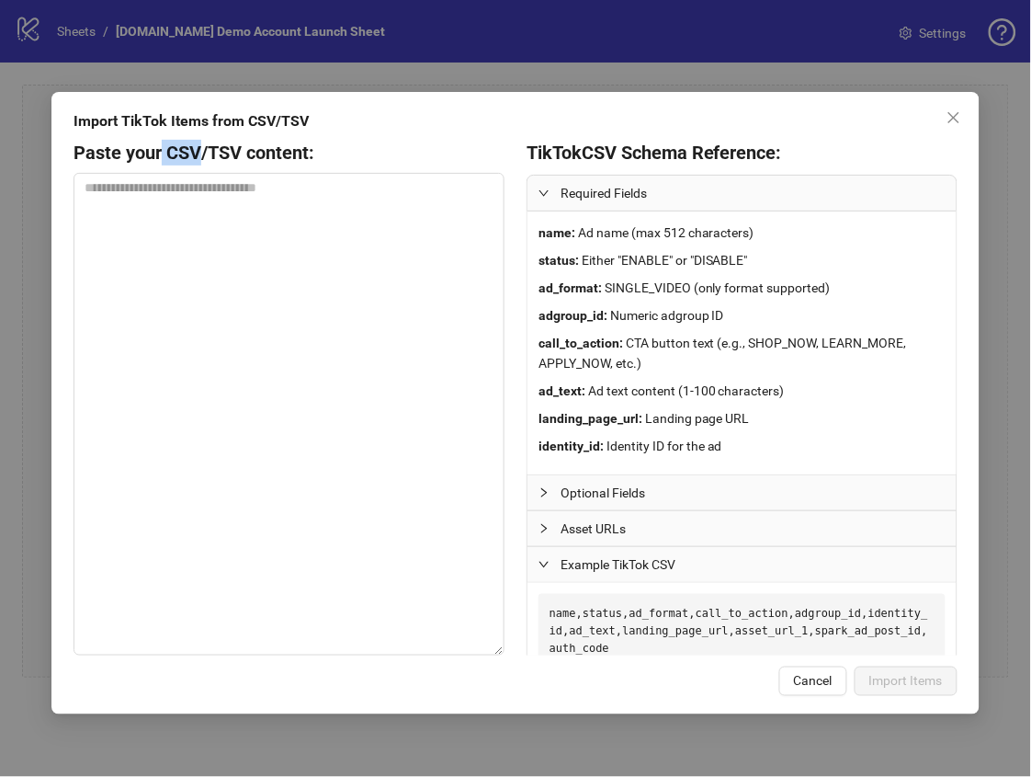
drag, startPoint x: 163, startPoint y: 153, endPoint x: 219, endPoint y: 153, distance: 56.1
click at [199, 153] on h4 "Paste your CSV/TSV content:" at bounding box center [194, 153] width 241 height 26
click at [216, 152] on h4 "Paste your CSV/TSV content:" at bounding box center [194, 153] width 241 height 26
drag, startPoint x: 211, startPoint y: 151, endPoint x: 245, endPoint y: 151, distance: 34.0
click at [245, 151] on h4 "Paste your CSV/TSV content:" at bounding box center [194, 153] width 241 height 26
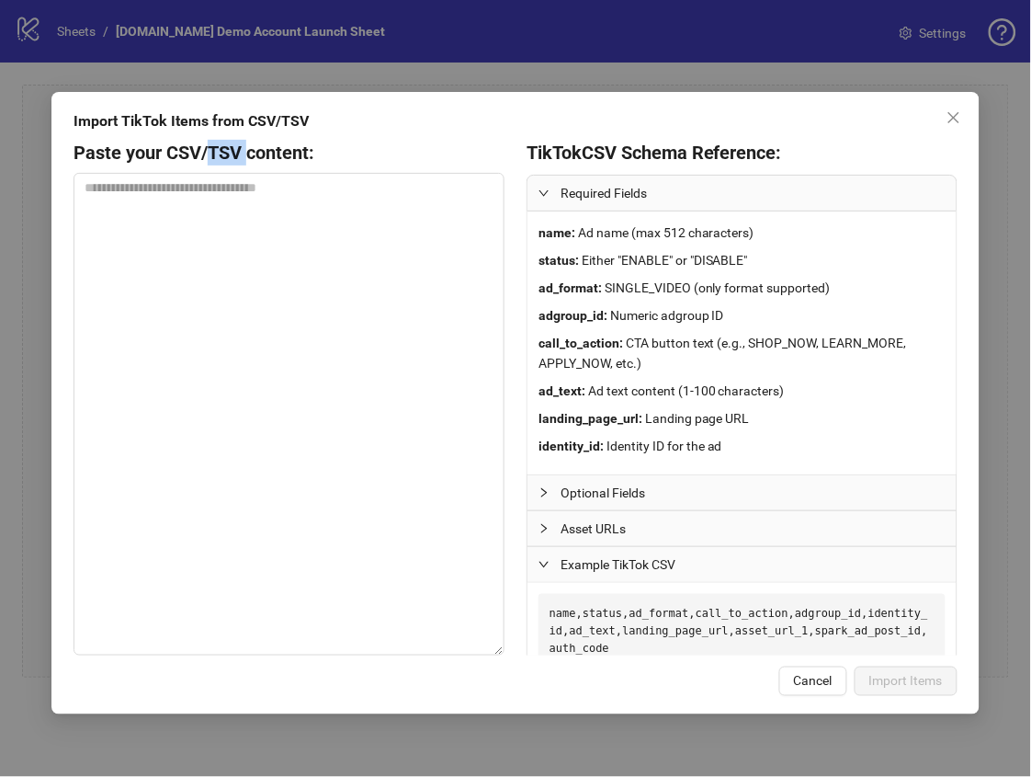
click at [245, 151] on h4 "Paste your CSV/TSV content:" at bounding box center [194, 153] width 241 height 26
click at [551, 232] on strong "name :" at bounding box center [557, 232] width 37 height 15
click at [560, 260] on strong "status :" at bounding box center [559, 260] width 40 height 15
click at [557, 260] on strong "status :" at bounding box center [559, 260] width 40 height 15
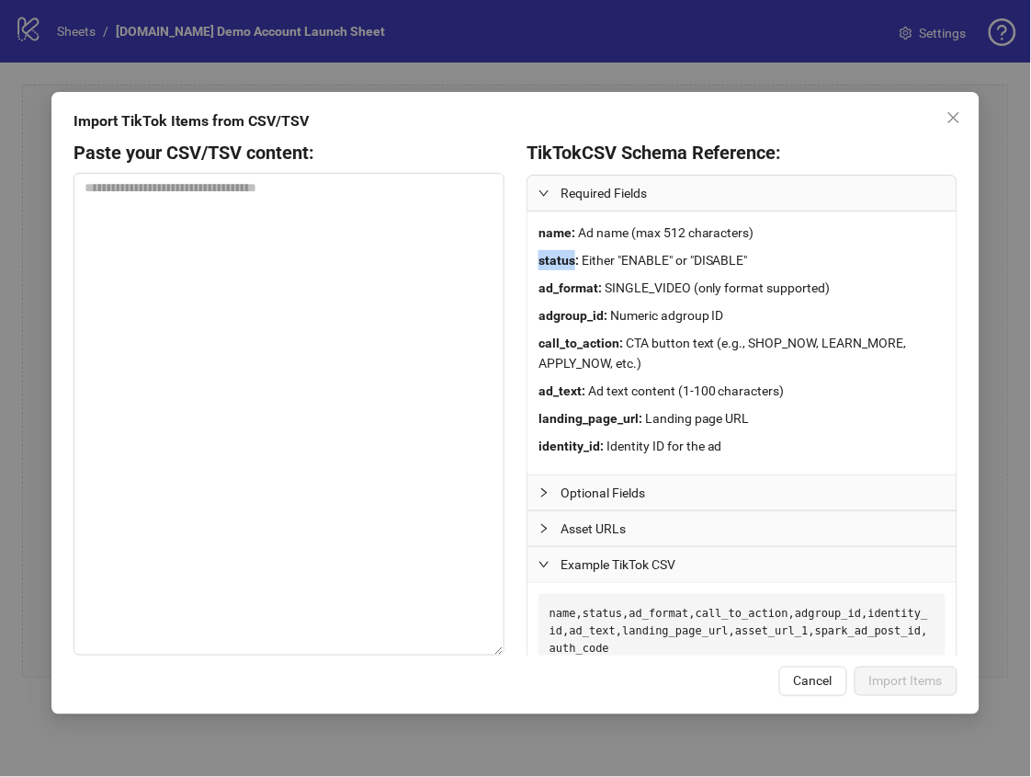
click at [557, 260] on strong "status :" at bounding box center [559, 260] width 40 height 15
click at [563, 280] on strong "ad_format :" at bounding box center [570, 287] width 63 height 15
click at [571, 312] on strong "adgroup_id :" at bounding box center [573, 315] width 69 height 15
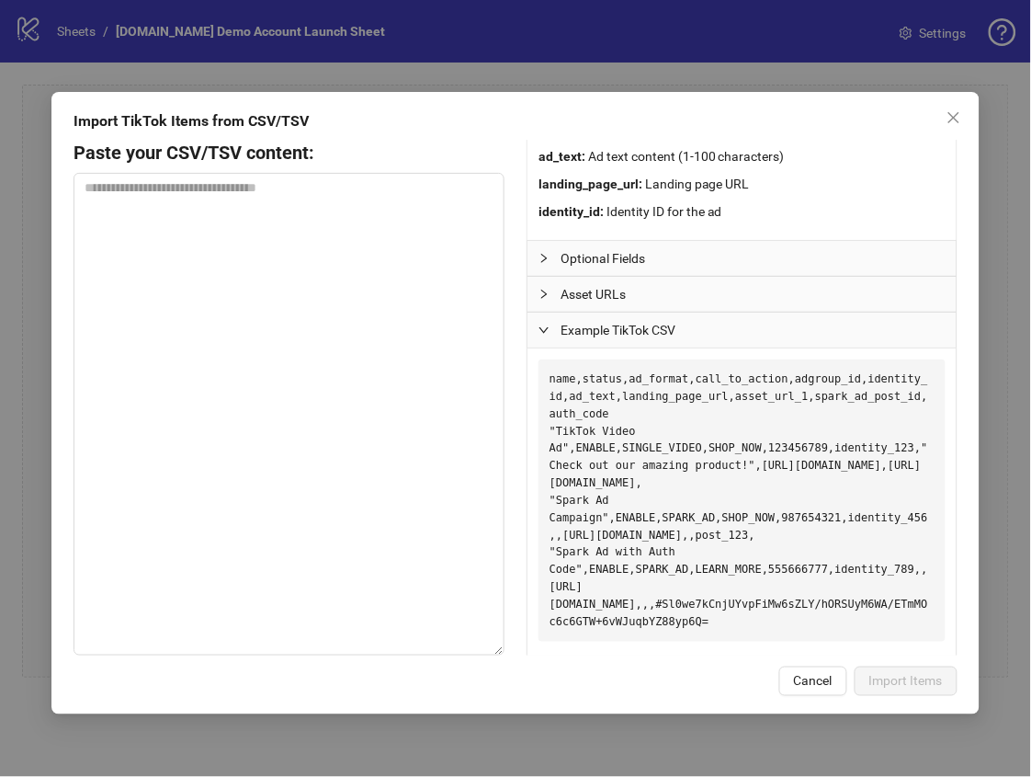
scroll to position [243, 0]
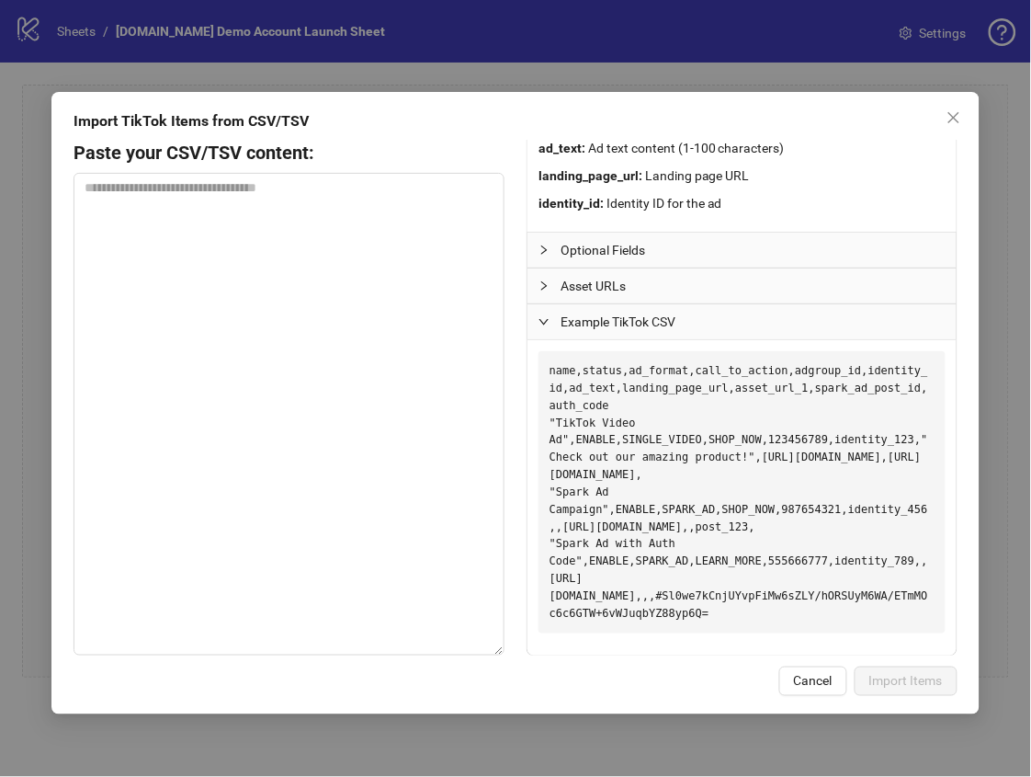
drag, startPoint x: 551, startPoint y: 371, endPoint x: 795, endPoint y: 604, distance: 337.4
click at [795, 604] on pre "name,status,ad_format,call_to_action,adgroup_id,identity_id,ad_text,landing_pag…" at bounding box center [742, 492] width 407 height 282
click at [789, 610] on pre "name,status,ad_format,call_to_action,adgroup_id,identity_id,ad_text,landing_pag…" at bounding box center [742, 492] width 407 height 282
drag, startPoint x: 703, startPoint y: 554, endPoint x: 527, endPoint y: 367, distance: 257.5
click at [528, 367] on div "name,status,ad_format,call_to_action,adgroup_id,identity_id,ad_text,landing_pag…" at bounding box center [742, 497] width 429 height 315
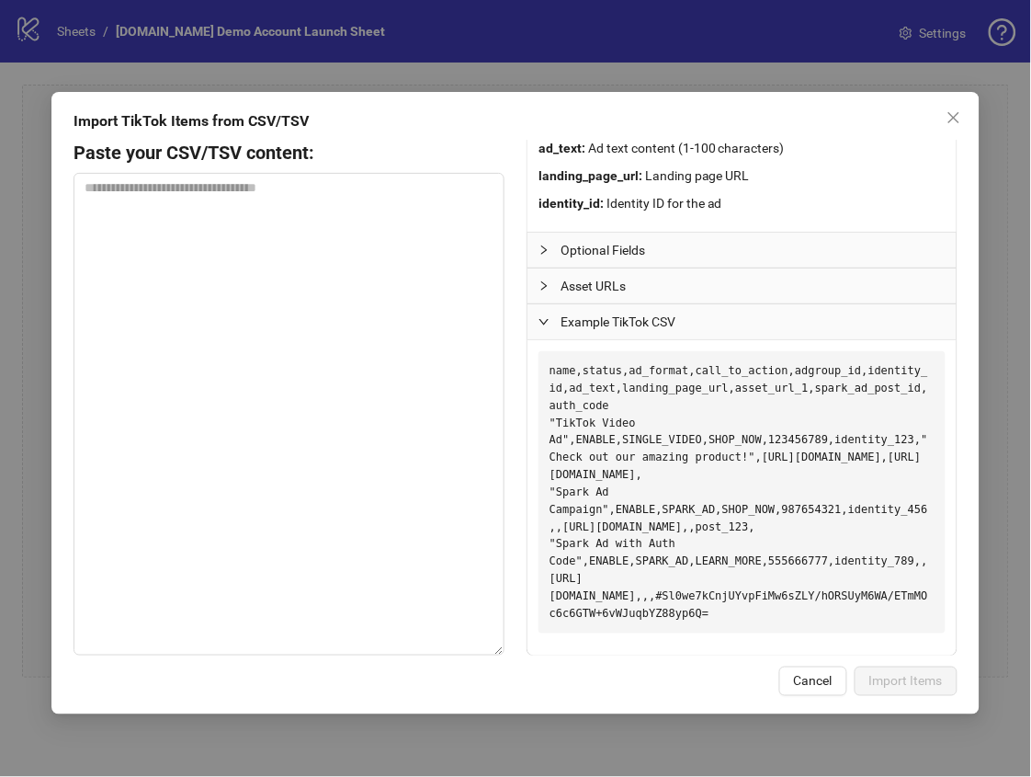
copy pre "name,status,ad_format,call_to_action,adgroup_id,identity_id,ad_text,landing_pag…"
click at [942, 126] on button "Close" at bounding box center [953, 117] width 29 height 29
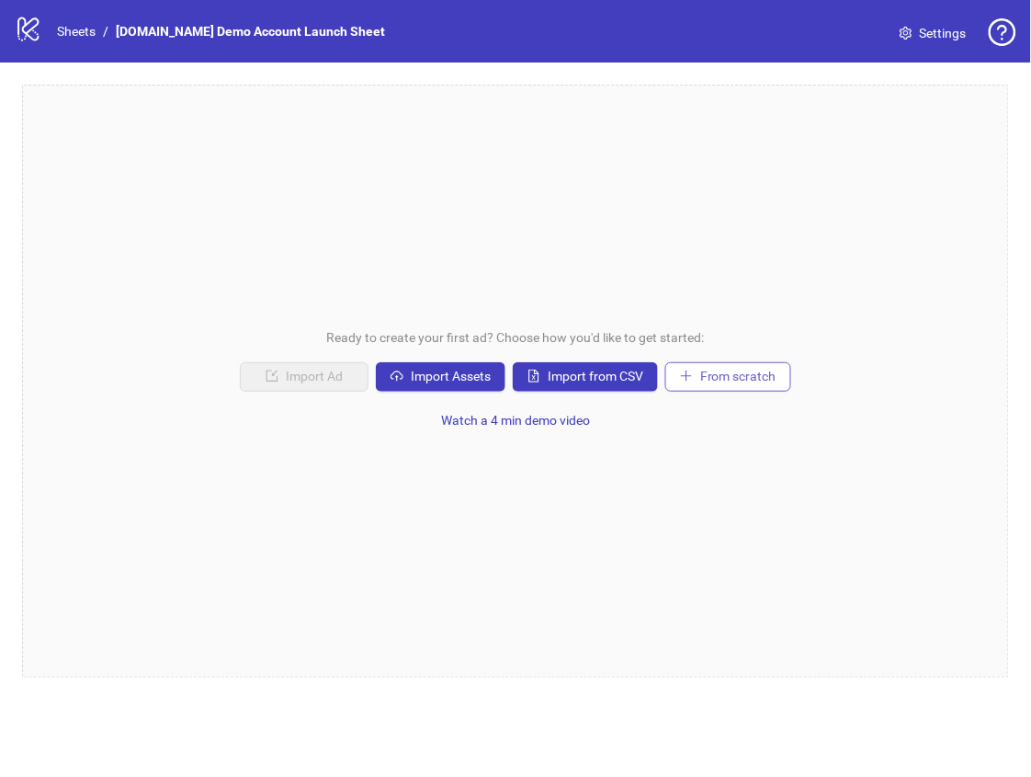
click at [742, 371] on span "From scratch" at bounding box center [738, 376] width 76 height 15
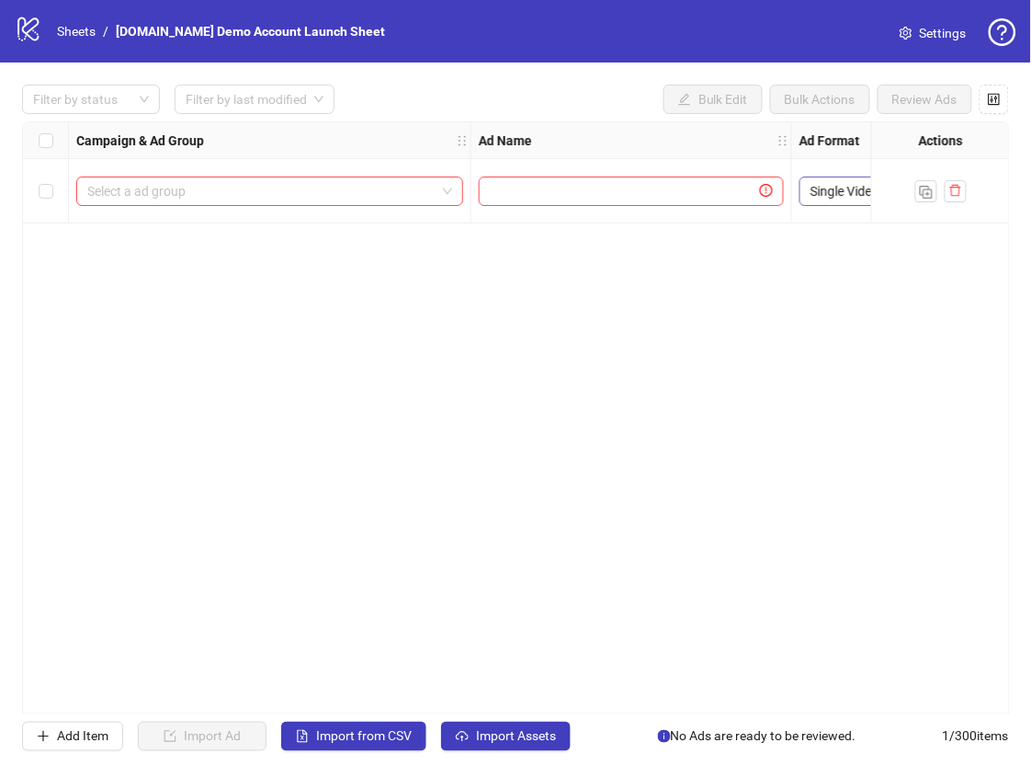
click at [813, 190] on span "Single Video" at bounding box center [870, 191] width 119 height 28
click at [732, 363] on div "Campaign & Ad Group Ad Name Ad Format Assets Spark Ad Post ID Ad Text Call to A…" at bounding box center [516, 417] width 988 height 593
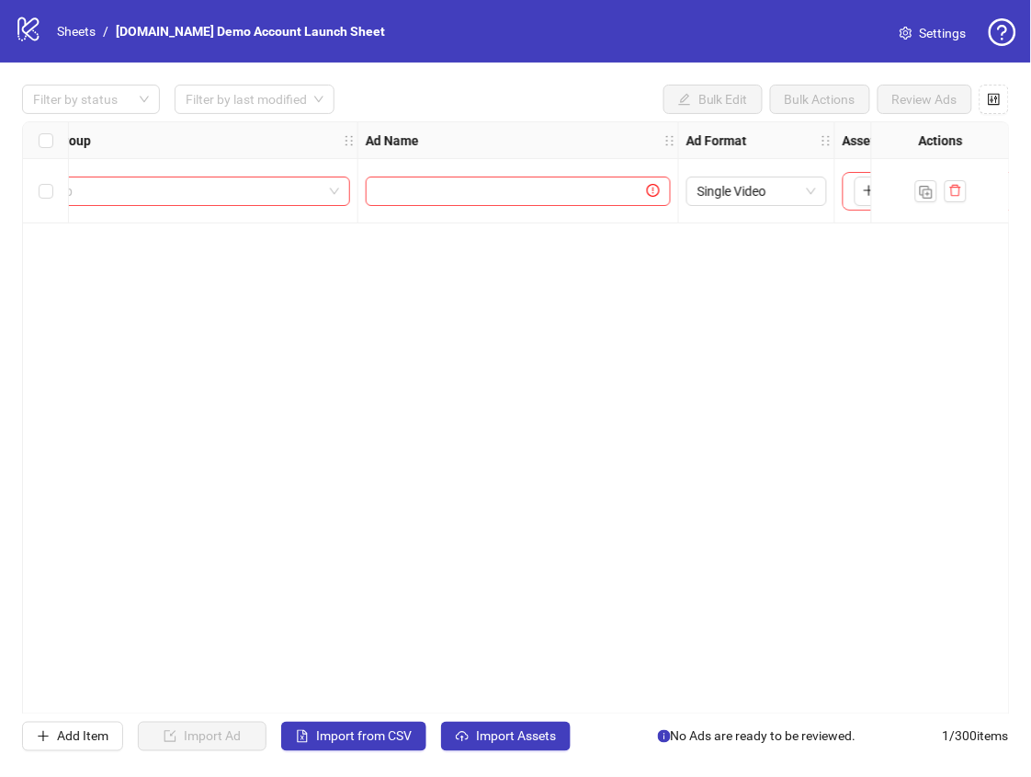
scroll to position [0, 149]
click at [726, 210] on div "Single Video" at bounding box center [721, 191] width 156 height 64
click at [729, 197] on span "Single Video" at bounding box center [721, 191] width 119 height 28
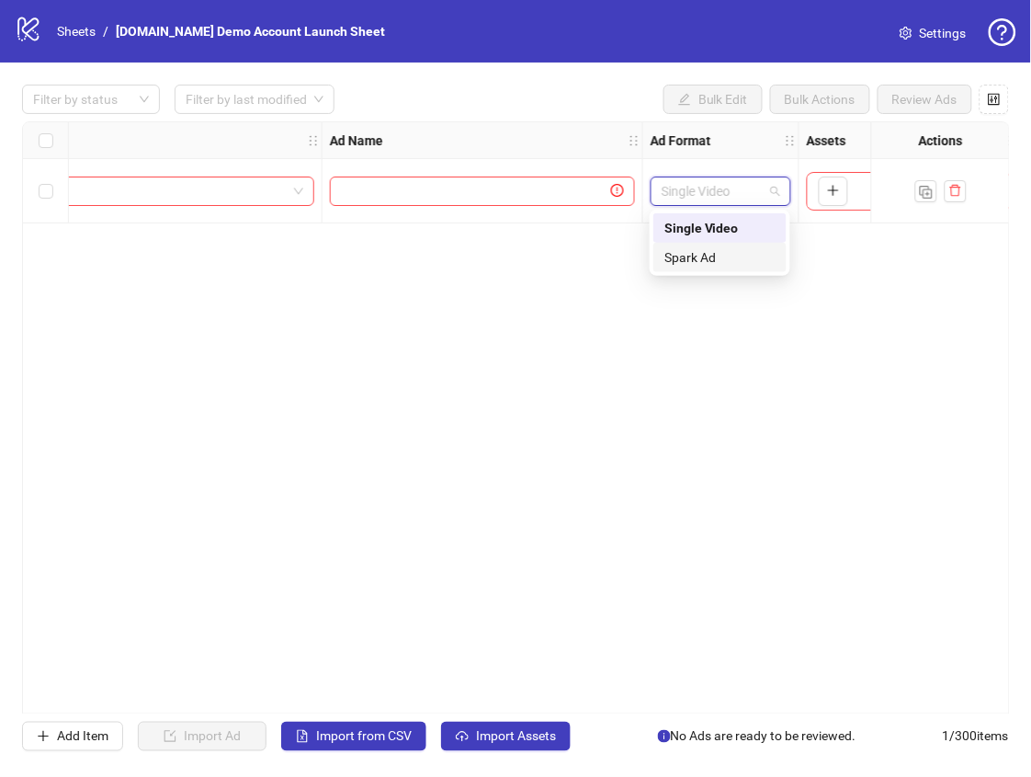
click at [532, 316] on div "Campaign & Ad Group Ad Name Ad Format Assets Spark Ad Post ID Ad Text Call to A…" at bounding box center [516, 417] width 988 height 593
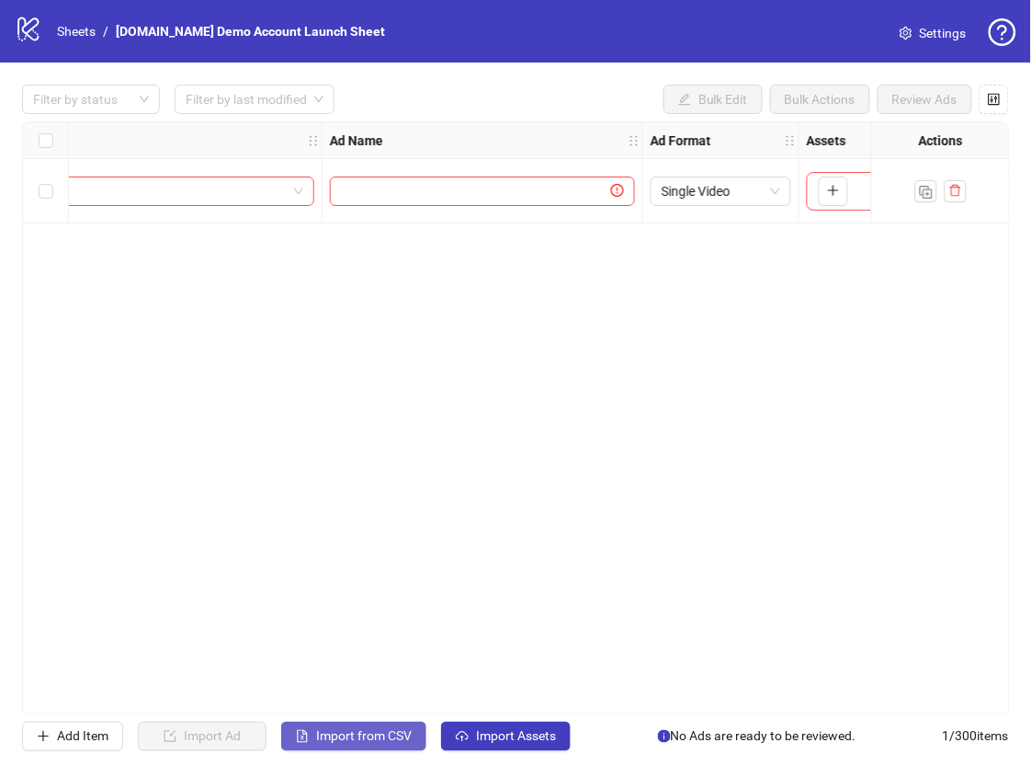
click at [409, 729] on span "Import from CSV" at bounding box center [364, 736] width 96 height 15
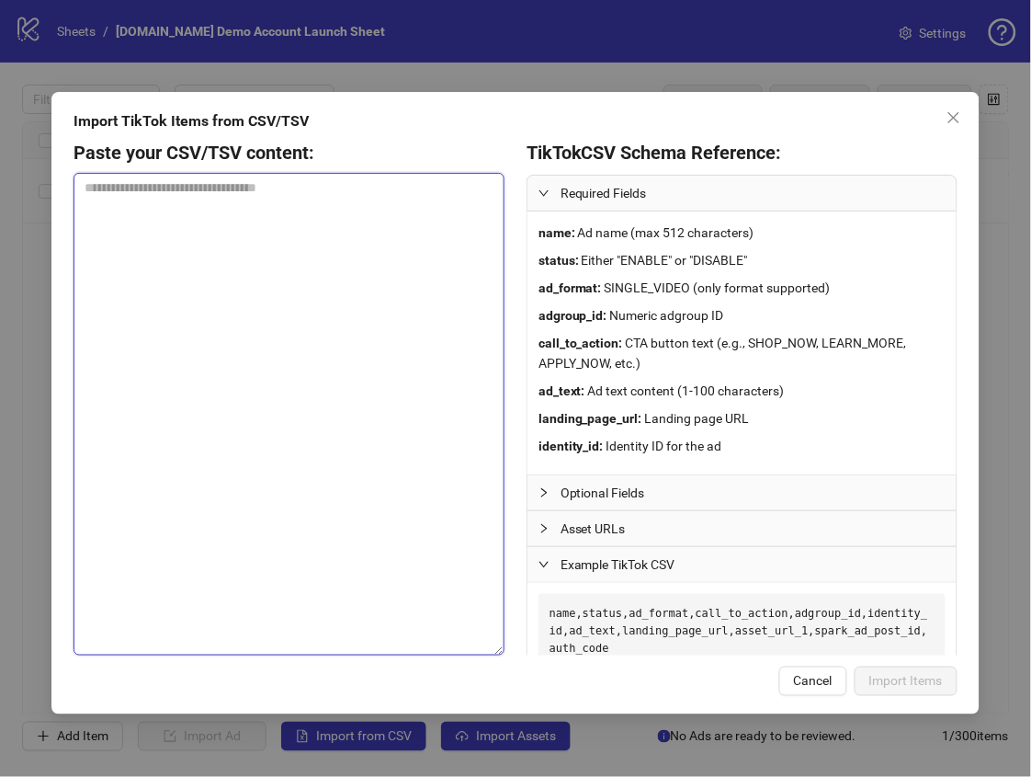
click at [338, 384] on textarea at bounding box center [289, 414] width 431 height 483
paste textarea "**********"
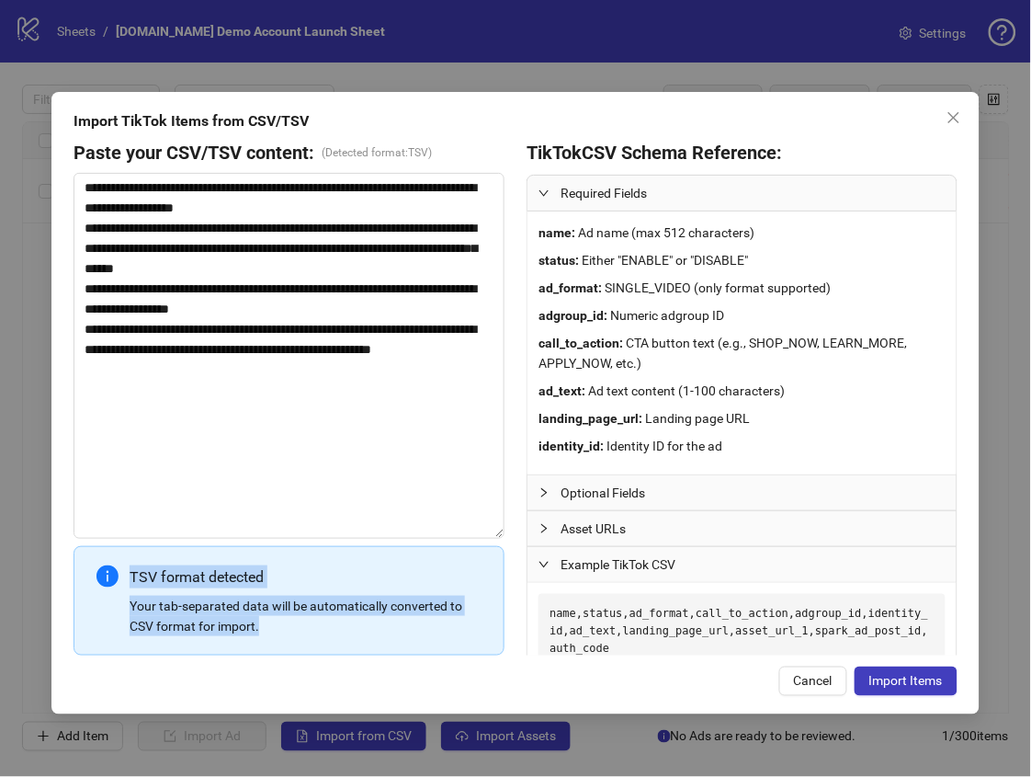
drag, startPoint x: 325, startPoint y: 653, endPoint x: 105, endPoint y: 572, distance: 235.3
click at [105, 572] on div "TSV format detected Your tab-separated data will be automatically converted to …" at bounding box center [289, 600] width 431 height 109
click at [198, 604] on div "Your tab-separated data will be automatically converted to CSV format for impor…" at bounding box center [306, 616] width 352 height 40
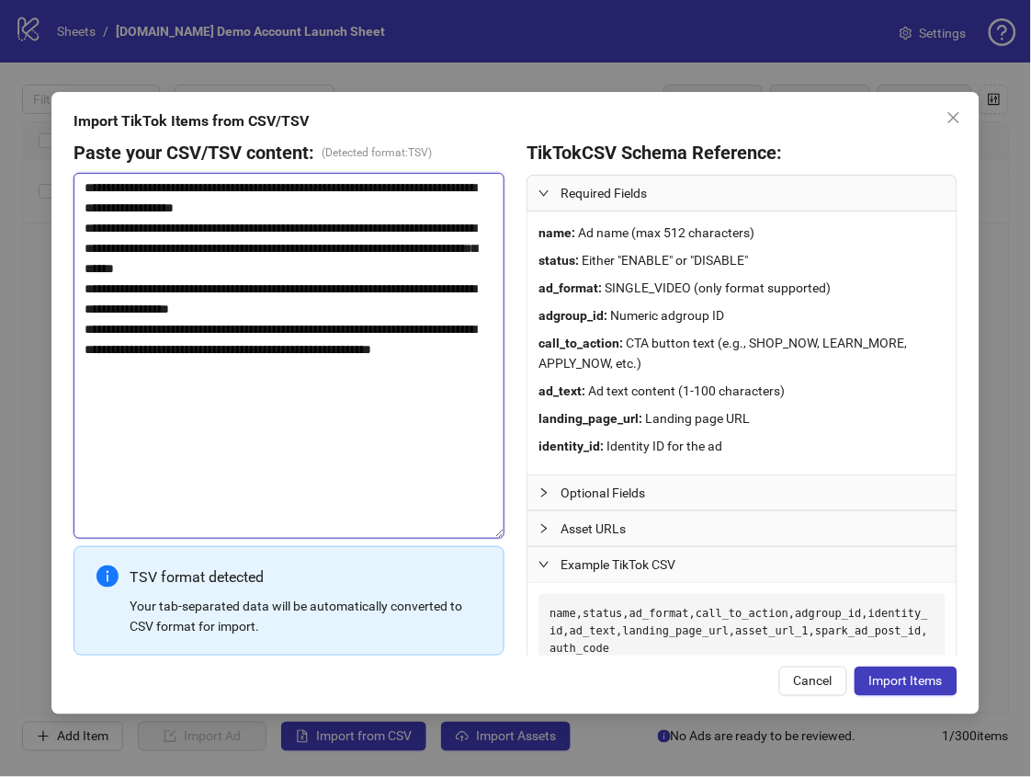
click at [350, 286] on textarea "**********" at bounding box center [289, 356] width 431 height 366
paste textarea "**********"
click at [279, 458] on textarea "**********" at bounding box center [289, 356] width 431 height 366
drag, startPoint x: 306, startPoint y: 498, endPoint x: 133, endPoint y: 217, distance: 330.1
click at [123, 199] on textarea "**********" at bounding box center [289, 356] width 431 height 366
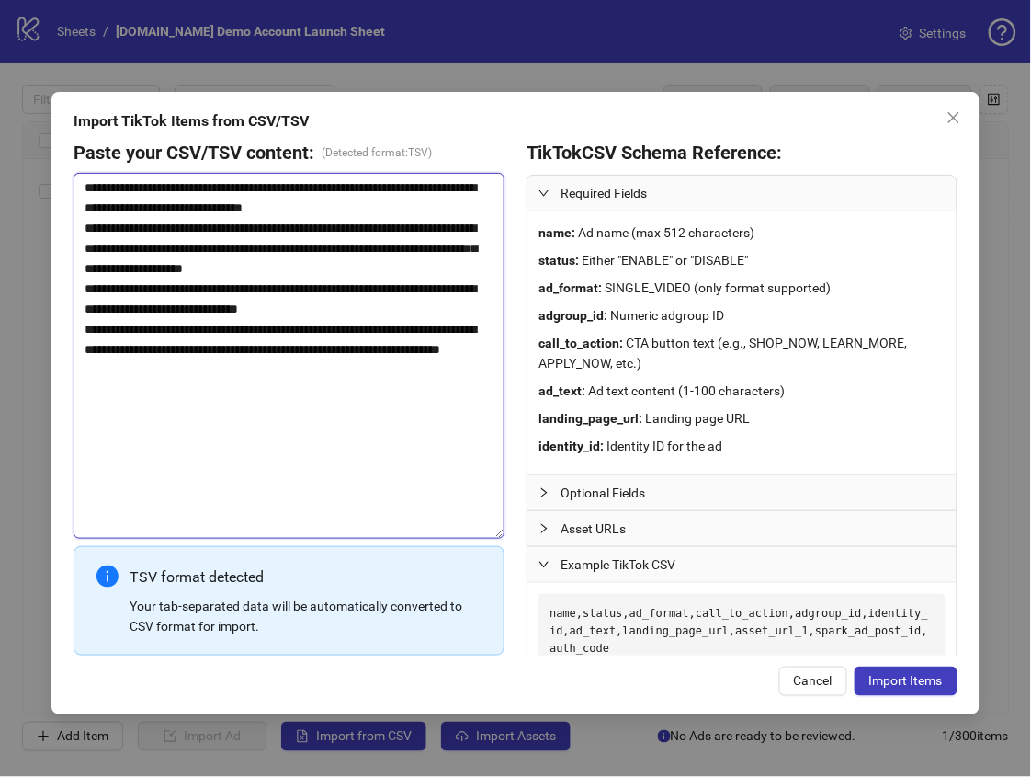
click at [237, 339] on textarea "**********" at bounding box center [289, 356] width 431 height 366
drag, startPoint x: 202, startPoint y: 305, endPoint x: 171, endPoint y: 304, distance: 31.3
click at [171, 304] on textarea "**********" at bounding box center [289, 356] width 431 height 366
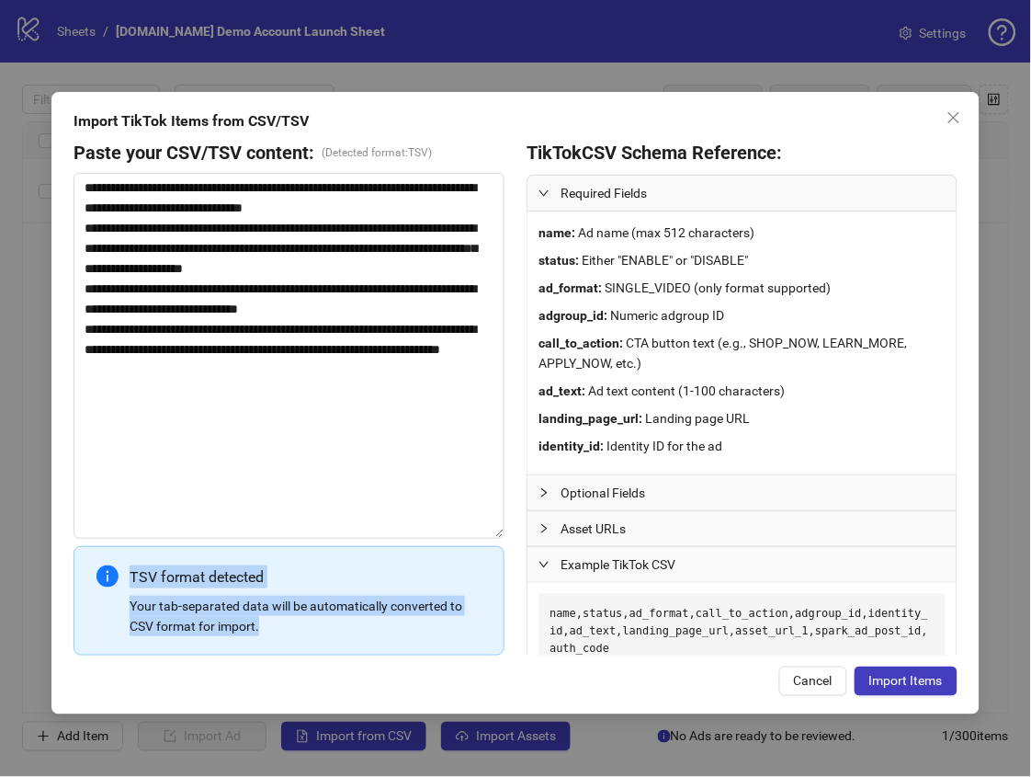
drag, startPoint x: 358, startPoint y: 637, endPoint x: 111, endPoint y: 568, distance: 256.7
click at [111, 568] on div "TSV format detected Your tab-separated data will be automatically converted to …" at bounding box center [289, 600] width 431 height 109
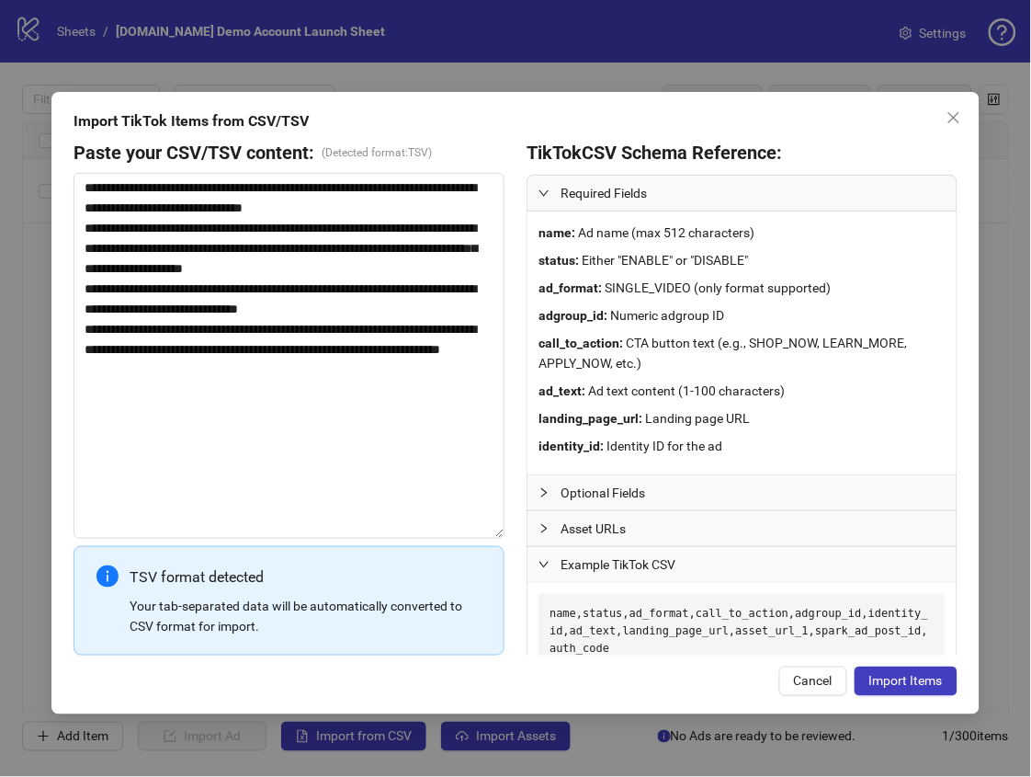
click at [177, 594] on div "TSV format detected Your tab-separated data will be automatically converted to …" at bounding box center [306, 600] width 352 height 71
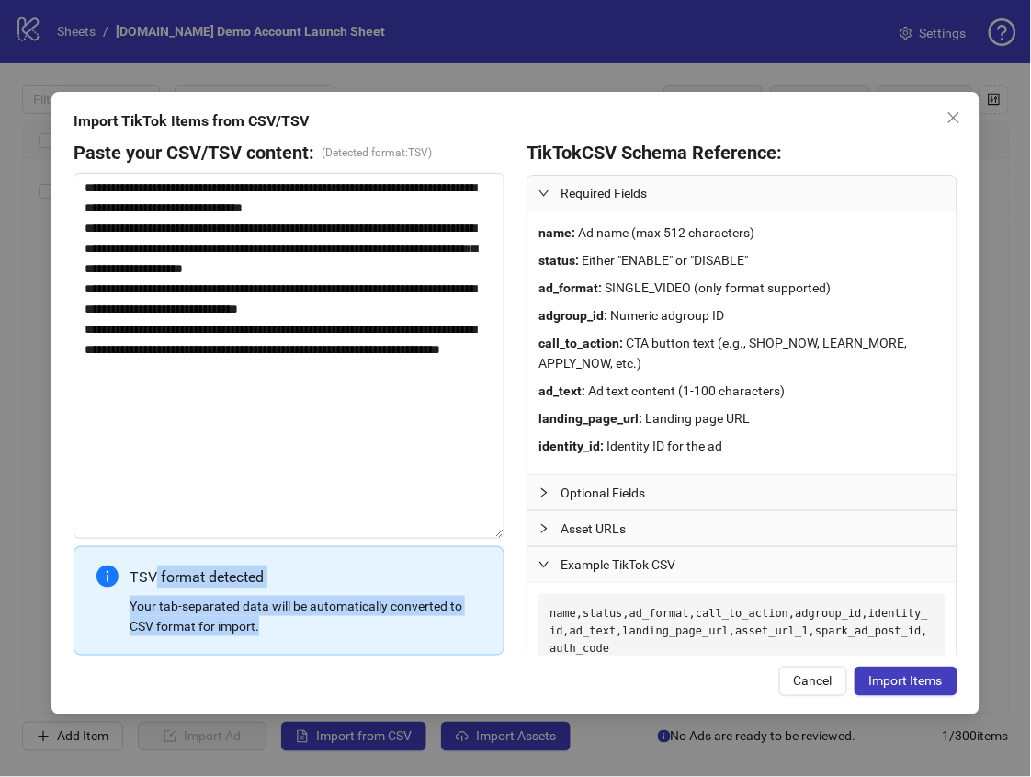
drag, startPoint x: 334, startPoint y: 626, endPoint x: 153, endPoint y: 568, distance: 189.2
click at [153, 568] on div "TSV format detected Your tab-separated data will be automatically converted to …" at bounding box center [306, 600] width 352 height 71
click at [168, 575] on div "TSV format detected" at bounding box center [306, 576] width 352 height 23
drag, startPoint x: 134, startPoint y: 569, endPoint x: 326, endPoint y: 570, distance: 192.1
click at [326, 569] on div "TSV format detected" at bounding box center [306, 576] width 352 height 23
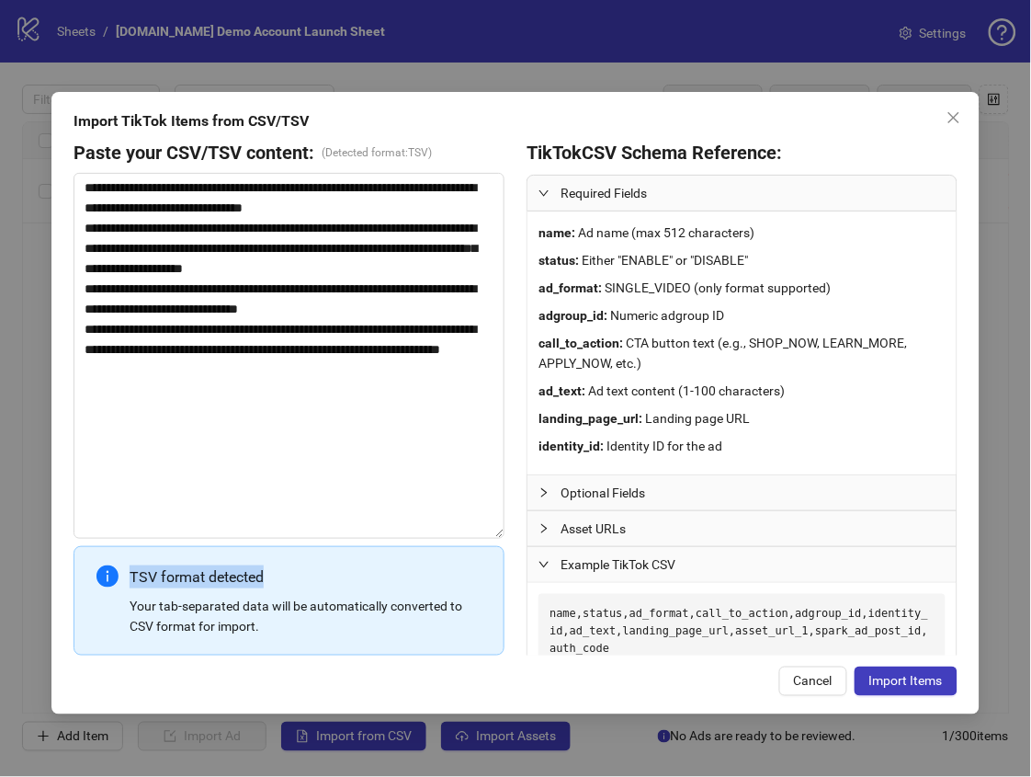
drag, startPoint x: 327, startPoint y: 570, endPoint x: 974, endPoint y: 687, distance: 657.5
click at [327, 570] on div "TSV format detected" at bounding box center [306, 576] width 352 height 23
click at [923, 687] on span "Import Items" at bounding box center [906, 680] width 74 height 15
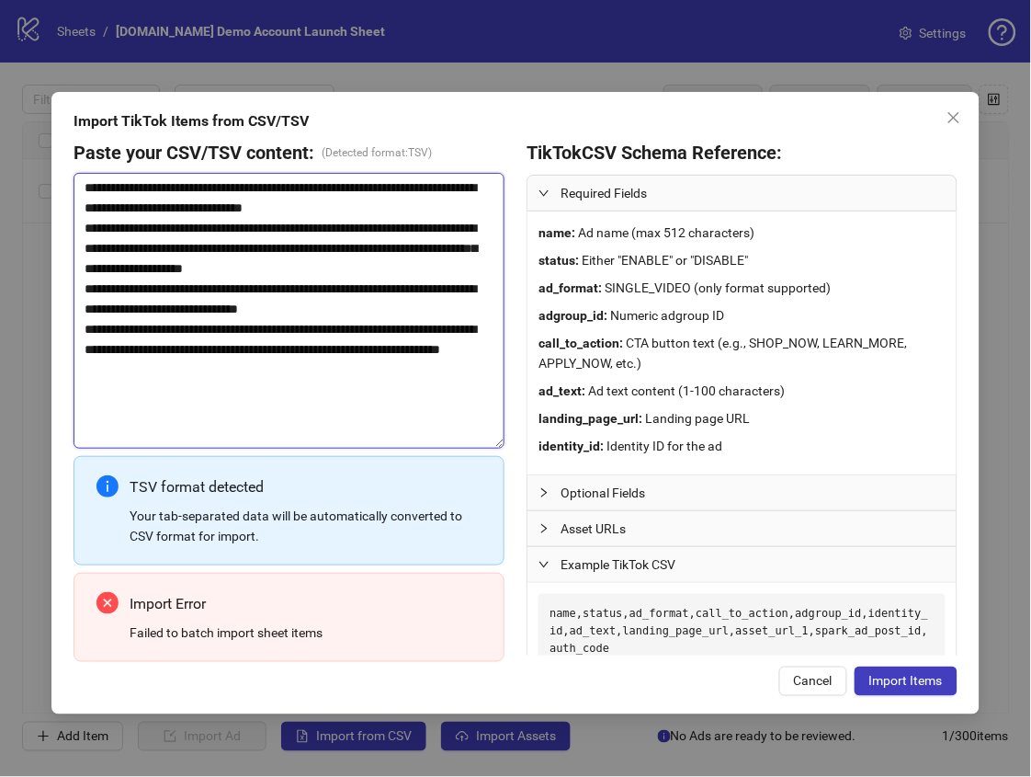
click at [311, 322] on textarea "**********" at bounding box center [289, 311] width 431 height 276
paste textarea "**********"
type textarea "**********"
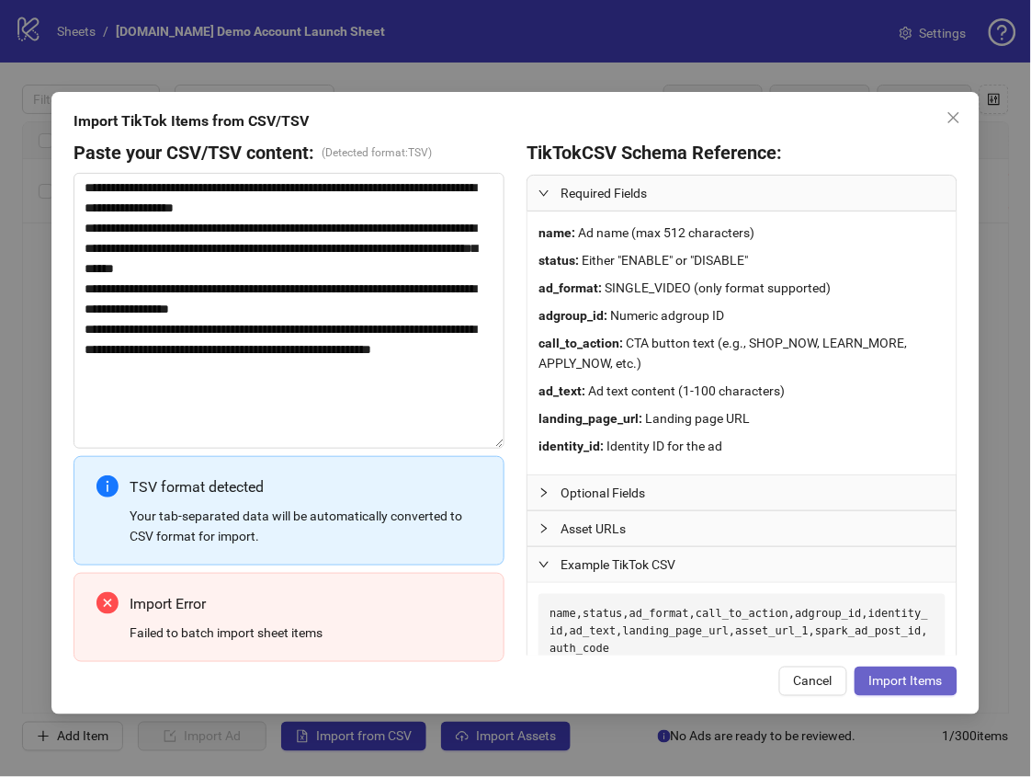
click at [914, 677] on span "Import Items" at bounding box center [906, 680] width 74 height 15
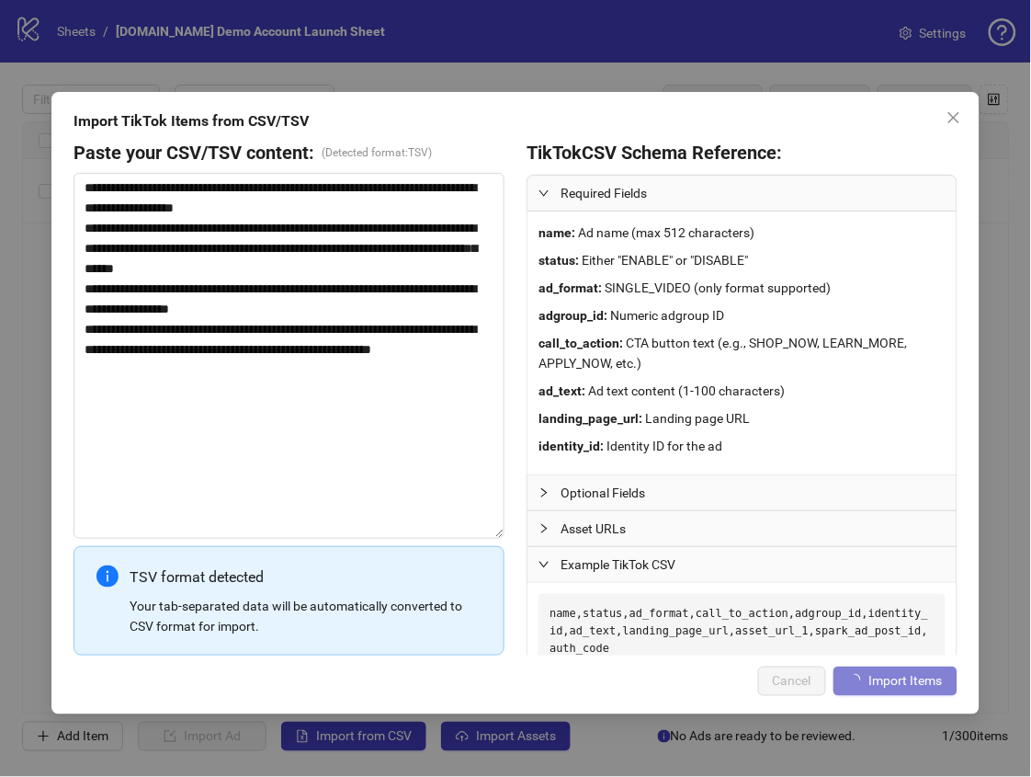
scroll to position [0, 0]
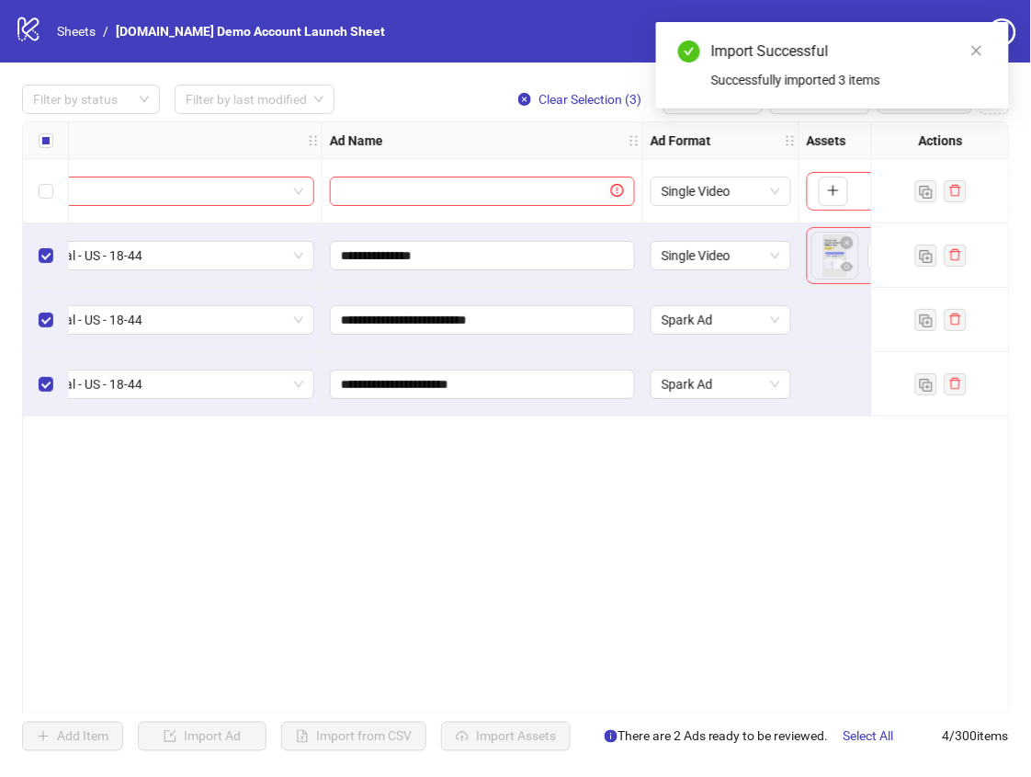
click at [509, 472] on div "**********" at bounding box center [516, 417] width 988 height 593
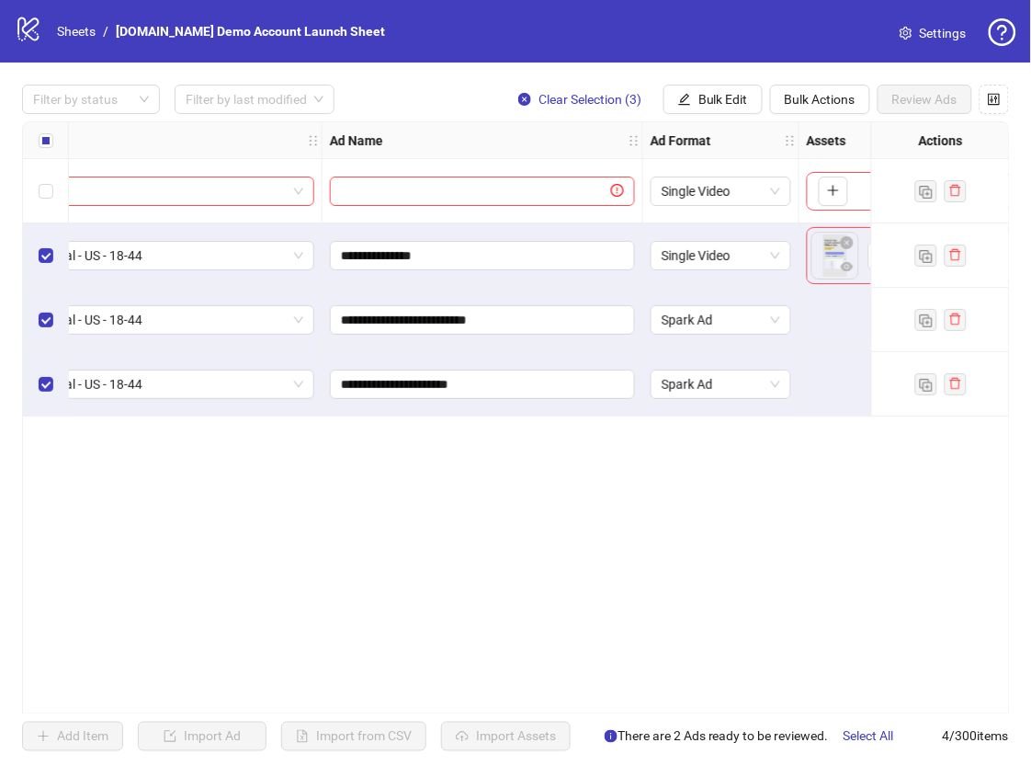
drag, startPoint x: 277, startPoint y: 706, endPoint x: 197, endPoint y: 707, distance: 80.0
click at [197, 707] on div "**********" at bounding box center [516, 417] width 988 height 593
drag, startPoint x: 199, startPoint y: 706, endPoint x: 64, endPoint y: 683, distance: 136.1
click at [56, 695] on div "**********" at bounding box center [516, 417] width 988 height 593
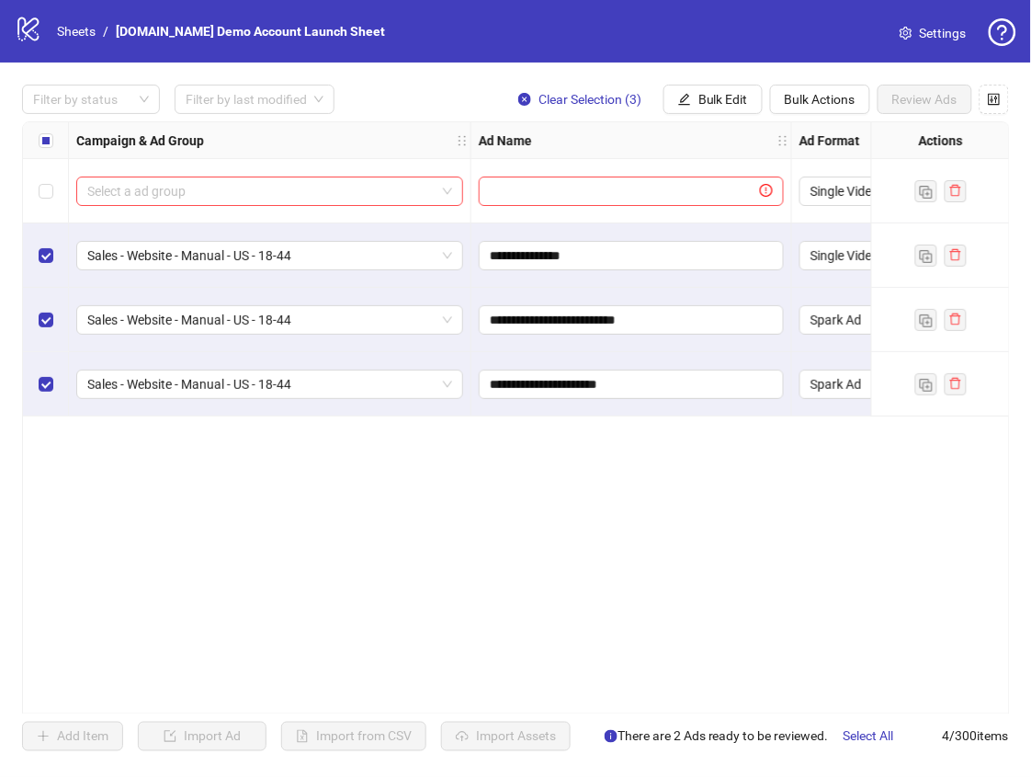
click at [189, 586] on div "**********" at bounding box center [516, 417] width 988 height 593
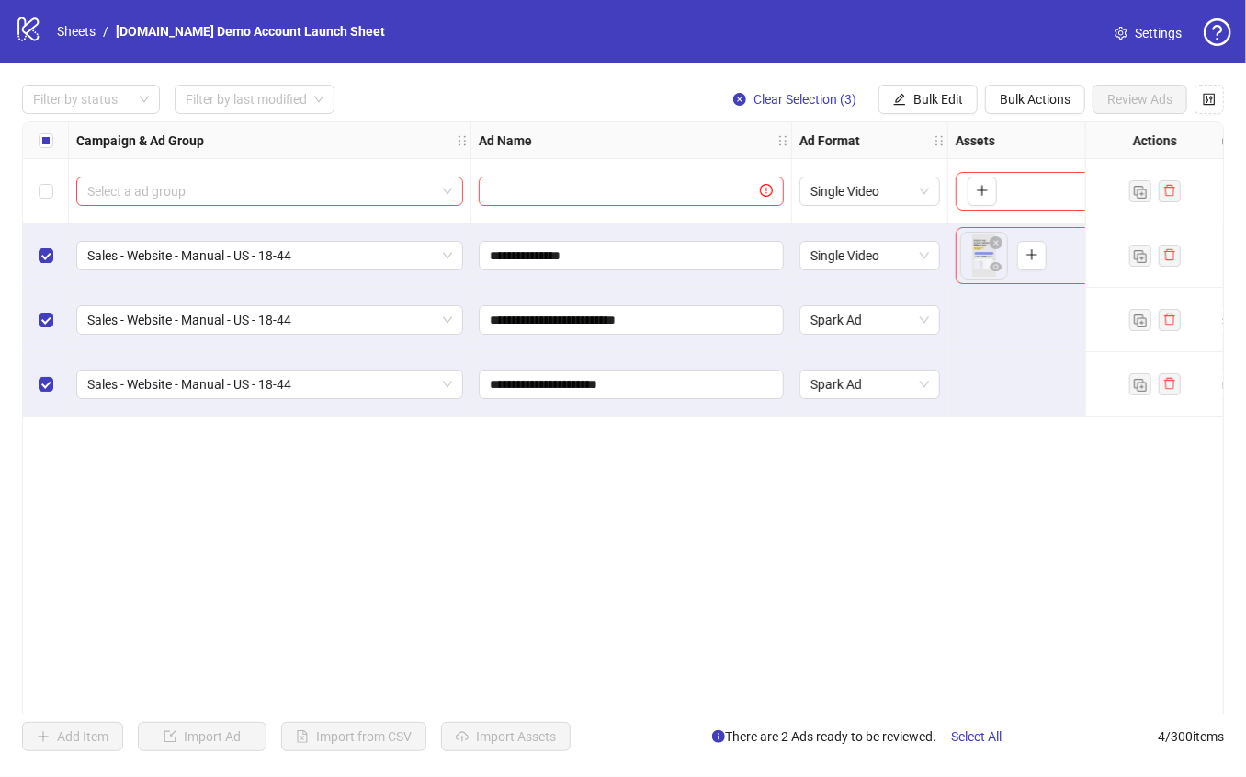
click at [260, 443] on div "**********" at bounding box center [623, 417] width 1202 height 593
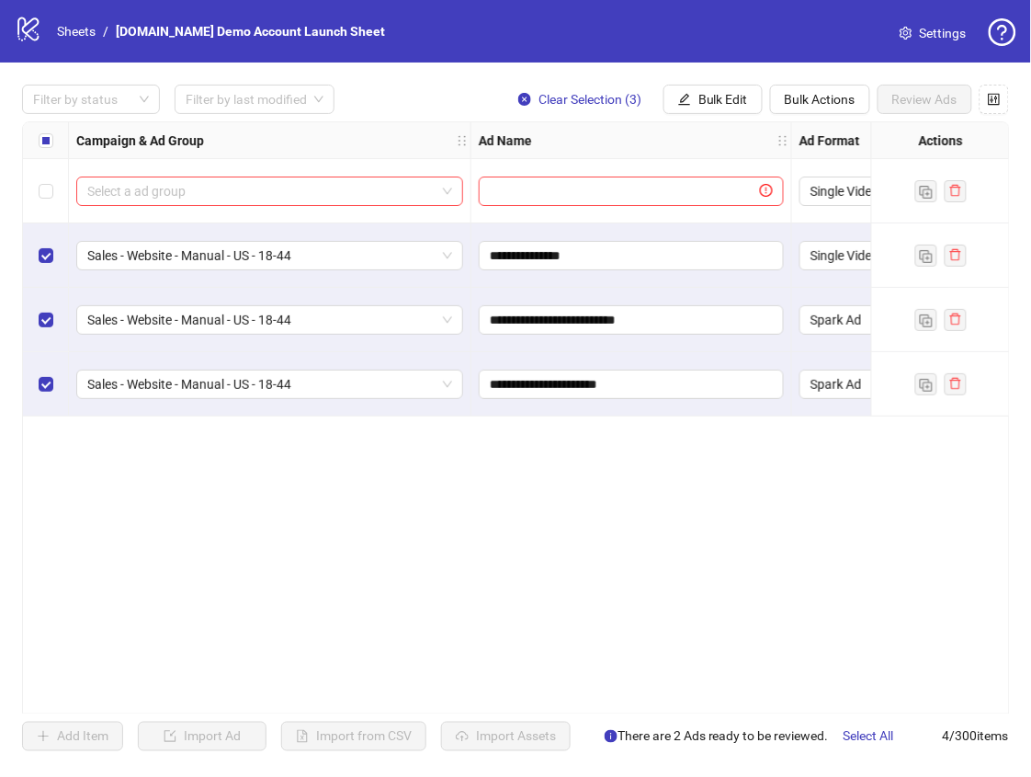
click at [265, 426] on div "**********" at bounding box center [516, 417] width 988 height 593
click at [315, 528] on div "**********" at bounding box center [516, 417] width 988 height 593
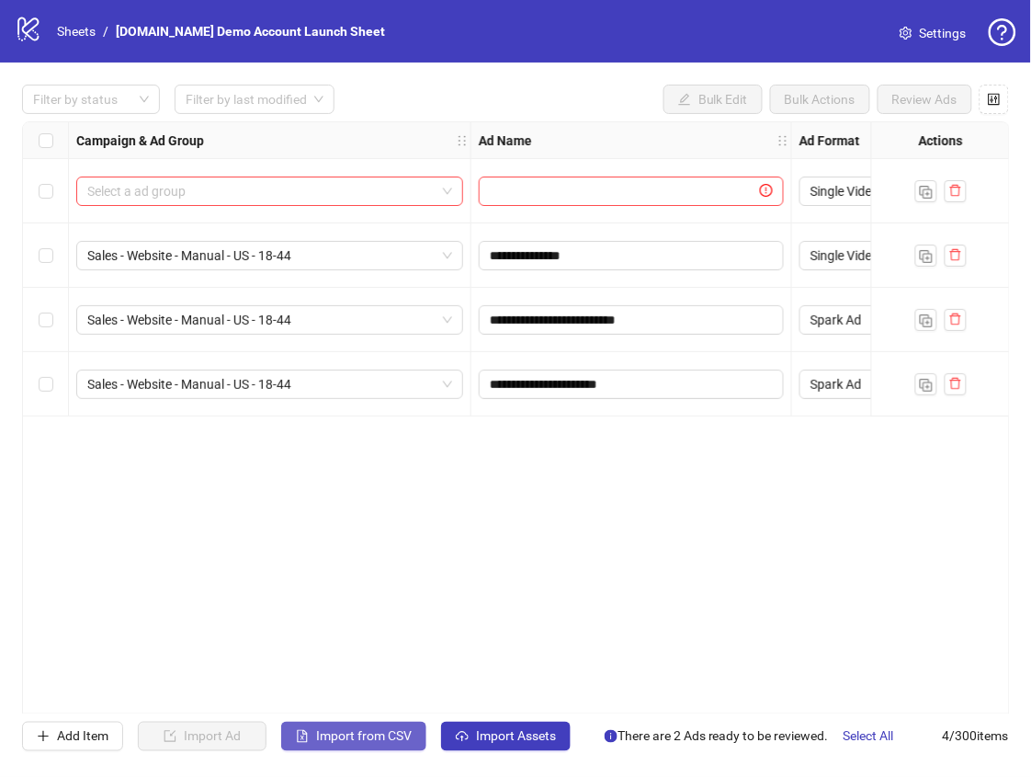
click at [396, 733] on span "Import from CSV" at bounding box center [364, 736] width 96 height 15
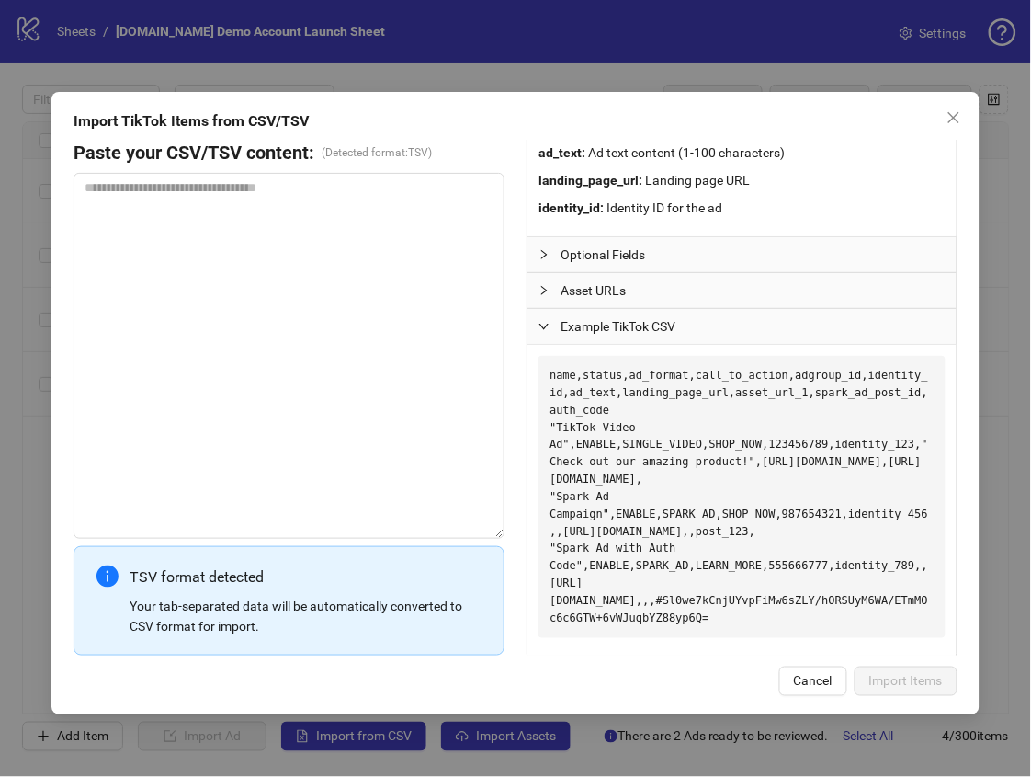
scroll to position [243, 0]
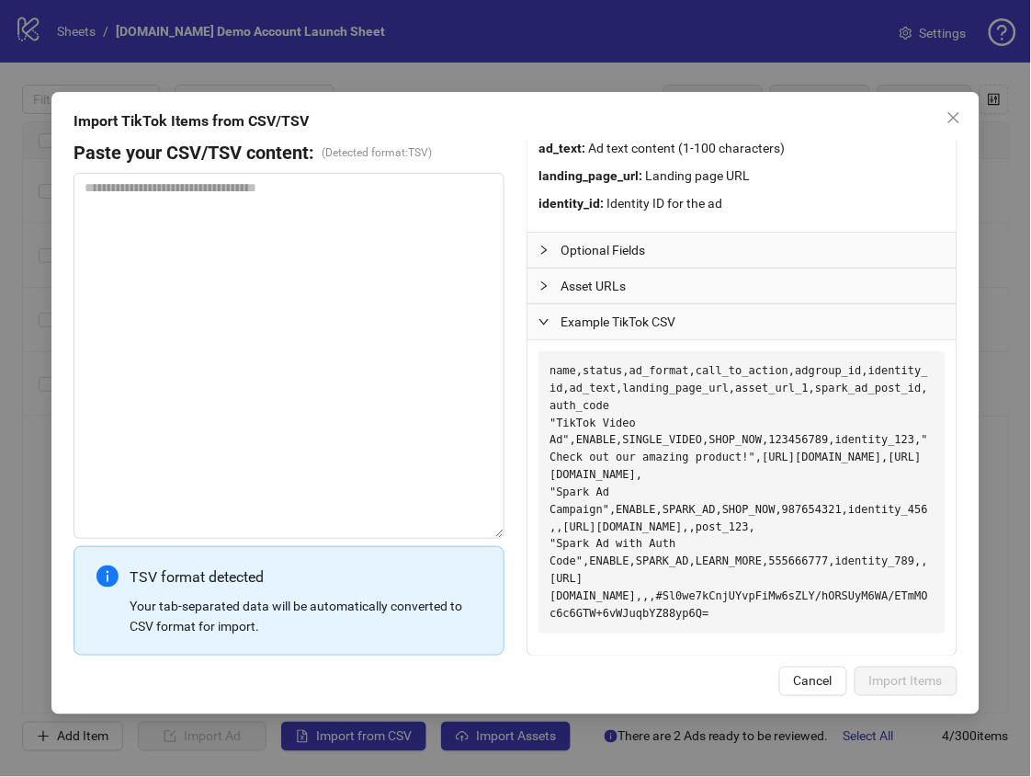
click at [619, 324] on span "Example TikTok CSV" at bounding box center [753, 322] width 385 height 20
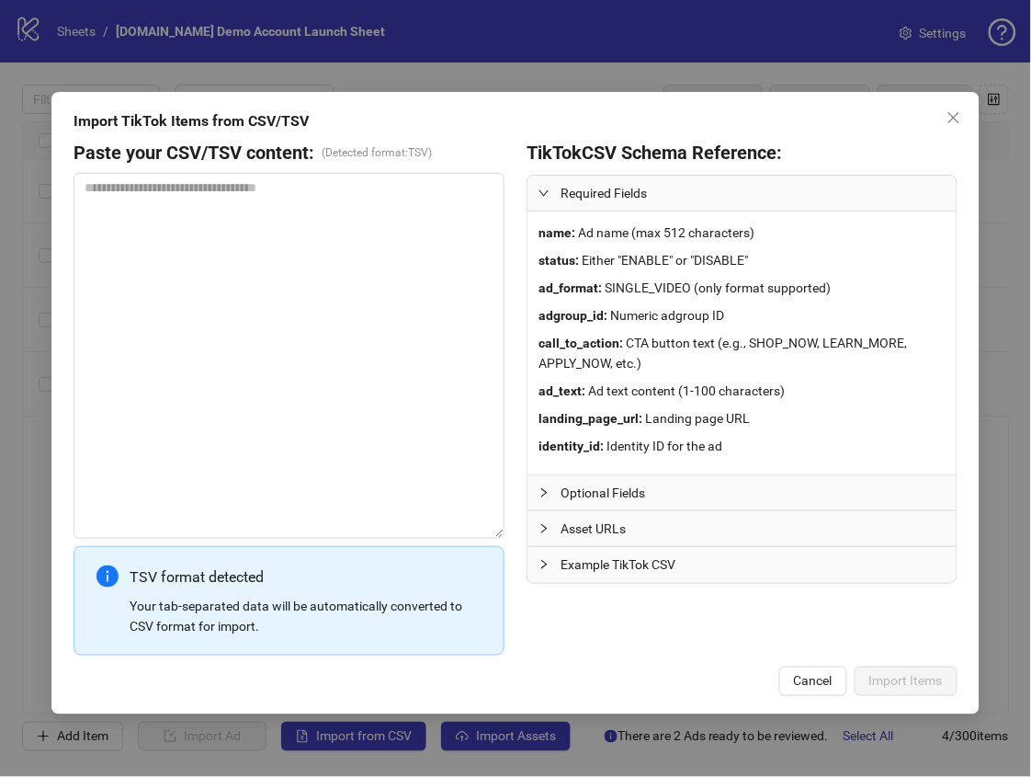
scroll to position [0, 0]
click at [627, 325] on div "name : Ad name (max 512 characters) status : Either "ENABLE" or "DISABLE" ad_fo…" at bounding box center [742, 342] width 429 height 263
click at [630, 558] on span "Example TikTok CSV" at bounding box center [753, 564] width 385 height 20
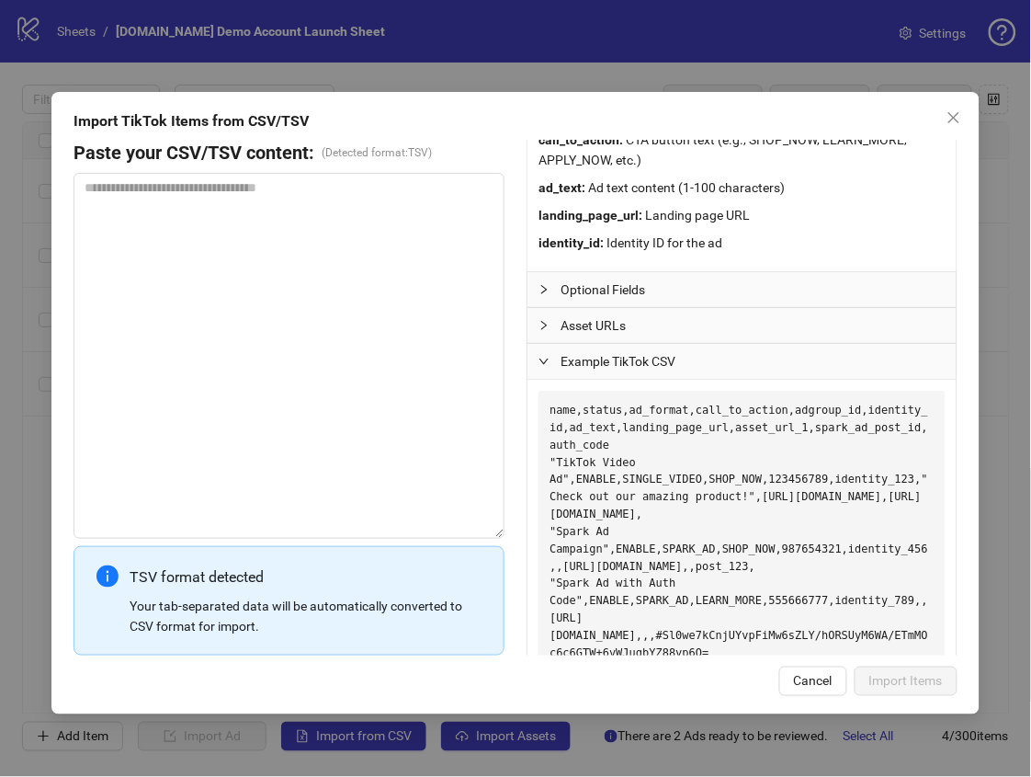
scroll to position [243, 0]
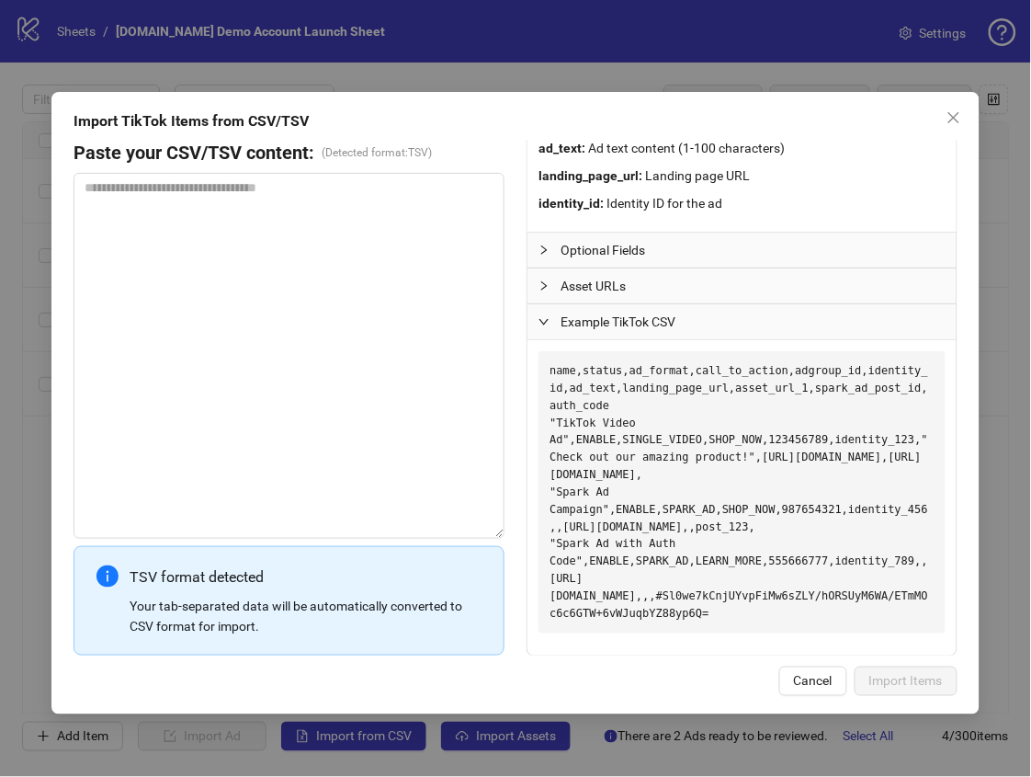
drag, startPoint x: 783, startPoint y: 605, endPoint x: 546, endPoint y: 372, distance: 332.1
click at [546, 372] on pre "name,status,ad_format,call_to_action,adgroup_id,identity_id,ad_text,landing_pag…" at bounding box center [742, 492] width 407 height 282
copy pre "name,status,ad_format,call_to_action,adgroup_id,identity_id,ad_text,landing_pag…"
click at [943, 119] on span "Close" at bounding box center [953, 117] width 29 height 15
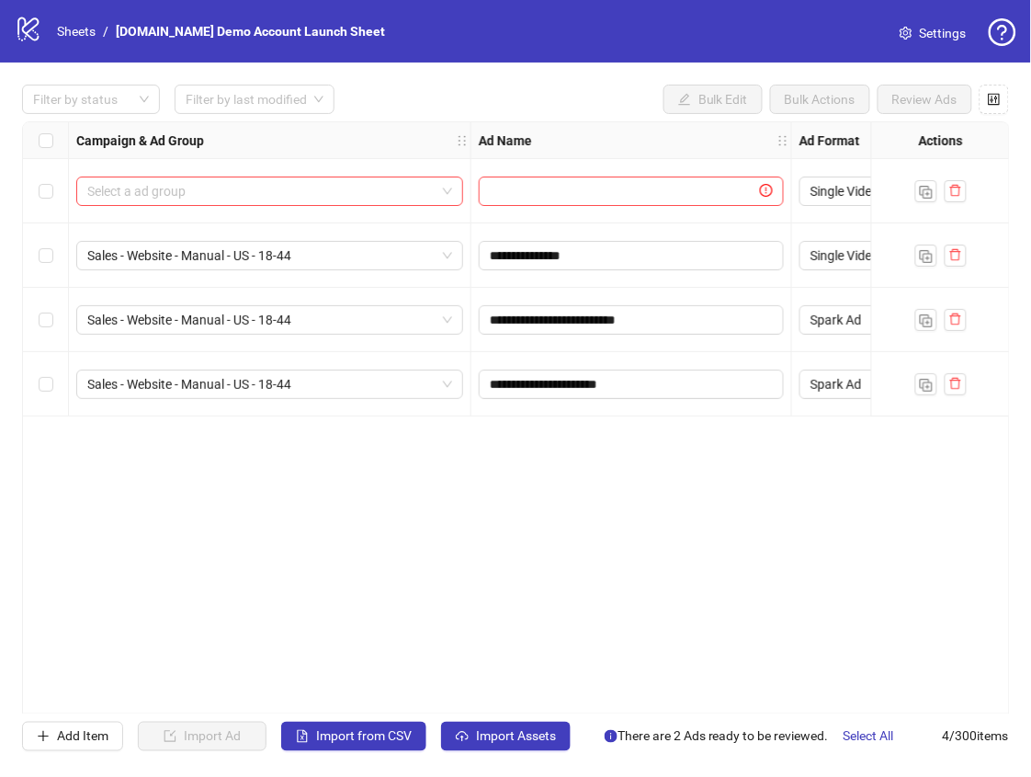
click at [487, 109] on div "Filter by status Filter by last modified Bulk Edit Bulk Actions Review Ads" at bounding box center [515, 99] width 987 height 29
click at [451, 495] on div "**********" at bounding box center [516, 417] width 988 height 593
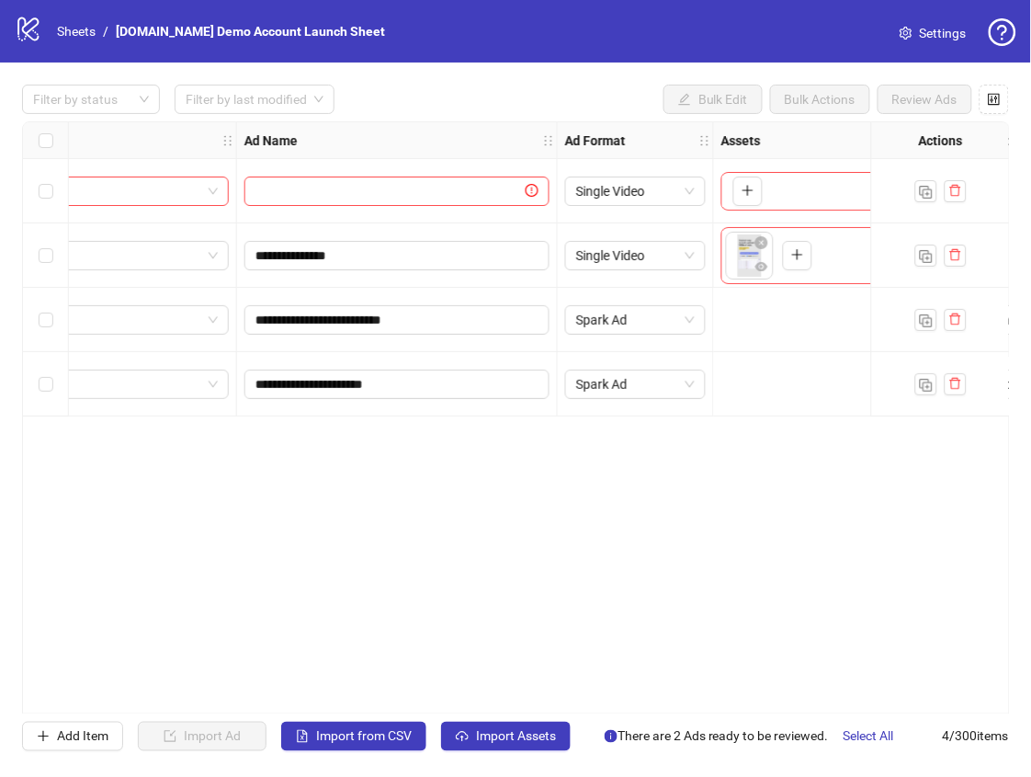
scroll to position [0, 0]
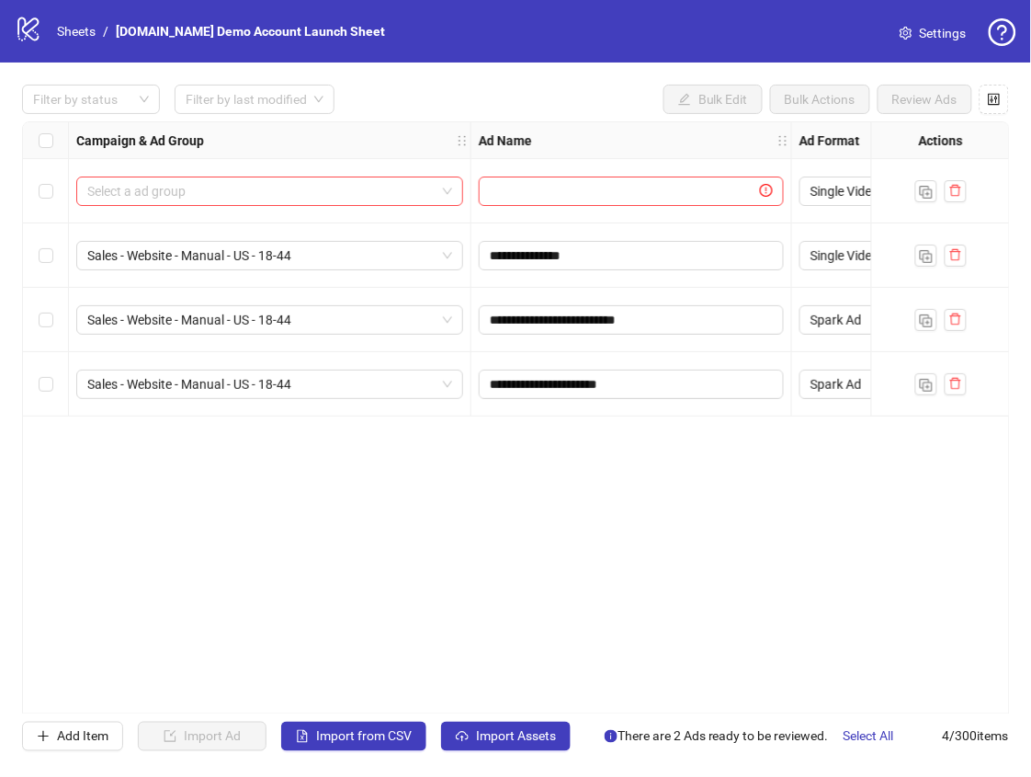
drag, startPoint x: 408, startPoint y: 706, endPoint x: 464, endPoint y: 703, distance: 56.1
click at [464, 703] on div "**********" at bounding box center [516, 417] width 988 height 593
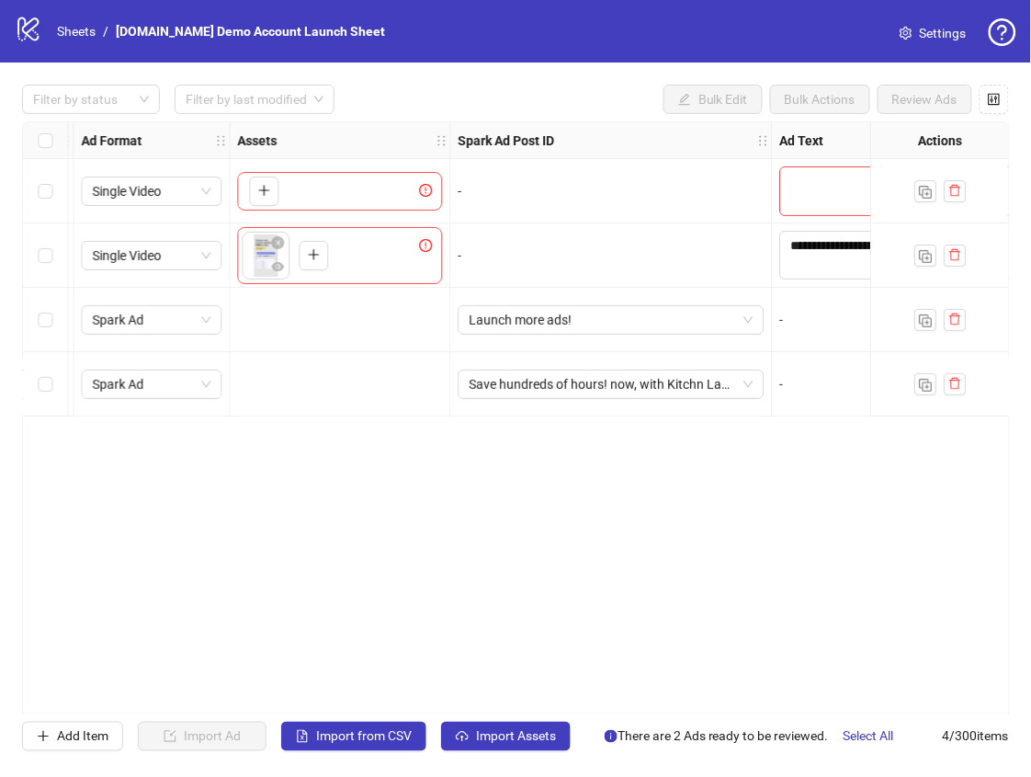
scroll to position [0, 805]
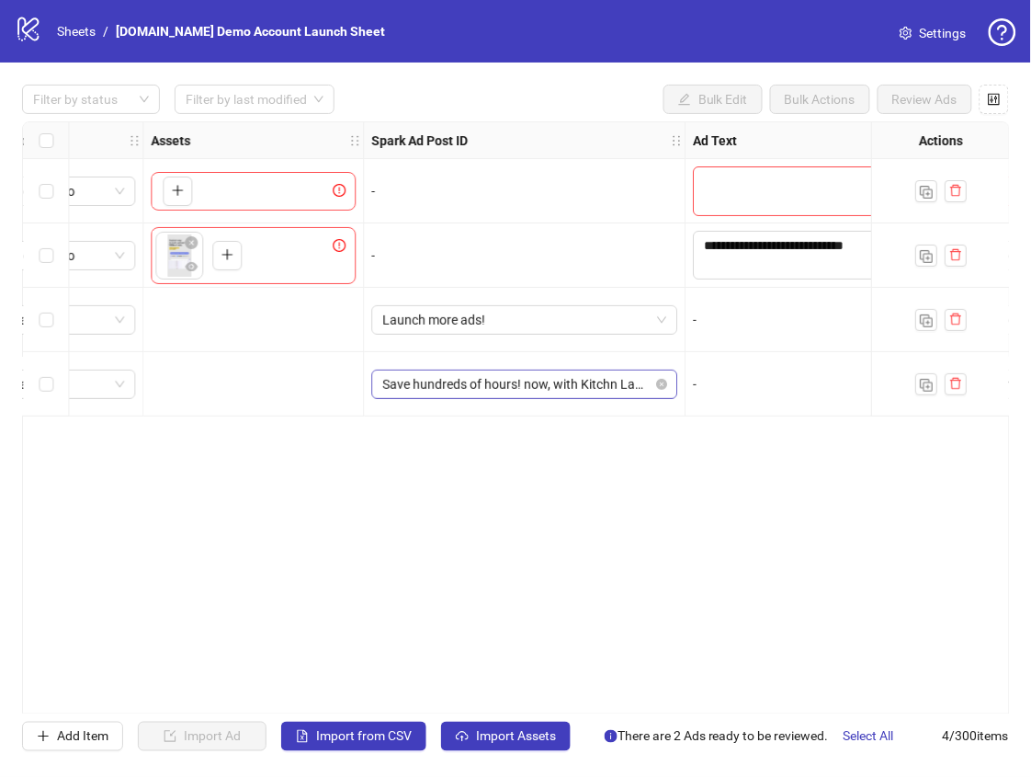
click at [545, 376] on span "Save hundreds of hours! now, with Kitchn Launch!" at bounding box center [524, 384] width 284 height 28
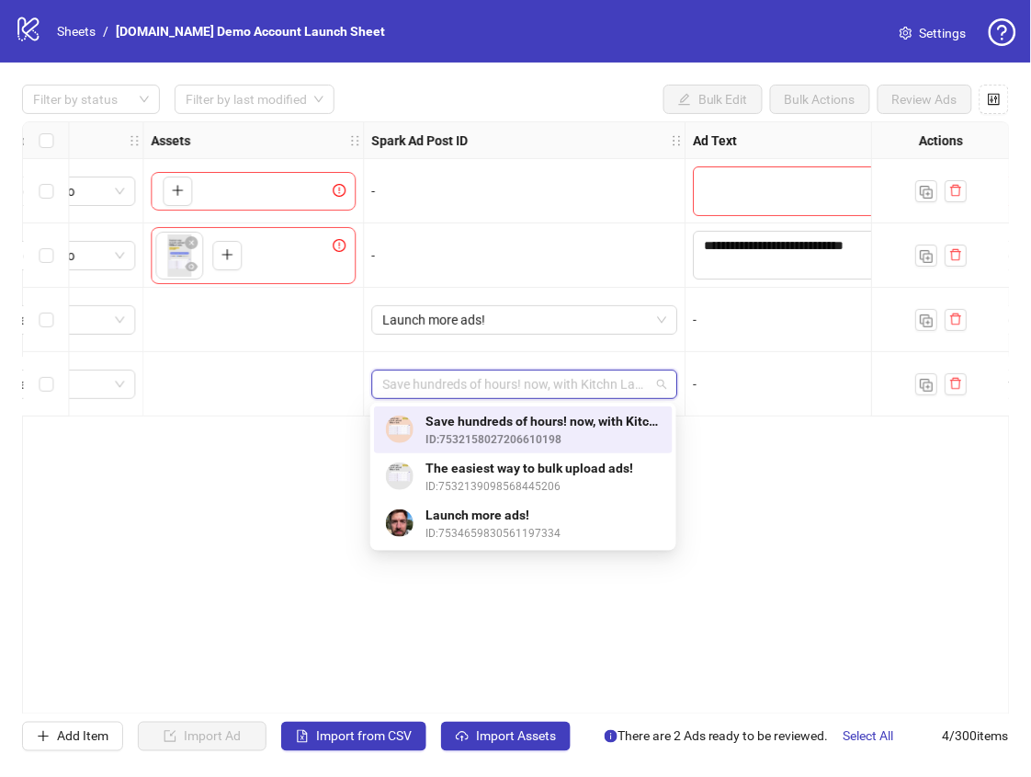
click at [786, 493] on div "**********" at bounding box center [516, 417] width 988 height 593
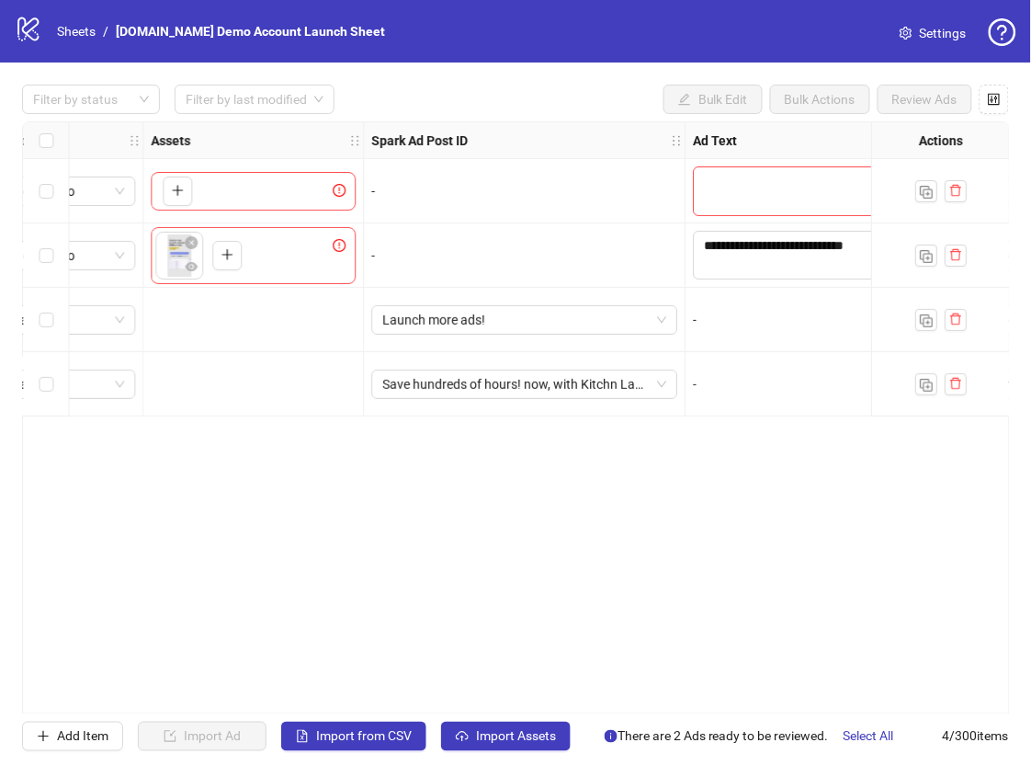
scroll to position [0, 0]
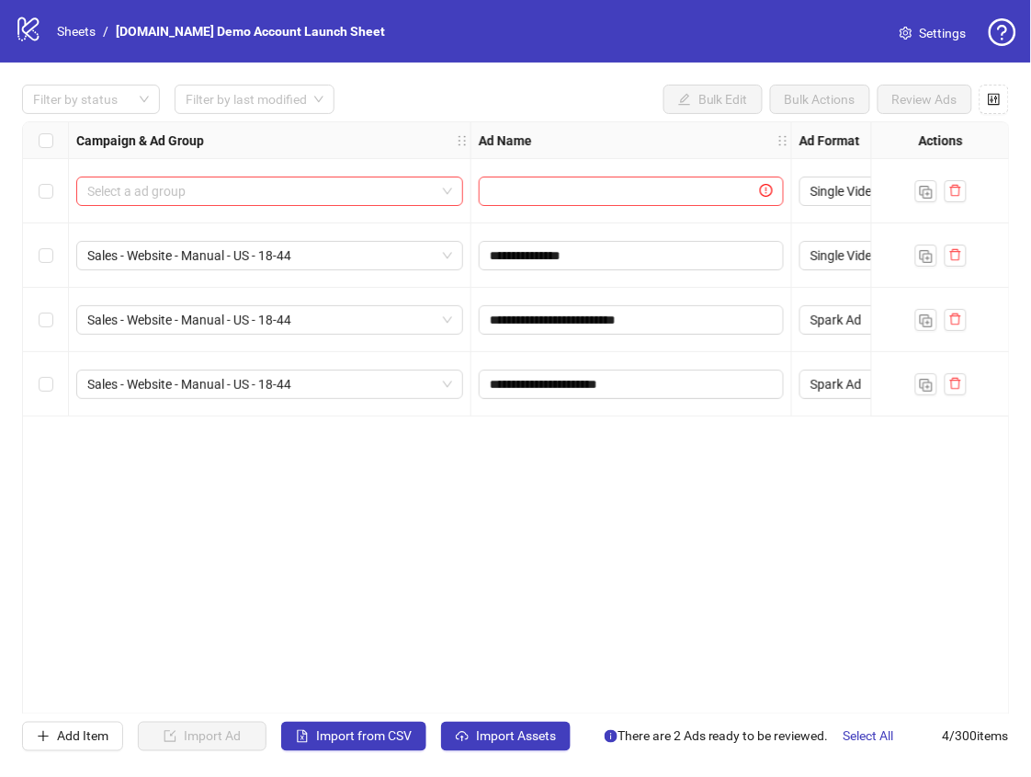
click at [278, 522] on div "**********" at bounding box center [516, 417] width 988 height 593
click at [278, 521] on div "**********" at bounding box center [516, 417] width 988 height 593
click at [76, 28] on link "Sheets" at bounding box center [76, 31] width 46 height 20
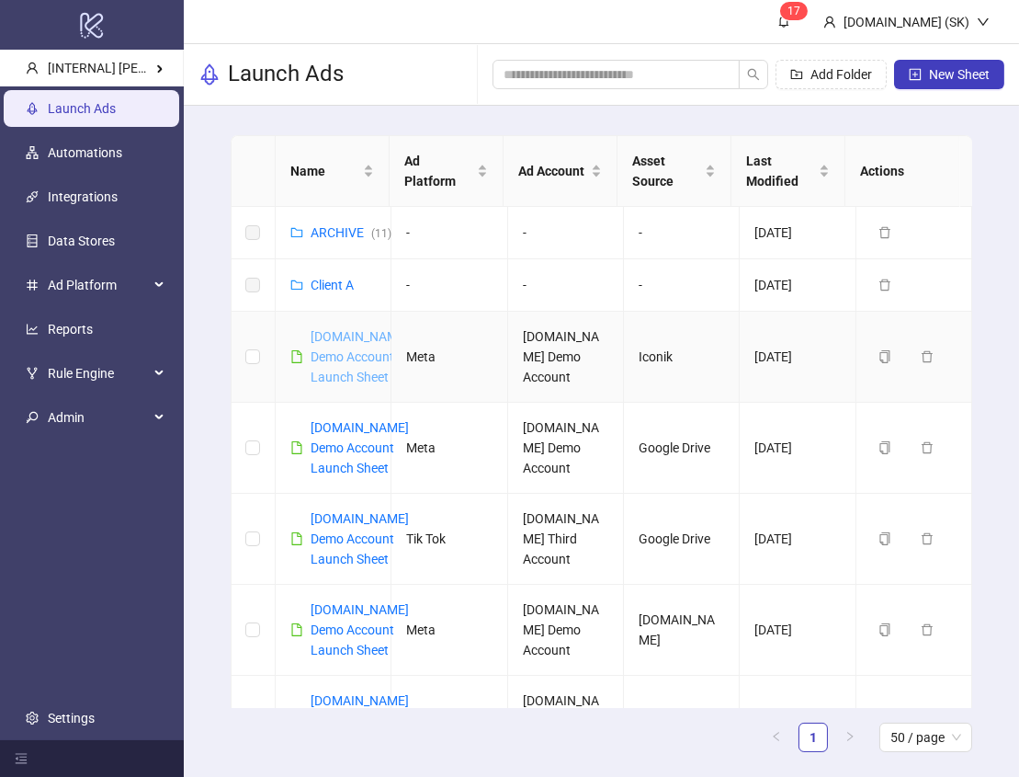
click at [334, 369] on link "[DOMAIN_NAME] Demo Account Launch Sheet" at bounding box center [360, 356] width 98 height 55
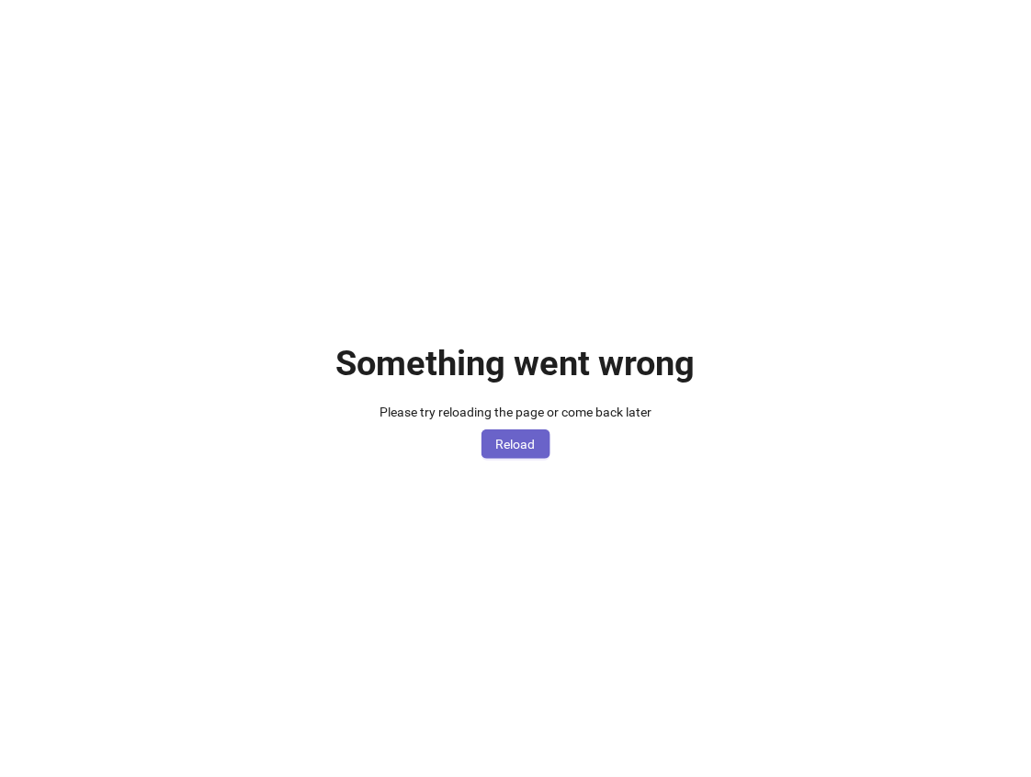
click at [529, 445] on span "Reload" at bounding box center [516, 444] width 40 height 15
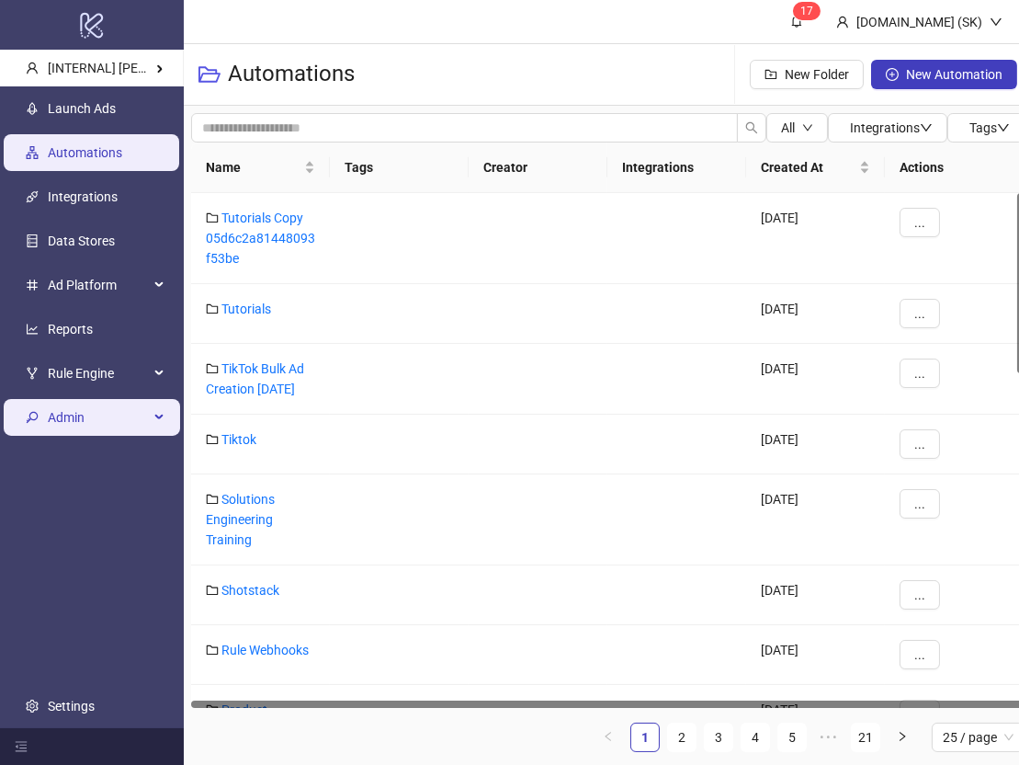
click at [165, 433] on div "Admin" at bounding box center [92, 417] width 176 height 37
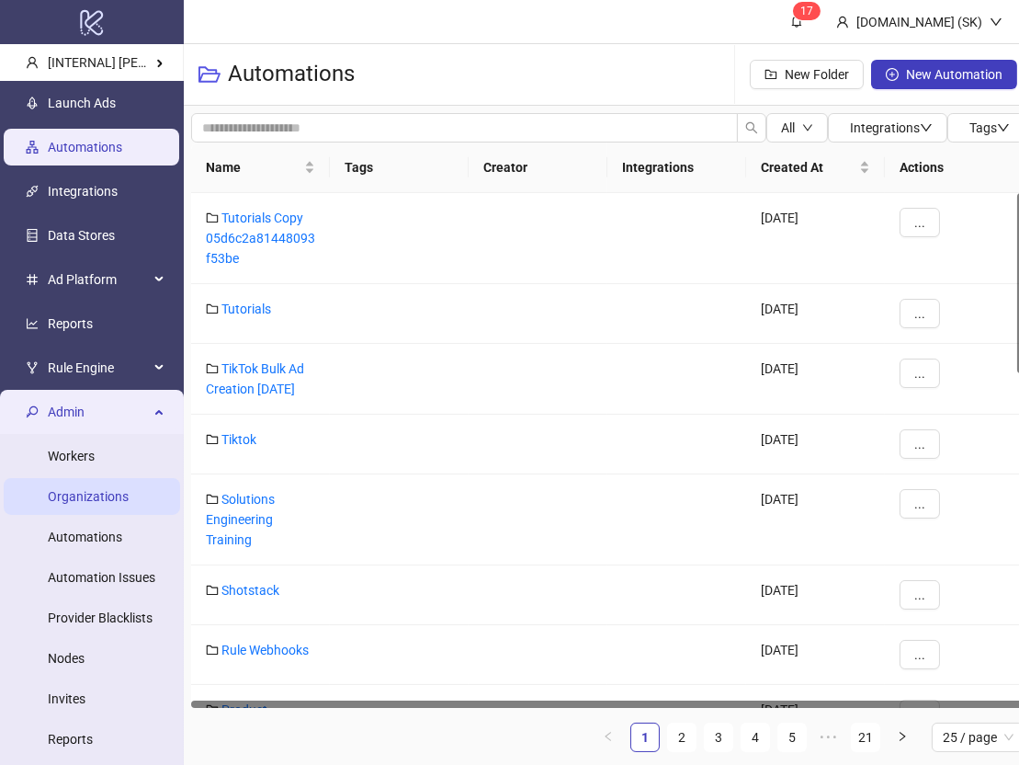
click at [108, 496] on link "Organizations" at bounding box center [88, 496] width 81 height 15
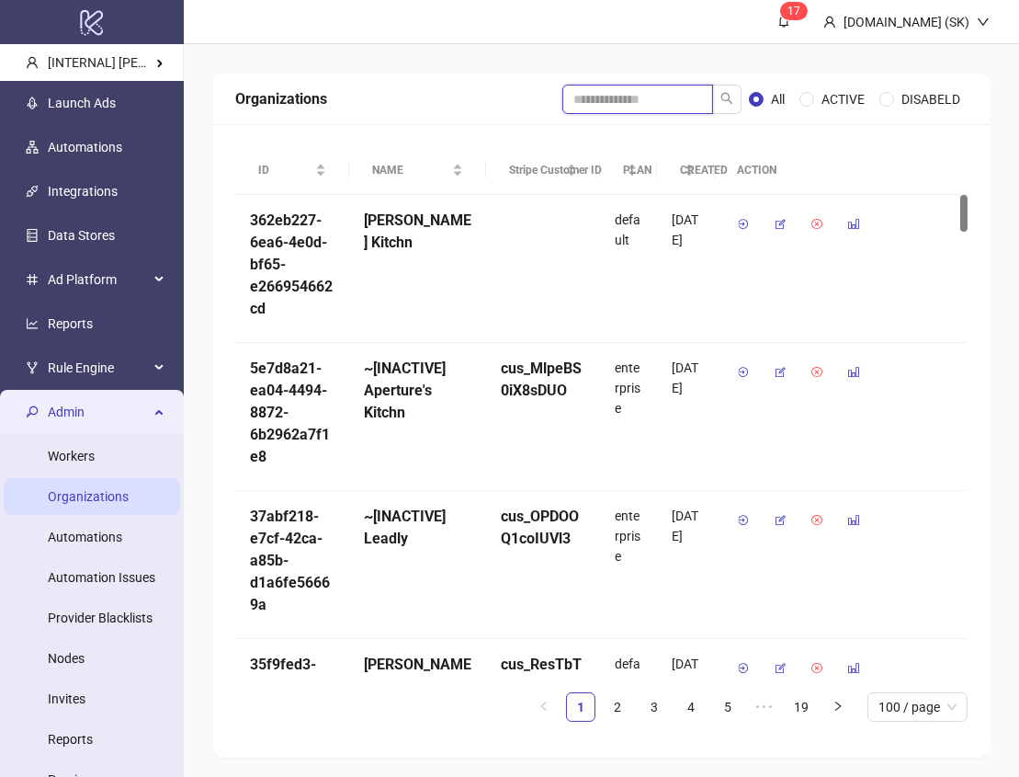
click at [658, 96] on input "search" at bounding box center [637, 99] width 151 height 29
type input "****"
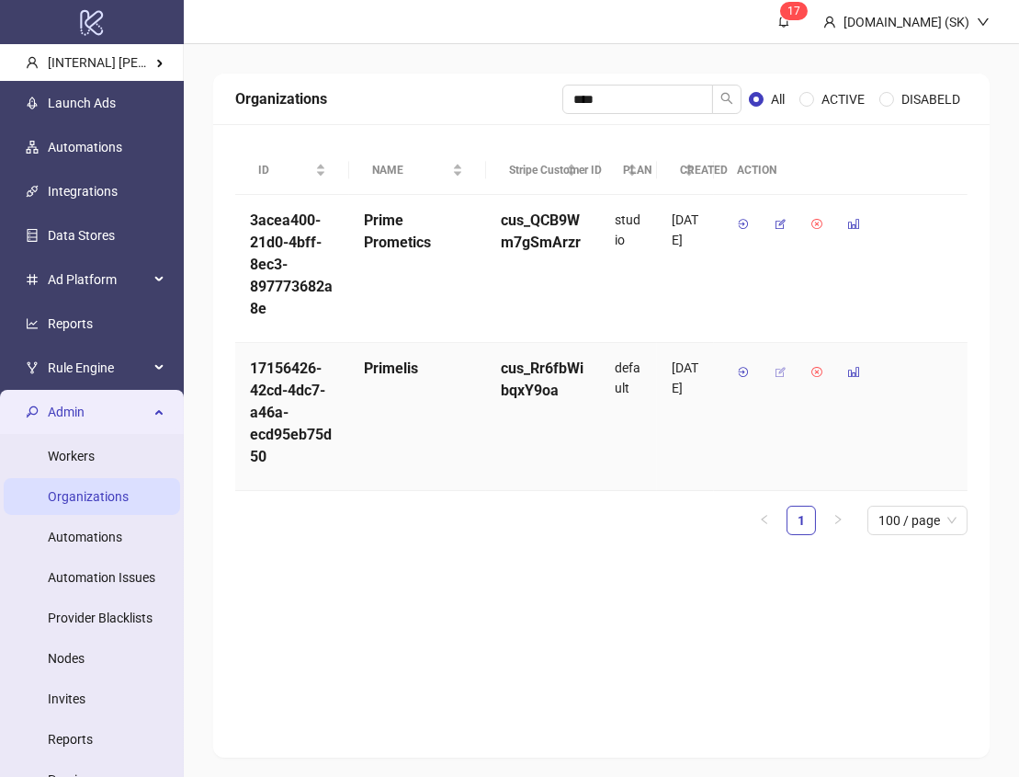
click at [775, 372] on icon "button" at bounding box center [780, 372] width 13 height 13
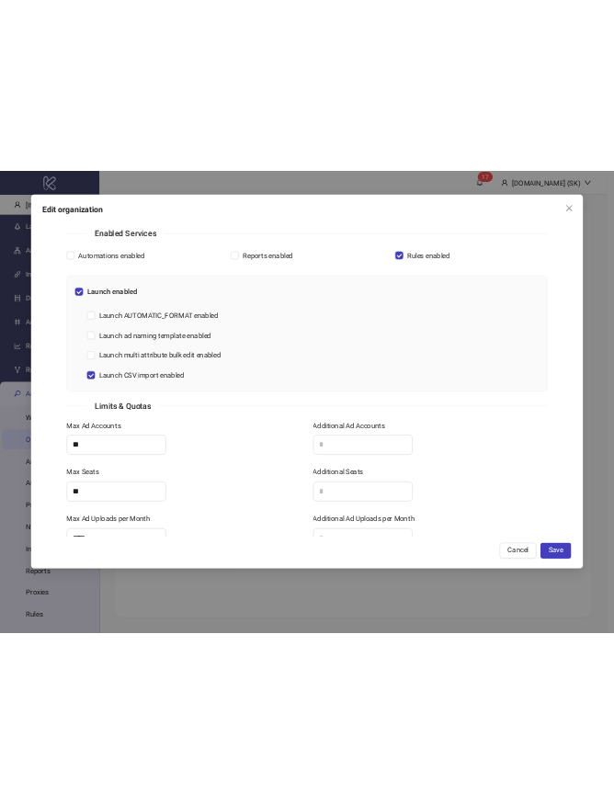
scroll to position [455, 0]
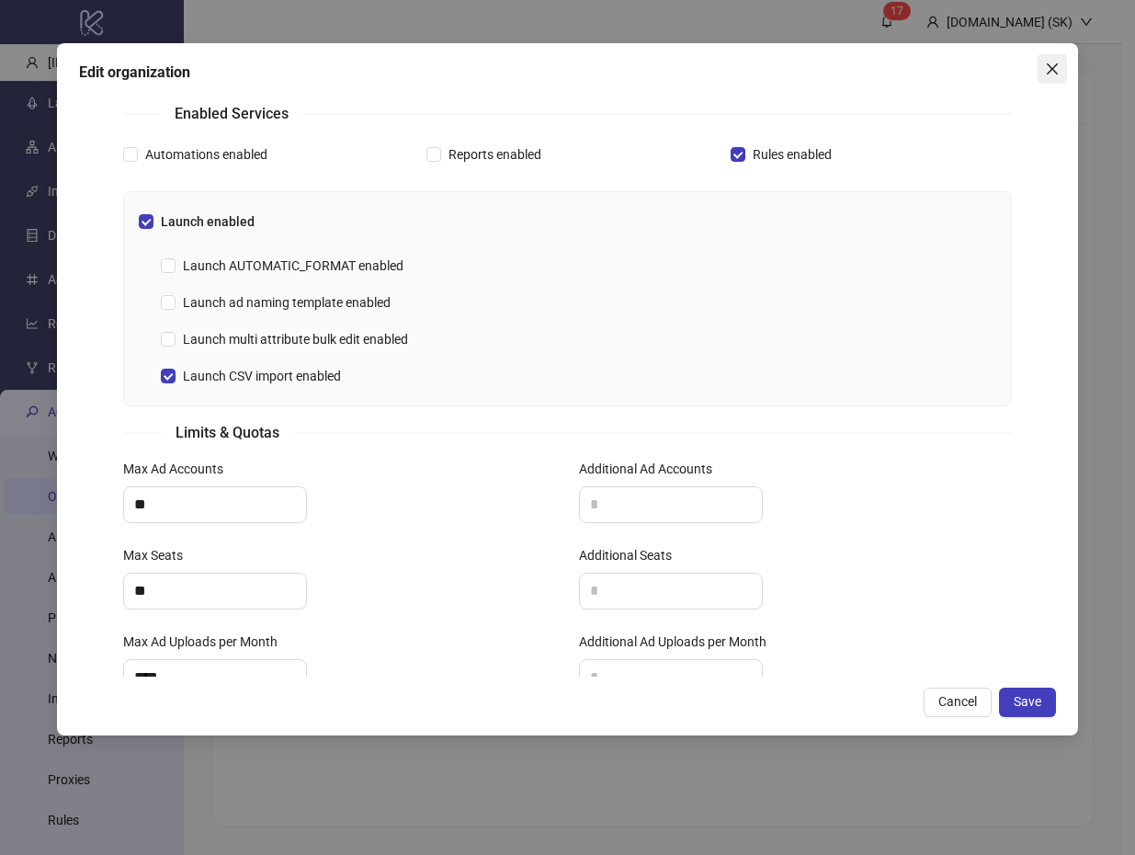
click at [1018, 64] on icon "close" at bounding box center [1052, 69] width 15 height 15
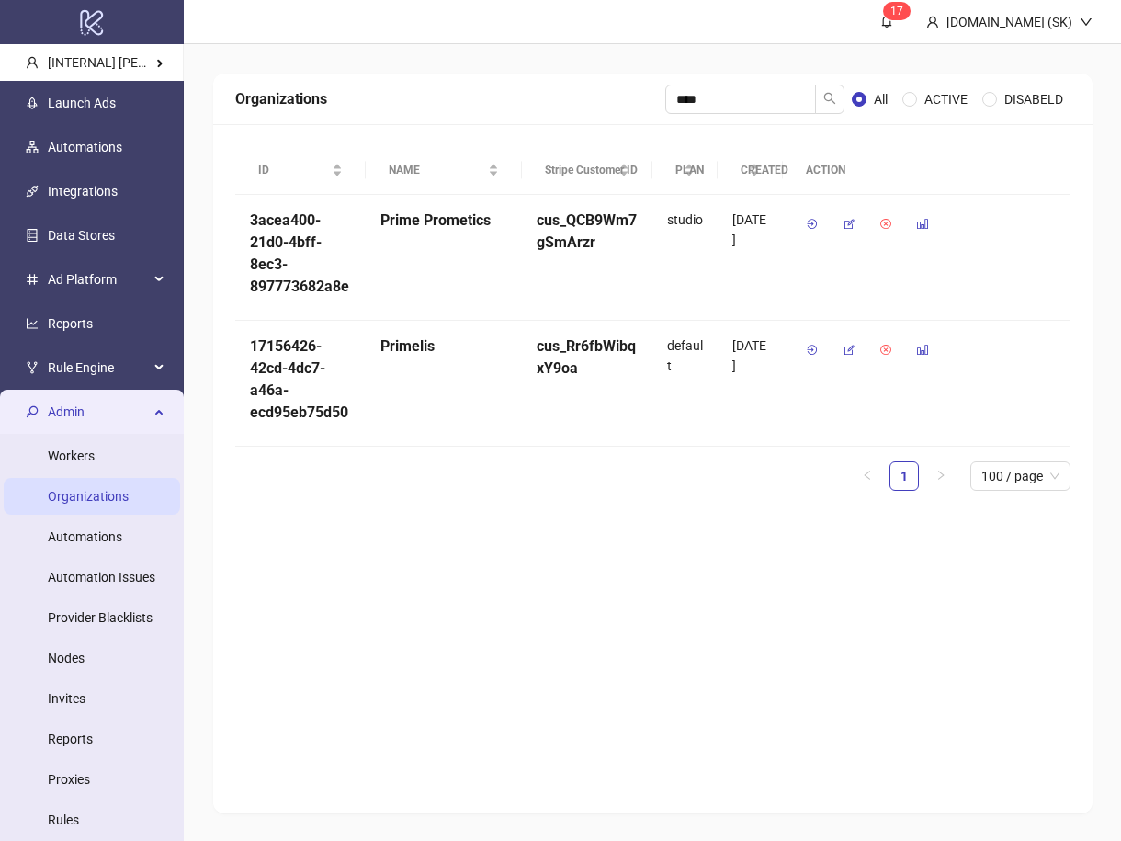
click at [704, 46] on div "Organizations **** All ACTIVE DISABELD ID NAME Stripe Customer ID PLAN CREATED …" at bounding box center [653, 443] width 938 height 799
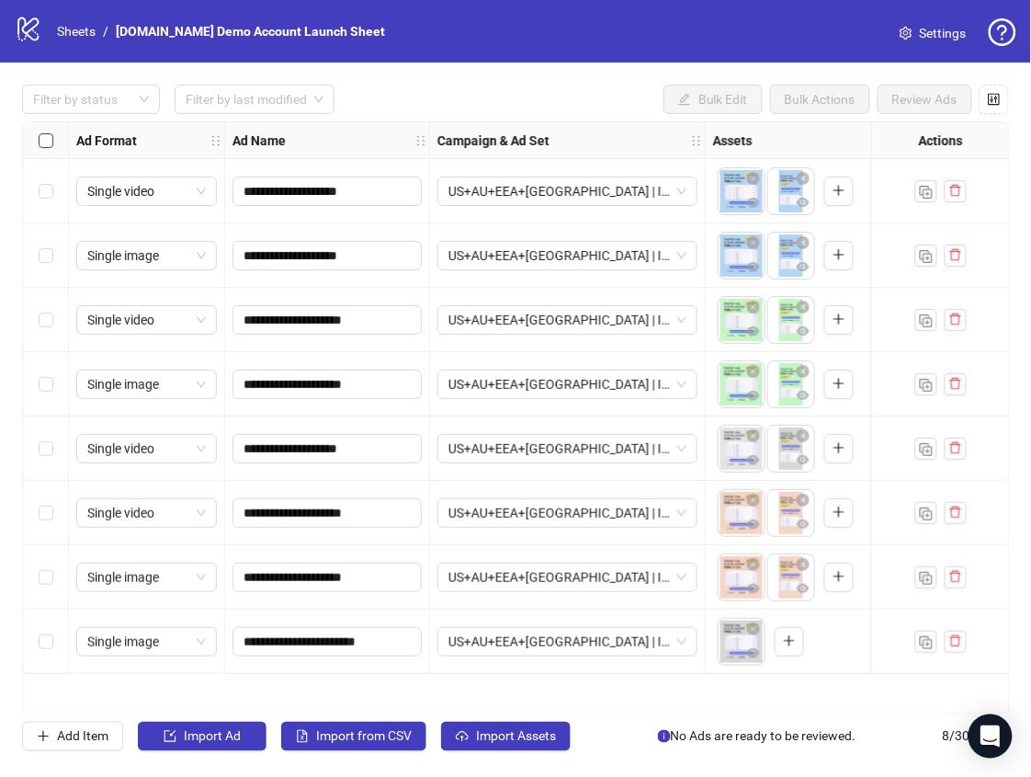
click at [49, 131] on label "Select all rows" at bounding box center [46, 141] width 15 height 20
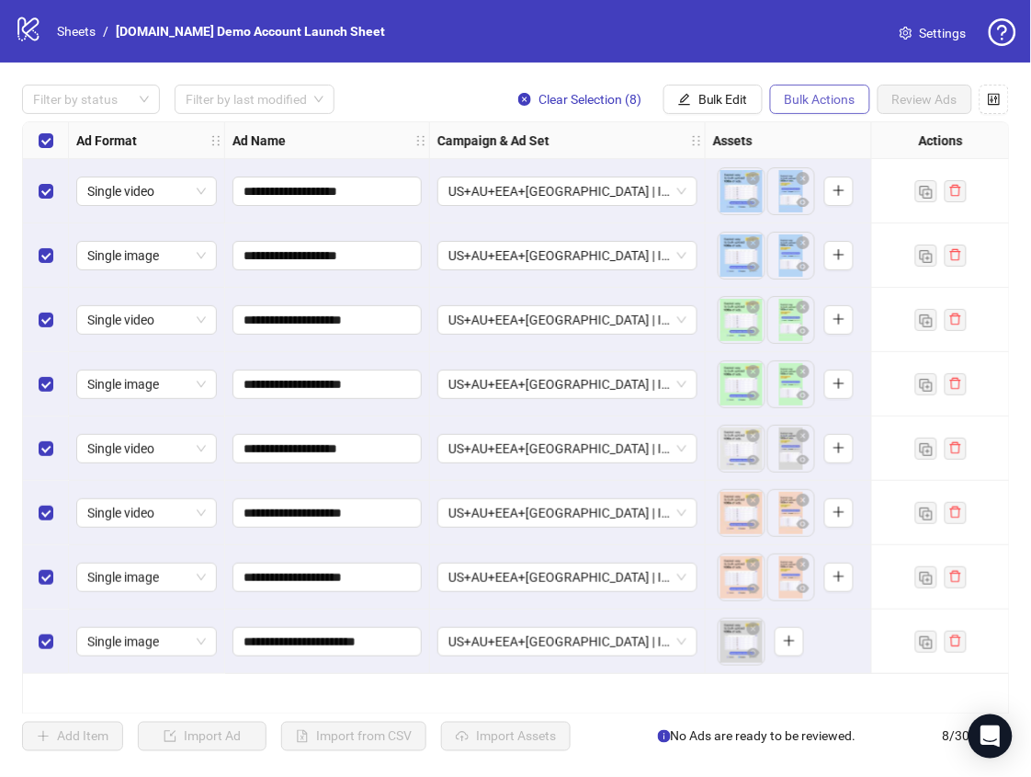
click at [835, 106] on span "Bulk Actions" at bounding box center [820, 99] width 71 height 15
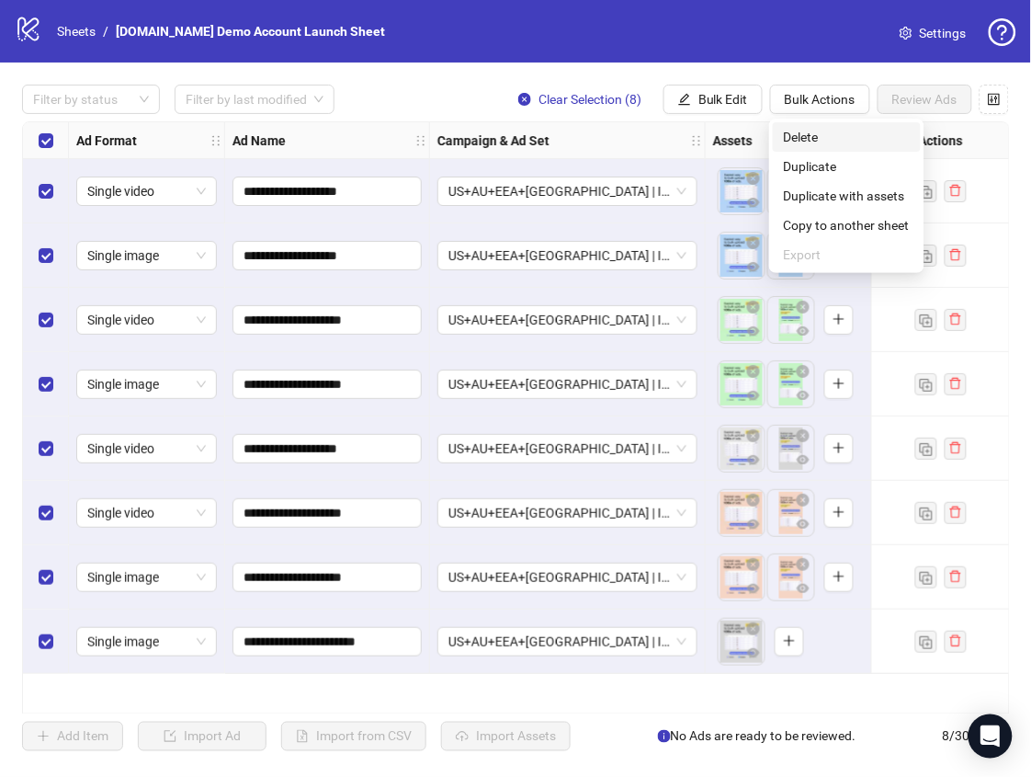
click at [838, 135] on span "Delete" at bounding box center [847, 137] width 126 height 20
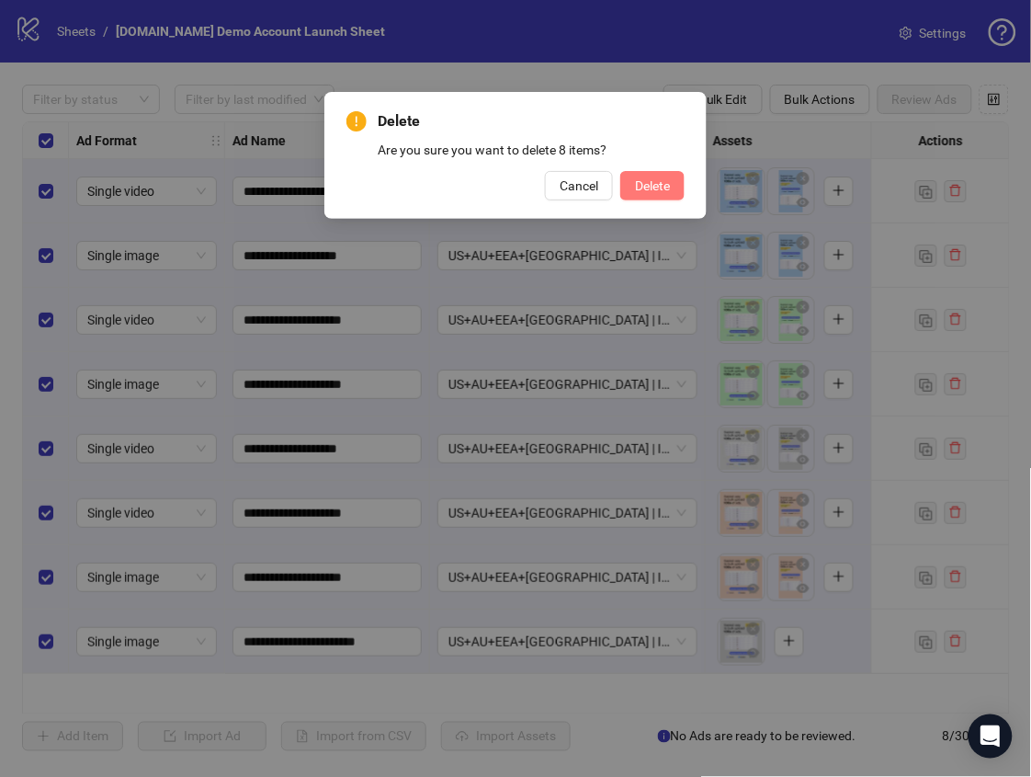
click at [654, 195] on button "Delete" at bounding box center [652, 185] width 64 height 29
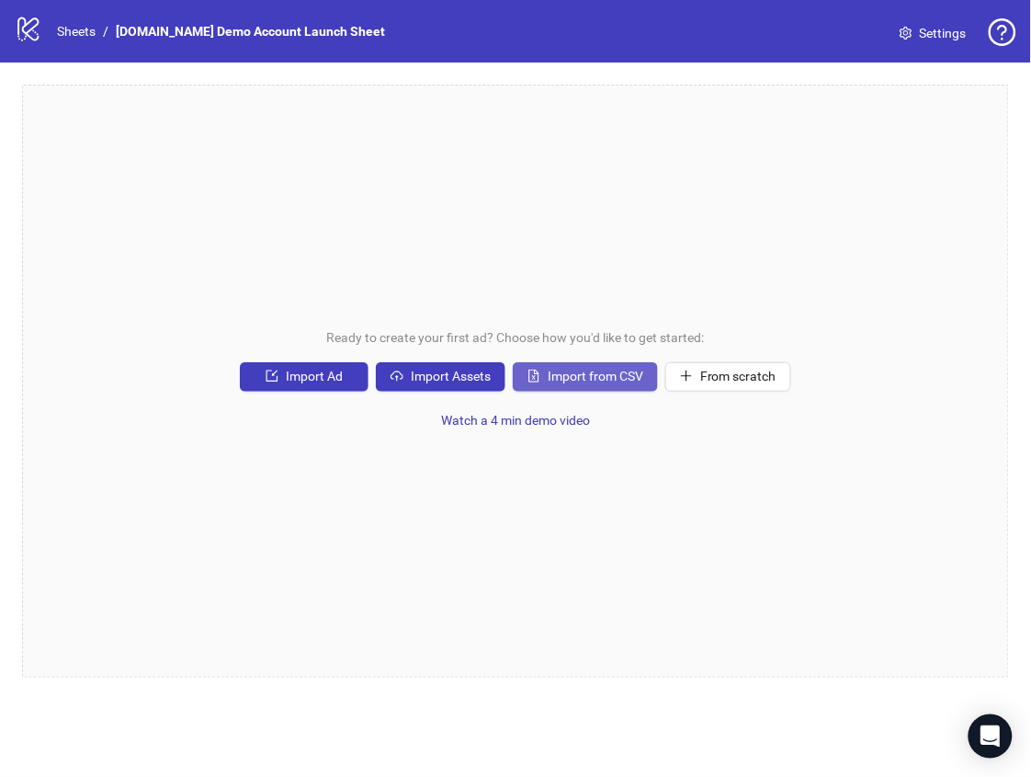
click at [585, 371] on span "Import from CSV" at bounding box center [596, 376] width 96 height 15
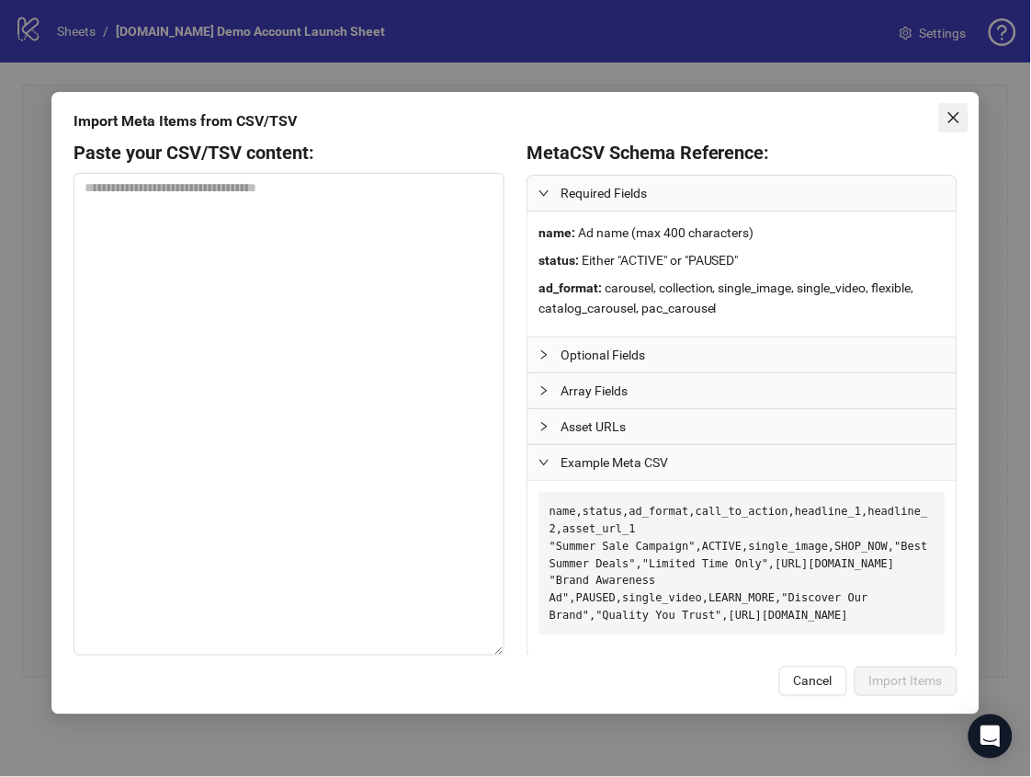
click at [951, 119] on icon "close" at bounding box center [954, 117] width 15 height 15
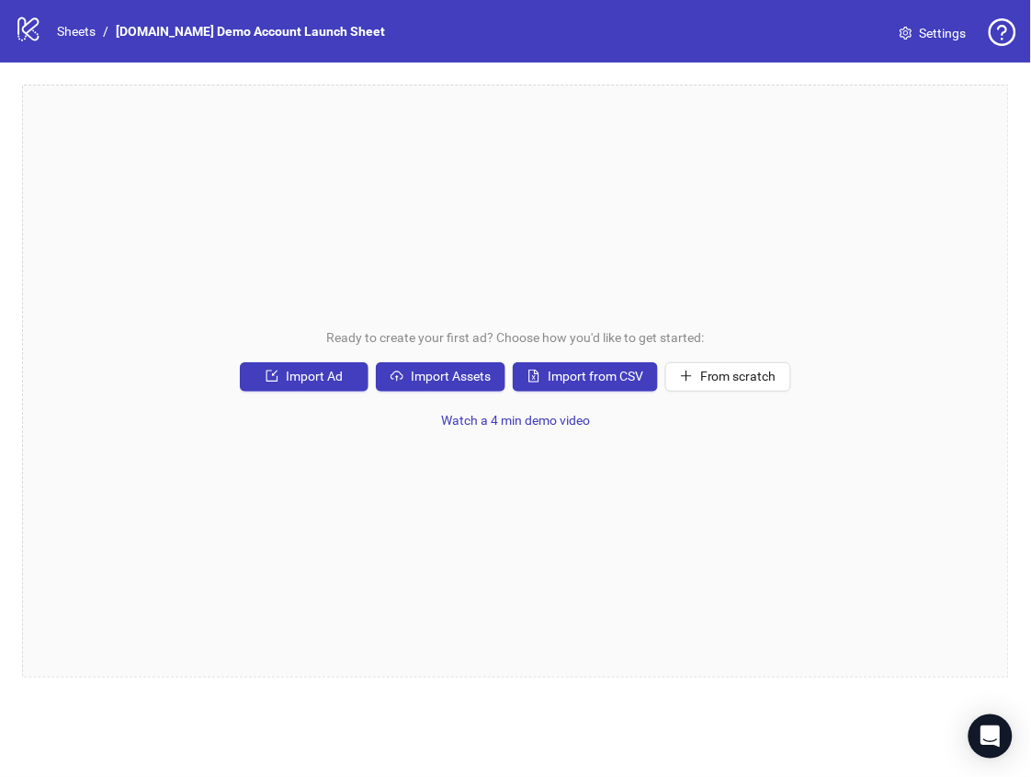
click at [398, 272] on div "Ready to create your first ad? Choose how you'd like to get started: Import Ad …" at bounding box center [515, 381] width 987 height 593
click at [731, 383] on span "From scratch" at bounding box center [738, 376] width 76 height 15
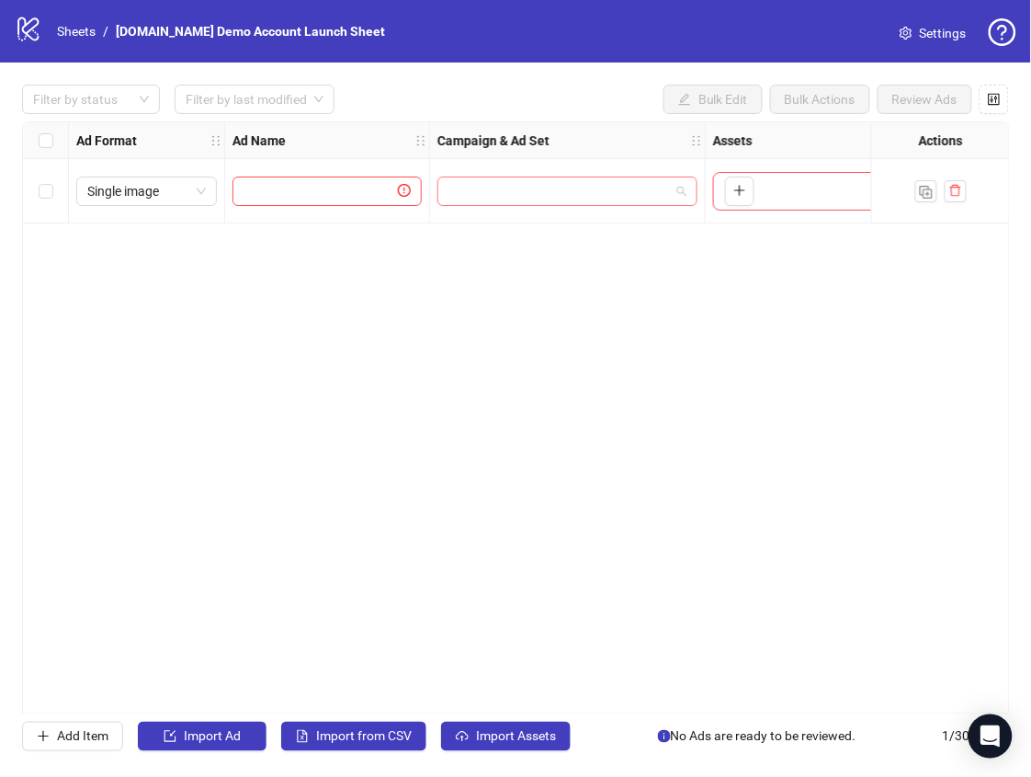
click at [484, 200] on input "search" at bounding box center [559, 191] width 221 height 28
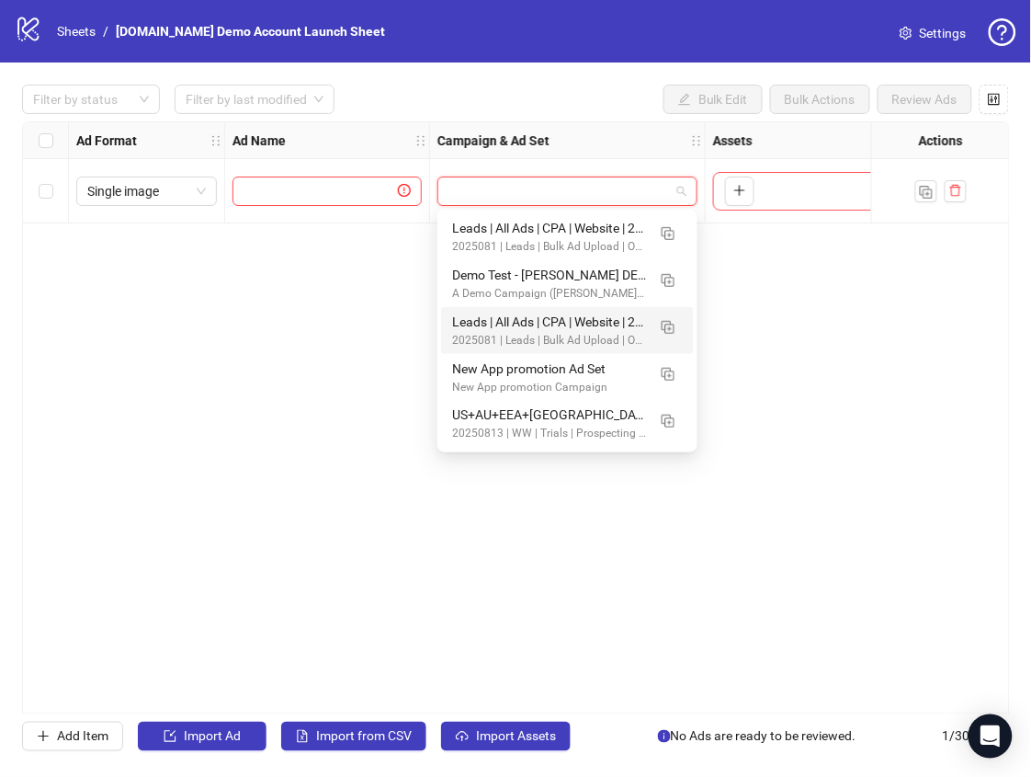
click at [316, 299] on div "Ad Format Ad Name Campaign & Ad Set Assets Descriptions Headlines Primary Texts…" at bounding box center [516, 417] width 988 height 593
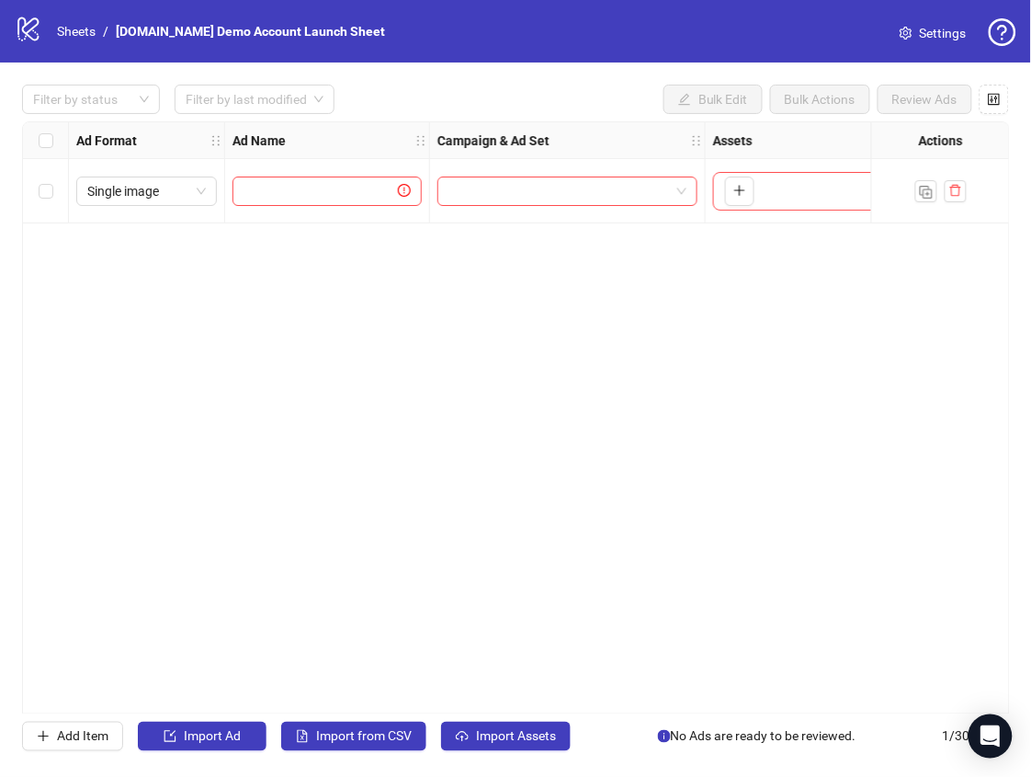
click at [368, 294] on div "Ad Format Ad Name Campaign & Ad Set Assets Descriptions Headlines Primary Texts…" at bounding box center [516, 417] width 988 height 593
click at [398, 736] on span "Import from CSV" at bounding box center [364, 736] width 96 height 15
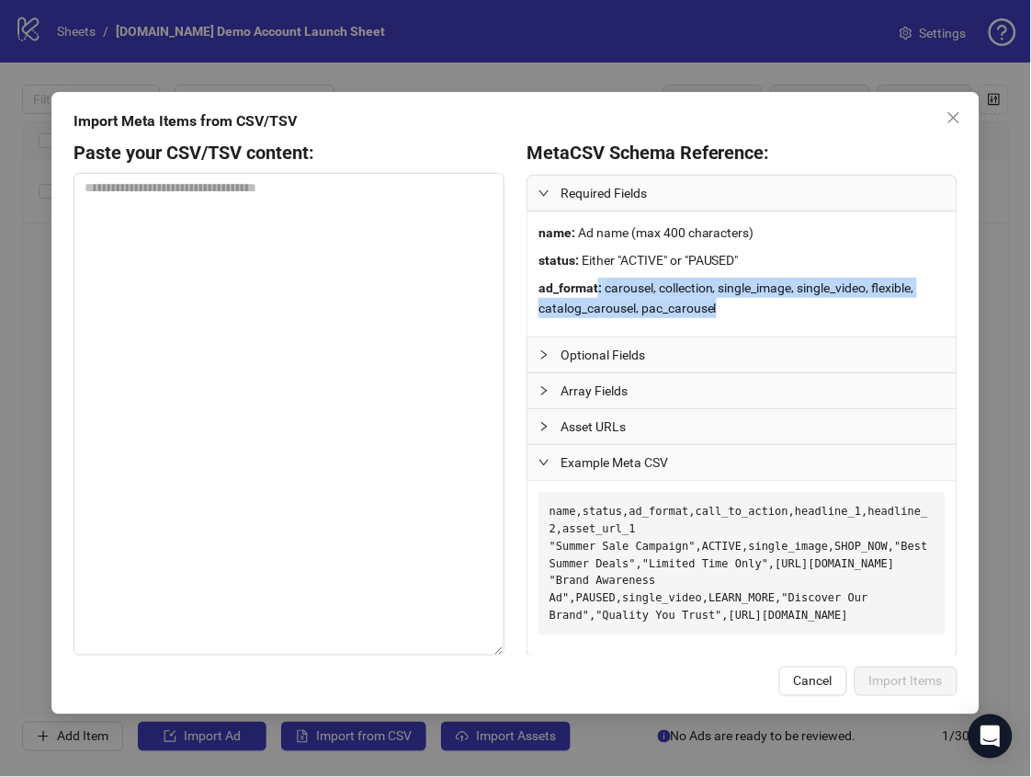
drag, startPoint x: 732, startPoint y: 312, endPoint x: 597, endPoint y: 286, distance: 137.5
click at [597, 286] on div "ad_format : carousel, collection, single_image, single_video, flexible, catalog…" at bounding box center [742, 298] width 407 height 40
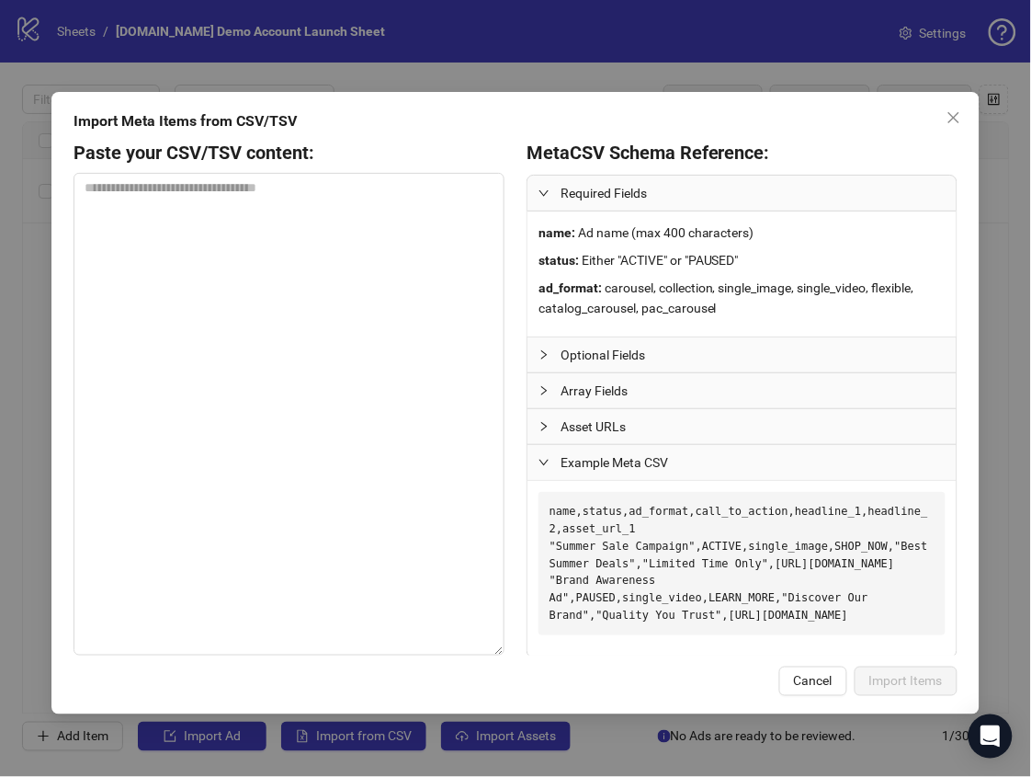
click at [614, 293] on span "carousel, collection, single_image, single_video, flexible, catalog_carousel, p…" at bounding box center [727, 297] width 376 height 35
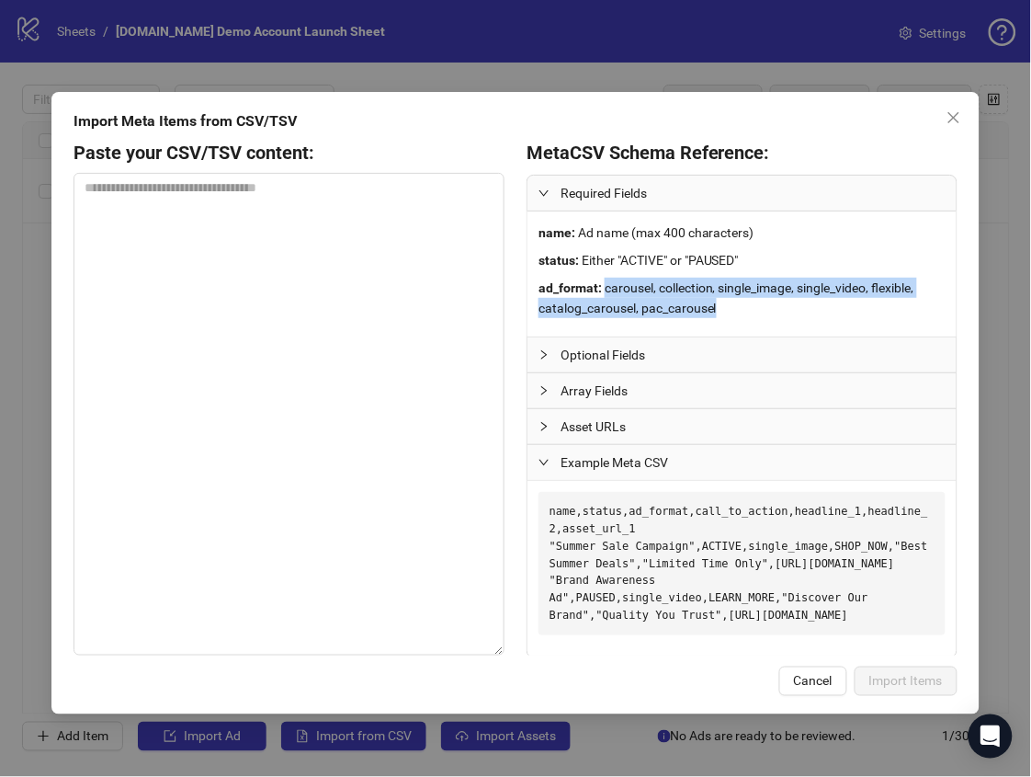
drag, startPoint x: 603, startPoint y: 287, endPoint x: 736, endPoint y: 302, distance: 134.2
click at [736, 302] on div "ad_format : carousel, collection, single_image, single_video, flexible, catalog…" at bounding box center [742, 298] width 407 height 40
drag, startPoint x: 732, startPoint y: 307, endPoint x: 606, endPoint y: 286, distance: 128.6
click at [606, 286] on div "ad_format : carousel, collection, single_image, single_video, flexible, catalog…" at bounding box center [742, 298] width 407 height 40
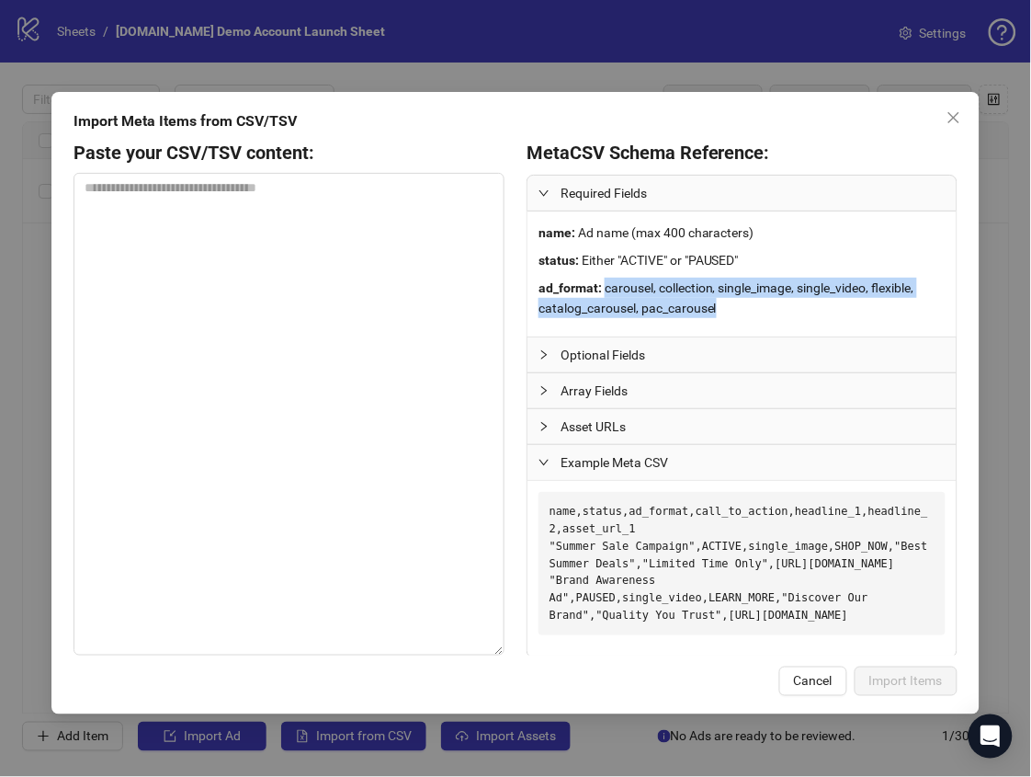
click at [606, 286] on span "carousel, collection, single_image, single_video, flexible, catalog_carousel, p…" at bounding box center [727, 297] width 376 height 35
drag, startPoint x: 607, startPoint y: 290, endPoint x: 715, endPoint y: 308, distance: 110.0
click at [715, 307] on span "carousel, collection, single_image, single_video, flexible, catalog_carousel, p…" at bounding box center [727, 297] width 376 height 35
click at [715, 308] on span "carousel, collection, single_image, single_video, flexible, catalog_carousel, p…" at bounding box center [727, 297] width 376 height 35
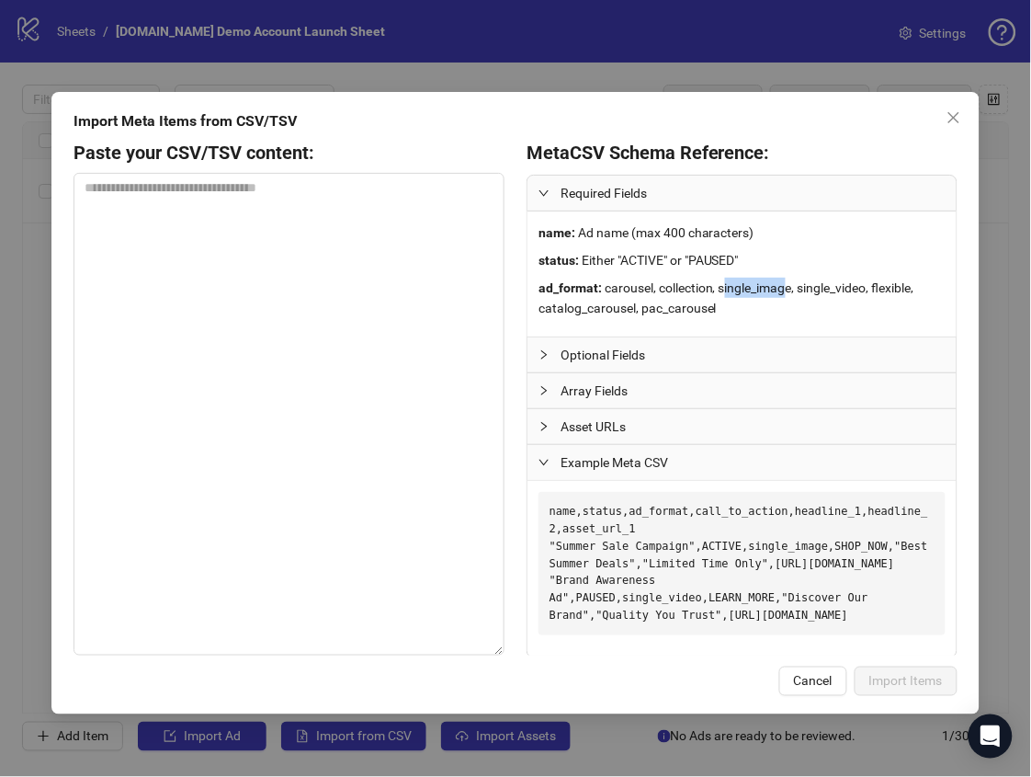
drag, startPoint x: 750, startPoint y: 290, endPoint x: 785, endPoint y: 293, distance: 35.1
click at [787, 290] on span "carousel, collection, single_image, single_video, flexible, catalog_carousel, p…" at bounding box center [727, 297] width 376 height 35
click at [785, 293] on span "carousel, collection, single_image, single_video, flexible, catalog_carousel, p…" at bounding box center [727, 297] width 376 height 35
click at [756, 291] on span "carousel, collection, single_image, single_video, flexible, catalog_carousel, p…" at bounding box center [727, 297] width 376 height 35
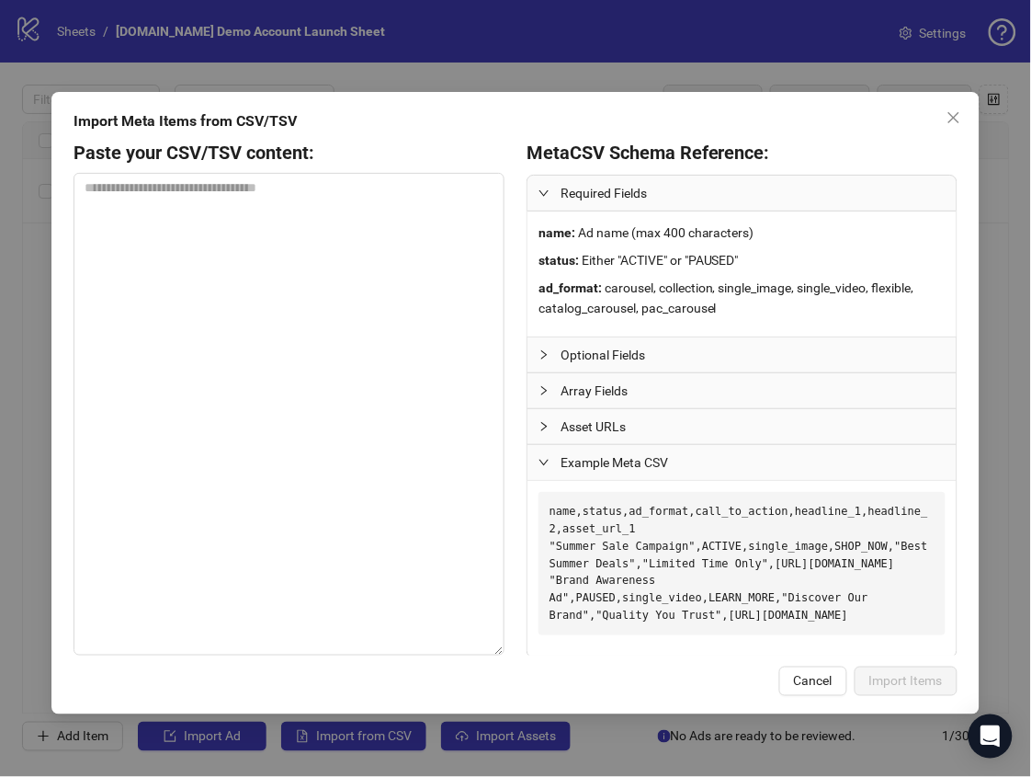
click at [755, 305] on div "ad_format : carousel, collection, single_image, single_video, flexible, catalog…" at bounding box center [742, 298] width 407 height 40
click at [693, 303] on span "carousel, collection, single_image, single_video, flexible, catalog_carousel, p…" at bounding box center [727, 297] width 376 height 35
click at [749, 312] on div "ad_format : carousel, collection, single_image, single_video, flexible, catalog…" at bounding box center [742, 298] width 407 height 40
click at [600, 301] on span "carousel, collection, single_image, single_video, flexible, catalog_carousel, p…" at bounding box center [727, 297] width 376 height 35
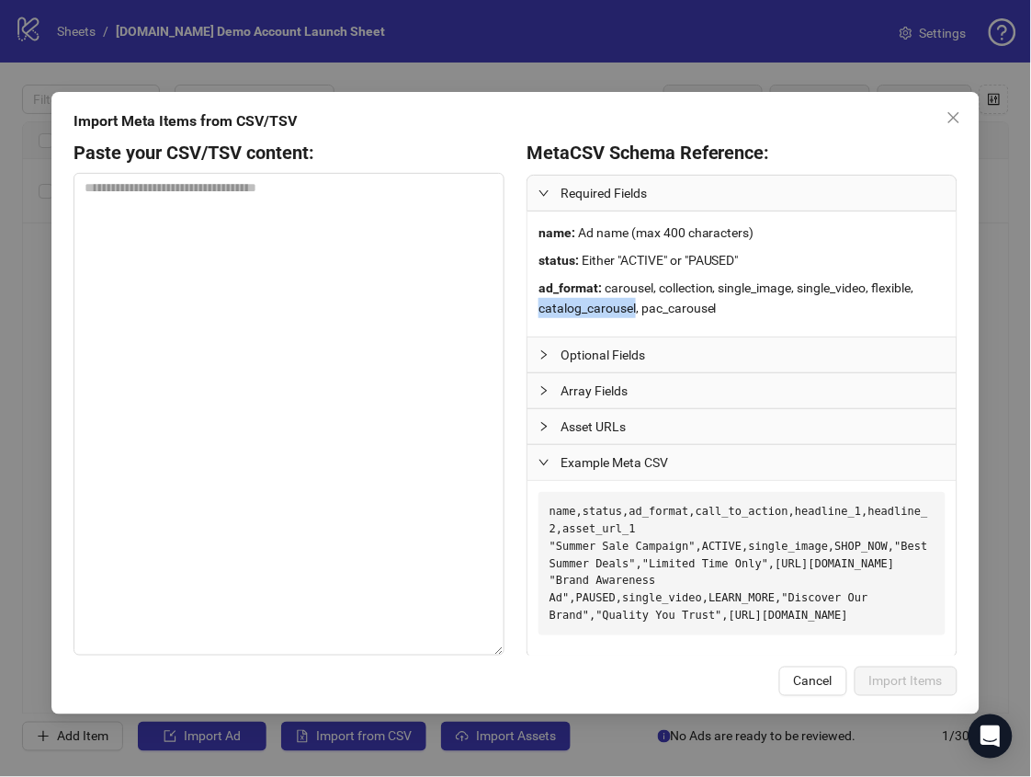
click at [600, 301] on span "carousel, collection, single_image, single_video, flexible, catalog_carousel, p…" at bounding box center [727, 297] width 376 height 35
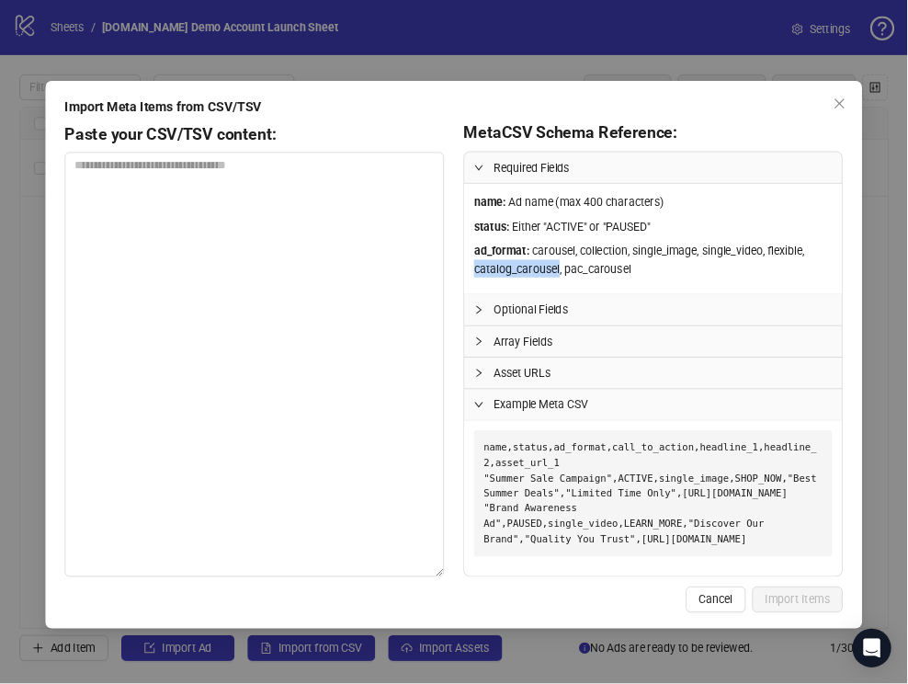
scroll to position [71, 0]
click at [658, 278] on span "carousel, collection, single_image, single_video, flexible, catalog_carousel, p…" at bounding box center [727, 295] width 376 height 35
click at [694, 278] on span "carousel, collection, single_image, single_video, flexible, catalog_carousel, p…" at bounding box center [727, 295] width 376 height 35
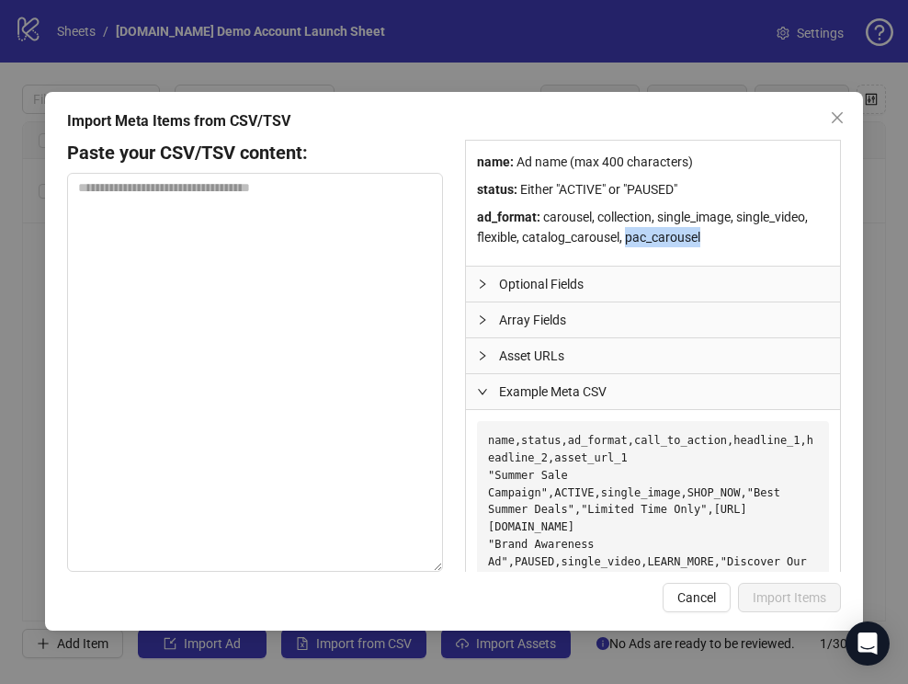
click at [680, 235] on span "carousel, collection, single_image, single_video, flexible, catalog_carousel, p…" at bounding box center [642, 227] width 331 height 35
click at [693, 242] on span "carousel, collection, single_image, single_video, flexible, catalog_carousel, p…" at bounding box center [642, 227] width 331 height 35
click at [680, 236] on span "carousel, collection, single_image, single_video, flexible, catalog_carousel, p…" at bounding box center [642, 227] width 331 height 35
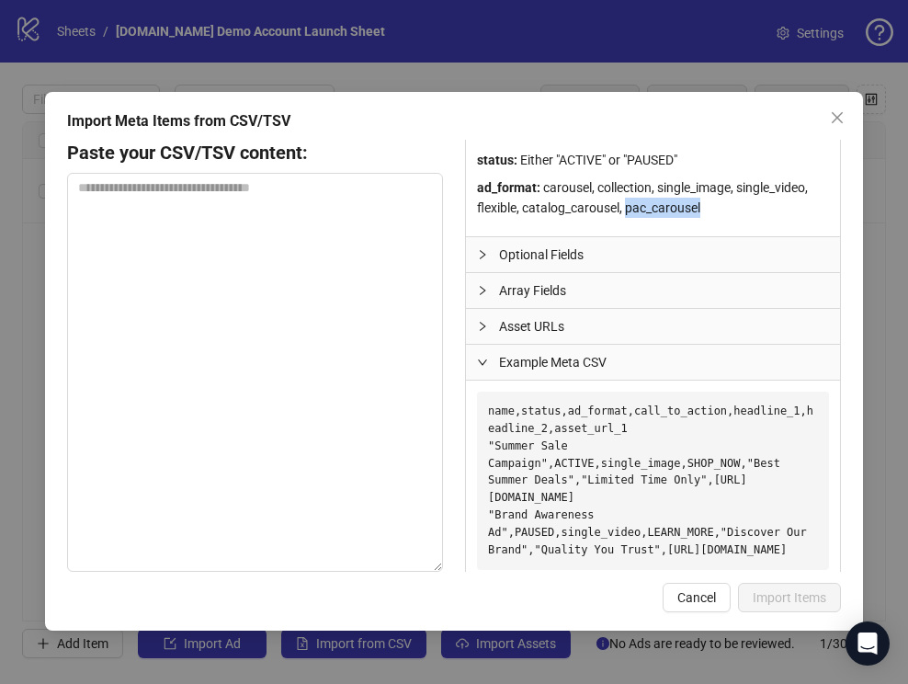
scroll to position [101, 0]
click at [585, 362] on span "Example Meta CSV" at bounding box center [664, 361] width 330 height 20
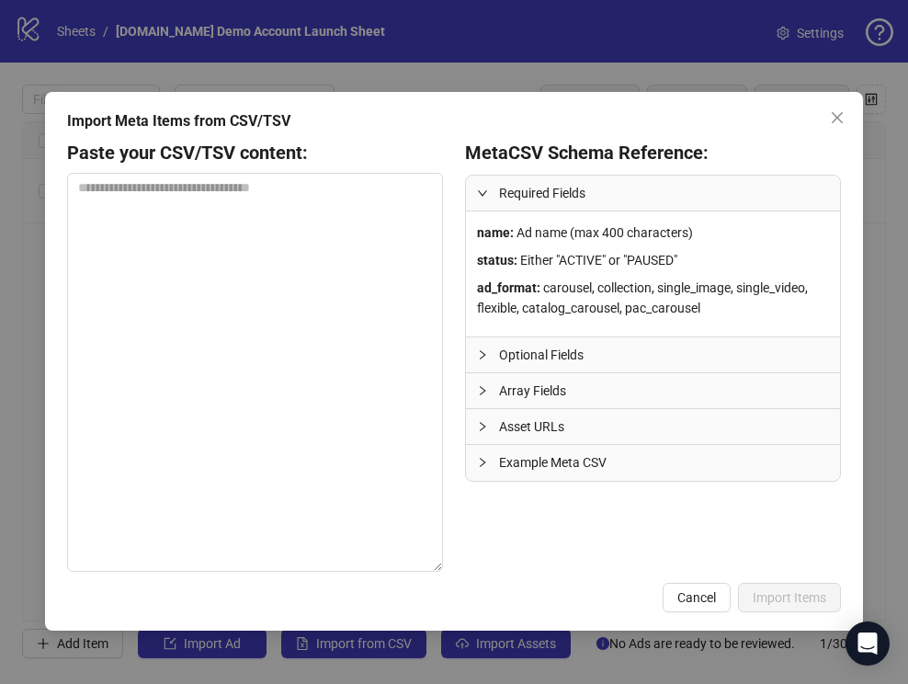
scroll to position [0, 0]
click at [563, 394] on span "Array Fields" at bounding box center [664, 390] width 330 height 20
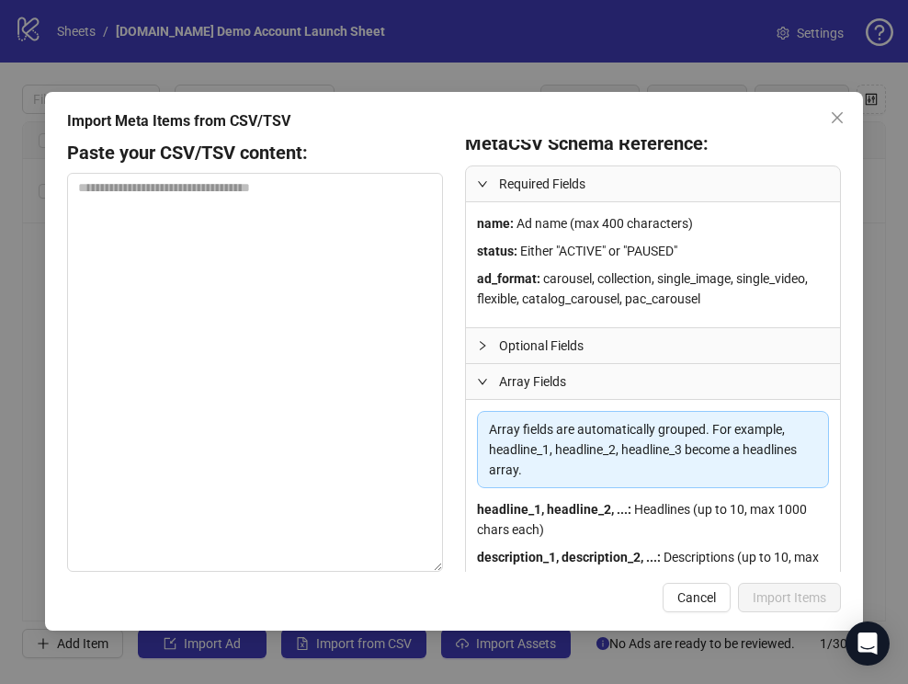
scroll to position [24, 0]
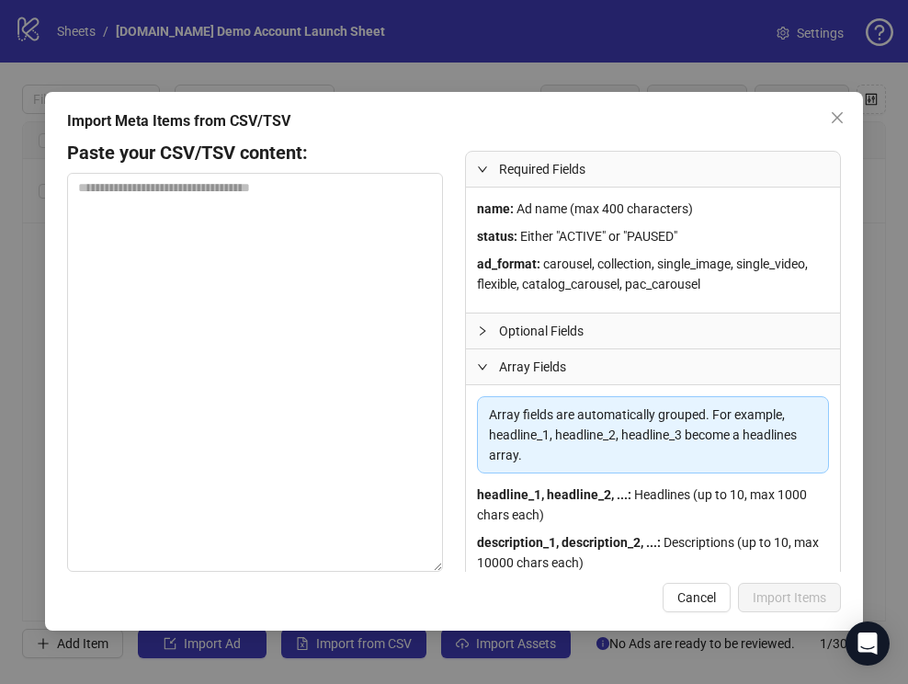
click at [567, 358] on span "Array Fields" at bounding box center [664, 367] width 330 height 20
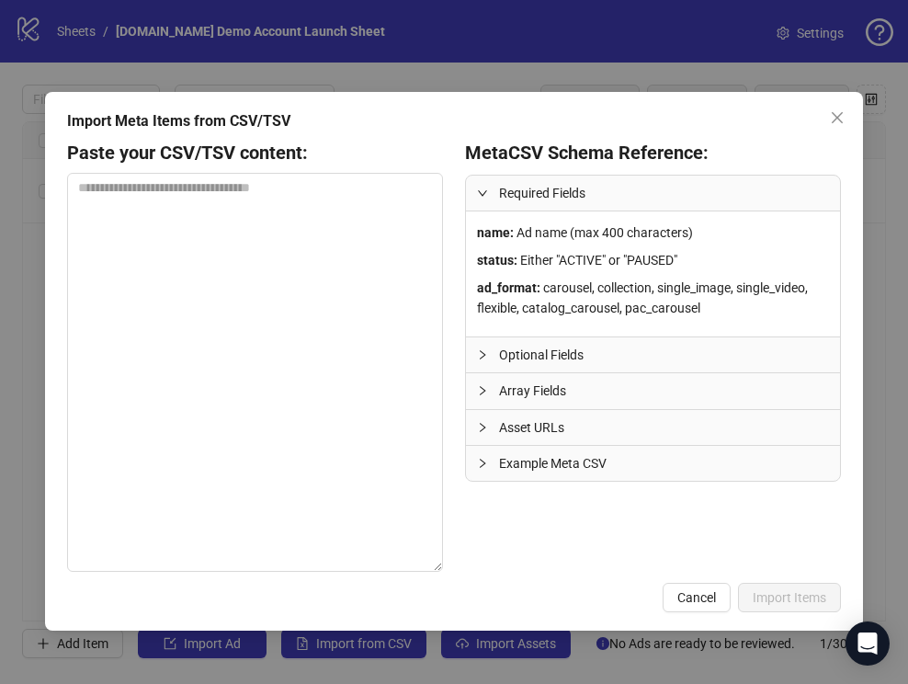
scroll to position [0, 0]
click at [568, 332] on div "name : Ad name (max 400 characters) status : Either "ACTIVE" or "PAUSED" ad_for…" at bounding box center [653, 273] width 374 height 125
click at [573, 347] on span "Optional Fields" at bounding box center [664, 355] width 330 height 20
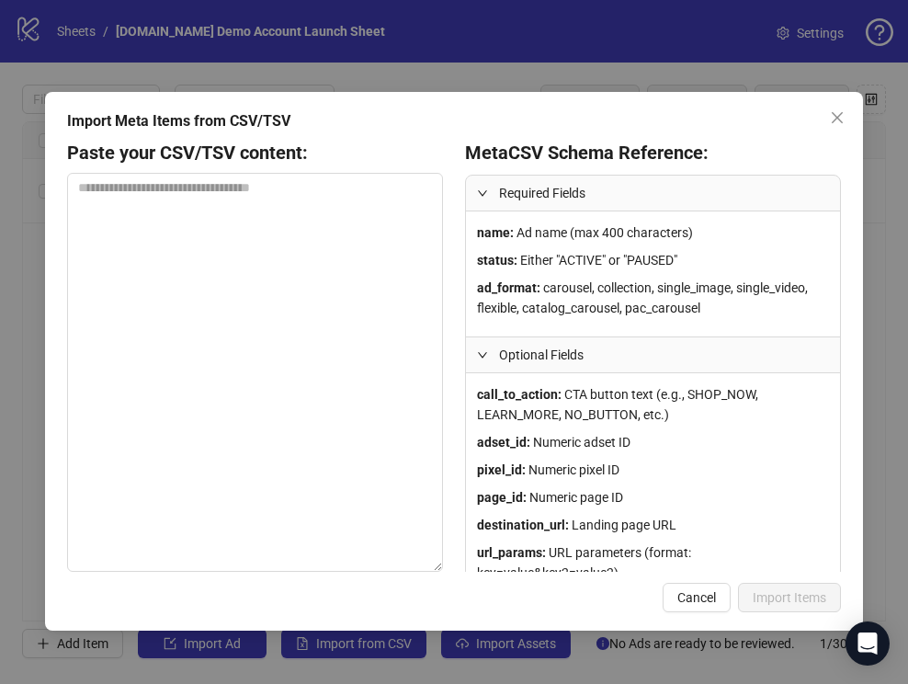
click at [573, 347] on span "Optional Fields" at bounding box center [664, 355] width 330 height 20
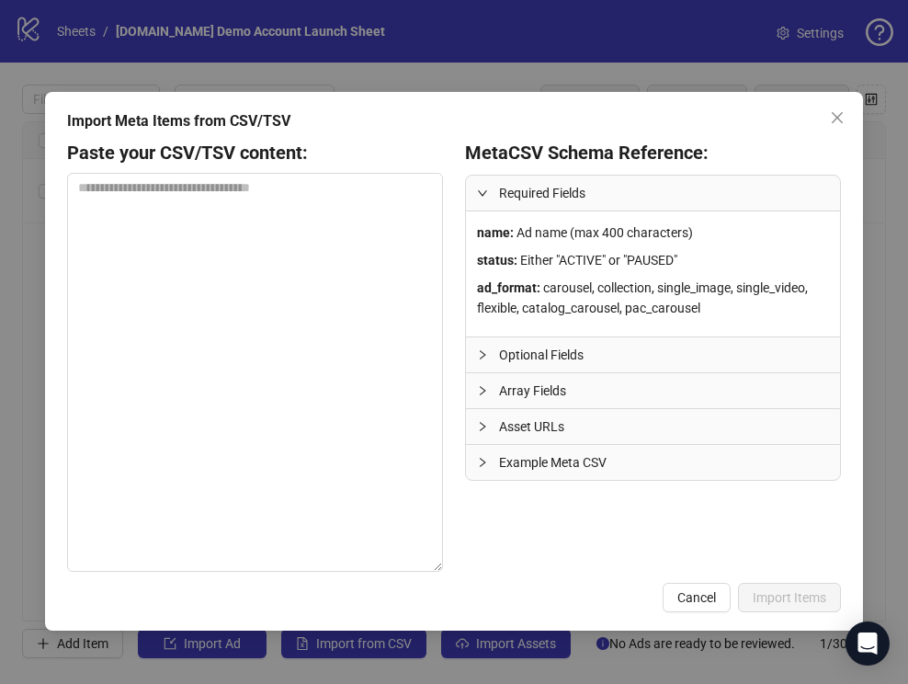
click at [576, 346] on span "Optional Fields" at bounding box center [664, 355] width 330 height 20
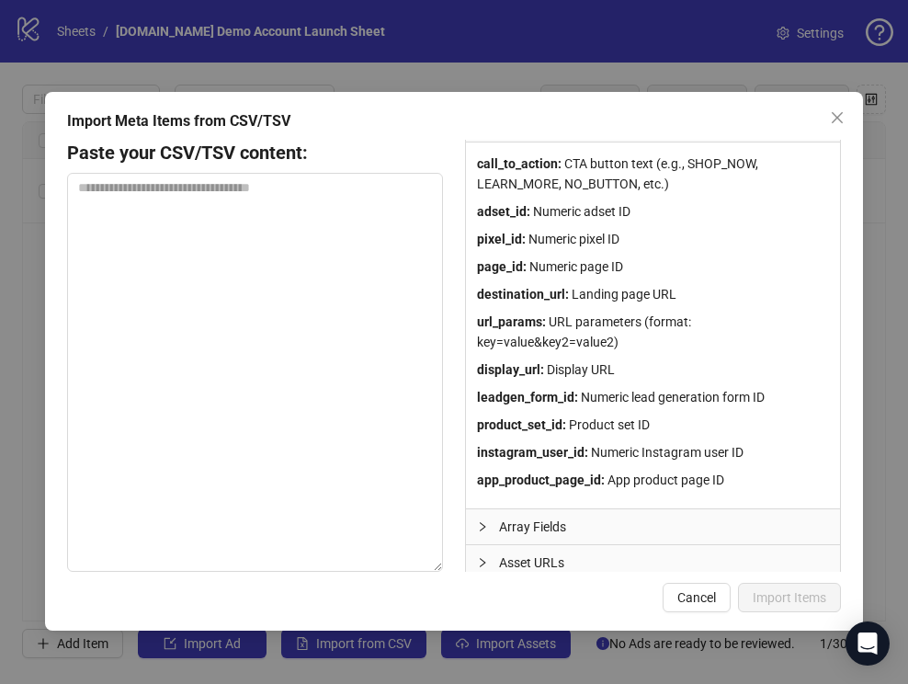
scroll to position [231, 0]
click at [841, 117] on icon "close" at bounding box center [837, 117] width 15 height 15
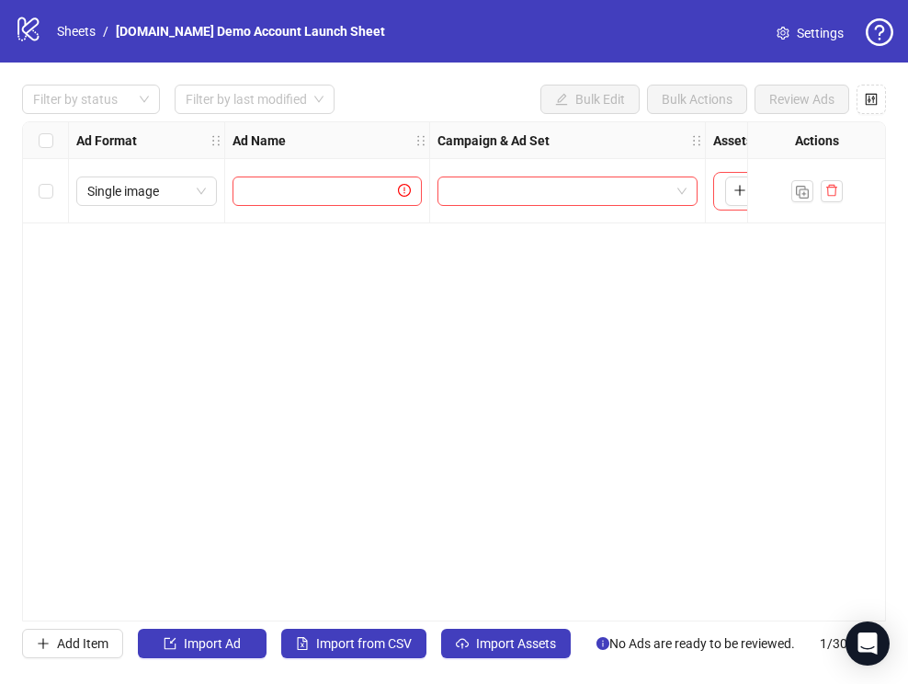
drag, startPoint x: 338, startPoint y: 286, endPoint x: 364, endPoint y: 285, distance: 25.8
click at [338, 286] on div "Ad Format Ad Name Campaign & Ad Set Assets Descriptions Headlines Primary Texts…" at bounding box center [454, 371] width 864 height 500
click at [116, 303] on div "Ad Format Ad Name Campaign & Ad Set Assets Descriptions Headlines Primary Texts…" at bounding box center [454, 371] width 864 height 500
click at [437, 333] on div "Ad Format Ad Name Campaign & Ad Set Assets Descriptions Headlines Primary Texts…" at bounding box center [454, 371] width 864 height 500
click at [374, 637] on span "Import from CSV" at bounding box center [364, 643] width 96 height 15
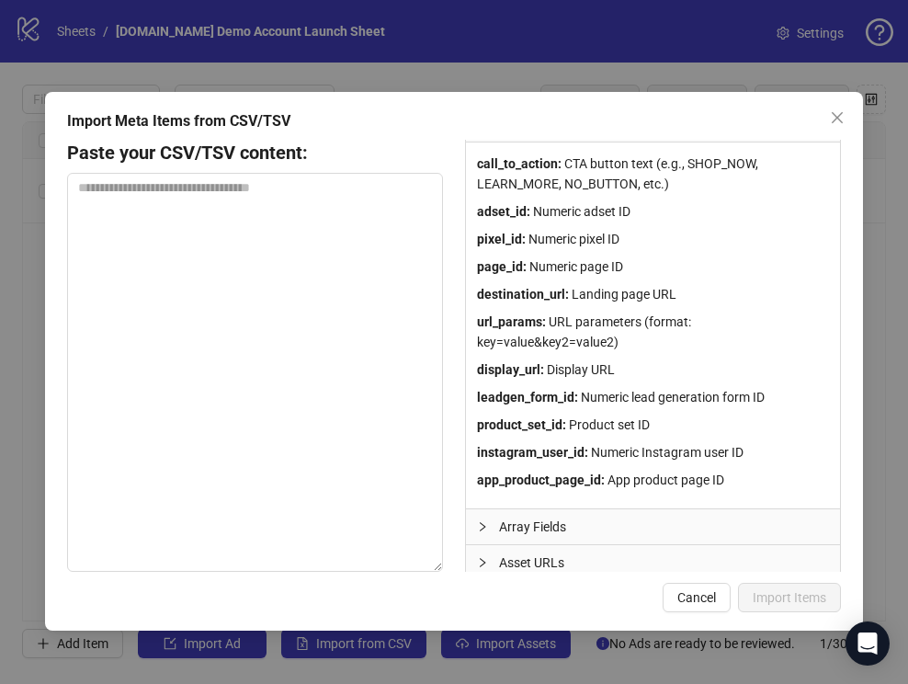
click at [534, 308] on div "call_to_action : CTA button text (e.g., SHOP_NOW, LEARN_MORE, NO_BUTTON, etc.) …" at bounding box center [653, 325] width 374 height 366
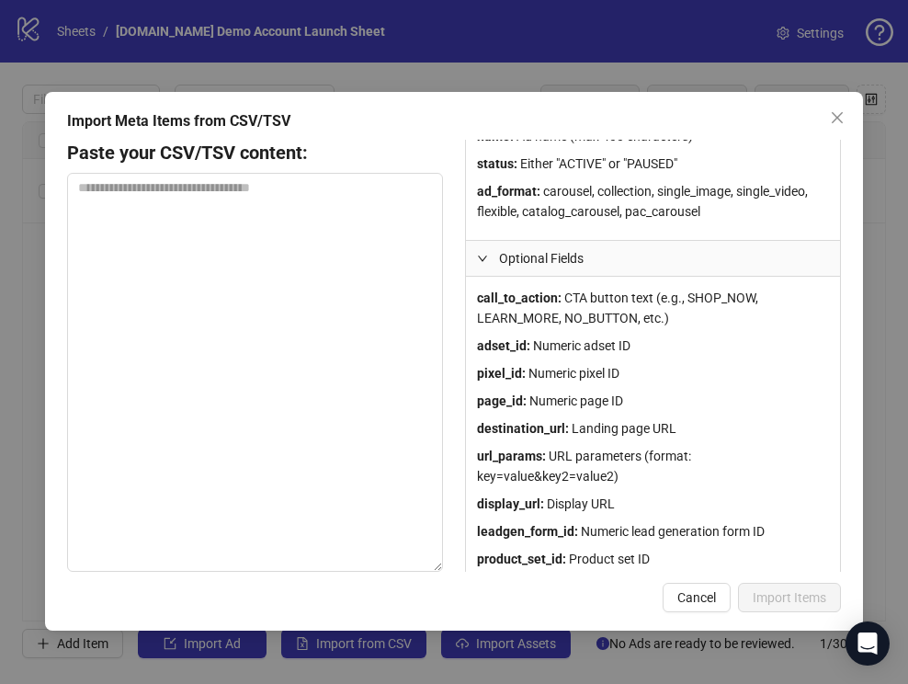
scroll to position [112, 0]
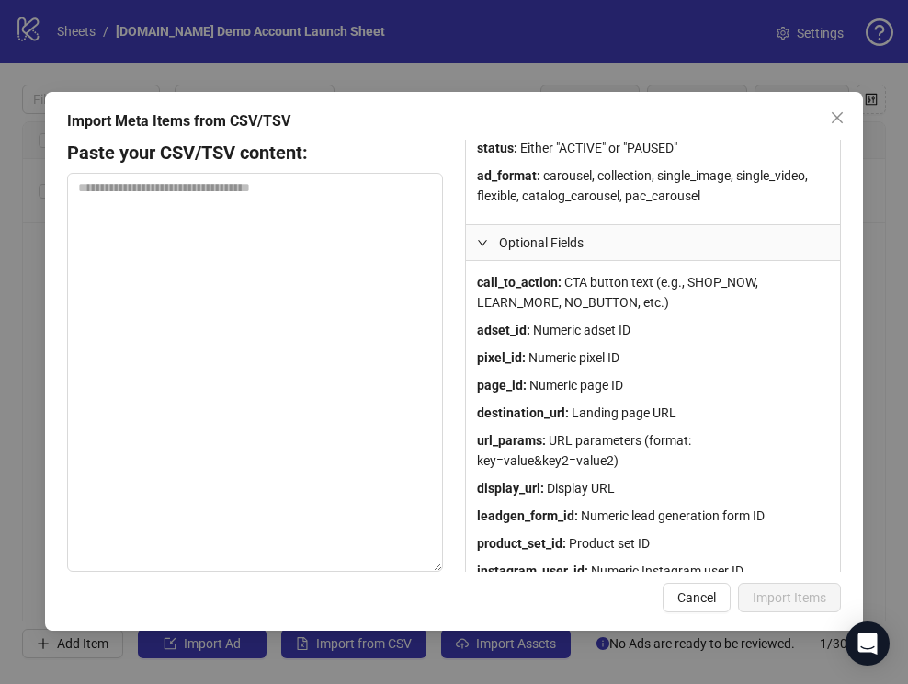
click at [784, 449] on div "url_params : URL parameters (format: key=value&key2=value2)" at bounding box center [653, 450] width 352 height 40
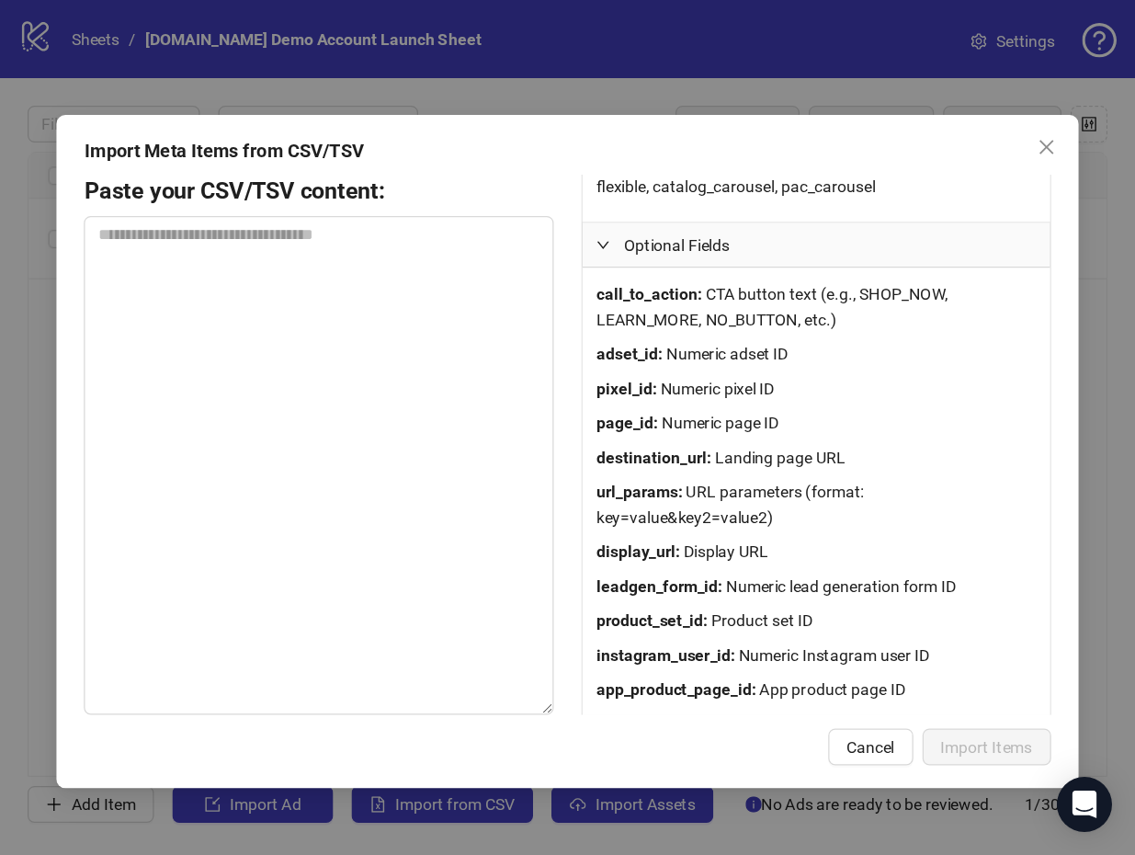
scroll to position [274, 0]
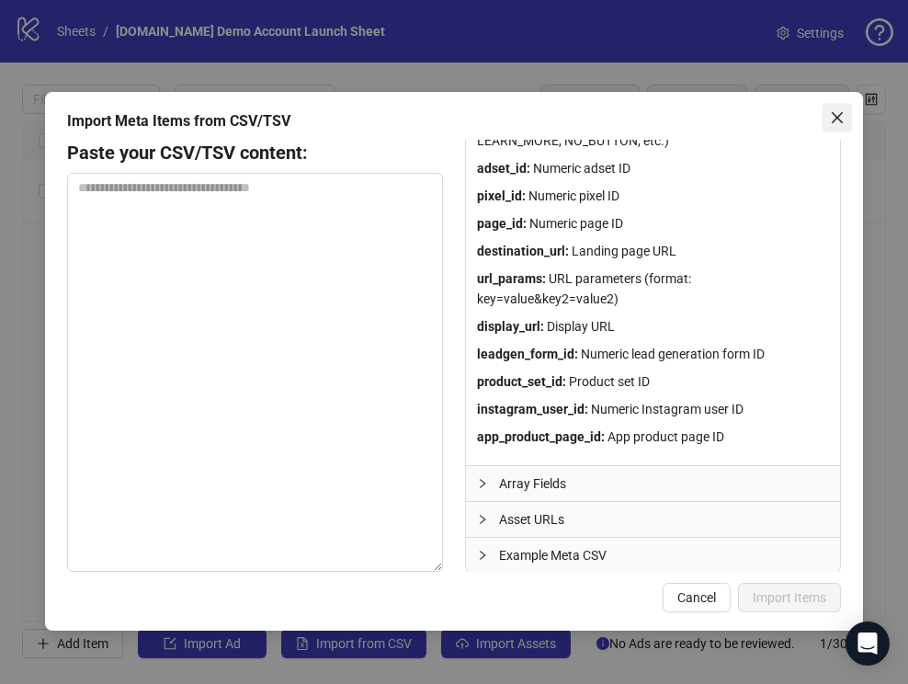
click at [834, 122] on icon "close" at bounding box center [837, 117] width 15 height 15
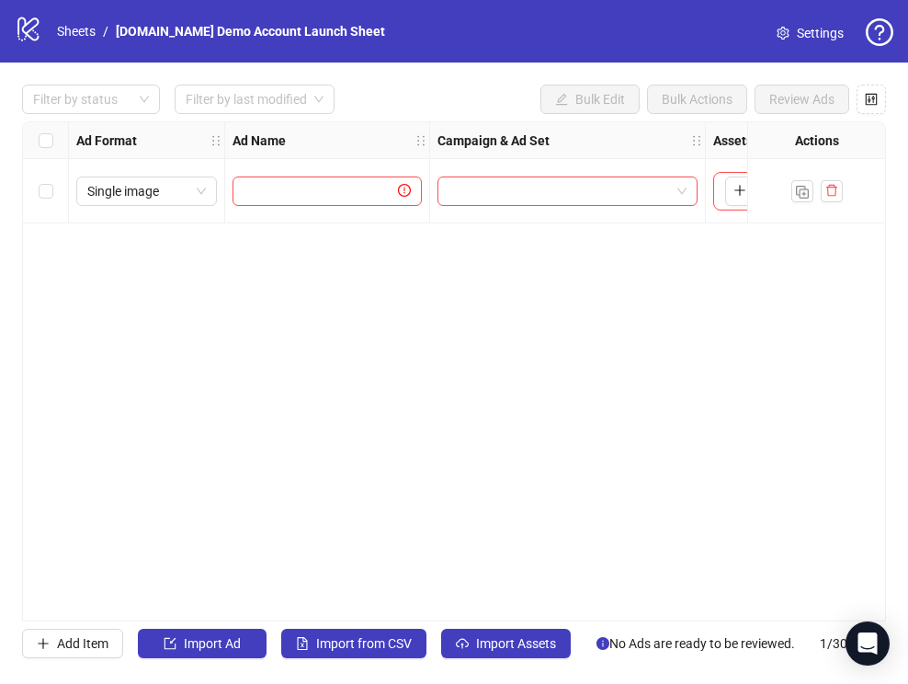
click at [653, 305] on div "Ad Format Ad Name Campaign & Ad Set Assets Descriptions Headlines Primary Texts…" at bounding box center [454, 371] width 864 height 500
drag, startPoint x: 399, startPoint y: 414, endPoint x: 386, endPoint y: 389, distance: 28.8
click at [399, 414] on div "Ad Format Ad Name Campaign & Ad Set Assets Descriptions Headlines Primary Texts…" at bounding box center [454, 371] width 864 height 500
click at [364, 336] on div "Ad Format Ad Name Campaign & Ad Set Assets Descriptions Headlines Primary Texts…" at bounding box center [454, 371] width 864 height 500
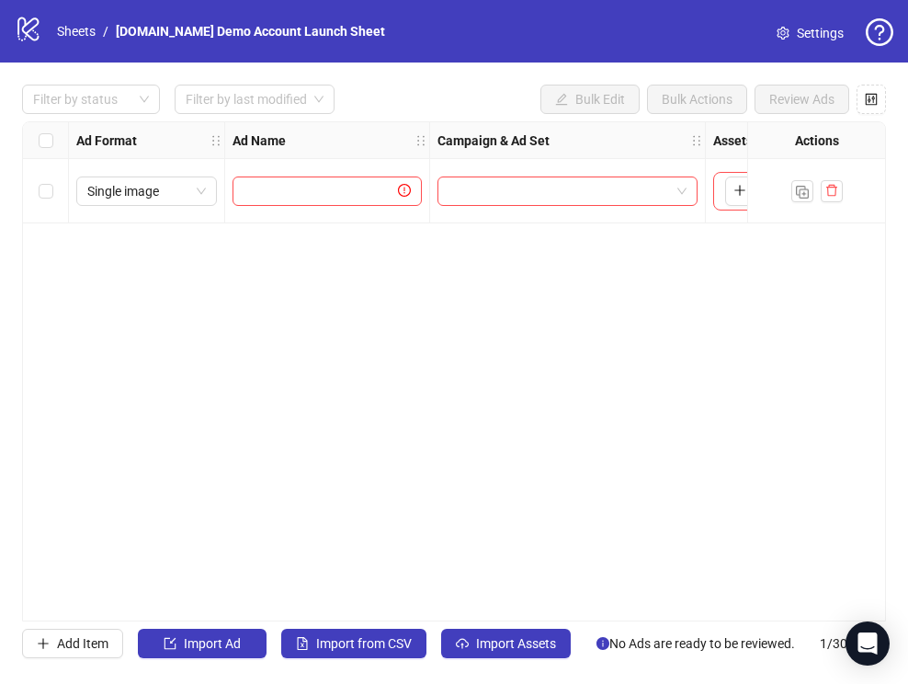
click at [364, 336] on div "Ad Format Ad Name Campaign & Ad Set Assets Descriptions Headlines Primary Texts…" at bounding box center [454, 371] width 864 height 500
click at [94, 36] on link "Sheets" at bounding box center [76, 31] width 46 height 20
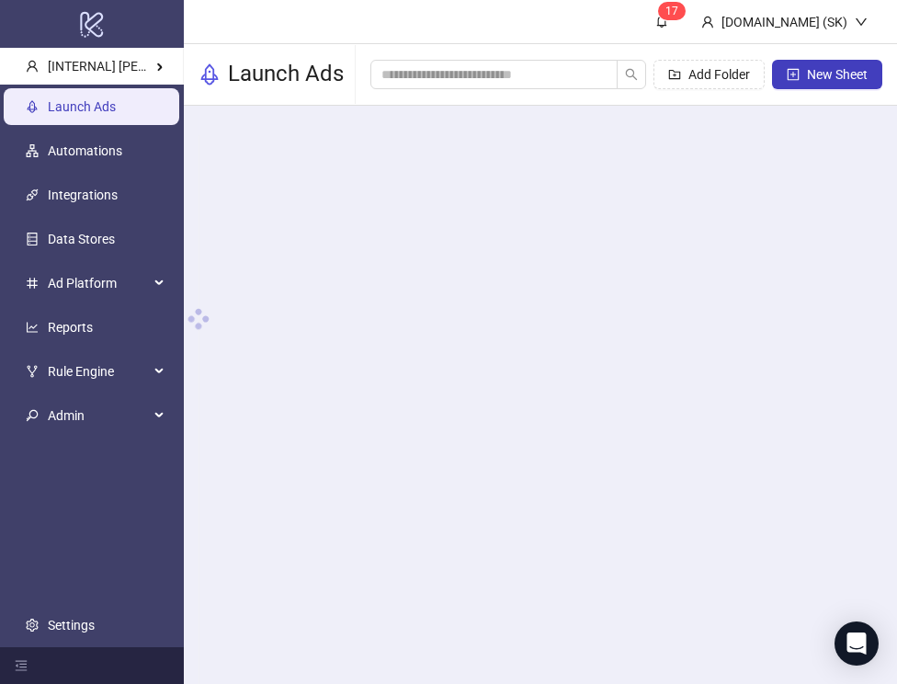
click at [116, 99] on link "Launch Ads" at bounding box center [82, 106] width 68 height 15
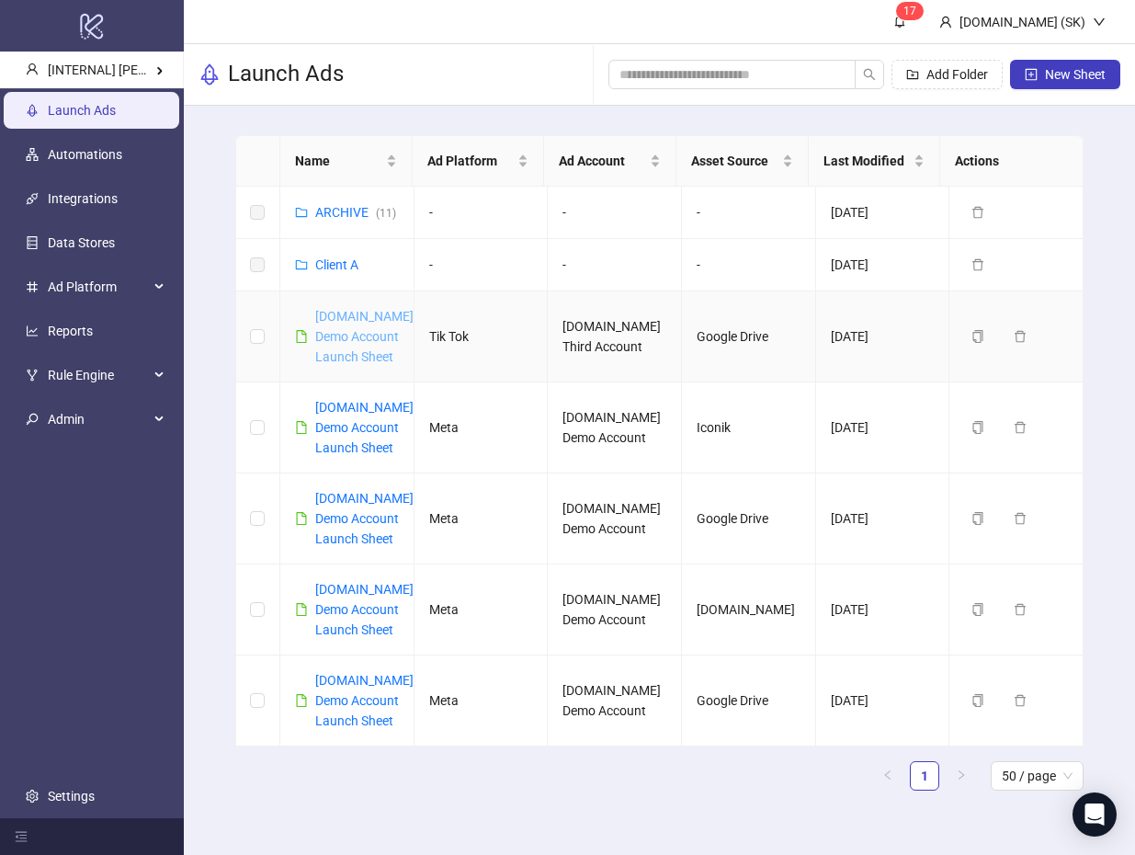
click at [348, 313] on link "[DOMAIN_NAME] Demo Account Launch Sheet" at bounding box center [364, 336] width 98 height 55
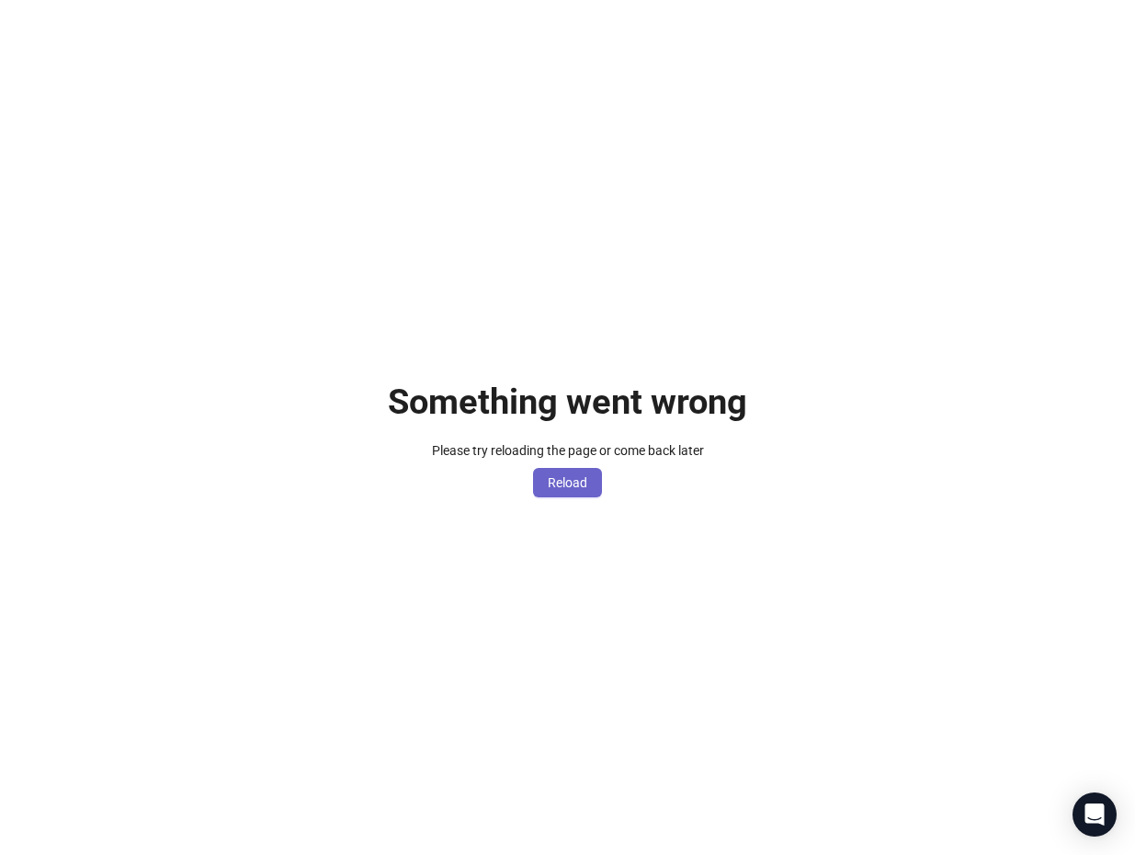
click at [585, 496] on button "Reload" at bounding box center [567, 482] width 69 height 29
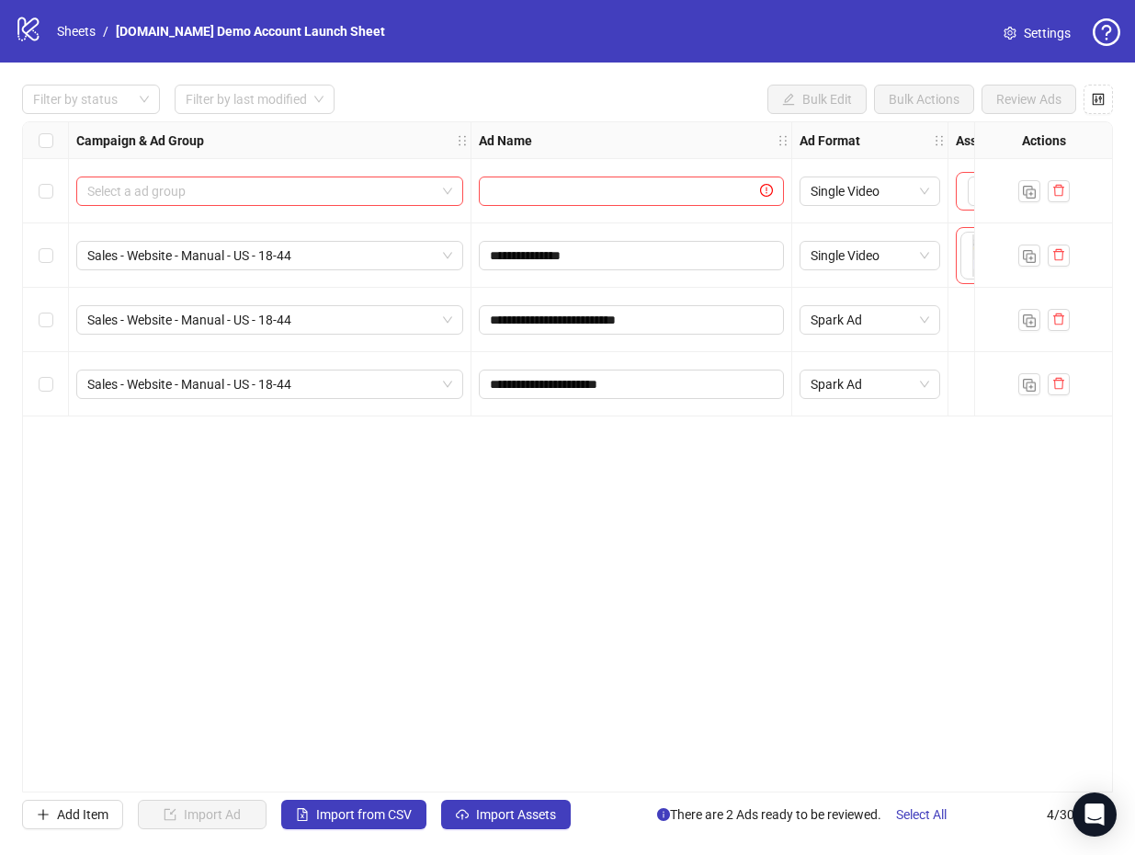
click at [428, 585] on div "**********" at bounding box center [567, 456] width 1091 height 671
click at [383, 606] on div "**********" at bounding box center [567, 456] width 1091 height 671
click at [648, 480] on div "**********" at bounding box center [567, 456] width 1091 height 671
click at [73, 25] on link "Sheets" at bounding box center [76, 31] width 46 height 20
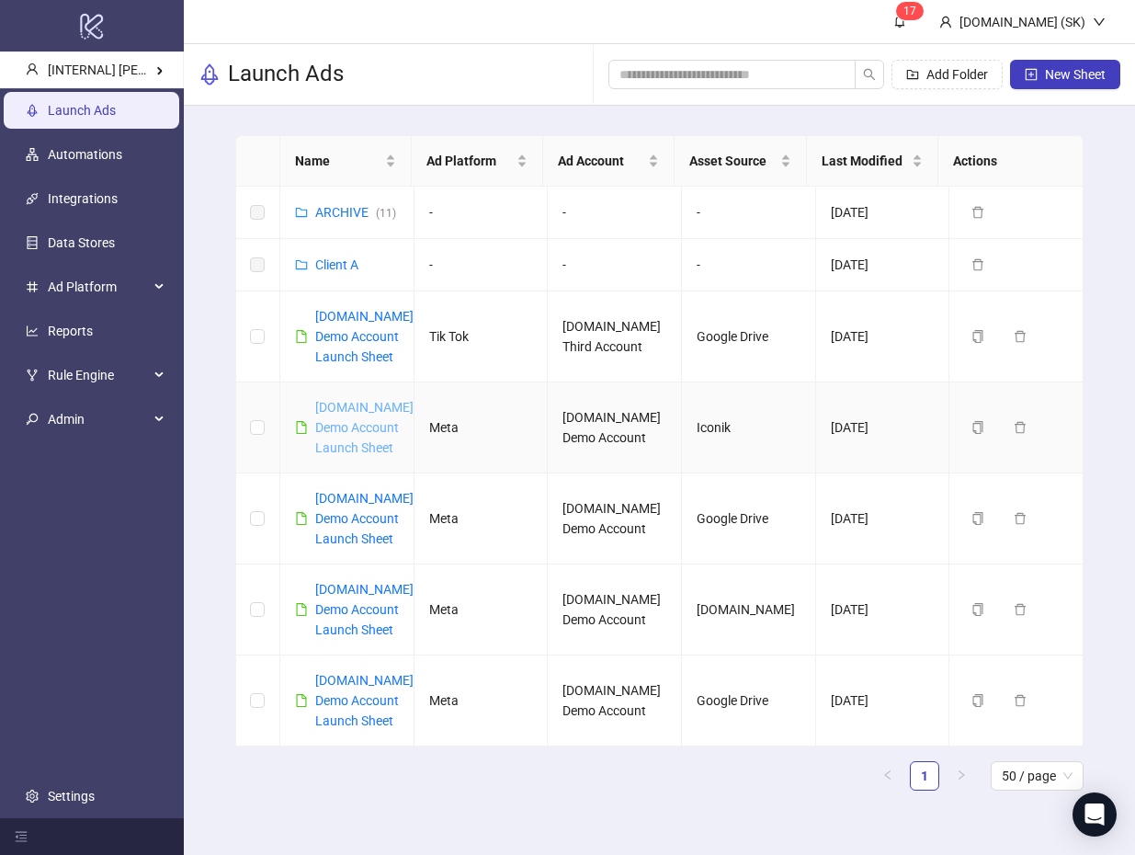
click at [346, 455] on link "[DOMAIN_NAME] Demo Account Launch Sheet" at bounding box center [364, 427] width 98 height 55
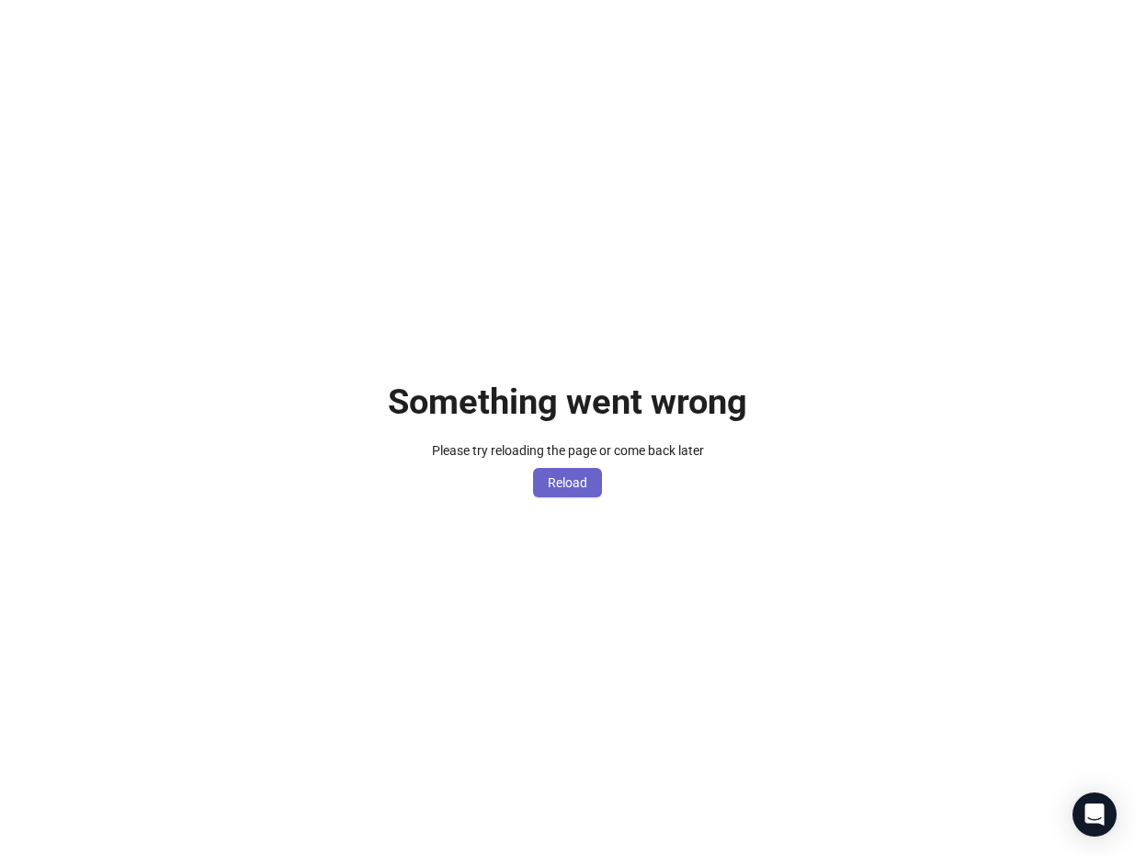
click at [567, 489] on span "Reload" at bounding box center [568, 482] width 40 height 15
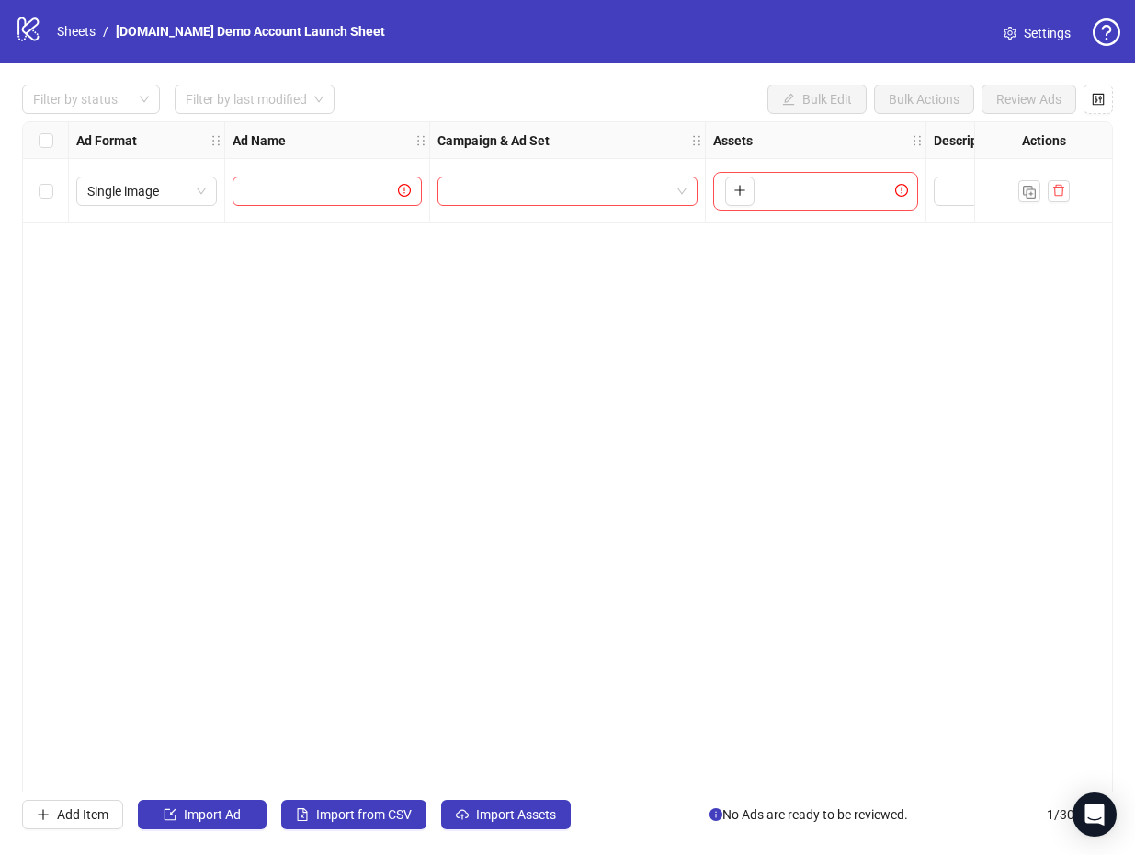
click at [414, 343] on div "Ad Format Ad Name Campaign & Ad Set Assets Descriptions Headlines Primary Texts…" at bounding box center [567, 456] width 1091 height 671
click at [480, 473] on div "Ad Format Ad Name Campaign & Ad Set Assets Descriptions Headlines Primary Texts…" at bounding box center [567, 456] width 1091 height 671
click at [476, 462] on div "Ad Format Ad Name Campaign & Ad Set Assets Descriptions Headlines Primary Texts…" at bounding box center [567, 456] width 1091 height 671
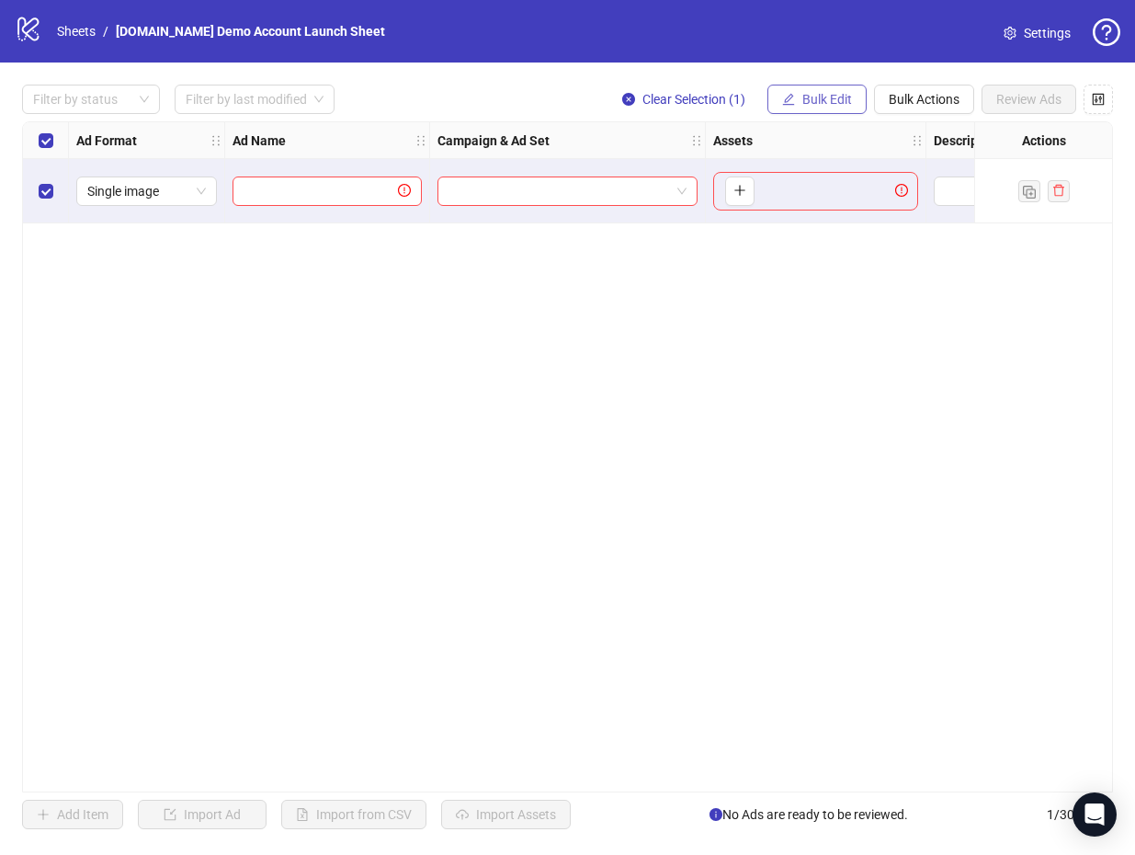
click at [848, 107] on button "Bulk Edit" at bounding box center [816, 99] width 99 height 29
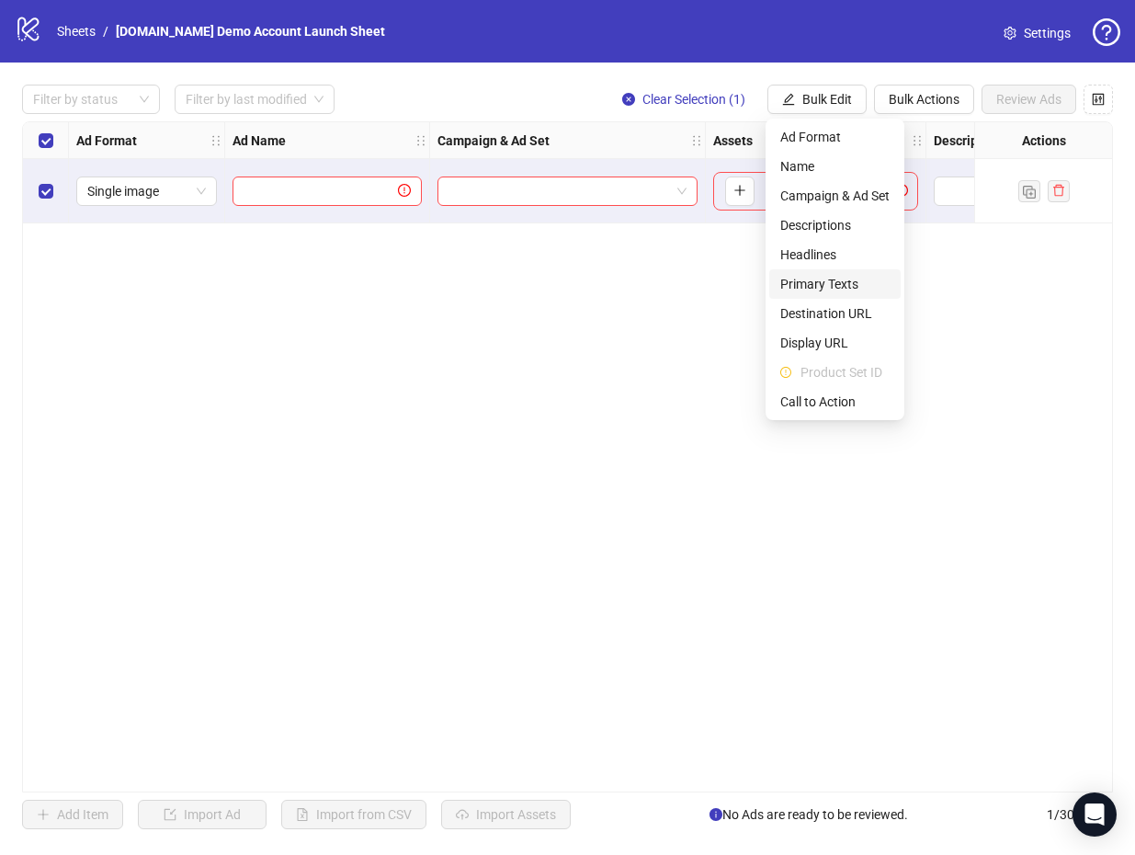
click at [853, 281] on span "Primary Texts" at bounding box center [834, 284] width 109 height 20
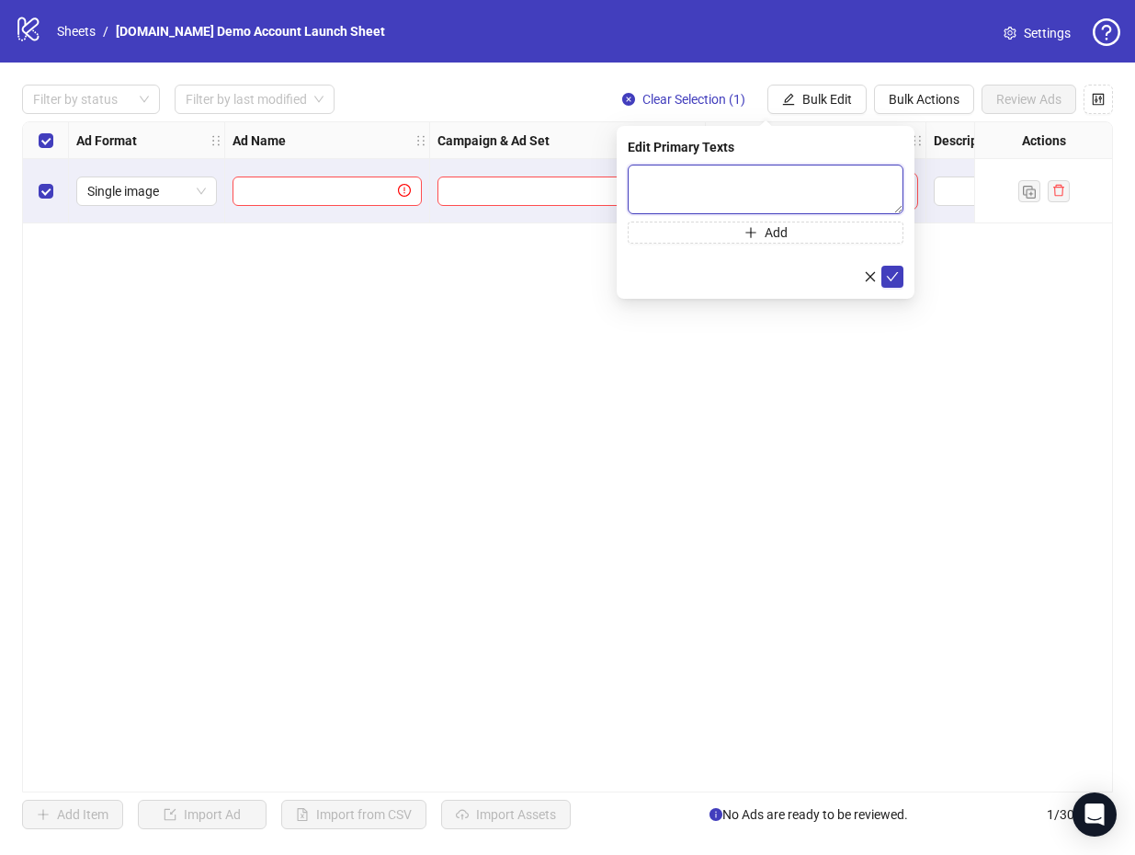
click at [685, 190] on textarea at bounding box center [766, 190] width 276 height 50
paste textarea "**********"
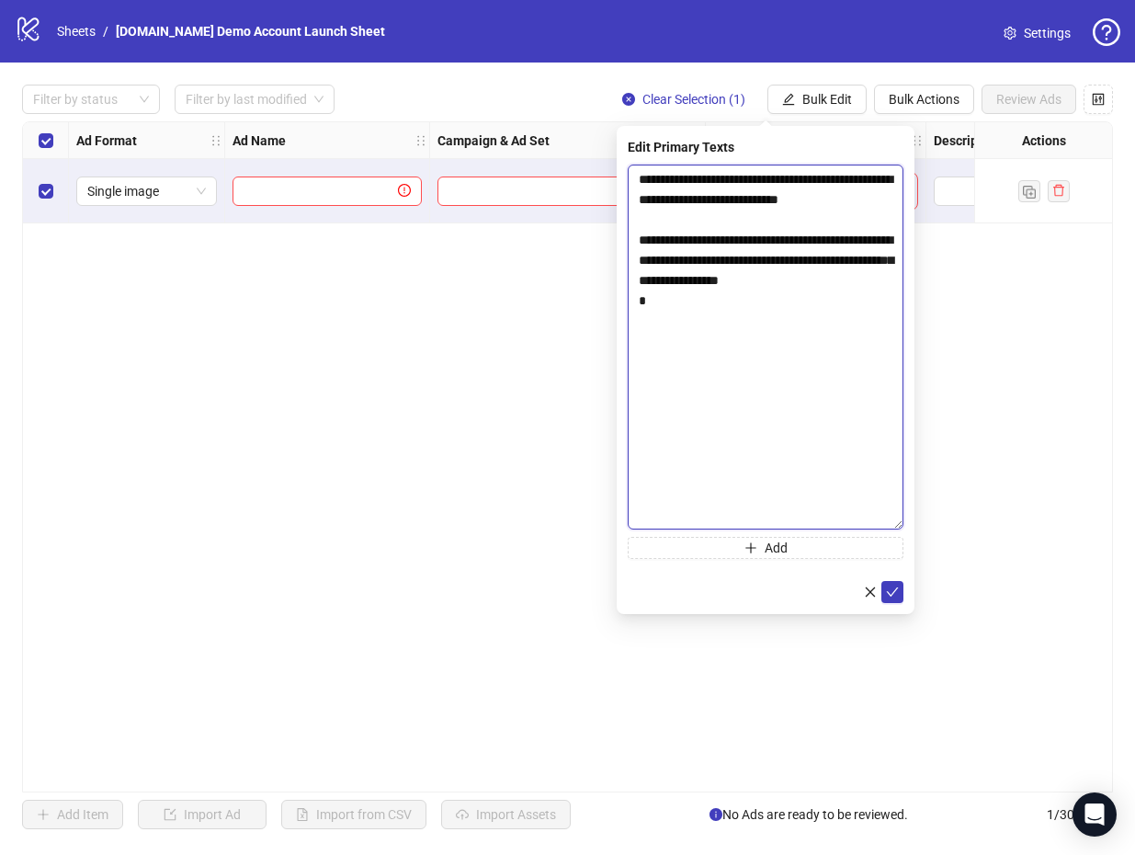
drag, startPoint x: 893, startPoint y: 208, endPoint x: 897, endPoint y: 523, distance: 315.3
click at [897, 523] on textarea "**********" at bounding box center [766, 347] width 276 height 365
click at [769, 311] on textarea "**********" at bounding box center [766, 347] width 276 height 365
click at [759, 248] on textarea "**********" at bounding box center [766, 347] width 276 height 365
click at [867, 258] on textarea "**********" at bounding box center [766, 347] width 276 height 365
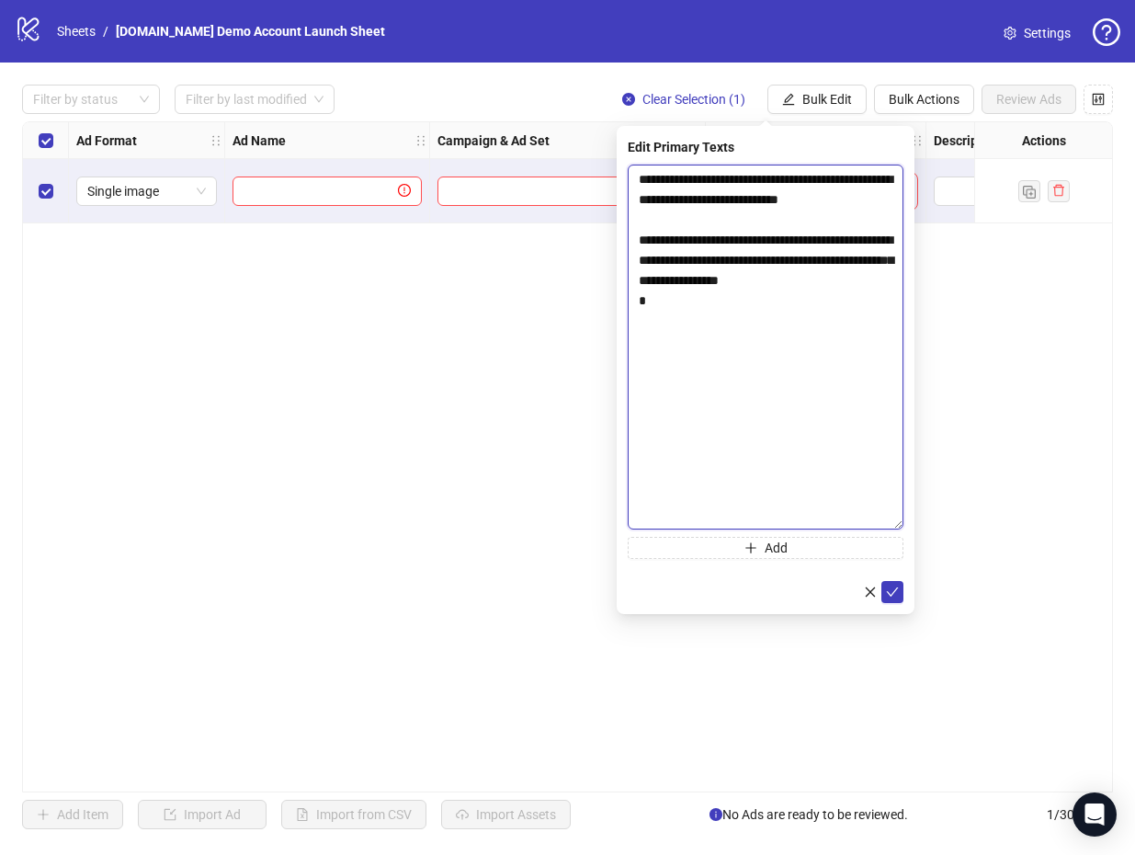
drag, startPoint x: 643, startPoint y: 279, endPoint x: 560, endPoint y: 278, distance: 83.6
click at [560, 278] on body "logo/logo-mobile Sheets / [DOMAIN_NAME] Demo Account Launch Sheet Settings Filt…" at bounding box center [567, 427] width 1135 height 855
click at [717, 255] on textarea "**********" at bounding box center [766, 347] width 276 height 365
type textarea "**********"
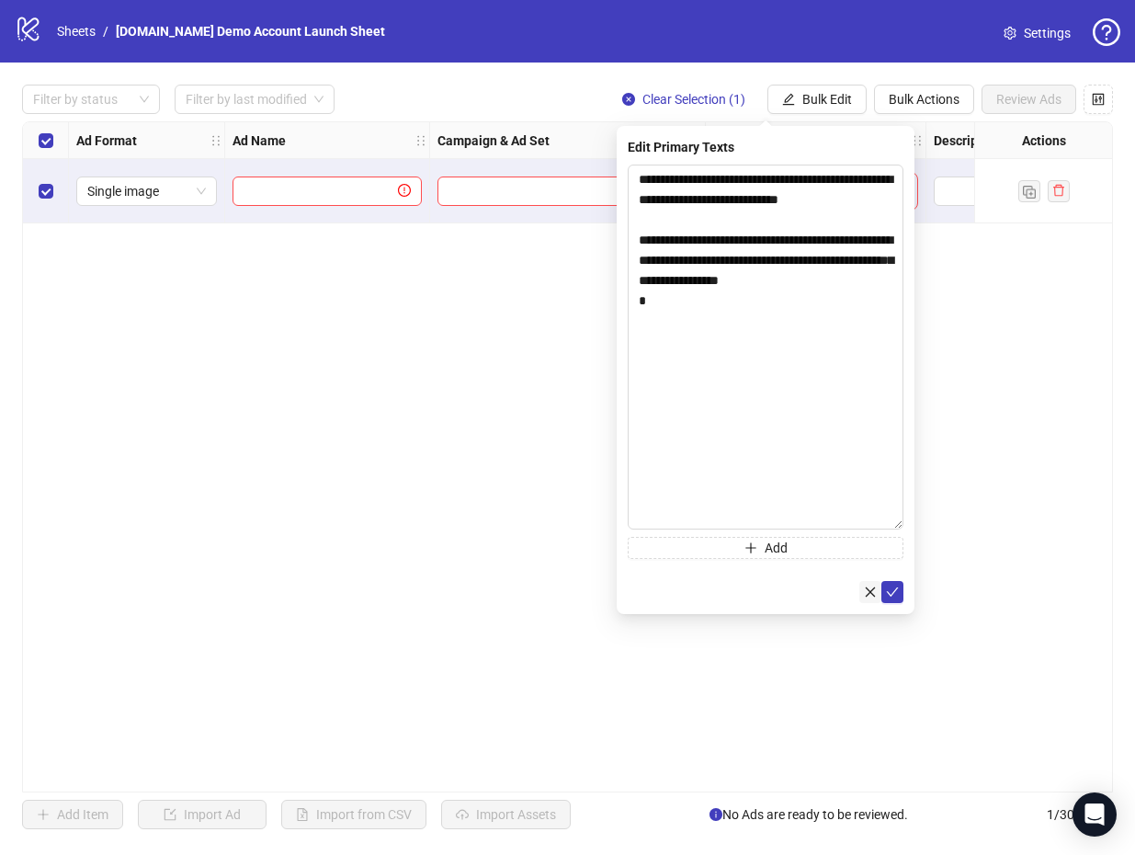
click at [875, 595] on icon "close" at bounding box center [870, 591] width 13 height 13
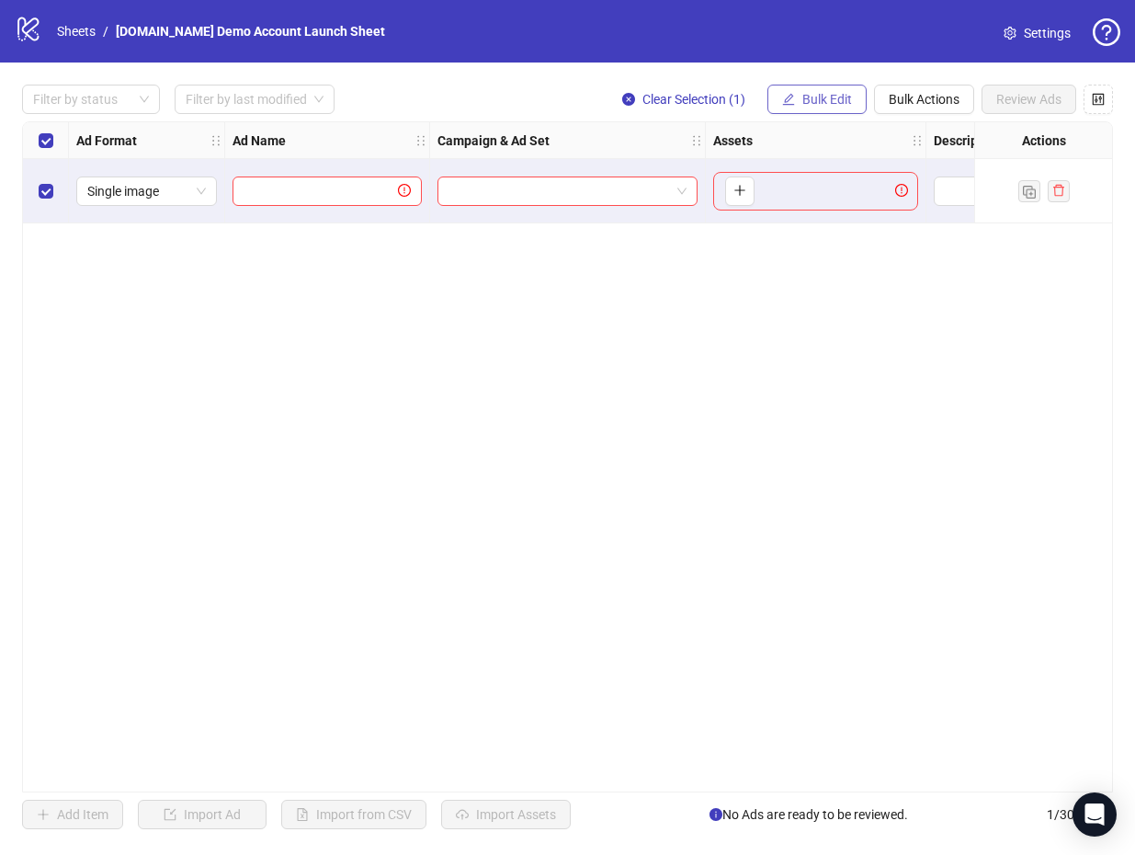
click at [855, 102] on button "Bulk Edit" at bounding box center [816, 99] width 99 height 29
click at [620, 362] on div "Ad Format Ad Name Campaign & Ad Set Assets Descriptions Headlines Primary Texts…" at bounding box center [567, 456] width 1091 height 671
click at [607, 319] on div "Ad Format Ad Name Campaign & Ad Set Assets Descriptions Headlines Primary Texts…" at bounding box center [567, 456] width 1091 height 671
click at [233, 397] on div "Ad Format Ad Name Campaign & Ad Set Assets Descriptions Headlines Primary Texts…" at bounding box center [567, 456] width 1091 height 671
click at [373, 455] on div "Ad Format Ad Name Campaign & Ad Set Assets Descriptions Headlines Primary Texts…" at bounding box center [567, 456] width 1091 height 671
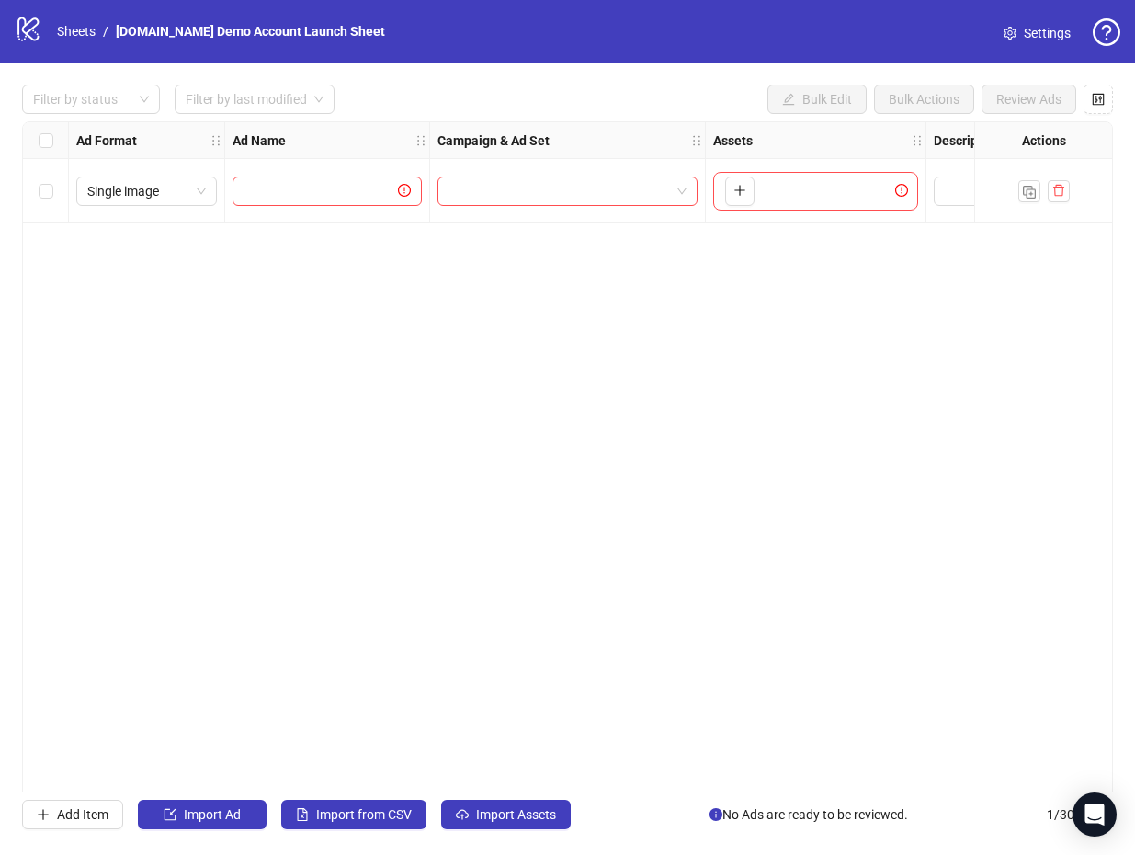
click at [306, 333] on div "Ad Format Ad Name Campaign & Ad Set Assets Descriptions Headlines Primary Texts…" at bounding box center [567, 456] width 1091 height 671
click at [368, 465] on div "Ad Format Ad Name Campaign & Ad Set Assets Descriptions Headlines Primary Texts…" at bounding box center [567, 456] width 1091 height 671
drag, startPoint x: 323, startPoint y: 368, endPoint x: 282, endPoint y: 335, distance: 51.7
drag, startPoint x: 269, startPoint y: 308, endPoint x: 254, endPoint y: 290, distance: 24.1
click at [254, 290] on div "Ad Format Ad Name Campaign & Ad Set Assets Descriptions Headlines Primary Texts…" at bounding box center [567, 456] width 1091 height 671
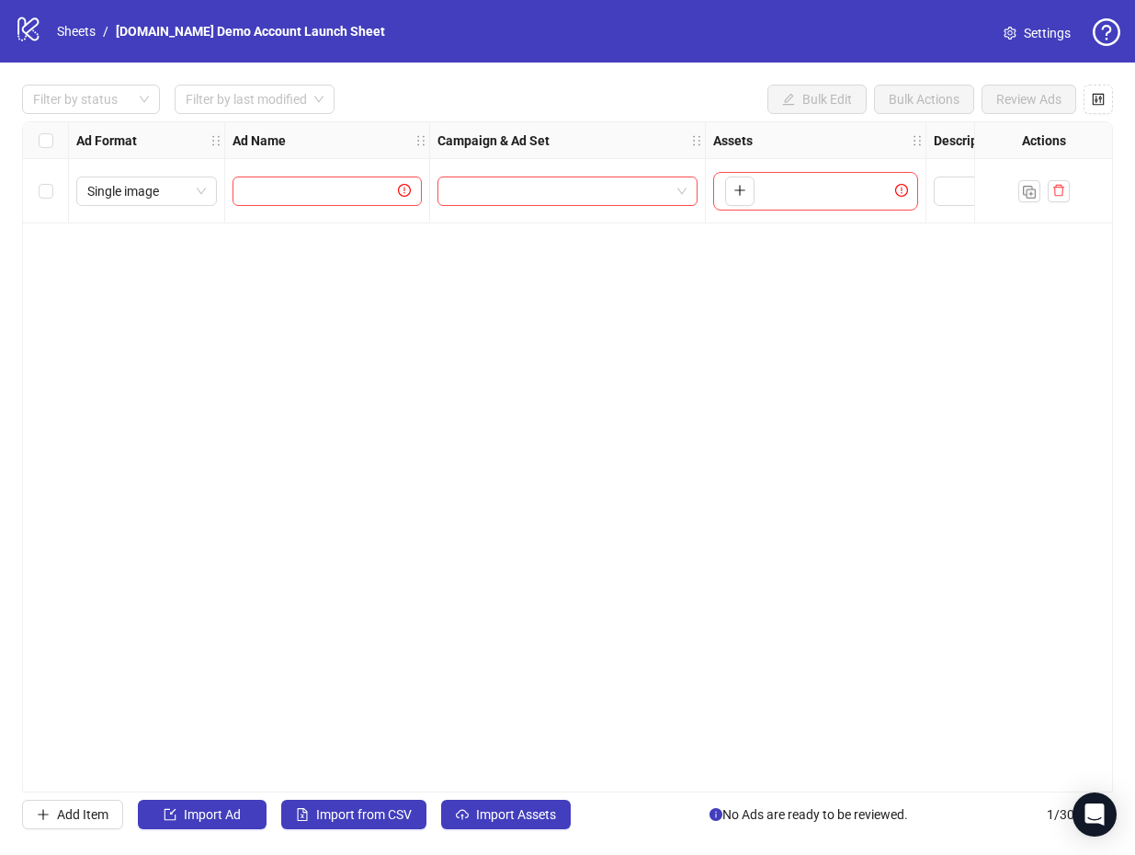
click at [254, 290] on div "Ad Format Ad Name Campaign & Ad Set Assets Descriptions Headlines Primary Texts…" at bounding box center [567, 456] width 1091 height 671
click at [508, 2] on div "logo/logo-mobile Sheets / [DOMAIN_NAME] Demo Account Launch Sheet Settings" at bounding box center [567, 31] width 1135 height 62
click at [336, 348] on div "Ad Format Ad Name Campaign & Ad Set Assets Descriptions Headlines Primary Texts…" at bounding box center [567, 456] width 1091 height 671
drag, startPoint x: 405, startPoint y: 782, endPoint x: 495, endPoint y: 787, distance: 90.2
click at [495, 787] on div "Ad Format Ad Name Campaign & Ad Set Assets Descriptions Headlines Primary Texts…" at bounding box center [567, 456] width 1091 height 671
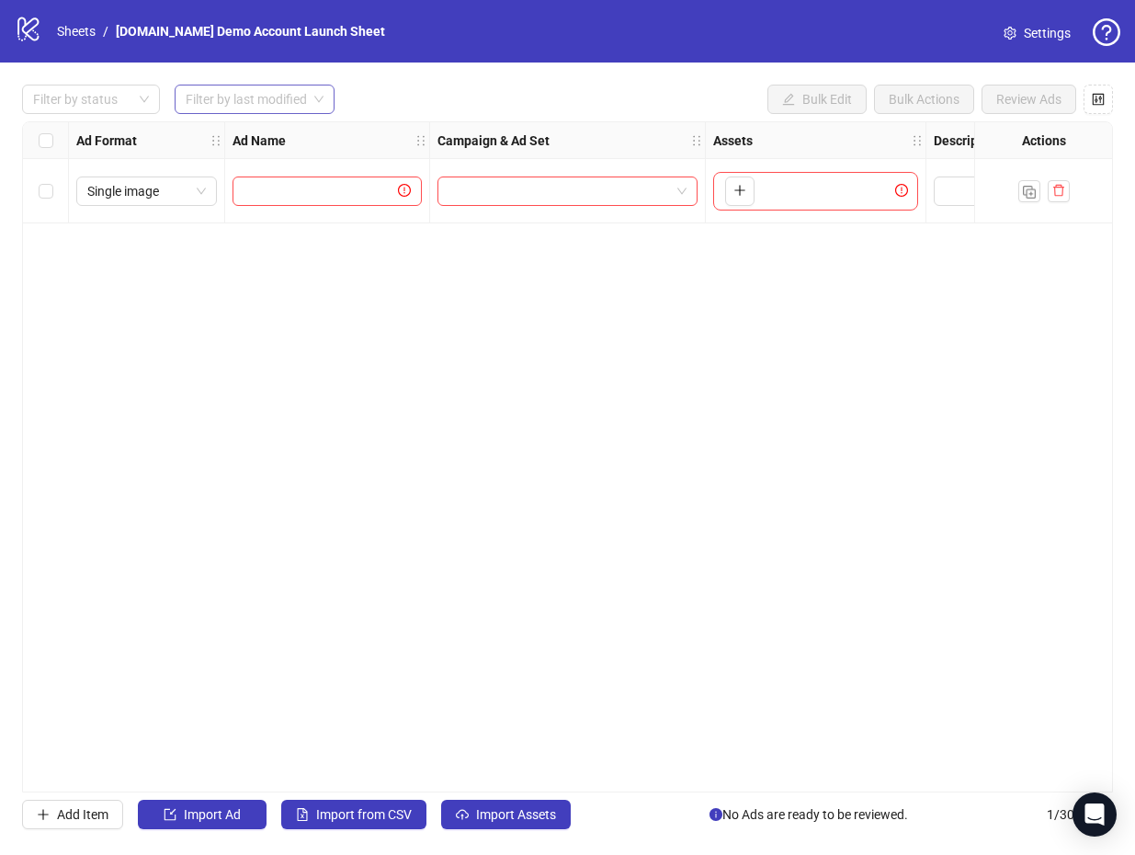
click at [311, 86] on span at bounding box center [255, 99] width 138 height 28
click at [388, 88] on div "Filter by status Filter by last modified Bulk Edit Bulk Actions Review Ads" at bounding box center [567, 99] width 1091 height 29
drag, startPoint x: 424, startPoint y: 784, endPoint x: 489, endPoint y: 796, distance: 66.3
click at [497, 792] on div "Filter by status Filter by last modified Bulk Edit Bulk Actions Review Ads Ad F…" at bounding box center [567, 456] width 1135 height 789
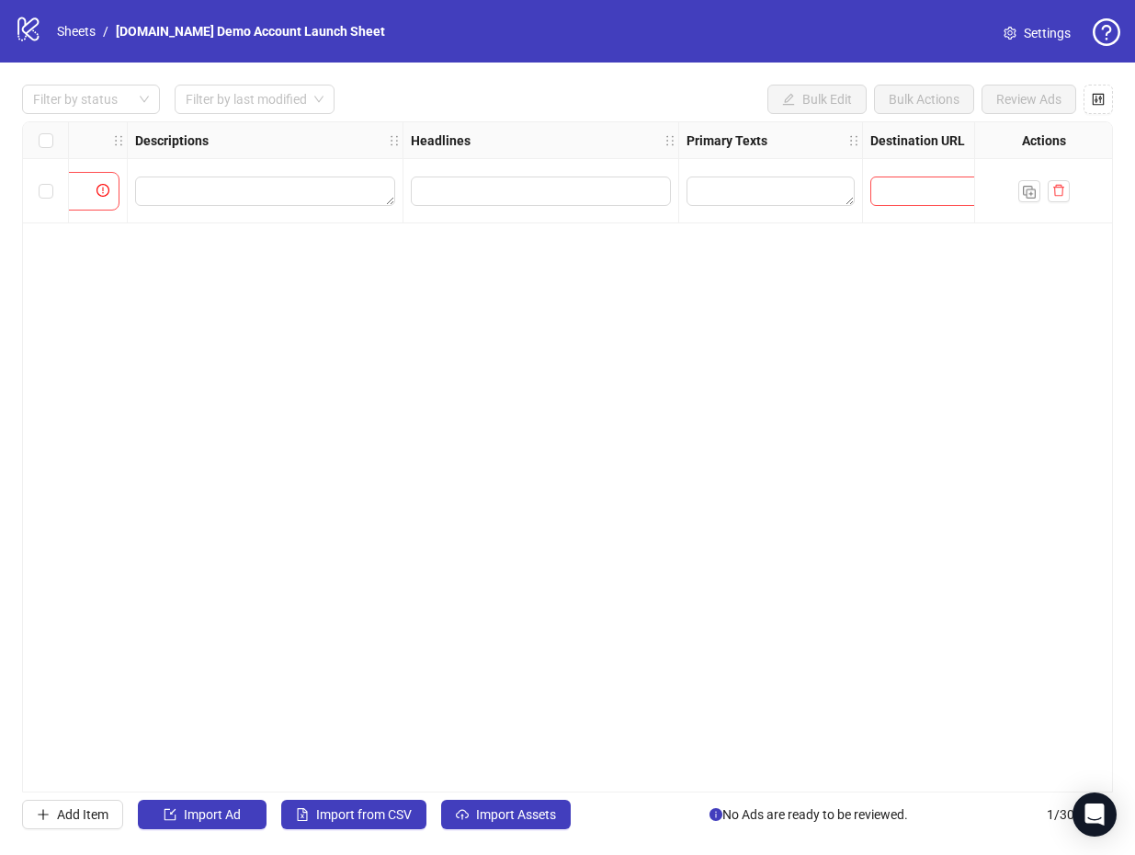
scroll to position [0, 800]
click at [1096, 92] on span "button" at bounding box center [1098, 99] width 13 height 15
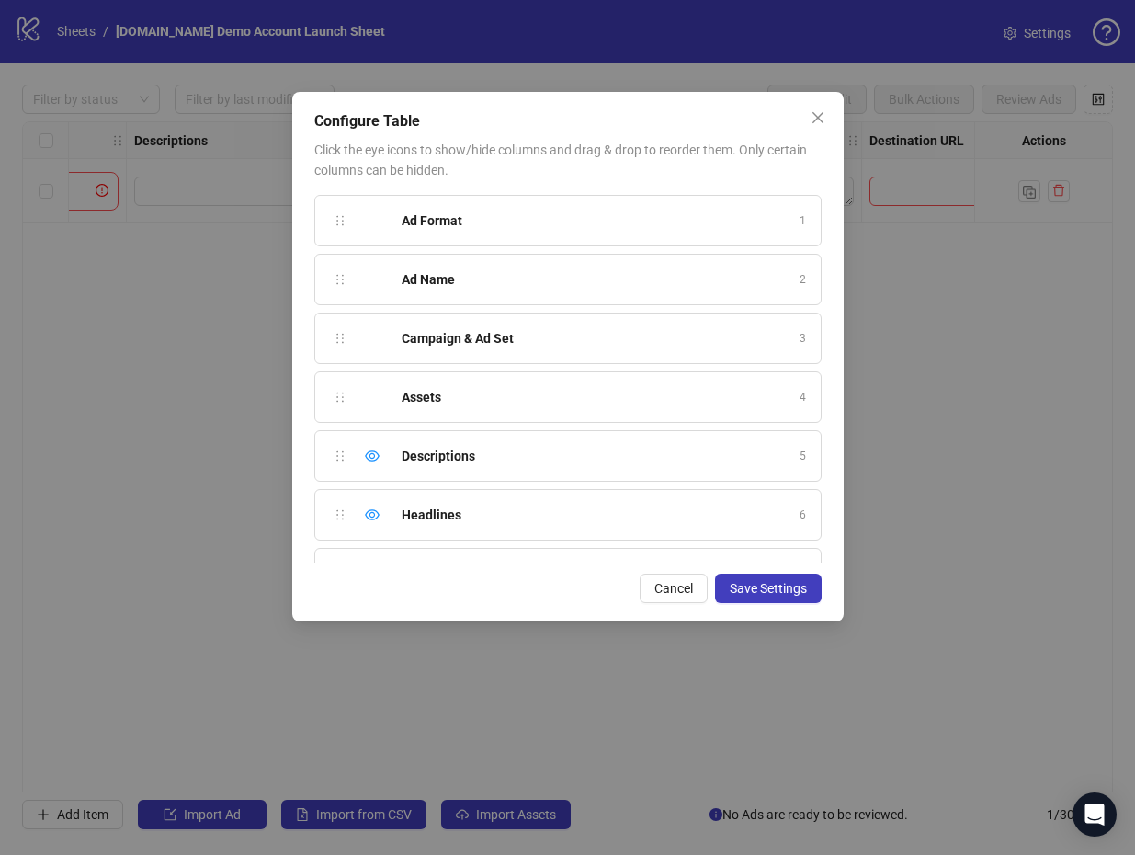
scroll to position [125, 0]
drag, startPoint x: 339, startPoint y: 325, endPoint x: 351, endPoint y: 444, distance: 119.2
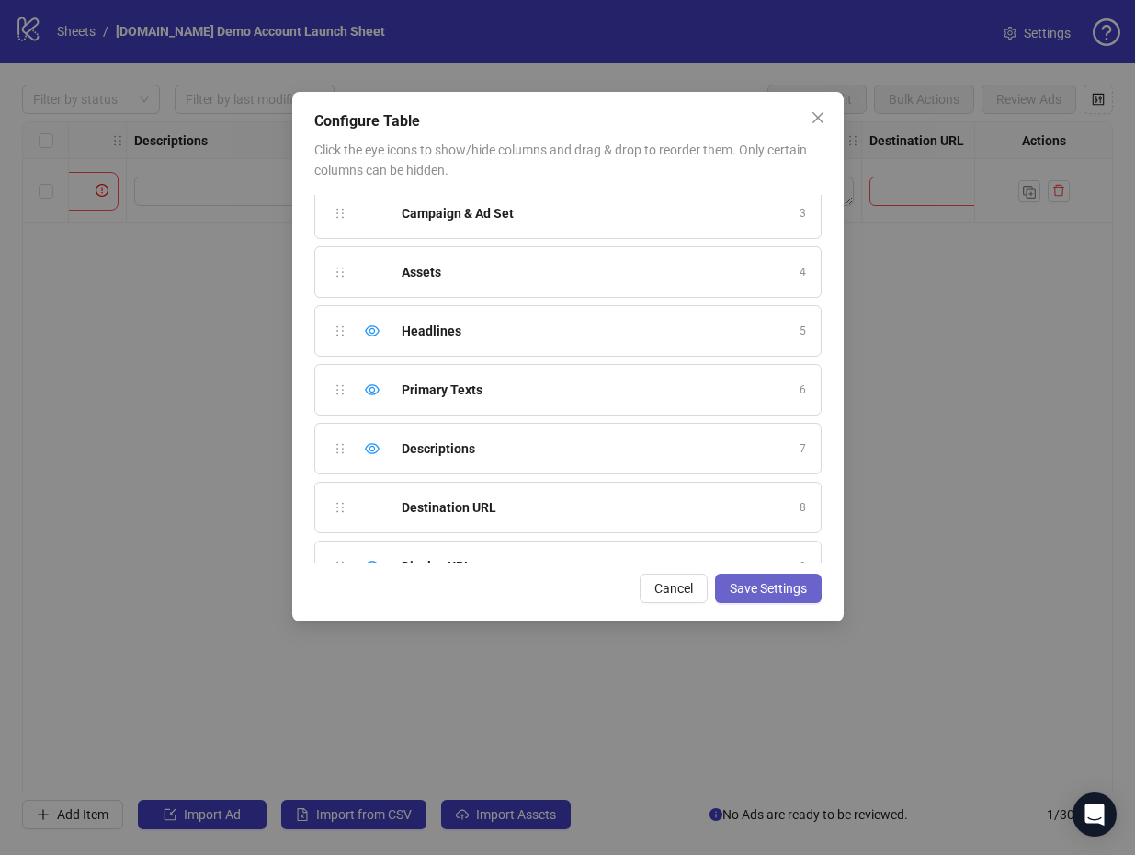
click at [751, 587] on span "Save Settings" at bounding box center [768, 588] width 77 height 15
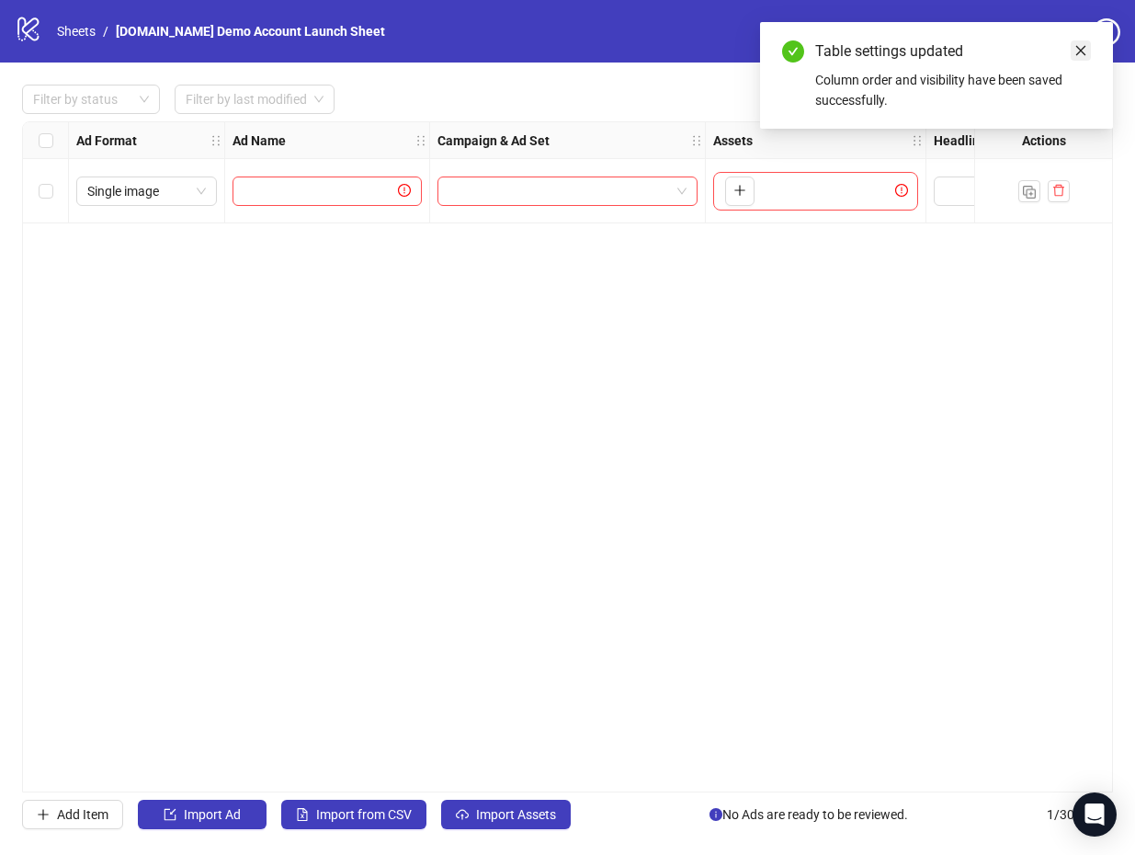
click at [1077, 54] on icon "close" at bounding box center [1081, 51] width 10 height 10
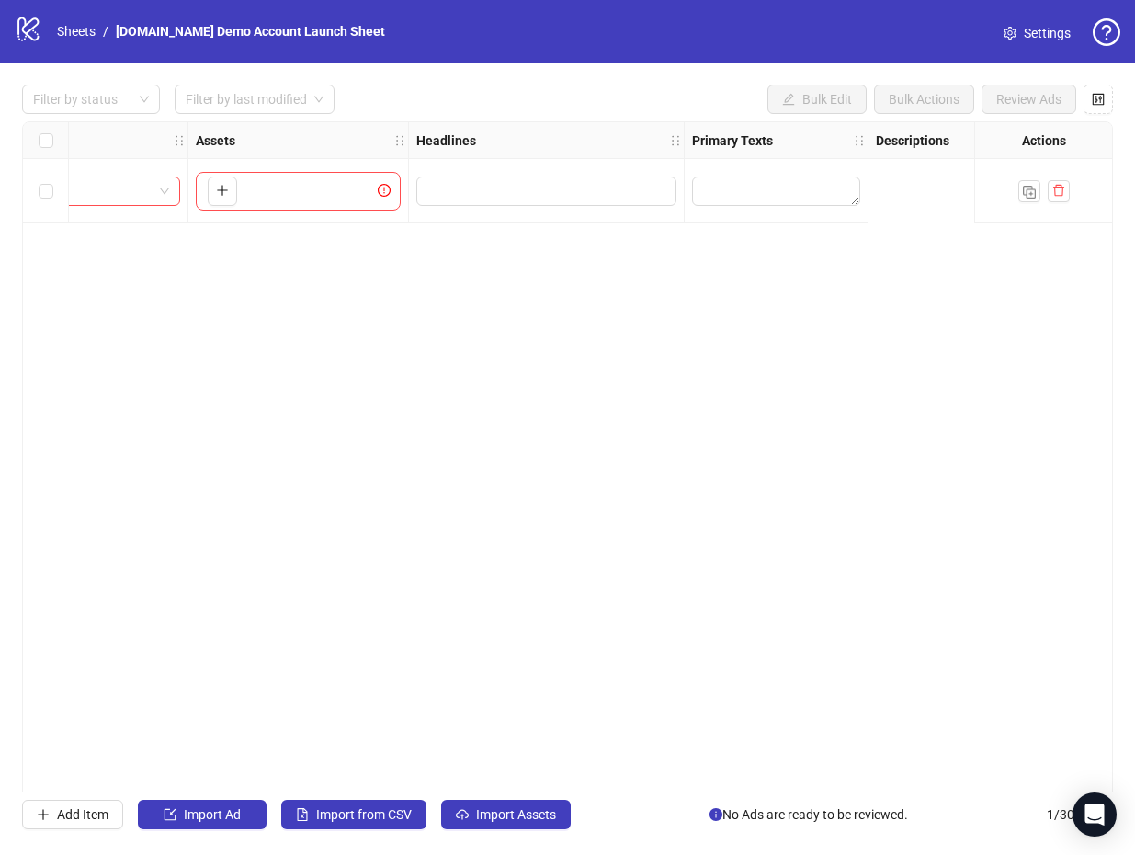
scroll to position [0, 0]
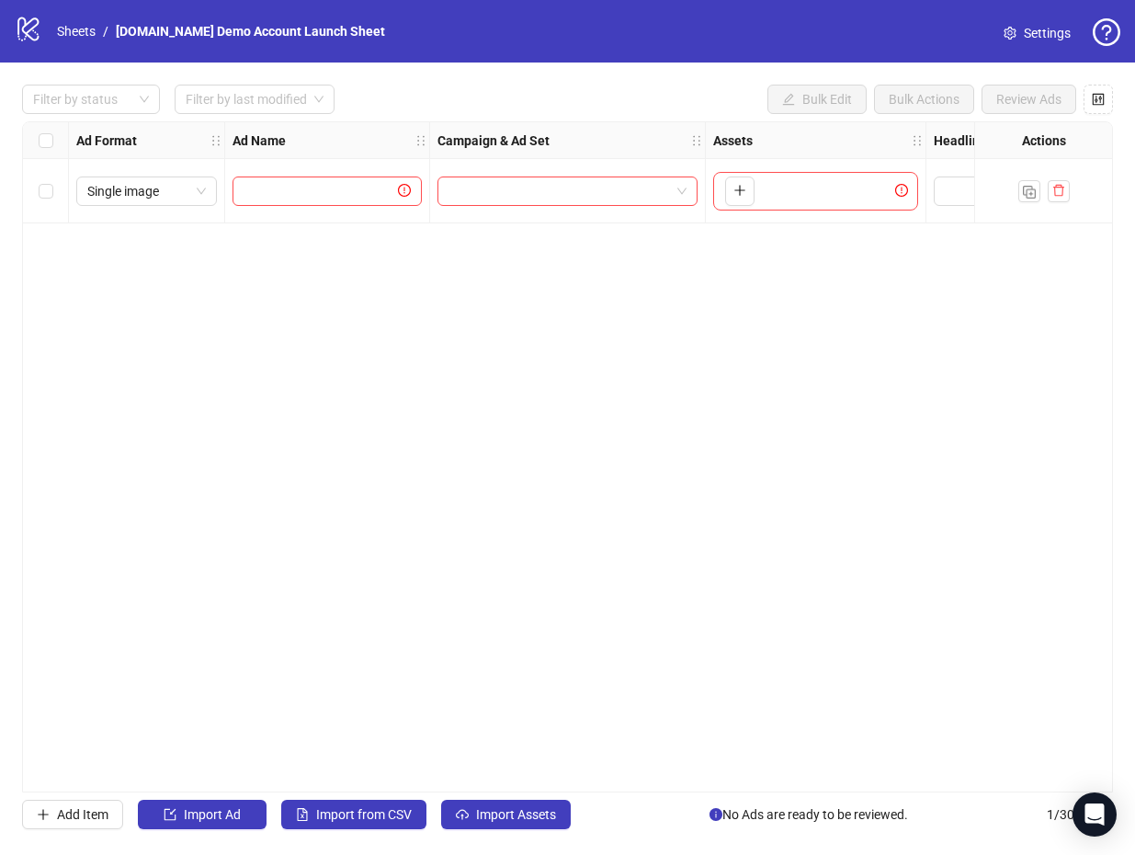
click at [468, 54] on div "logo/logo-mobile Sheets / [DOMAIN_NAME] Demo Account Launch Sheet Settings" at bounding box center [567, 31] width 1135 height 62
click at [475, 1] on div "logo/logo-mobile Sheets / [DOMAIN_NAME] Demo Account Launch Sheet Settings" at bounding box center [567, 31] width 1135 height 62
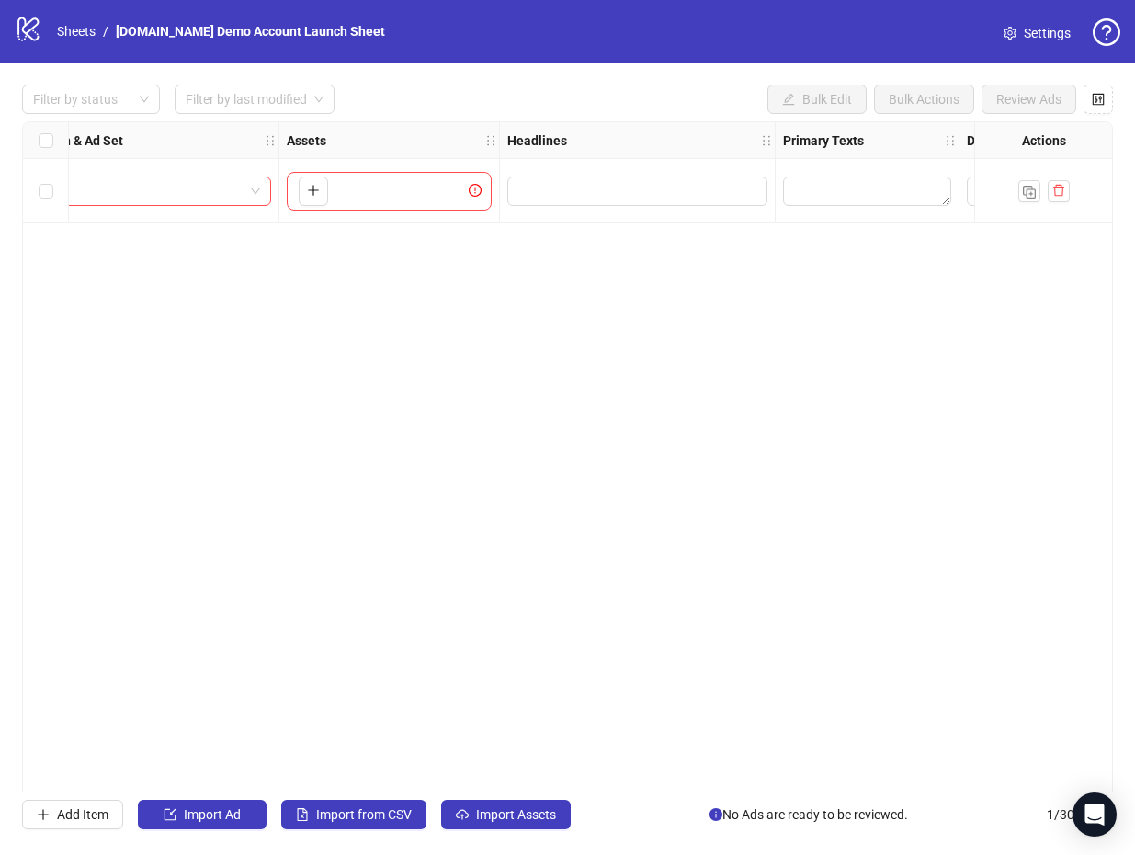
scroll to position [0, 393]
click at [331, 440] on div "Ad Format Ad Name Campaign & Ad Set Assets Headlines Primary Texts Descriptions…" at bounding box center [567, 456] width 1091 height 671
click at [439, 409] on div "Ad Format Ad Name Campaign & Ad Set Assets Headlines Primary Texts Descriptions…" at bounding box center [567, 456] width 1091 height 671
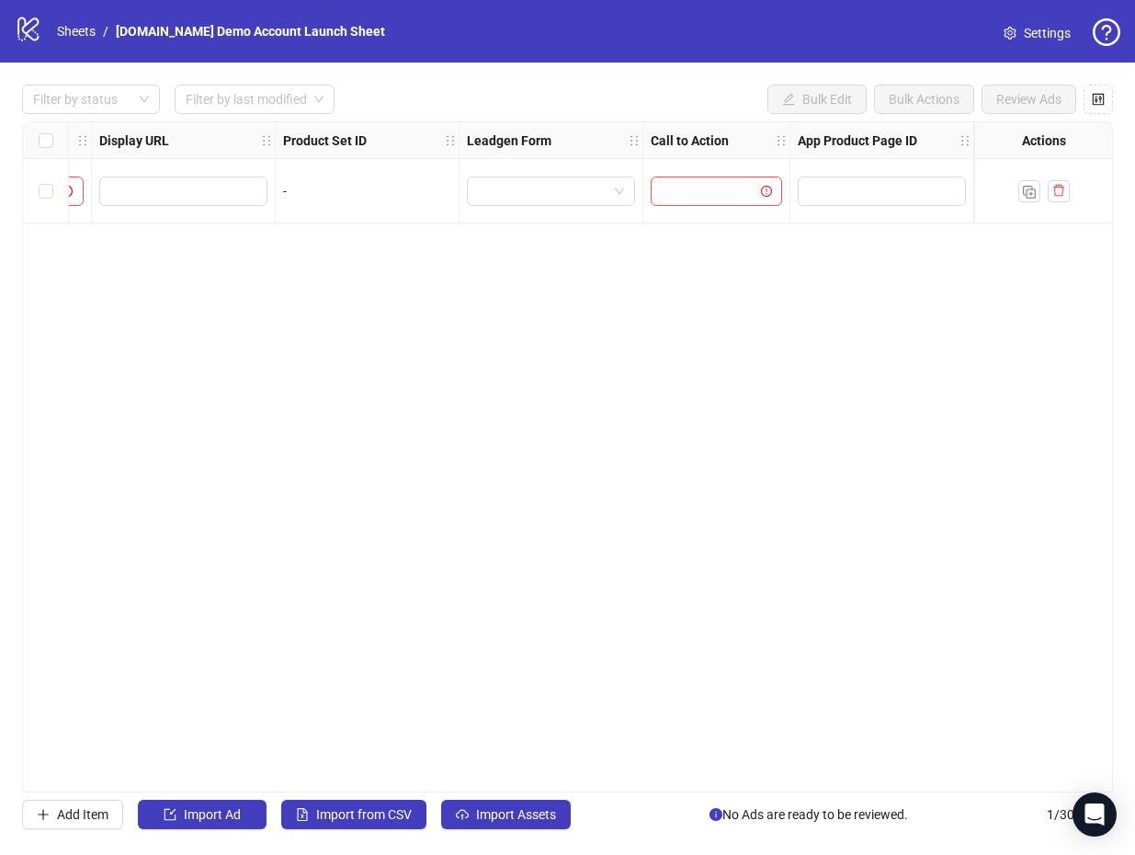
scroll to position [0, 0]
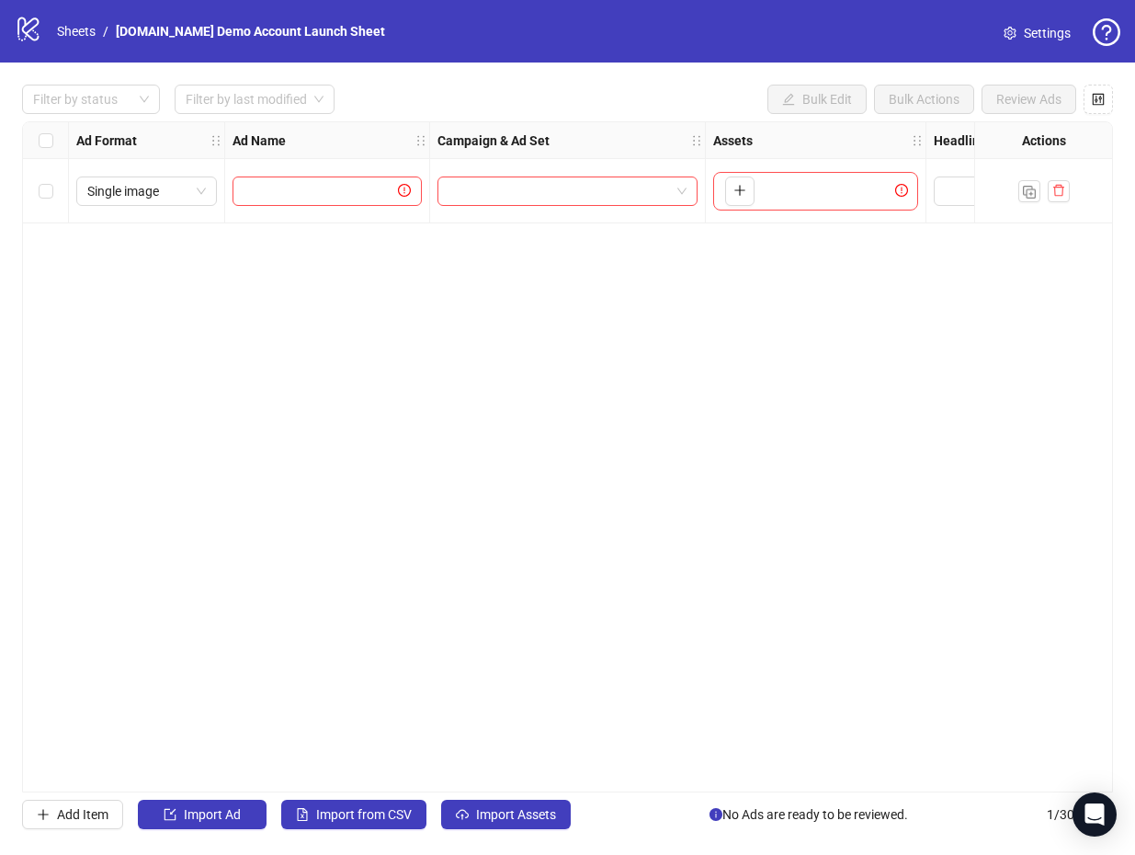
click at [335, 360] on div "Ad Format Ad Name Campaign & Ad Set Assets Headlines Primary Texts Descriptions…" at bounding box center [567, 456] width 1091 height 671
click at [284, 108] on input "search" at bounding box center [246, 99] width 121 height 28
click at [433, 86] on div "Filter by status Filter by last modified Bulk Edit Bulk Actions Review Ads" at bounding box center [567, 99] width 1091 height 29
click at [862, 270] on div "Ad Format Ad Name Campaign & Ad Set Assets Headlines Primary Texts Descriptions…" at bounding box center [567, 456] width 1091 height 671
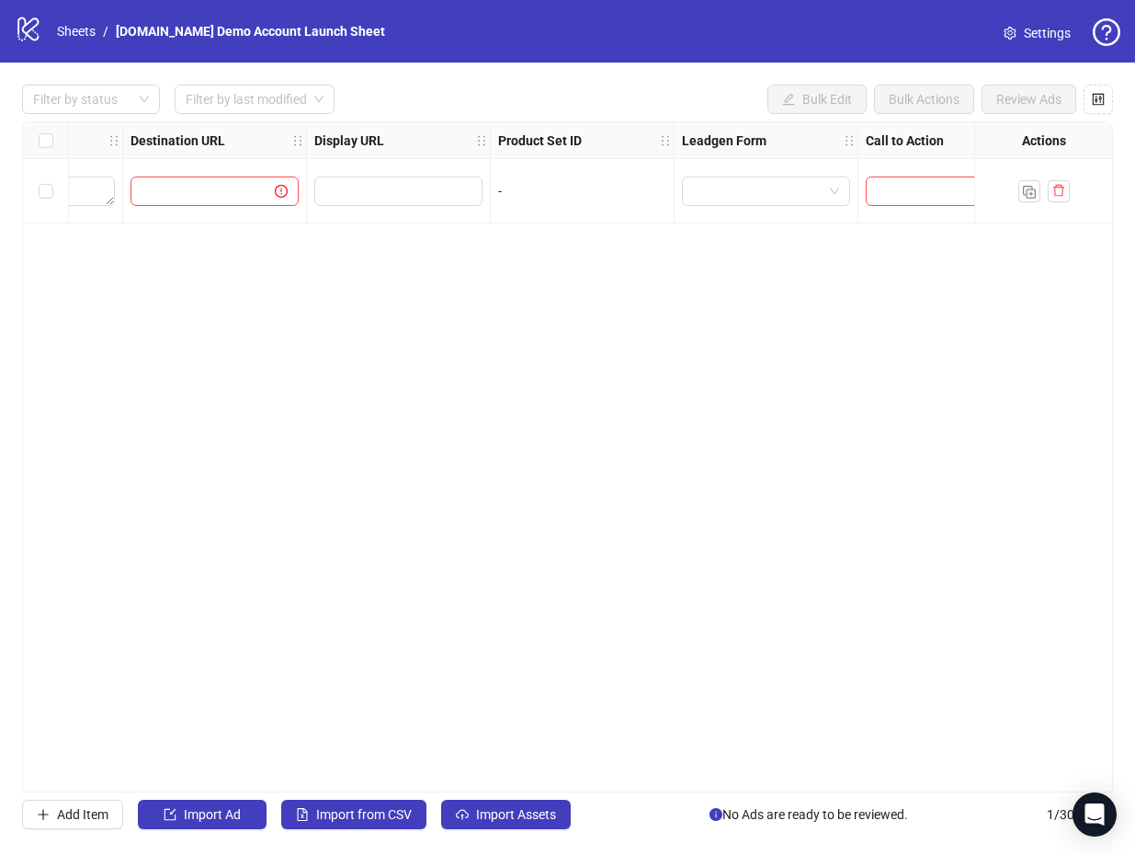
scroll to position [0, 237]
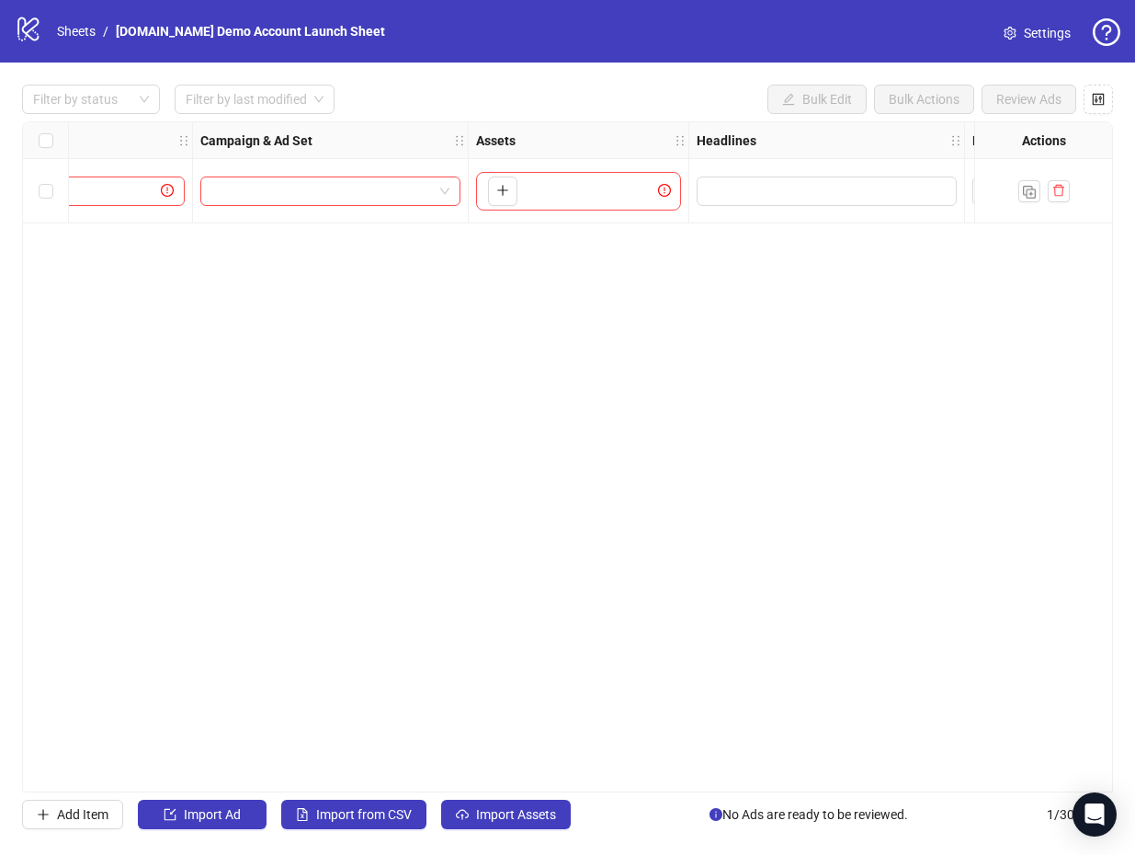
click at [37, 195] on div "Select row 1" at bounding box center [46, 191] width 46 height 64
click at [35, 188] on div "Select row 1" at bounding box center [46, 191] width 46 height 64
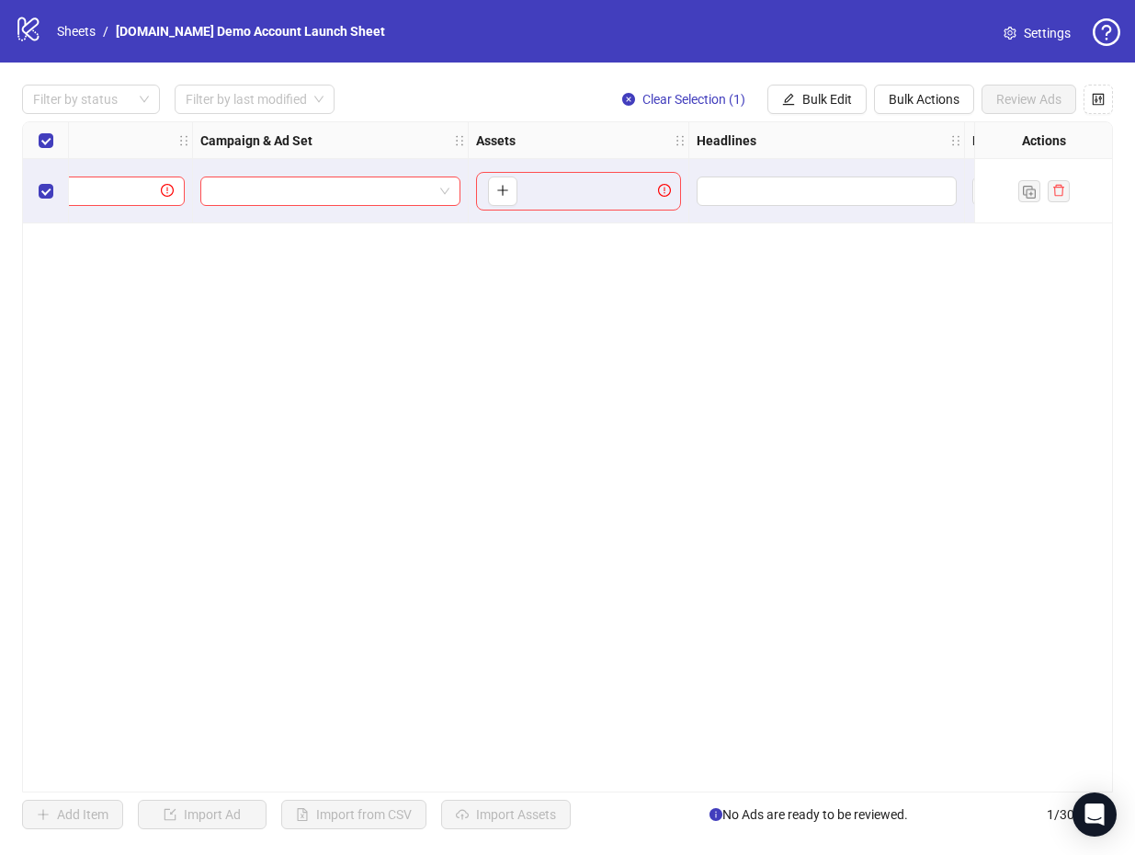
scroll to position [0, 0]
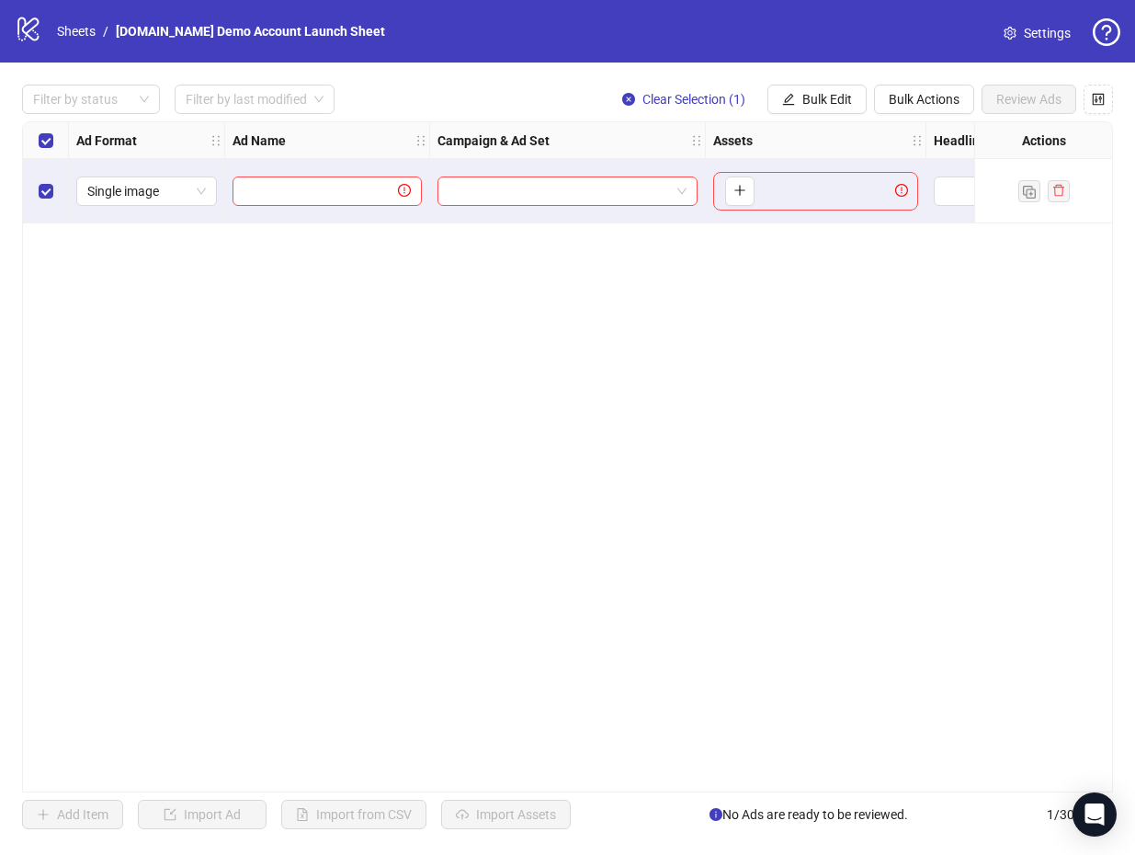
click at [52, 188] on div "Select row 1" at bounding box center [46, 191] width 46 height 64
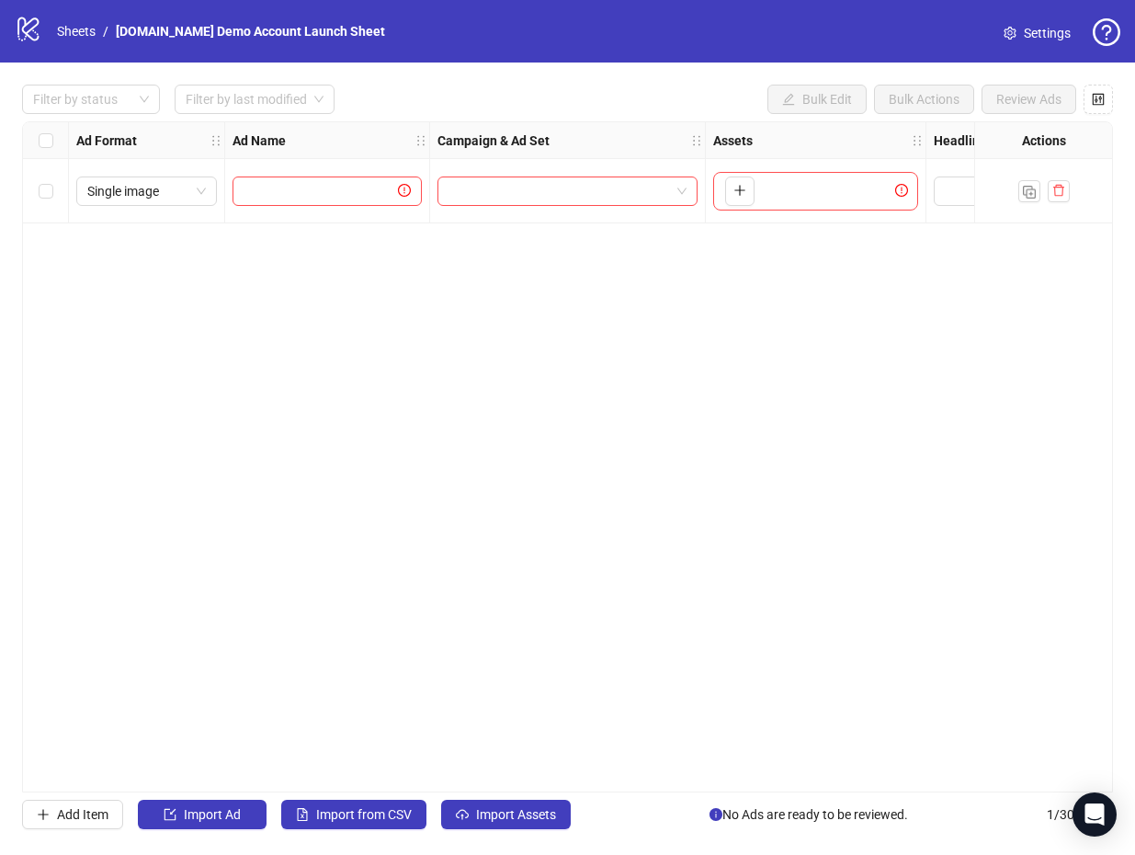
click at [27, 191] on div "Select row 1" at bounding box center [46, 191] width 46 height 64
click at [45, 199] on label "Select row 1" at bounding box center [46, 191] width 15 height 20
drag, startPoint x: 393, startPoint y: 782, endPoint x: 489, endPoint y: 788, distance: 95.7
click at [489, 788] on div "Ad Format Ad Name Campaign & Ad Set Assets Headlines Primary Texts Descriptions…" at bounding box center [567, 456] width 1091 height 671
click at [500, 551] on div "Ad Format Ad Name Campaign & Ad Set Assets Headlines Primary Texts Descriptions…" at bounding box center [567, 456] width 1091 height 671
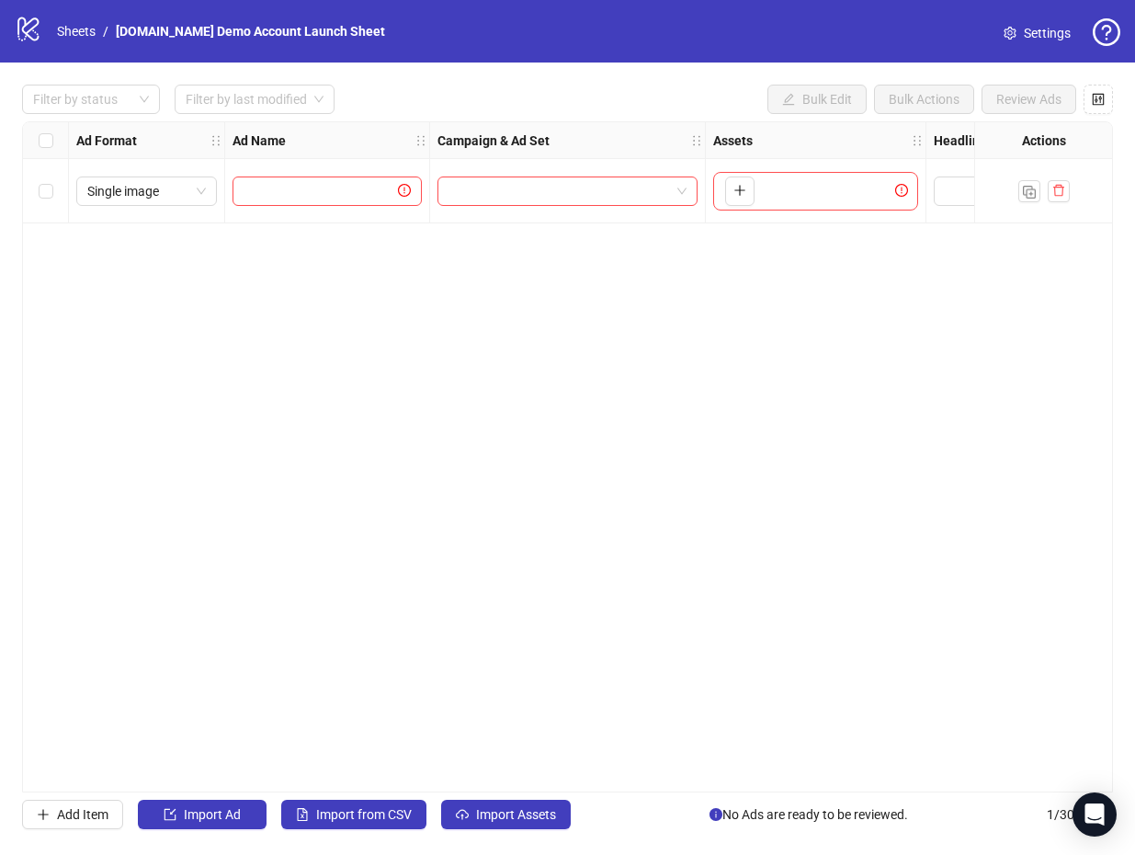
click at [495, 539] on div "Ad Format Ad Name Campaign & Ad Set Assets Headlines Primary Texts Descriptions…" at bounding box center [567, 456] width 1091 height 671
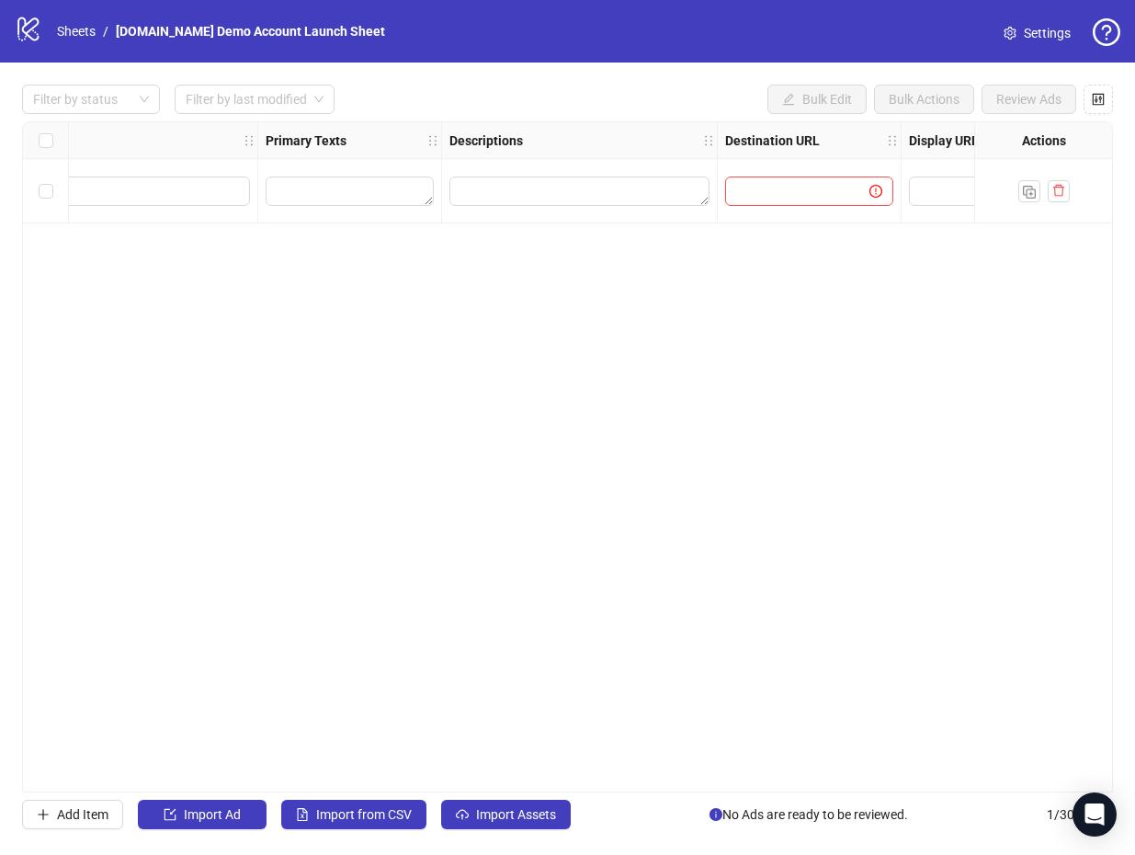
scroll to position [0, 1754]
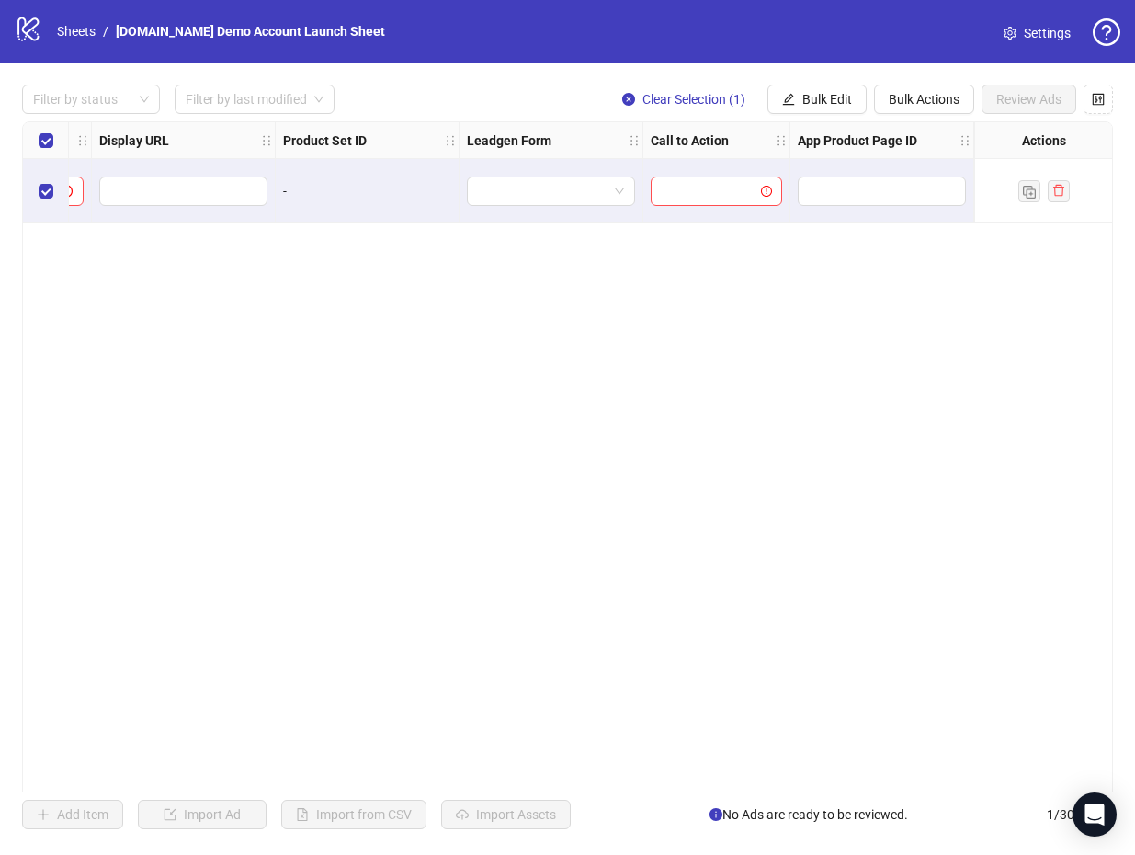
click at [857, 517] on div "Ad Format Ad Name Campaign & Ad Set Assets Headlines Primary Texts Descriptions…" at bounding box center [567, 456] width 1091 height 671
click at [953, 791] on div "Ad Format Ad Name Campaign & Ad Set Assets Headlines Primary Texts Descriptions…" at bounding box center [567, 456] width 1091 height 671
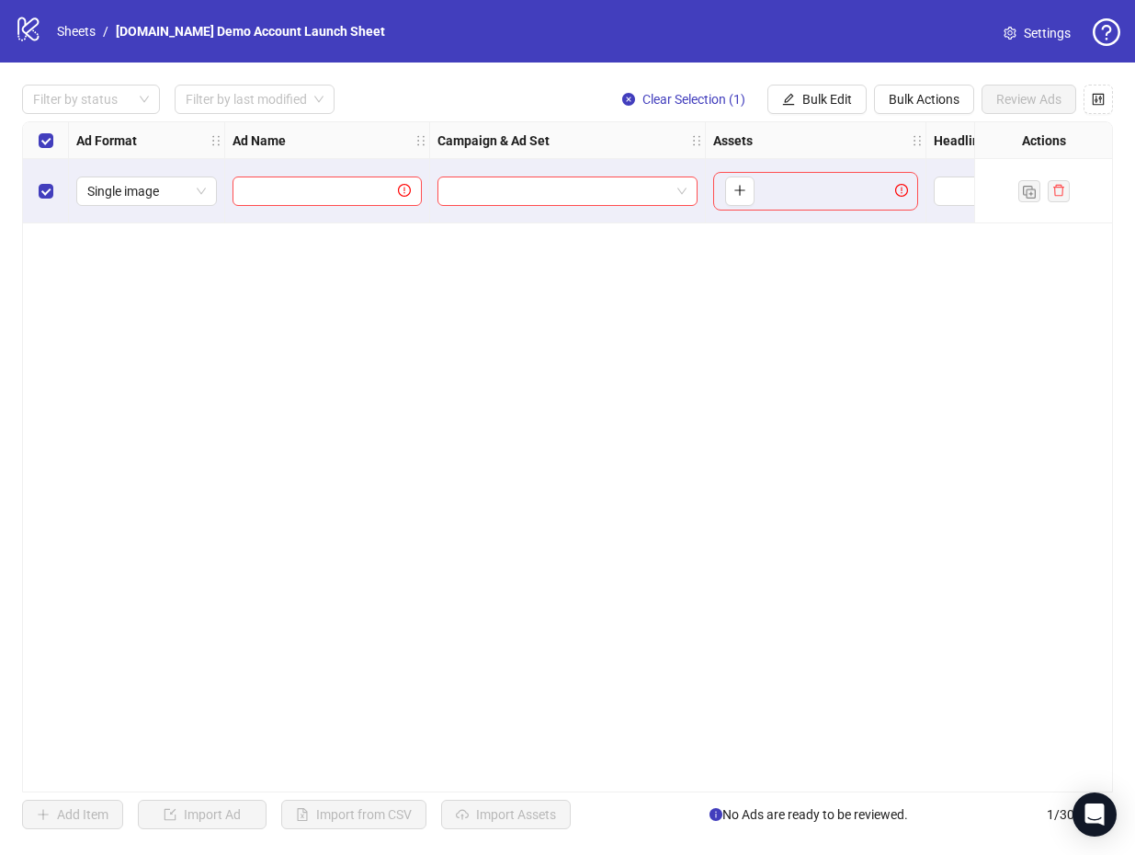
click at [53, 147] on div "Select all rows" at bounding box center [46, 140] width 46 height 37
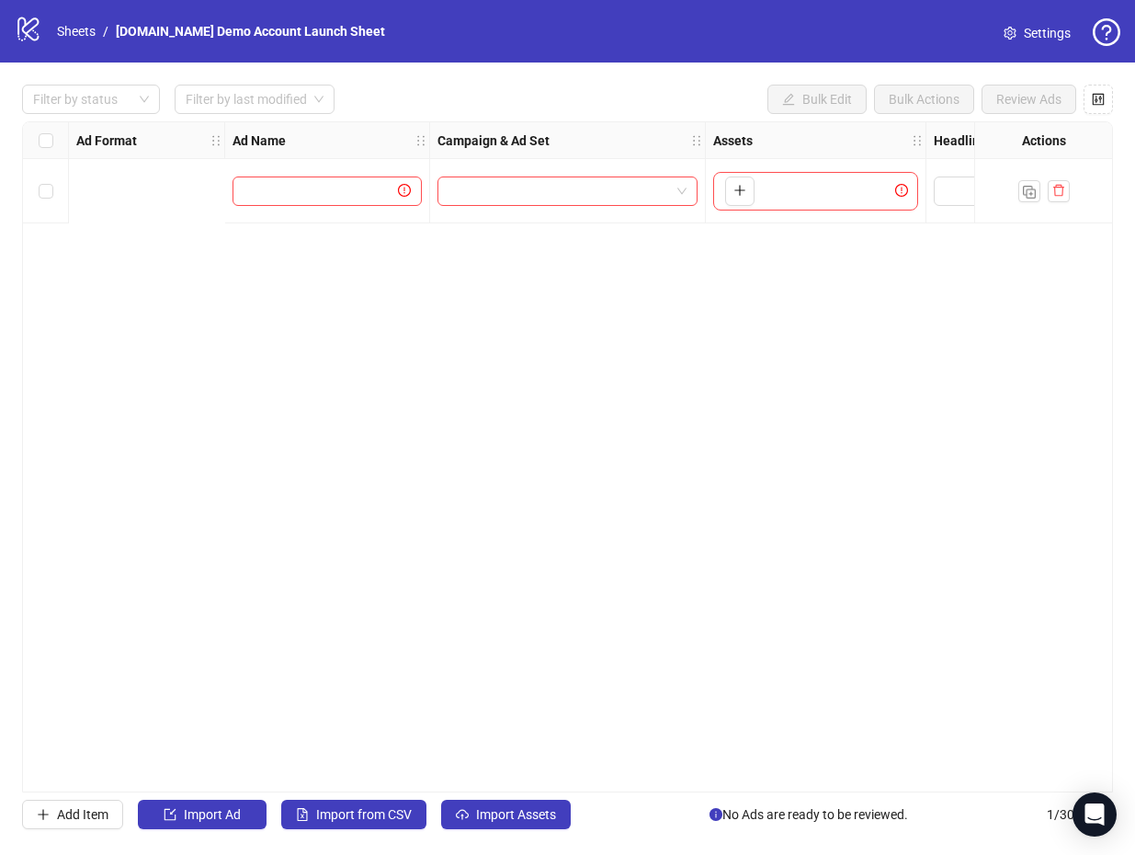
scroll to position [0, 1754]
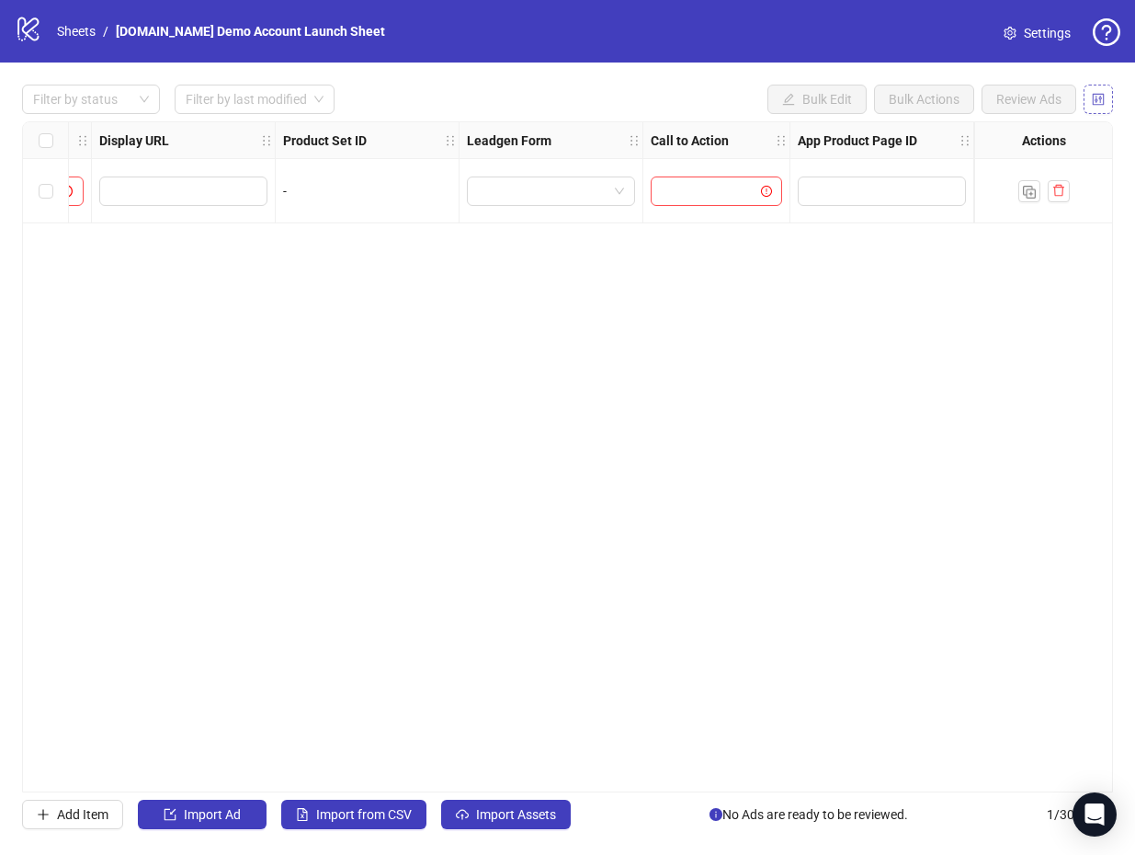
click at [1107, 103] on button "button" at bounding box center [1098, 99] width 29 height 29
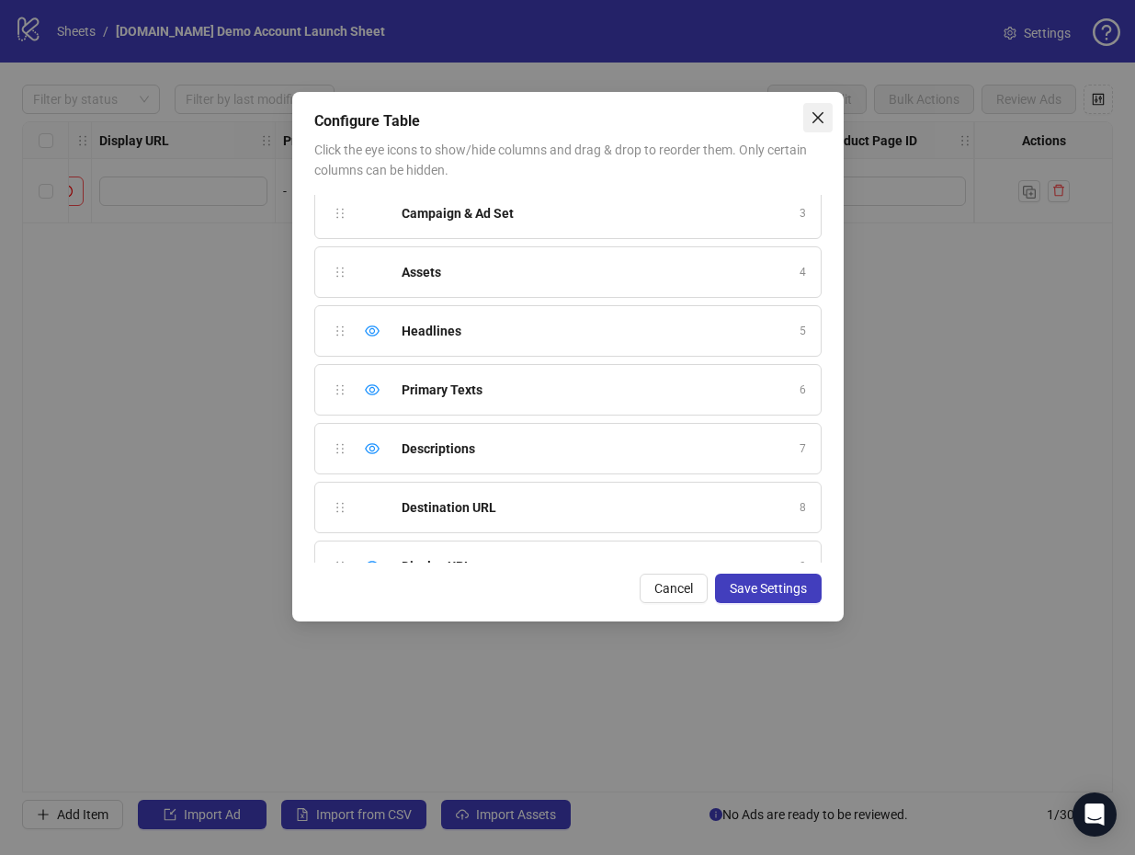
click at [818, 122] on icon "close" at bounding box center [818, 117] width 15 height 15
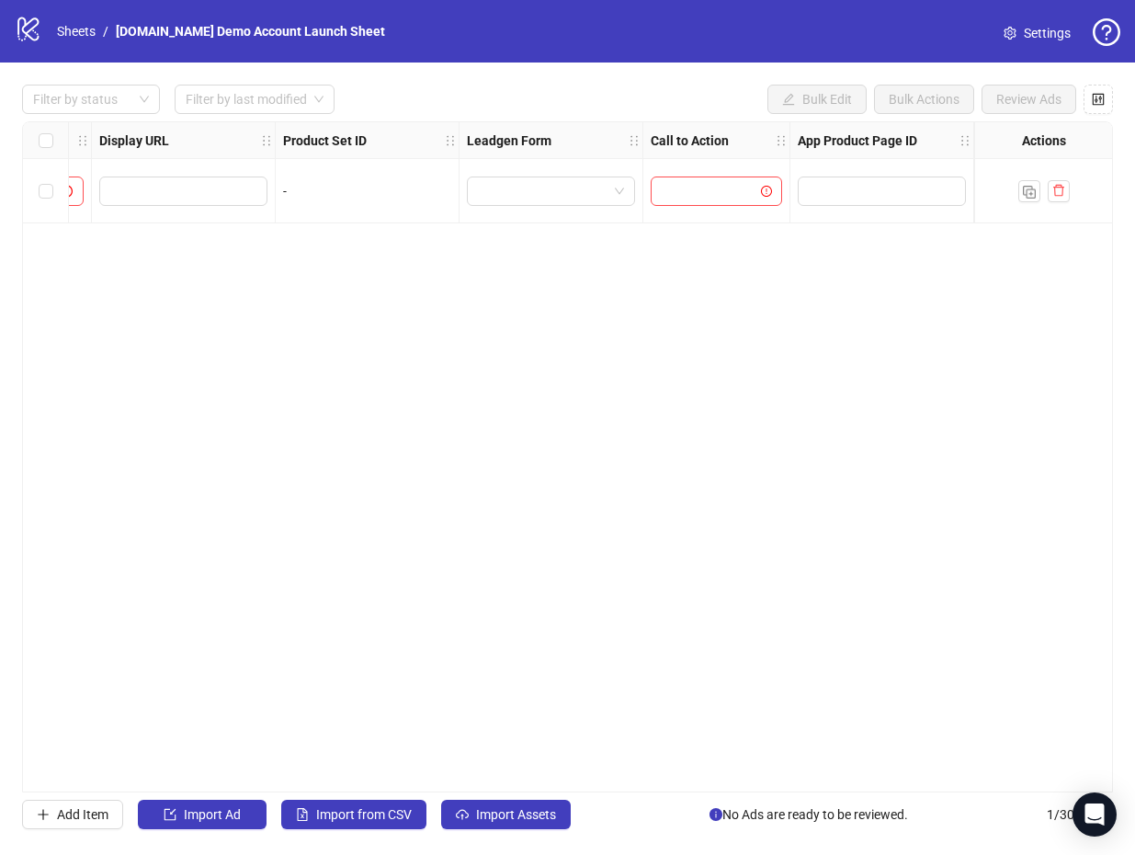
click at [162, 112] on div "Filter by status Filter by last modified" at bounding box center [178, 99] width 312 height 29
click at [120, 96] on div at bounding box center [81, 99] width 111 height 26
click at [120, 97] on div at bounding box center [81, 99] width 111 height 26
click at [135, 74] on div "Filter by status Filter by last modified Bulk Edit Bulk Actions Review Ads Ad F…" at bounding box center [567, 456] width 1135 height 789
click at [130, 97] on div at bounding box center [81, 99] width 111 height 26
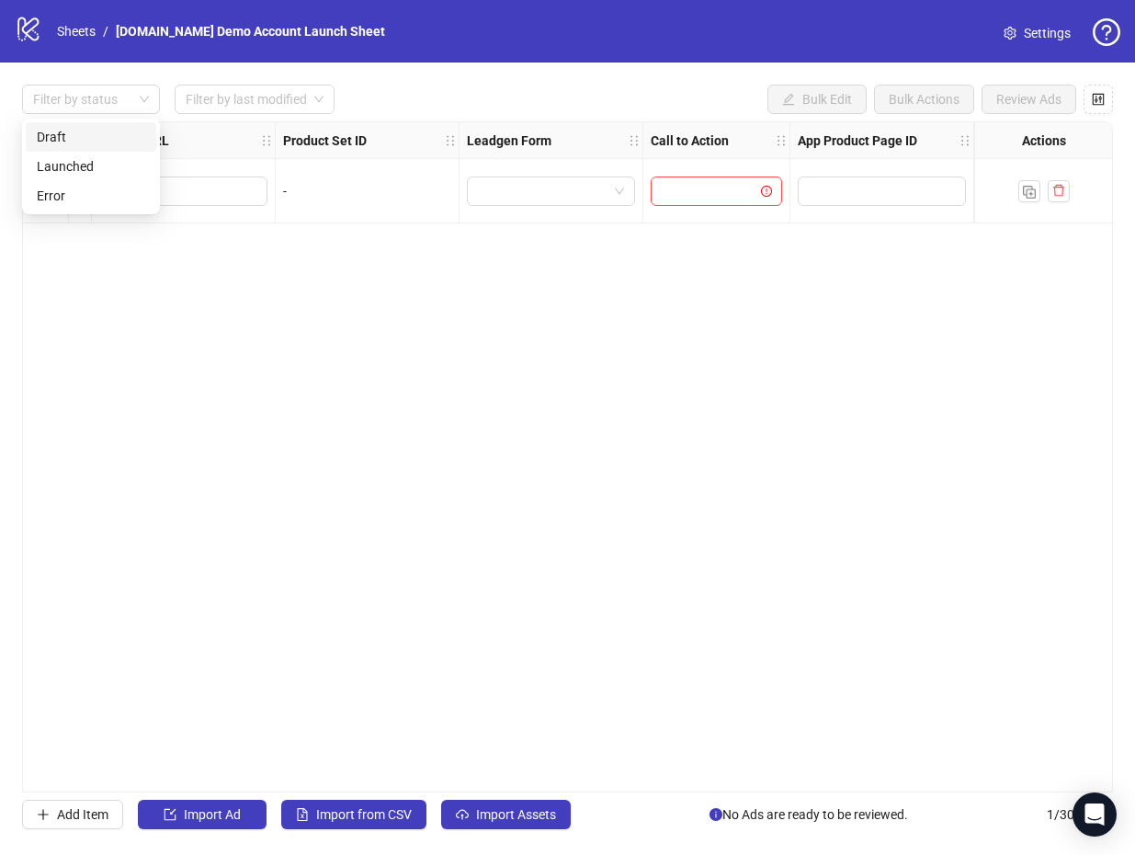
click at [136, 71] on div "Filter by status Filter by last modified Bulk Edit Bulk Actions Review Ads Ad F…" at bounding box center [567, 456] width 1135 height 789
click at [273, 97] on input "search" at bounding box center [246, 99] width 121 height 28
click at [133, 95] on div at bounding box center [81, 99] width 111 height 26
click at [143, 79] on div "Filter by status Filter by last modified Bulk Edit Bulk Actions Review Ads Ad F…" at bounding box center [567, 456] width 1135 height 789
click at [649, 642] on div "Ad Format Ad Name Campaign & Ad Set Assets Headlines Primary Texts Descriptions…" at bounding box center [567, 456] width 1091 height 671
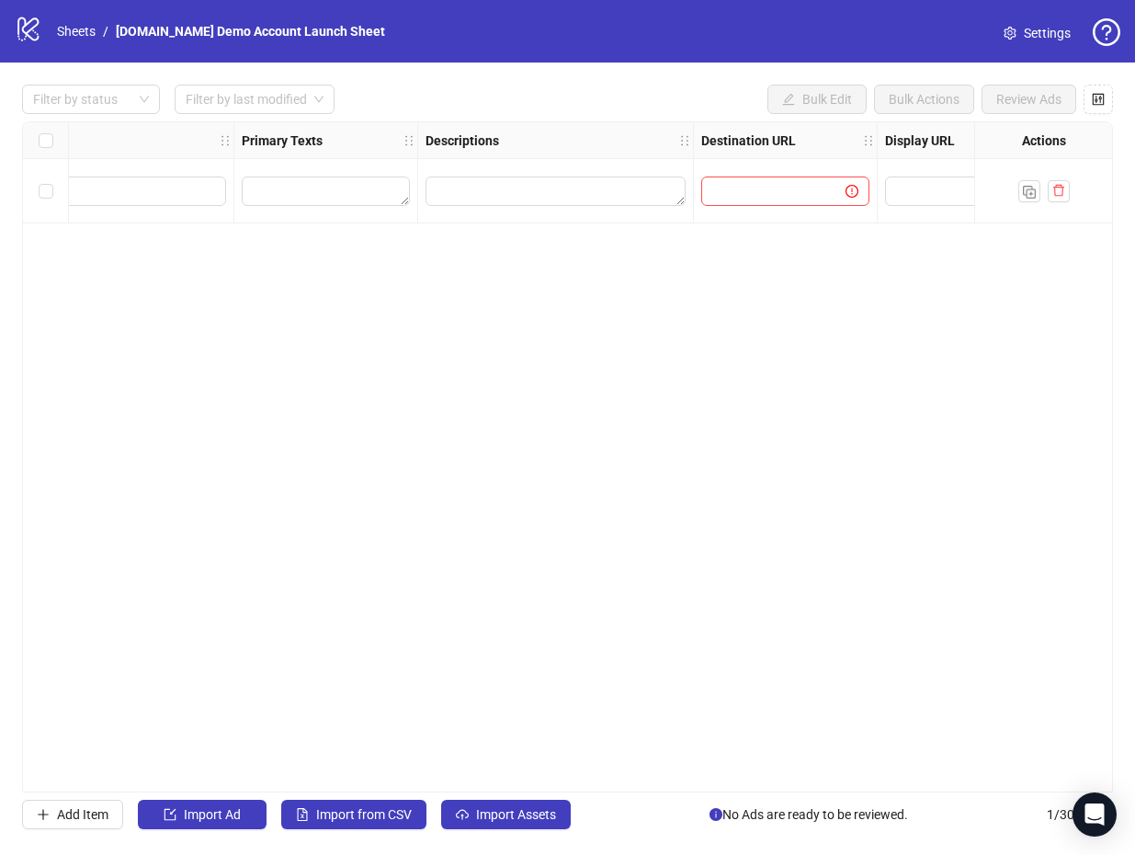
scroll to position [0, 0]
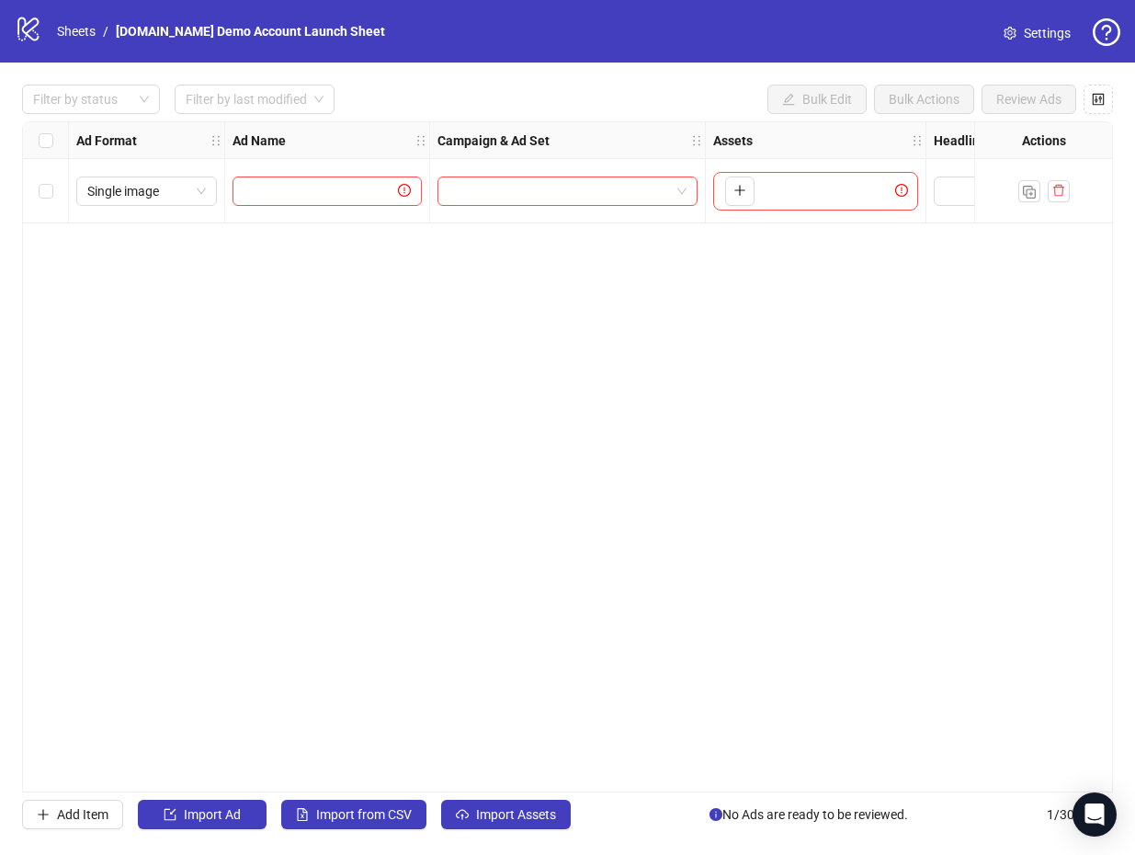
drag, startPoint x: 137, startPoint y: 360, endPoint x: 103, endPoint y: 324, distance: 50.1
click at [103, 324] on div "Ad Format Ad Name Campaign & Ad Set Assets Headlines Primary Texts Descriptions…" at bounding box center [567, 456] width 1091 height 671
drag, startPoint x: 451, startPoint y: -1, endPoint x: 444, endPoint y: -7, distance: 9.8
click at [444, 0] on html "logo/logo-mobile Sheets / [DOMAIN_NAME] Demo Account Launch Sheet Settings Filt…" at bounding box center [567, 427] width 1135 height 855
drag, startPoint x: 219, startPoint y: 267, endPoint x: 192, endPoint y: 267, distance: 26.7
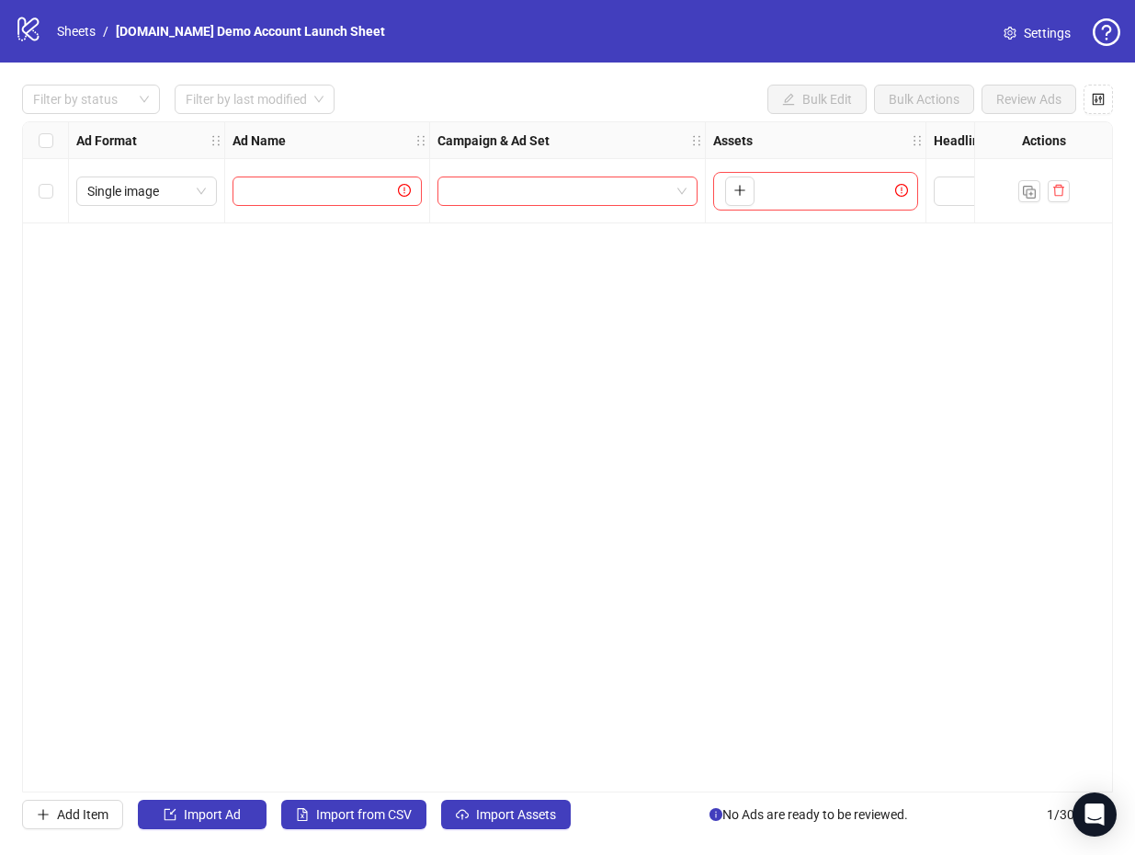
click at [219, 267] on div "Ad Format Ad Name Campaign & Ad Set Assets Headlines Primary Texts Descriptions…" at bounding box center [567, 456] width 1091 height 671
click at [471, 338] on div "Ad Format Ad Name Campaign & Ad Set Assets Headlines Primary Texts Descriptions…" at bounding box center [567, 456] width 1091 height 671
